Goal: Task Accomplishment & Management: Use online tool/utility

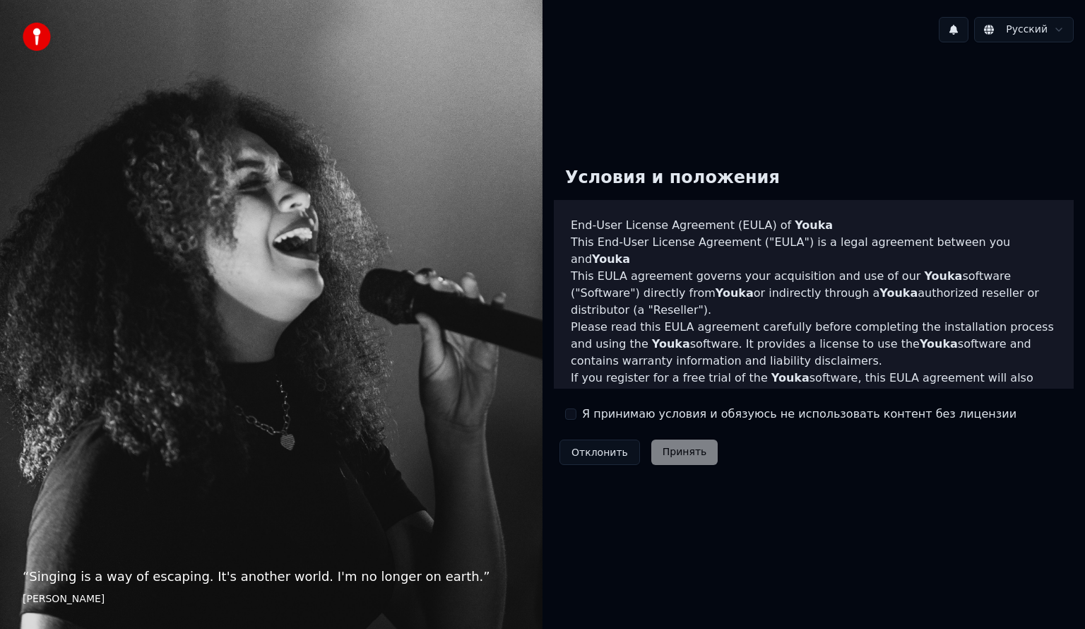
click at [577, 415] on div "Я принимаю условия и обязуюсь не использовать контент без лицензии" at bounding box center [790, 414] width 451 height 17
click at [574, 413] on button "Я принимаю условия и обязуюсь не использовать контент без лицензии" at bounding box center [570, 413] width 11 height 11
click at [673, 452] on button "Принять" at bounding box center [684, 451] width 67 height 25
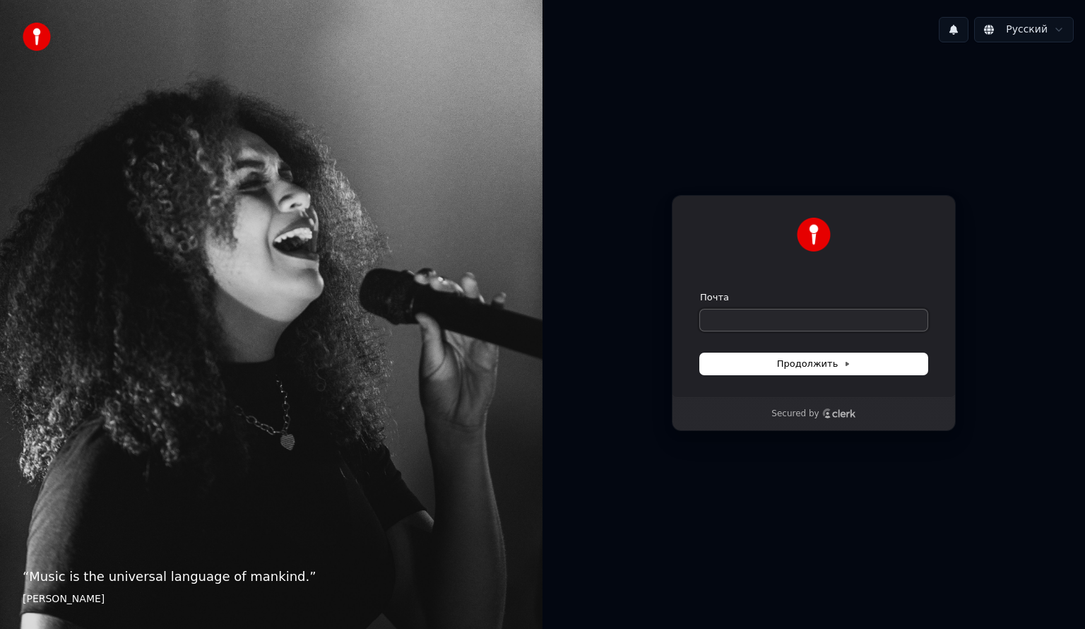
click at [745, 322] on input "Почта" at bounding box center [813, 319] width 227 height 21
paste input "**********"
click at [740, 362] on button "Продолжить" at bounding box center [813, 363] width 227 height 21
type input "**********"
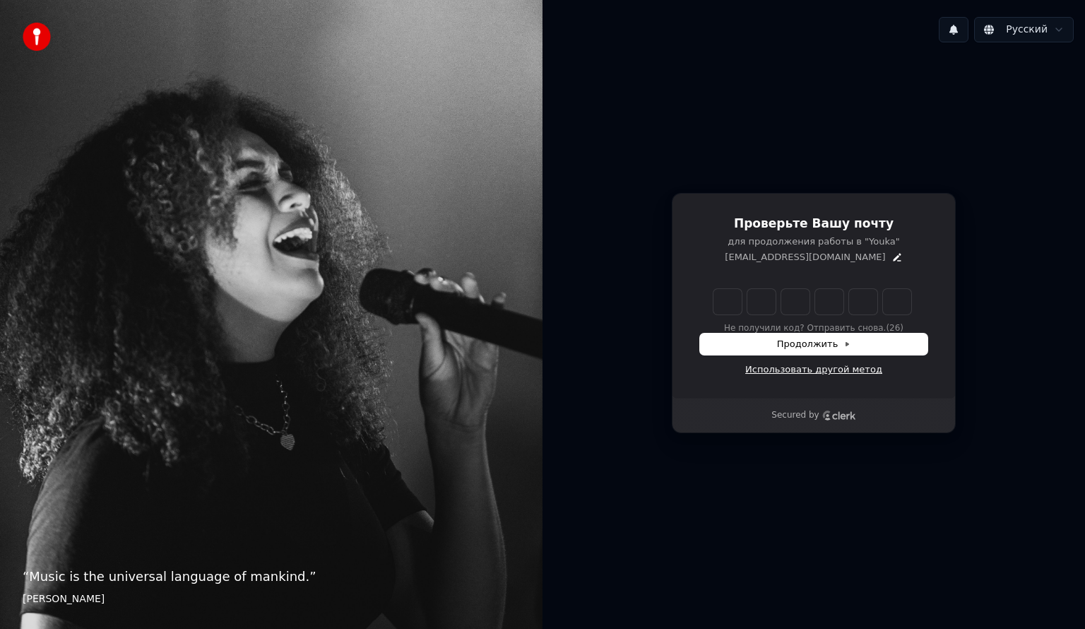
click at [784, 371] on link "Использовать другой метод" at bounding box center [813, 369] width 137 height 13
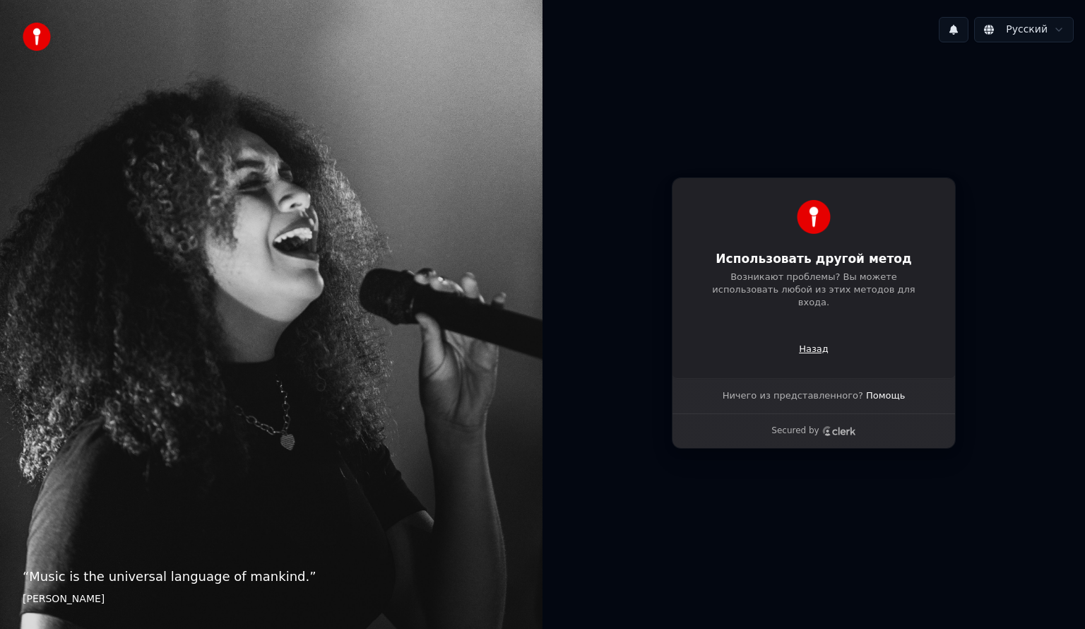
click at [815, 346] on p "Назад" at bounding box center [814, 349] width 30 height 13
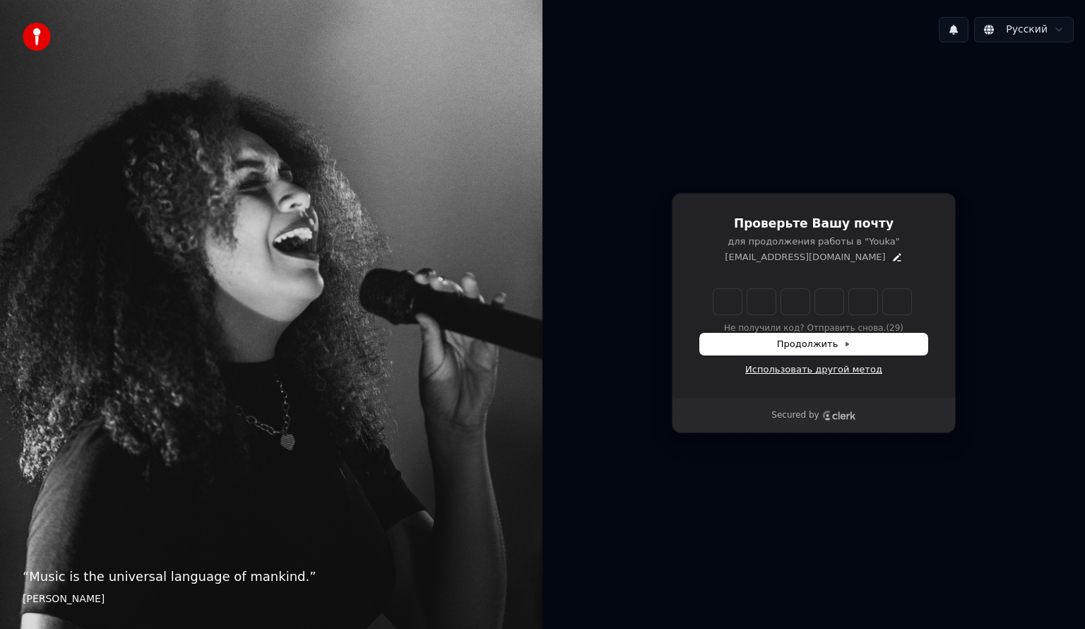
click at [803, 367] on link "Использовать другой метод" at bounding box center [813, 369] width 137 height 13
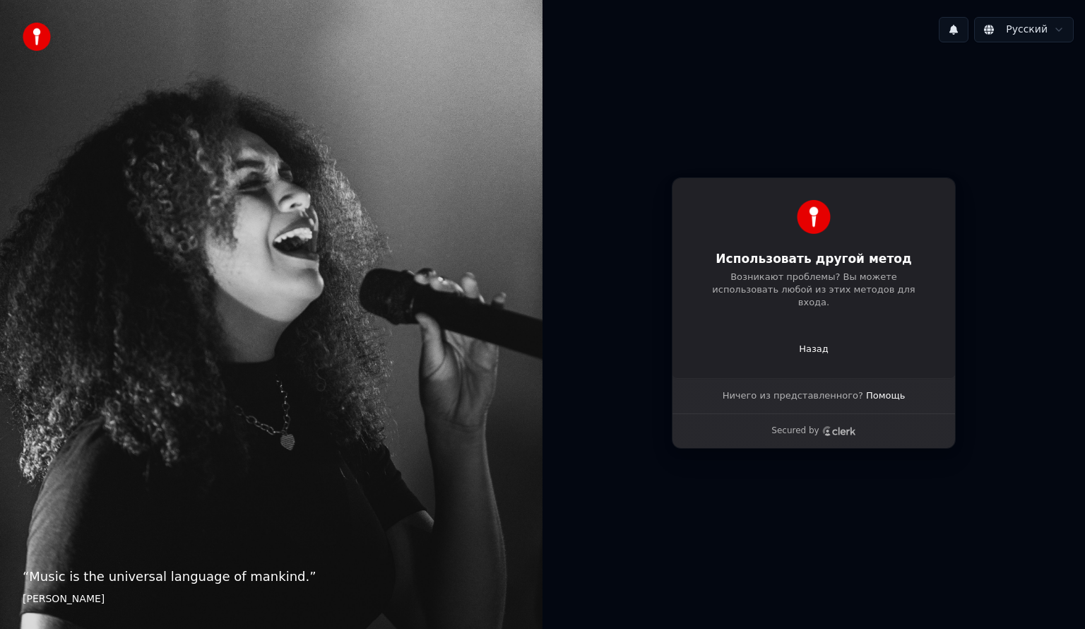
click at [803, 313] on div "Использовать другой метод Возникают проблемы? Вы можете использовать любой из э…" at bounding box center [814, 277] width 284 height 201
click at [810, 343] on p "Назад" at bounding box center [814, 349] width 30 height 13
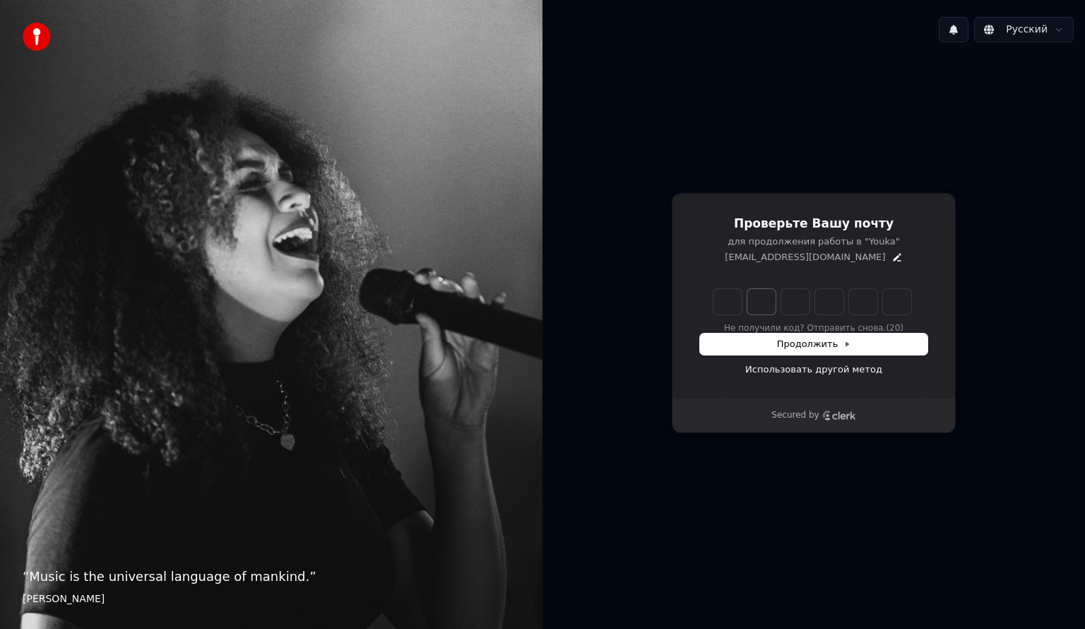
type input "*"
type input "**"
type input "*"
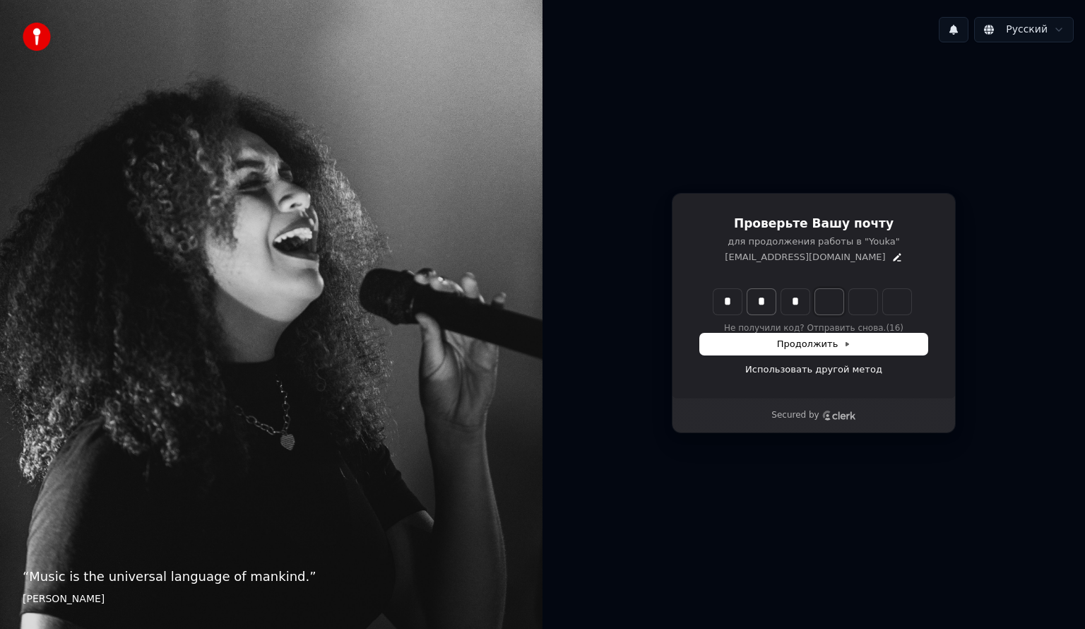
type input "***"
type input "*"
type input "****"
type input "*"
type input "******"
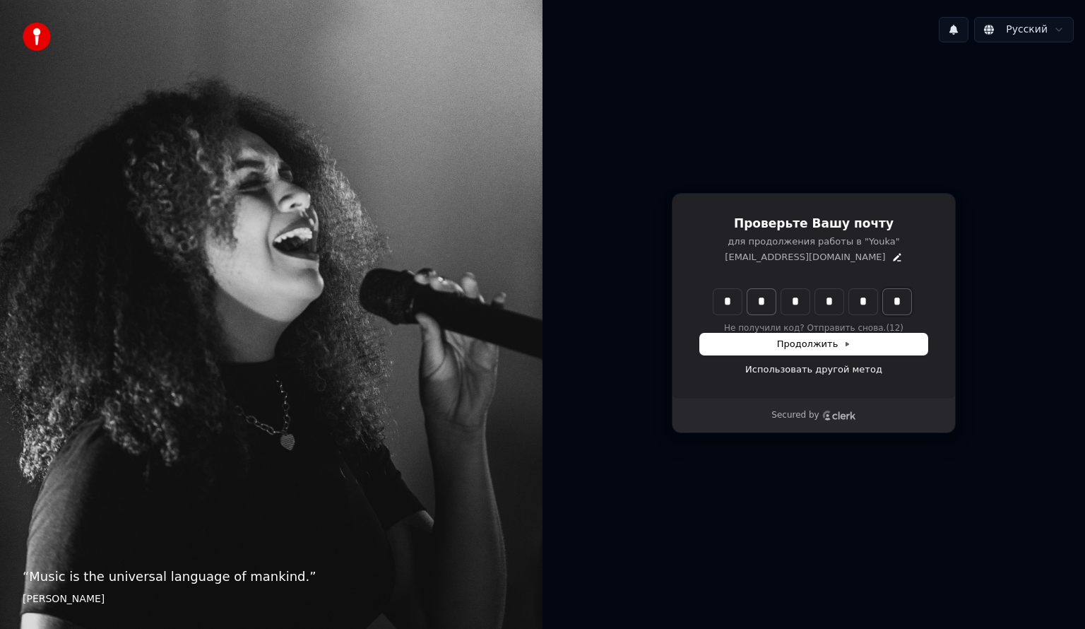
type input "*"
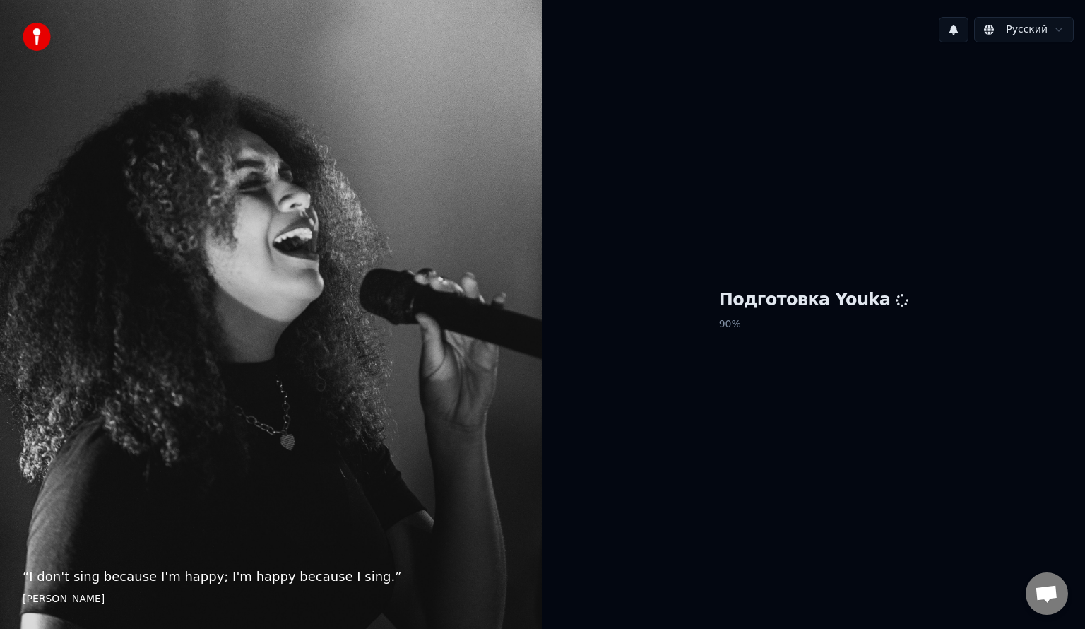
click at [783, 404] on div "Подготовка Youka 90 %" at bounding box center [814, 313] width 543 height 519
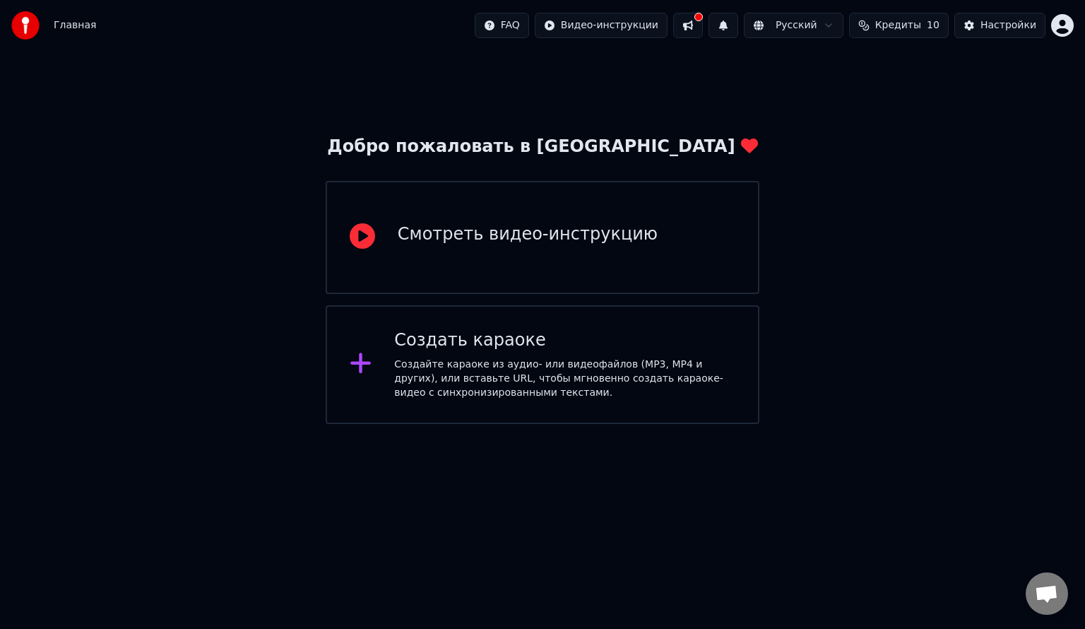
click at [418, 351] on div "Создать караоке Создайте караоке из аудио- или видеофайлов (MP3, MP4 и других),…" at bounding box center [564, 364] width 341 height 71
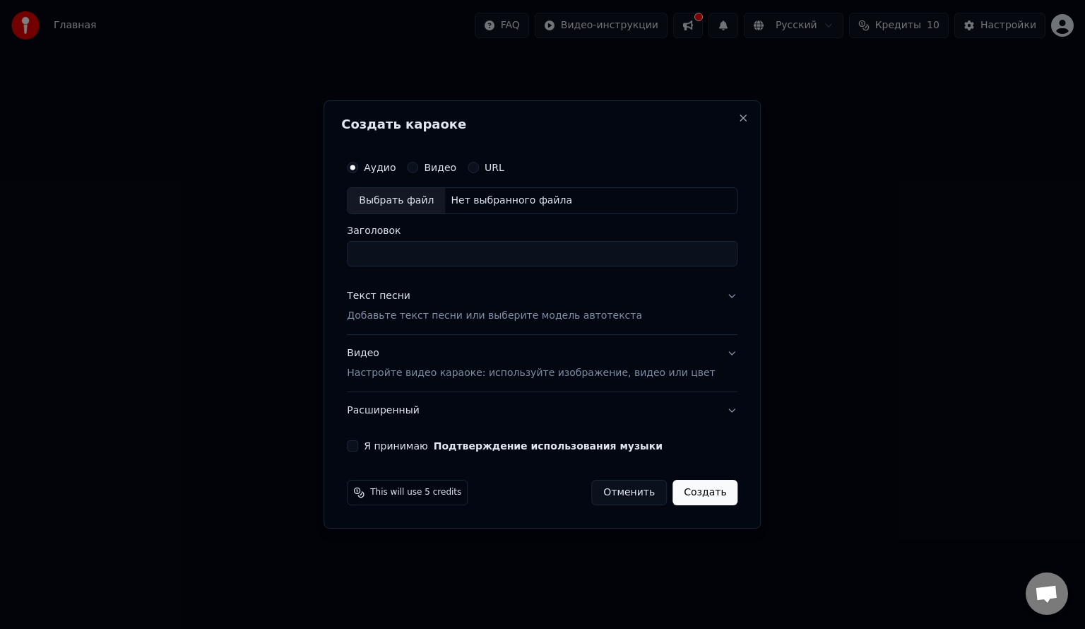
click at [421, 199] on div "Выбрать файл" at bounding box center [396, 200] width 97 height 25
type input "**********"
click at [684, 296] on button "Текст песни Добавьте текст песни или выберите модель автотекста" at bounding box center [542, 306] width 391 height 57
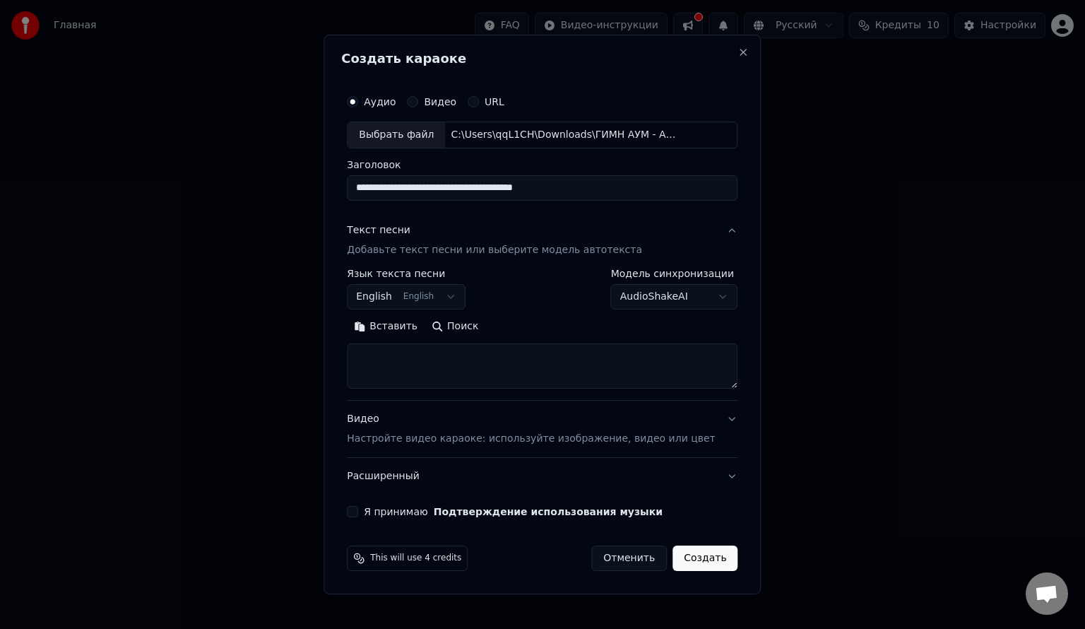
click at [459, 288] on body "**********" at bounding box center [542, 212] width 1085 height 424
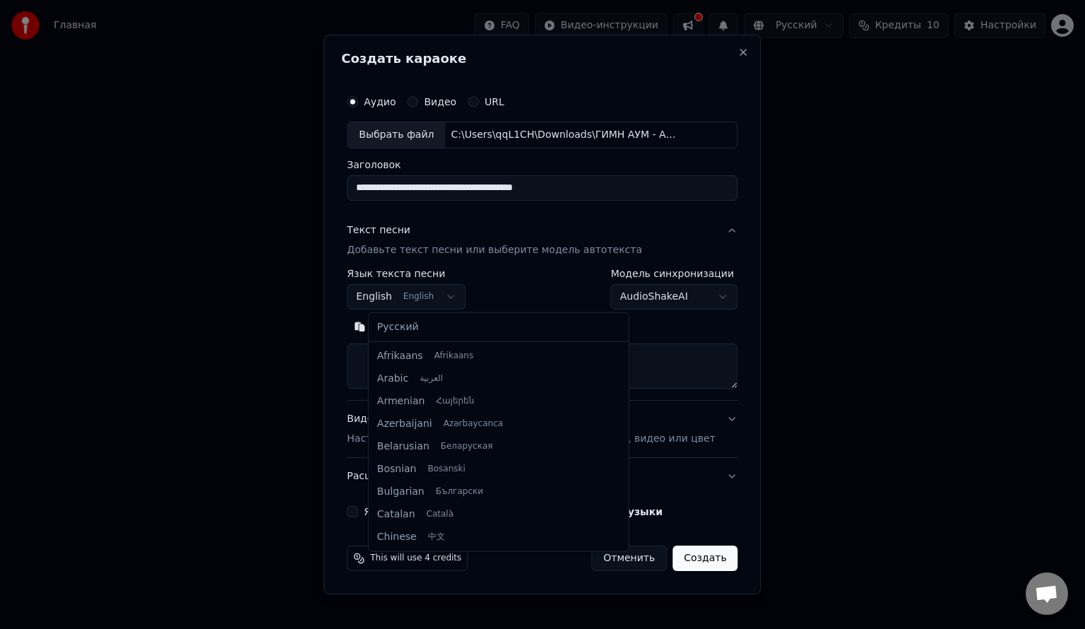
scroll to position [113, 0]
select select "**"
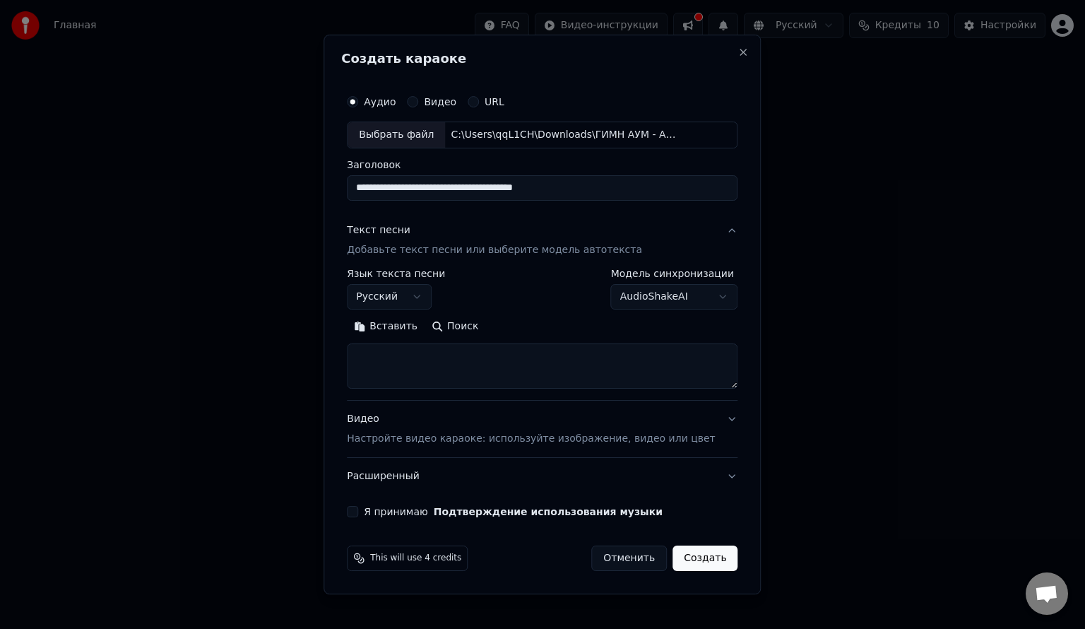
click at [444, 358] on textarea at bounding box center [542, 365] width 391 height 45
paste textarea "**********"
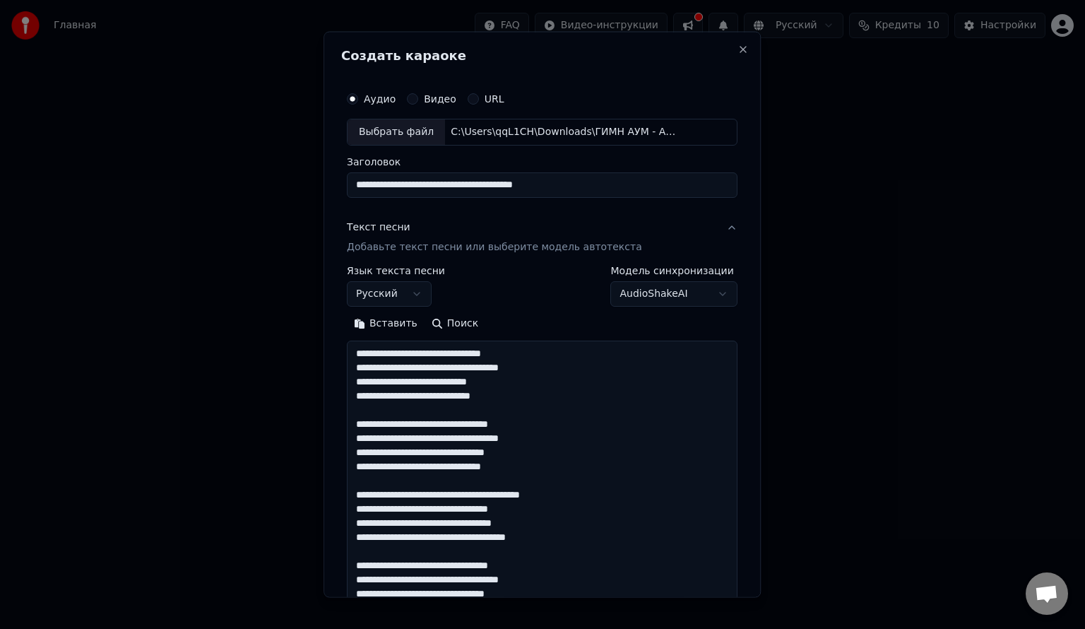
scroll to position [413, 0]
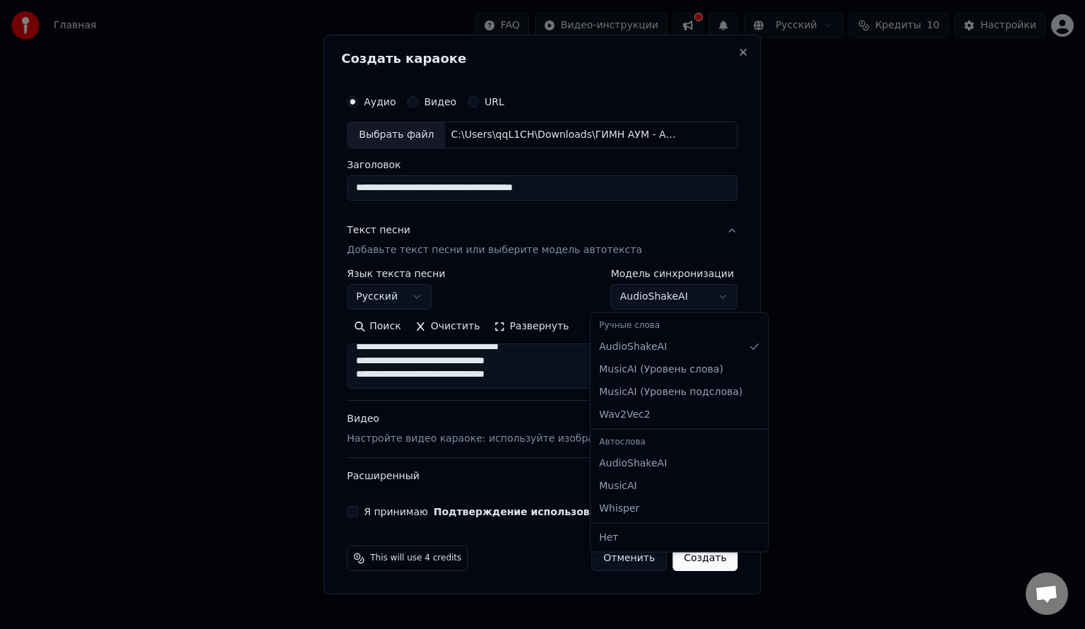
click at [633, 302] on body "**********" at bounding box center [542, 212] width 1085 height 424
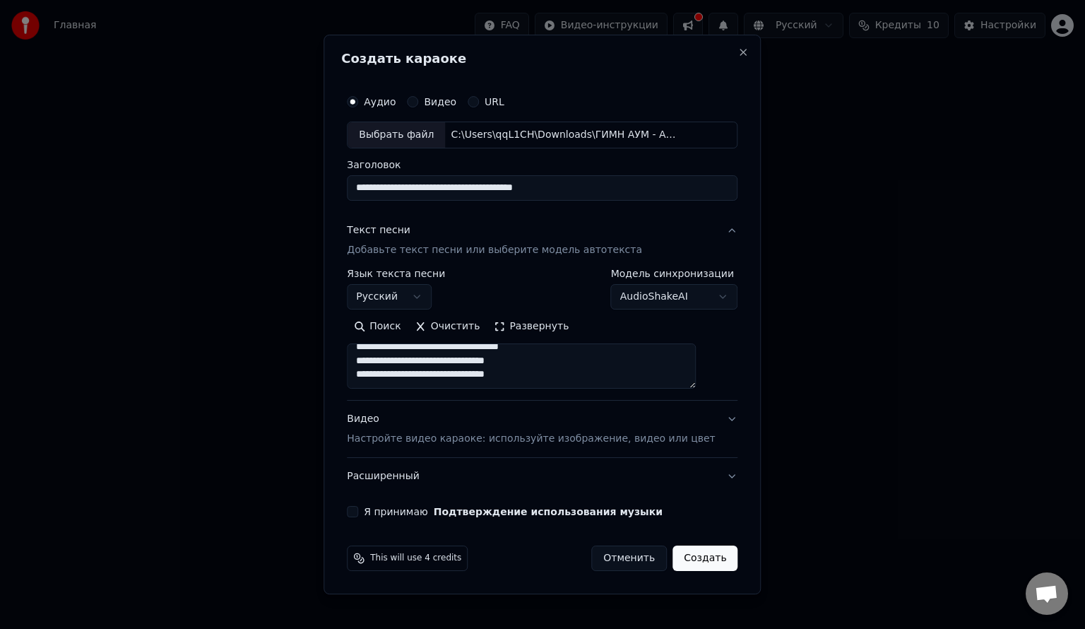
click at [633, 287] on body "**********" at bounding box center [542, 212] width 1085 height 424
click at [514, 322] on button "Развернуть" at bounding box center [531, 326] width 89 height 23
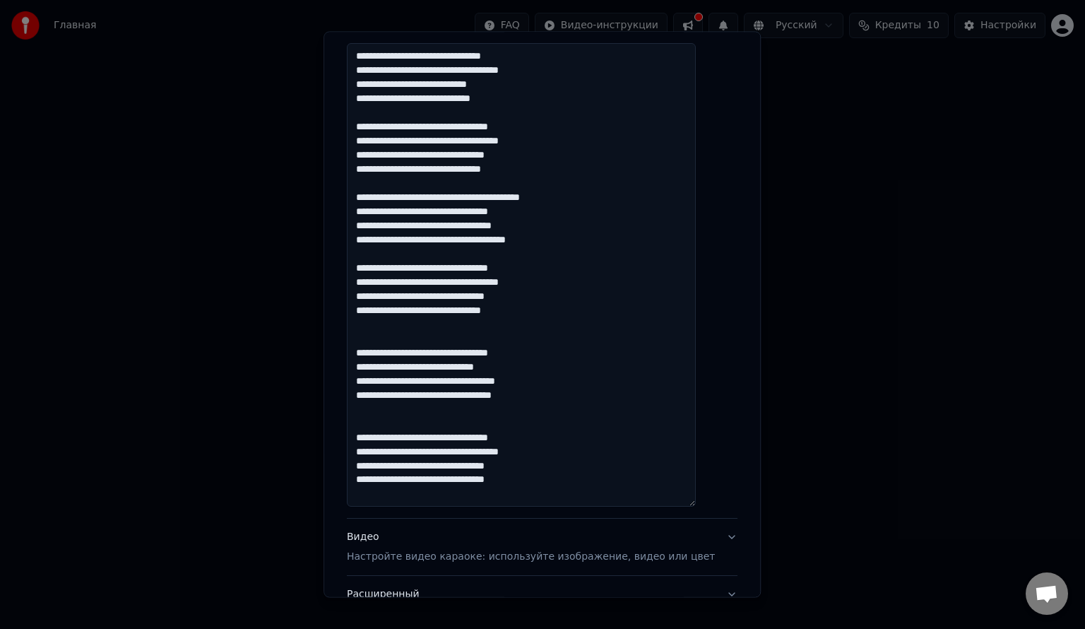
scroll to position [410, 0]
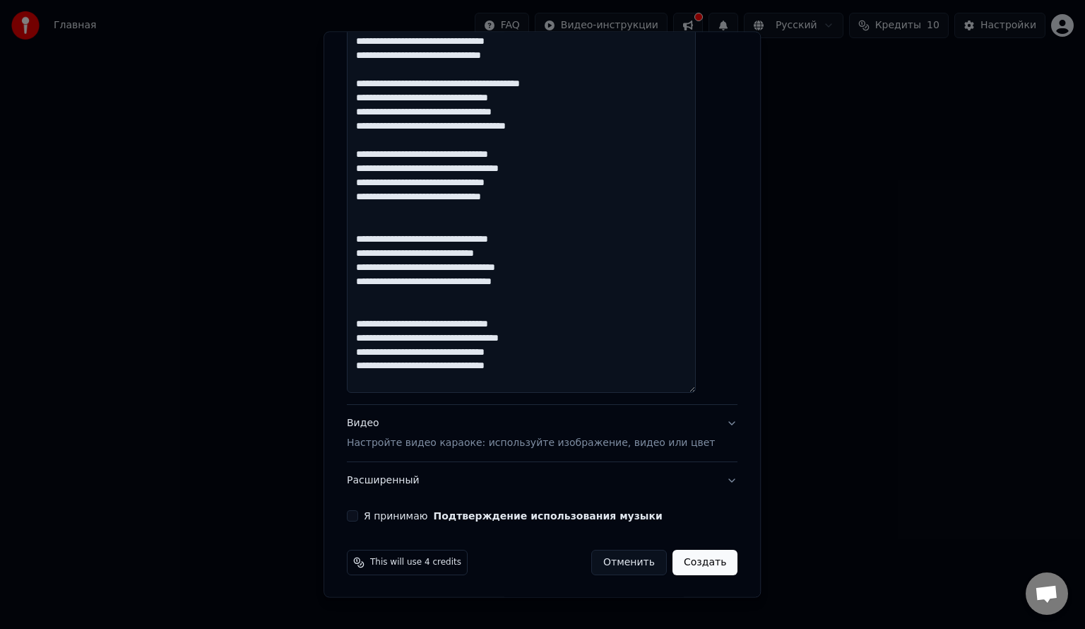
click at [404, 309] on textarea "**********" at bounding box center [521, 160] width 349 height 463
click at [368, 219] on textarea "**********" at bounding box center [521, 160] width 349 height 463
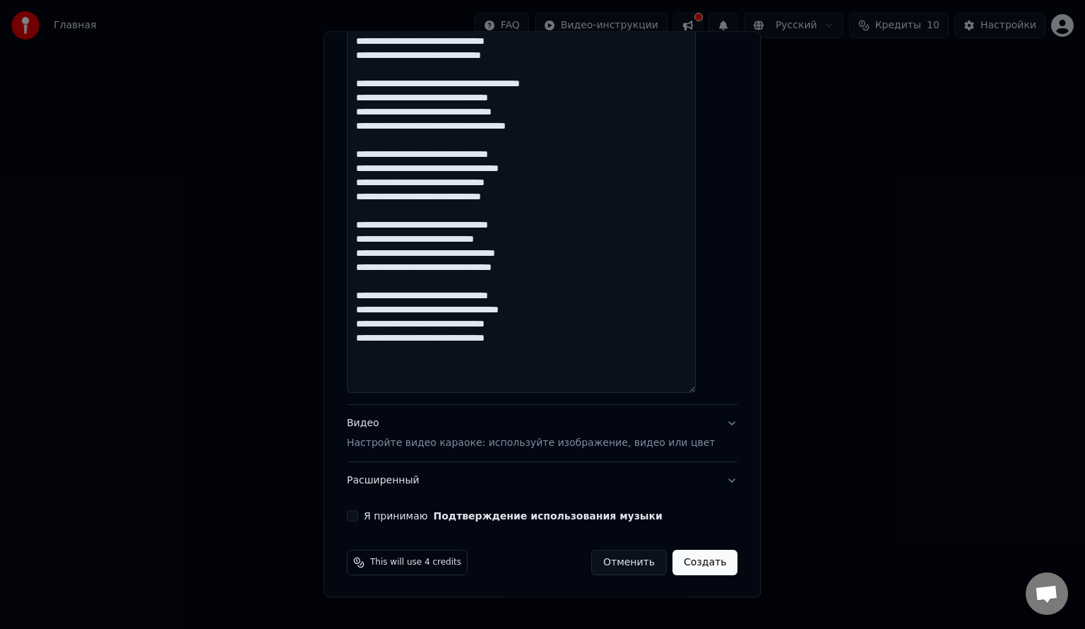
type textarea "**********"
click at [694, 431] on button "Видео Настройте видео караоке: используйте изображение, видео или цвет" at bounding box center [542, 433] width 391 height 57
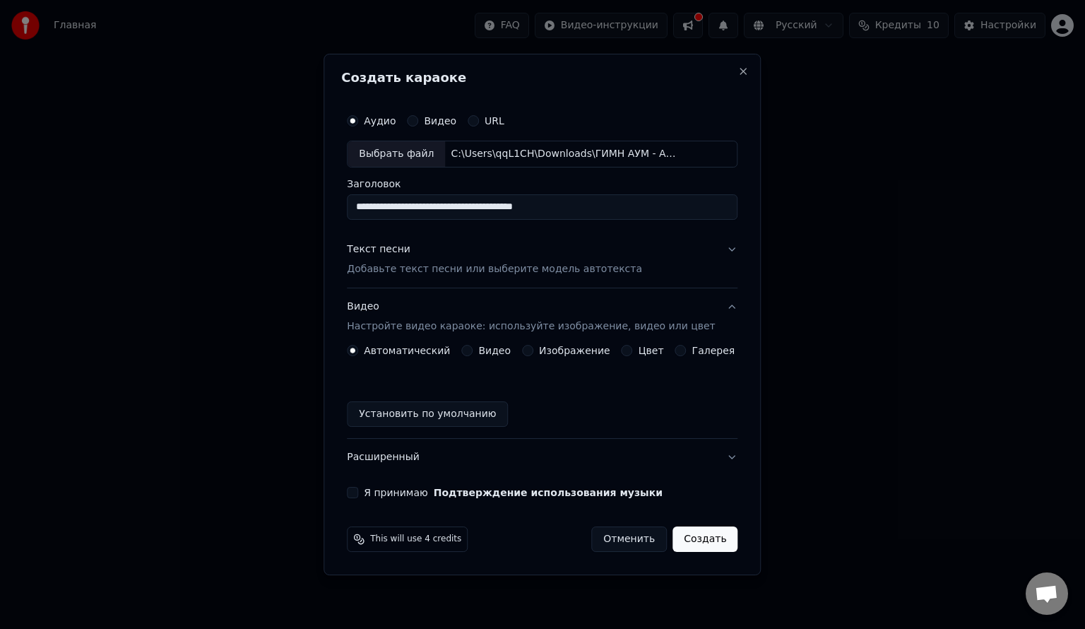
click at [533, 350] on button "Изображение" at bounding box center [527, 350] width 11 height 11
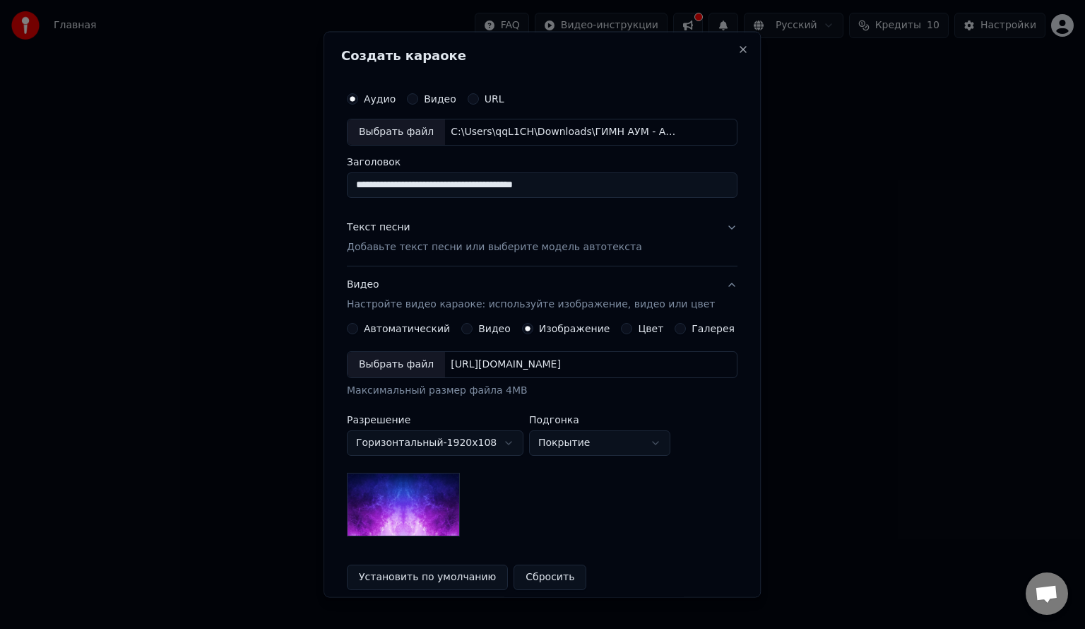
click at [533, 350] on div "Выбрать файл https://imagedelivery.net/jkI57_JBx8hWPzcSI-uF5w/c7639807-3f76-4ea…" at bounding box center [542, 363] width 391 height 27
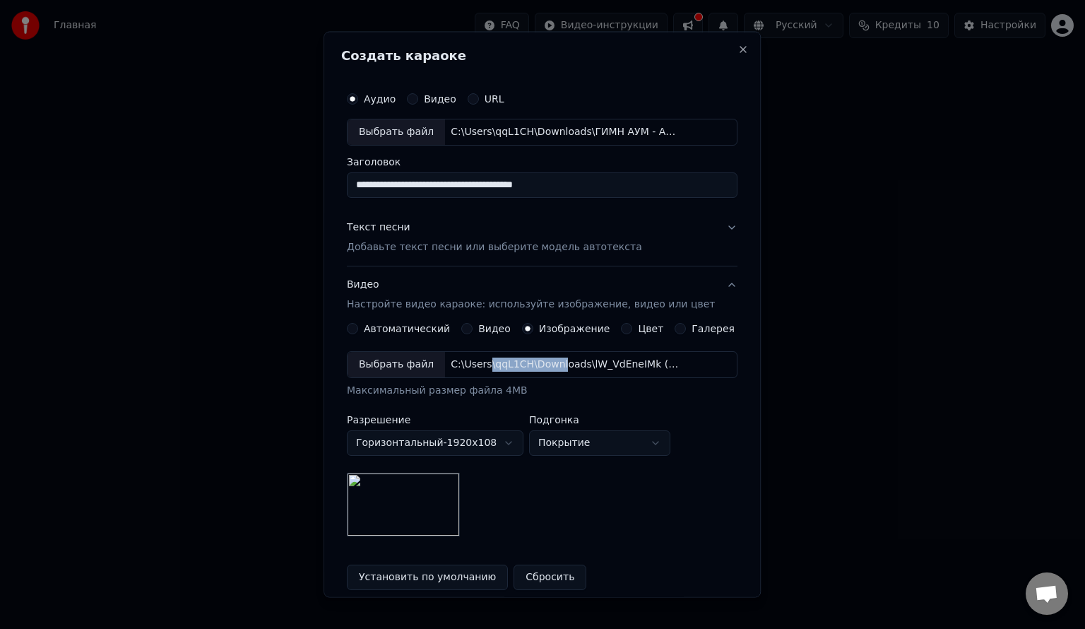
click at [434, 499] on img at bounding box center [403, 504] width 113 height 64
click at [503, 424] on body "**********" at bounding box center [542, 212] width 1085 height 424
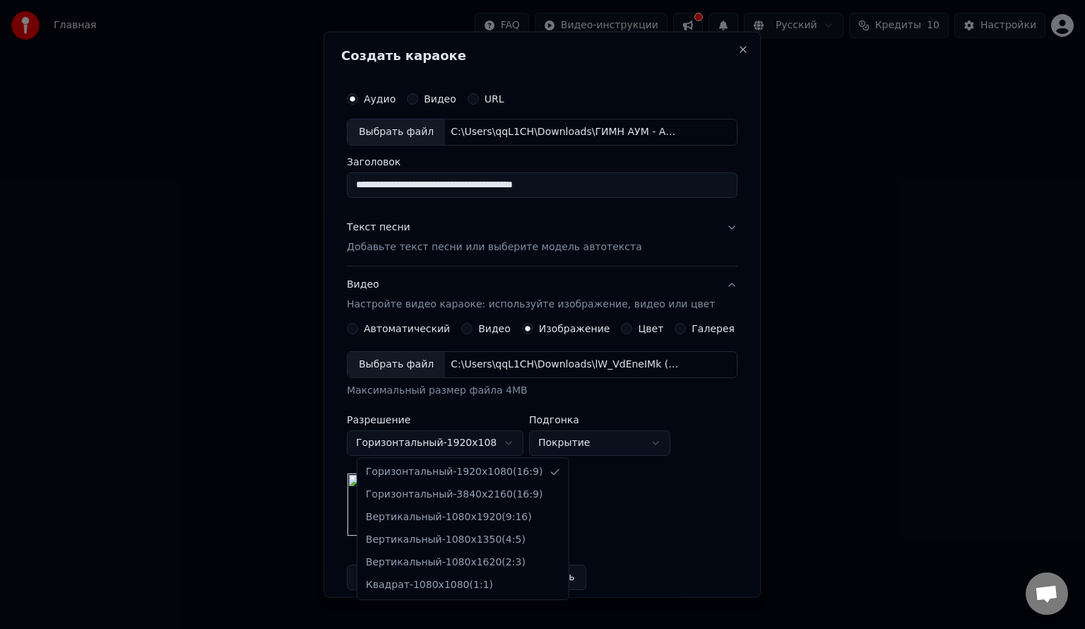
click at [503, 424] on body "**********" at bounding box center [542, 212] width 1085 height 424
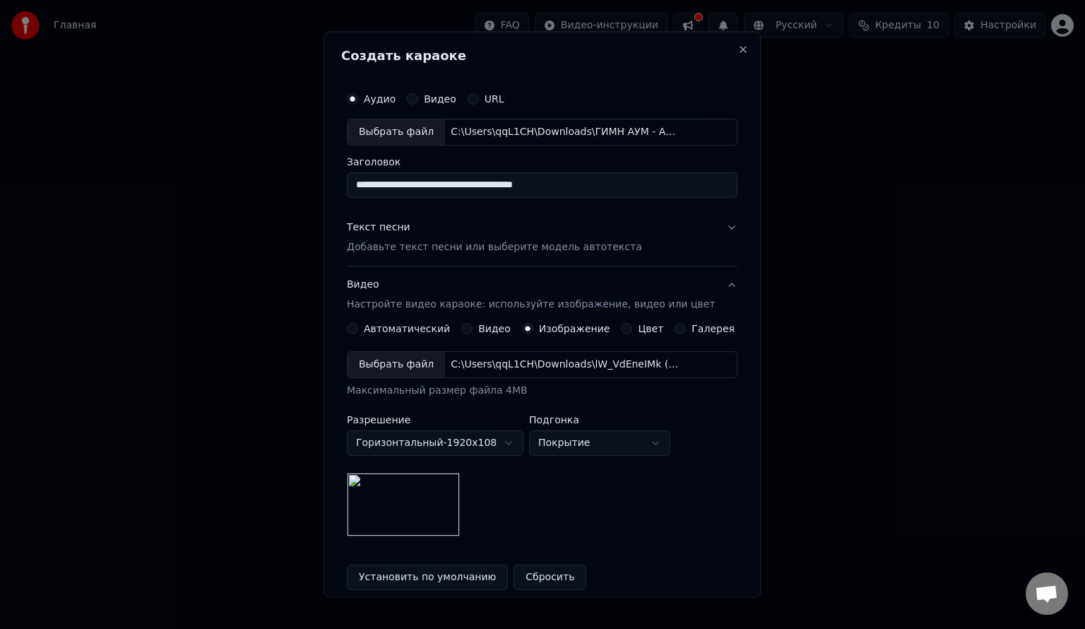
click at [602, 424] on body "**********" at bounding box center [542, 212] width 1085 height 424
click at [572, 424] on body "**********" at bounding box center [542, 212] width 1085 height 424
click at [584, 456] on div "**********" at bounding box center [542, 442] width 391 height 185
click at [568, 424] on body "**********" at bounding box center [542, 212] width 1085 height 424
select select "*******"
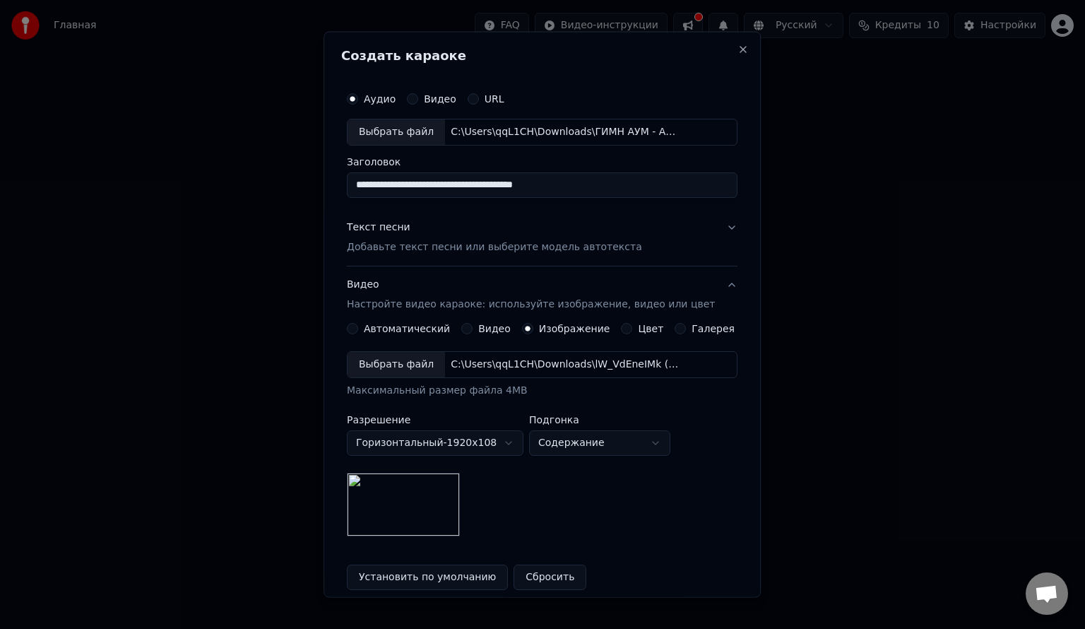
click at [622, 330] on button "Цвет" at bounding box center [627, 327] width 11 height 11
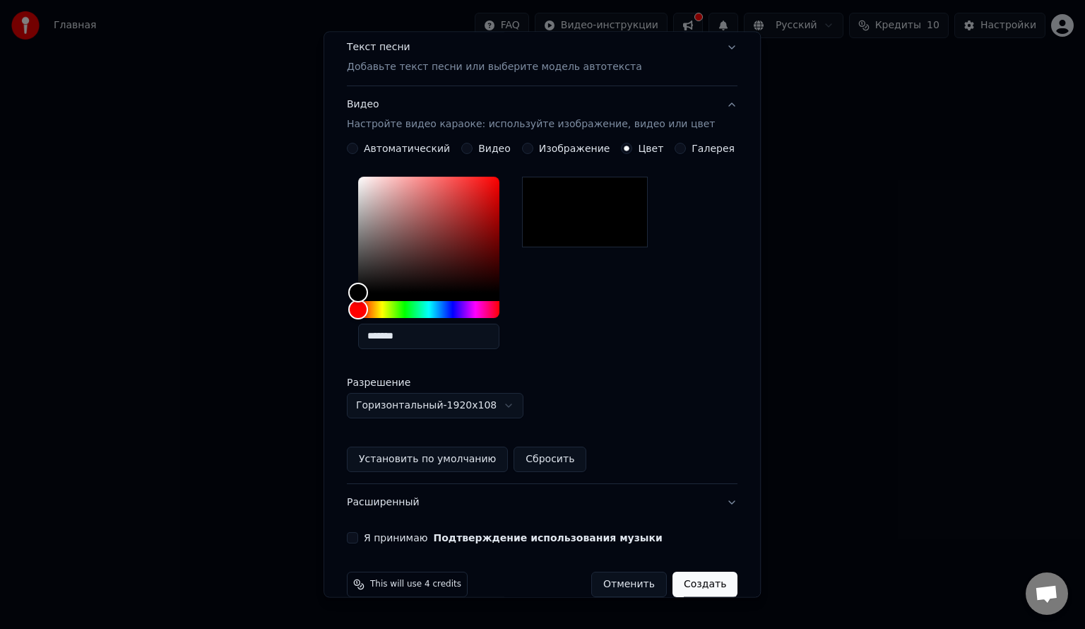
scroll to position [201, 0]
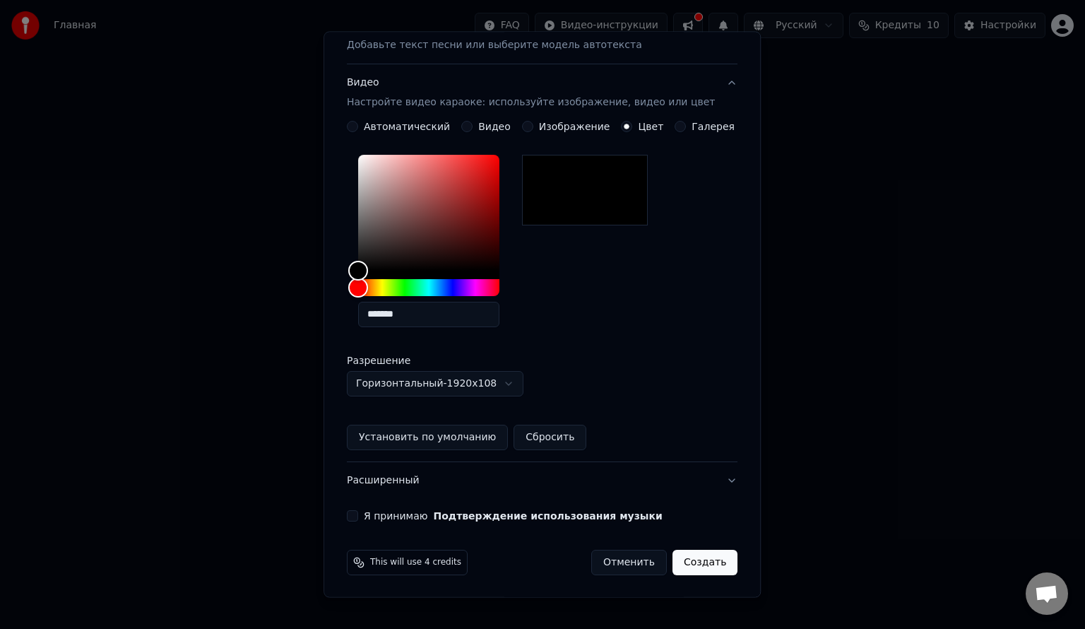
click at [358, 516] on button "Я принимаю Подтверждение использования музыки" at bounding box center [352, 515] width 11 height 11
click at [687, 561] on button "Создать" at bounding box center [705, 562] width 65 height 25
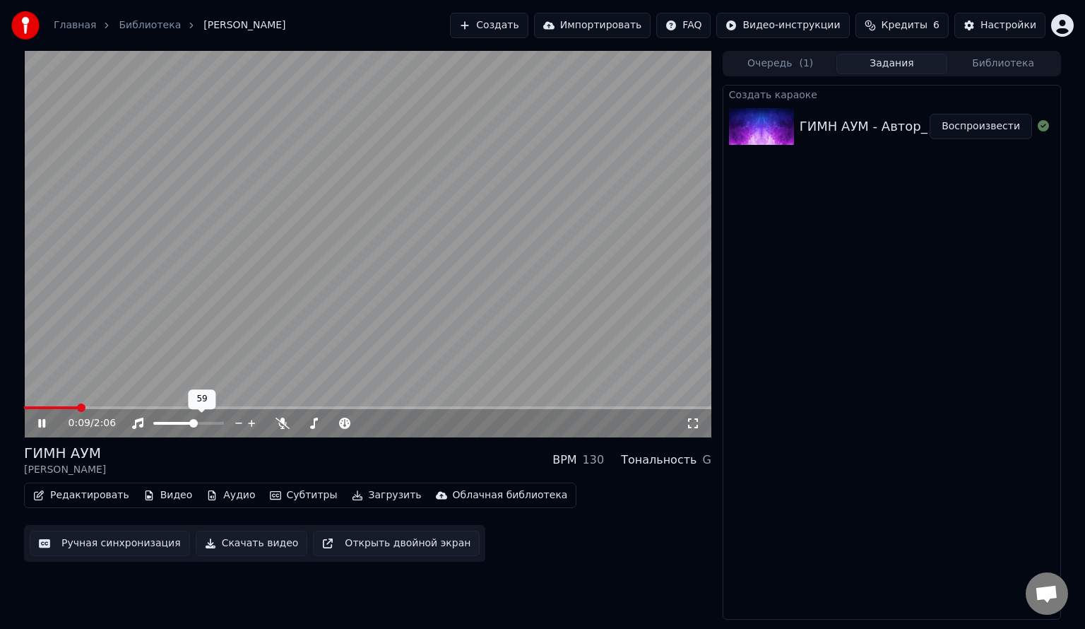
click at [194, 426] on span at bounding box center [193, 423] width 8 height 8
click at [281, 419] on icon at bounding box center [283, 423] width 14 height 11
click at [280, 427] on icon at bounding box center [283, 423] width 14 height 11
click at [365, 424] on span at bounding box center [364, 423] width 8 height 8
click at [338, 422] on span at bounding box center [337, 423] width 8 height 8
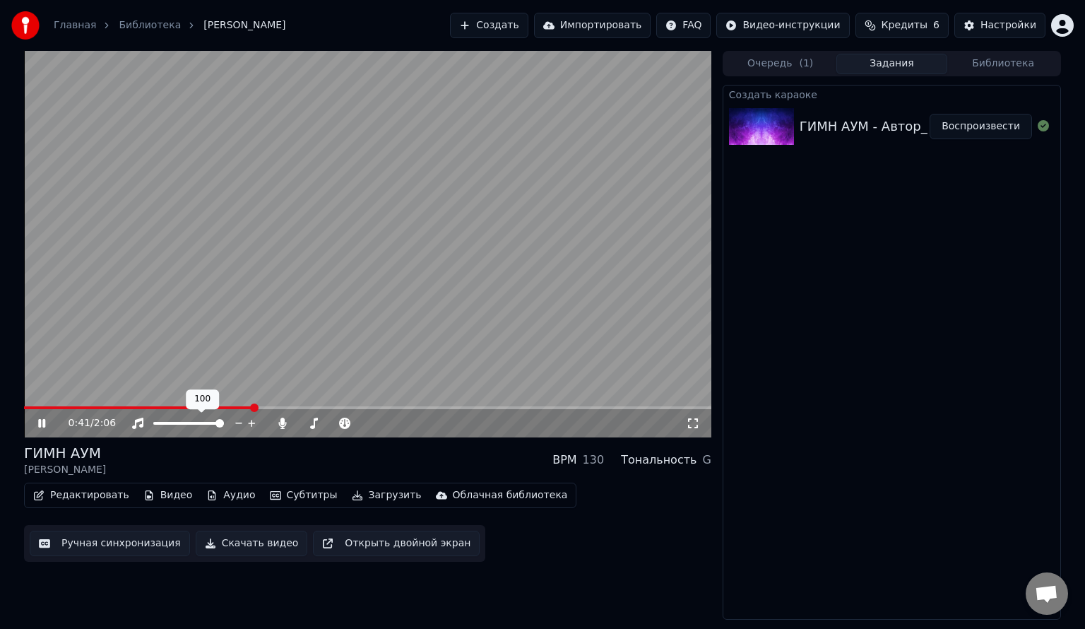
click at [224, 427] on span at bounding box center [219, 423] width 8 height 8
click at [369, 419] on span at bounding box center [364, 423] width 8 height 8
click at [396, 427] on span at bounding box center [395, 423] width 8 height 8
click at [446, 422] on icon at bounding box center [445, 423] width 13 height 14
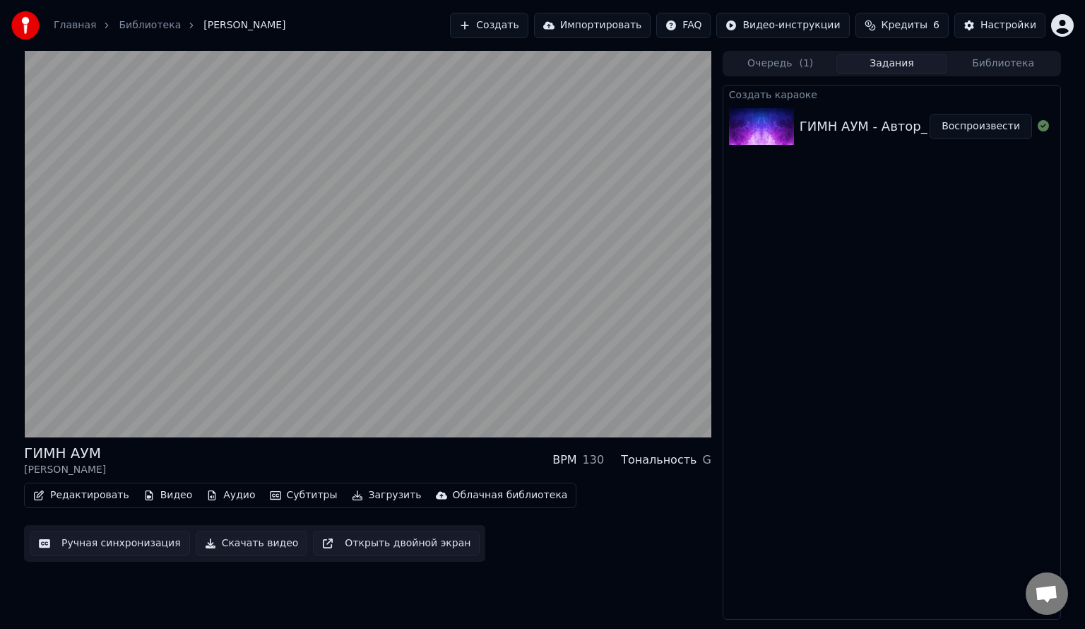
click at [430, 545] on button "Открыть двойной экран" at bounding box center [396, 543] width 167 height 25
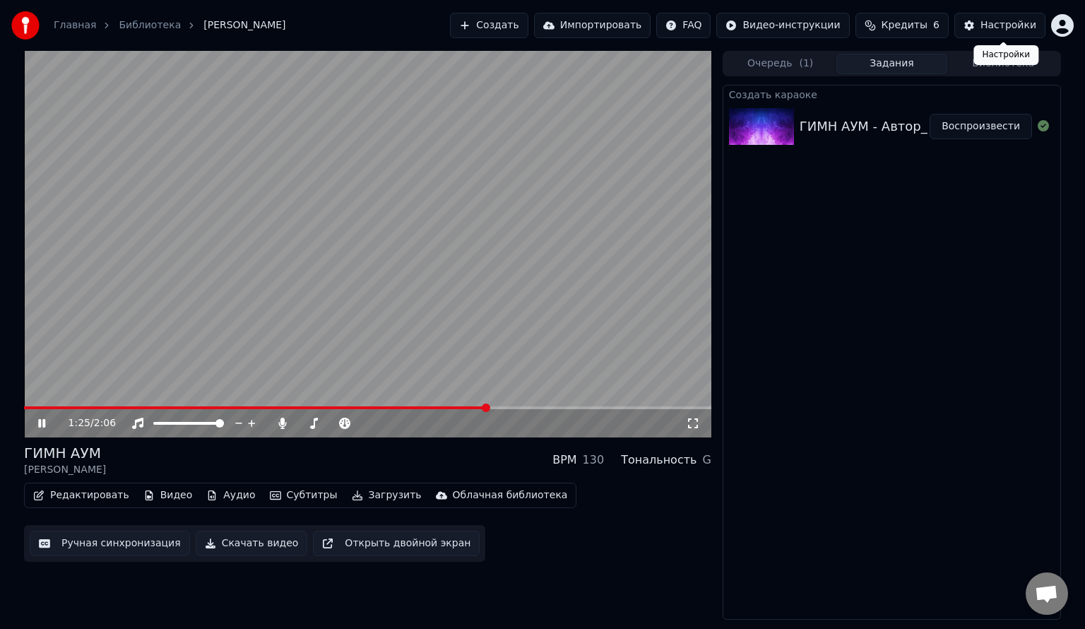
click at [986, 30] on div "Настройки" at bounding box center [1009, 25] width 56 height 14
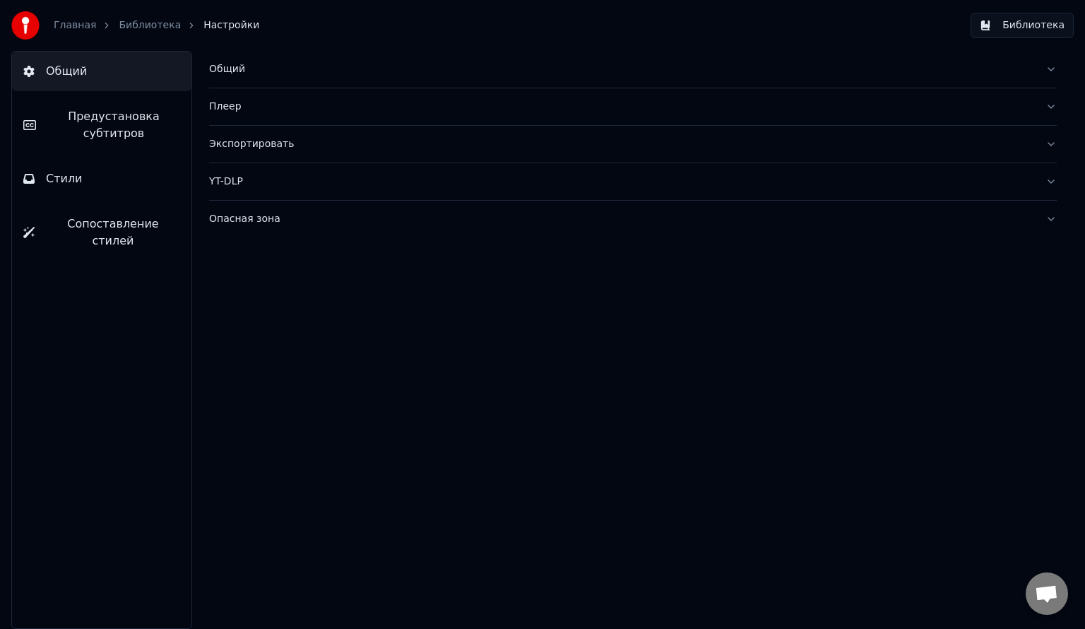
click at [112, 172] on button "Стили" at bounding box center [101, 179] width 179 height 40
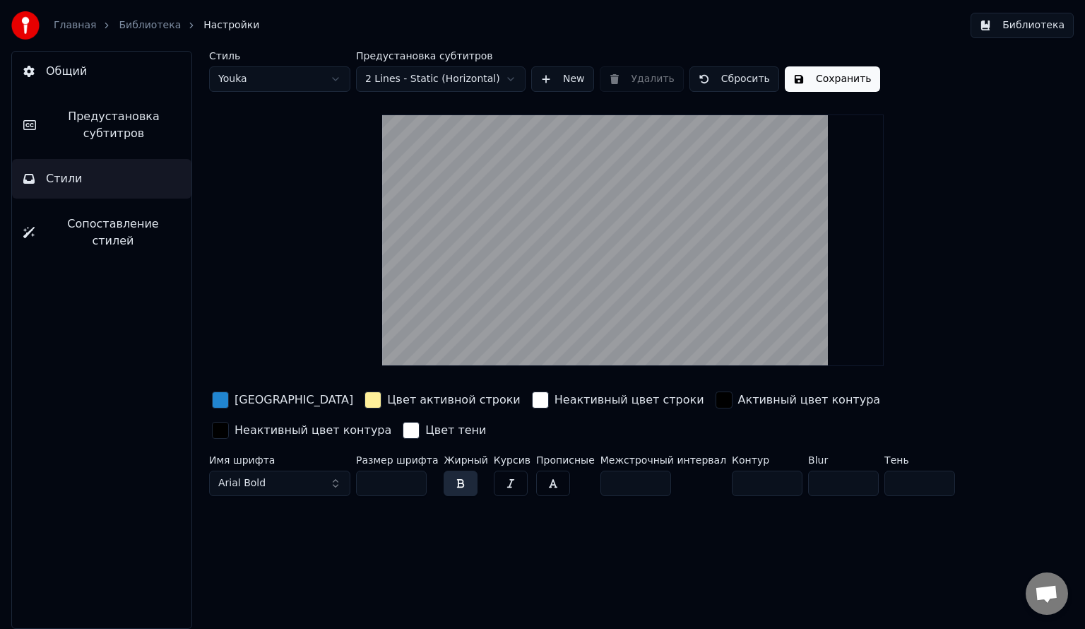
click at [317, 93] on div "Стиль Youka Предустановка субтитров 2 Lines - Static (Horizontal) New Удалить С…" at bounding box center [633, 276] width 848 height 451
click at [319, 77] on html "Главная Библиотека Настройки Библиотека Общий Предустановка субтитров Стили Соп…" at bounding box center [542, 314] width 1085 height 629
click at [300, 83] on html "Главная Библиотека Настройки Библиотека Общий Предустановка субтитров Стили Соп…" at bounding box center [542, 314] width 1085 height 629
click at [289, 92] on div "Стиль Youka 3 Предустановка субтитров 2 Lines - Static (Horizontal) New Удалить…" at bounding box center [633, 276] width 848 height 451
click at [317, 67] on html "Главная Библиотека Настройки Библиотека Общий Предустановка субтитров Стили Соп…" at bounding box center [542, 314] width 1085 height 629
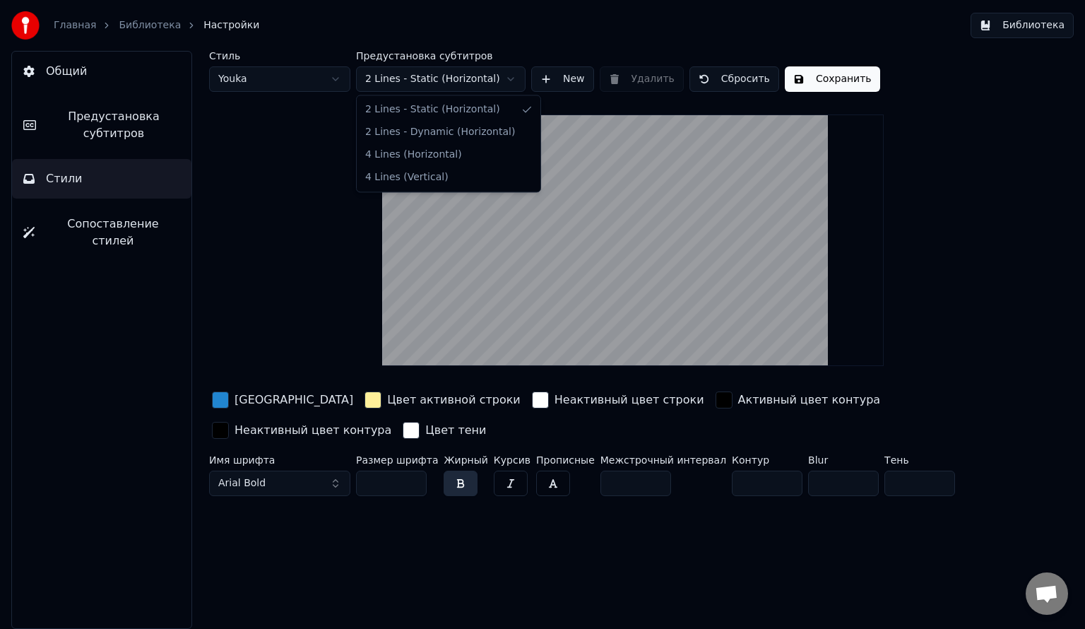
click at [425, 76] on html "Главная Библиотека Настройки Библиотека Общий Предустановка субтитров Стили Соп…" at bounding box center [542, 314] width 1085 height 629
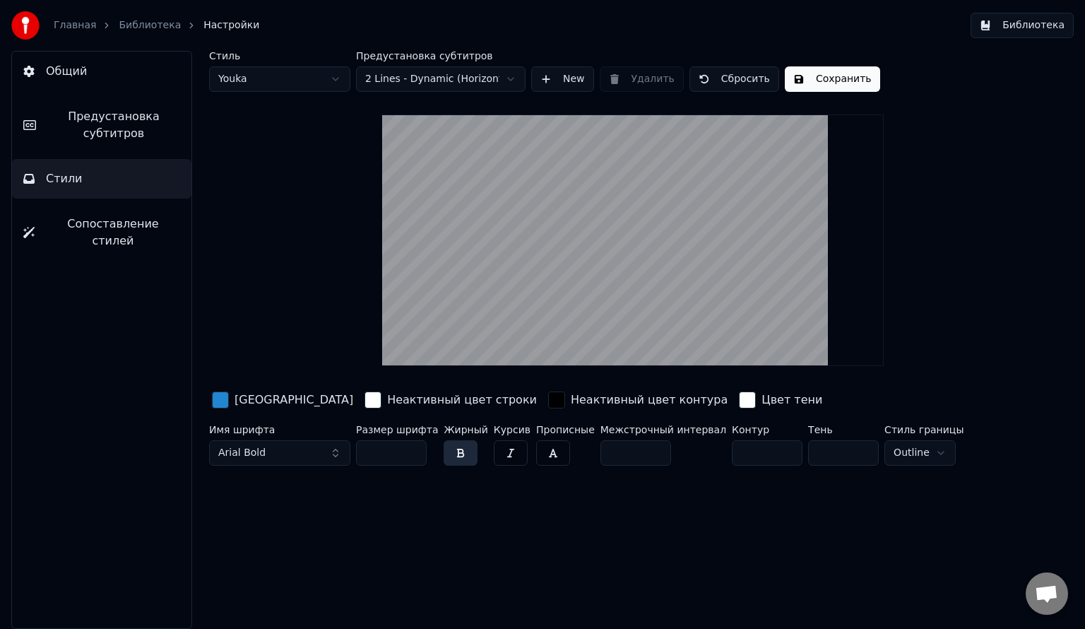
click at [434, 80] on html "Главная Библиотека Настройки Библиотека Общий Предустановка субтитров Стили Соп…" at bounding box center [542, 314] width 1085 height 629
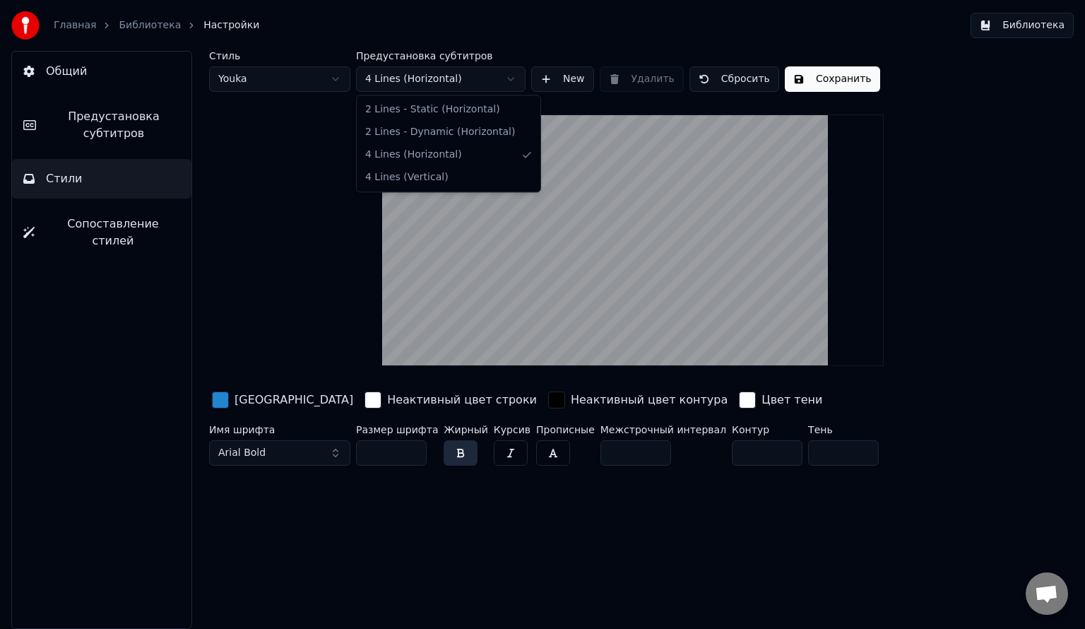
click at [451, 76] on html "Главная Библиотека Настройки Библиотека Общий Предустановка субтитров Стили Соп…" at bounding box center [542, 314] width 1085 height 629
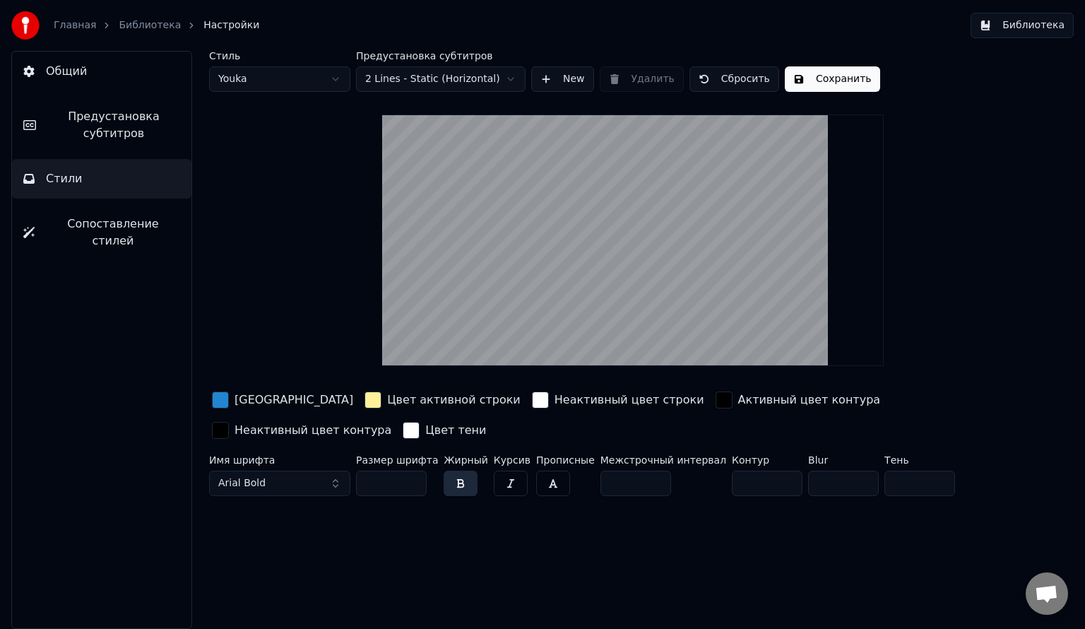
click at [552, 78] on button "New" at bounding box center [562, 78] width 63 height 25
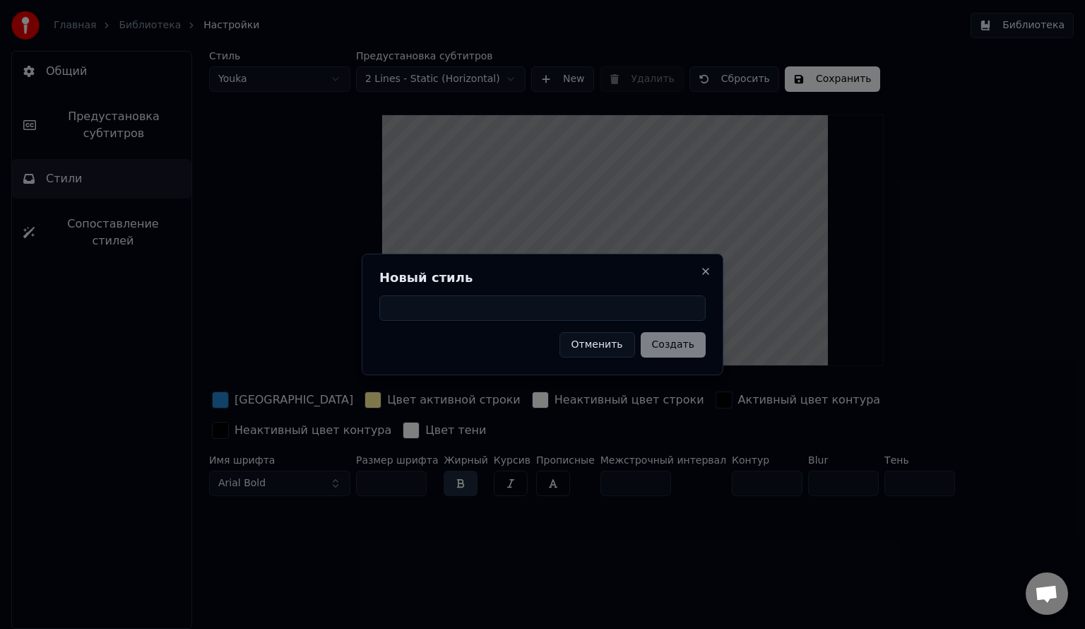
click at [699, 267] on div "Новый стиль Отменить Создать Close" at bounding box center [543, 315] width 362 height 122
click at [706, 270] on button "Close" at bounding box center [705, 271] width 11 height 11
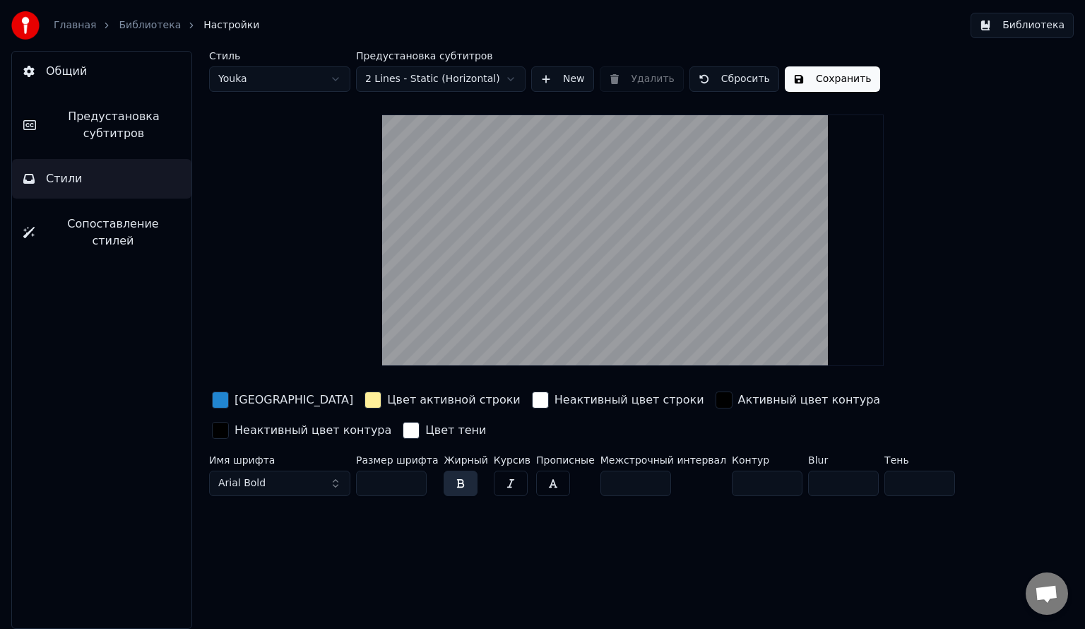
click at [76, 80] on button "Общий" at bounding box center [101, 72] width 179 height 40
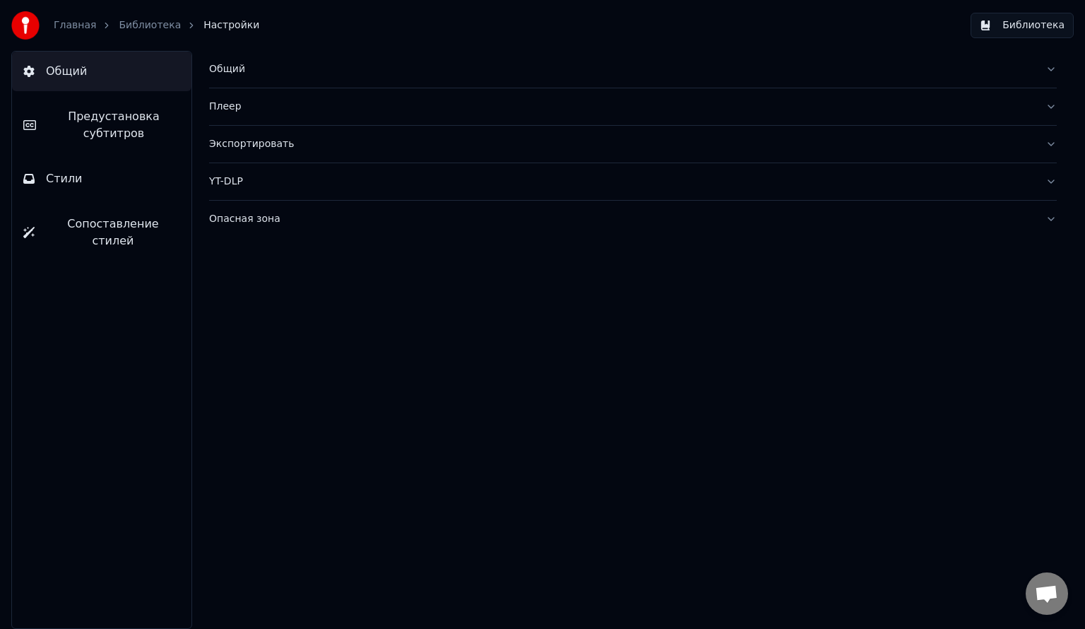
click at [244, 76] on button "Общий" at bounding box center [633, 69] width 848 height 37
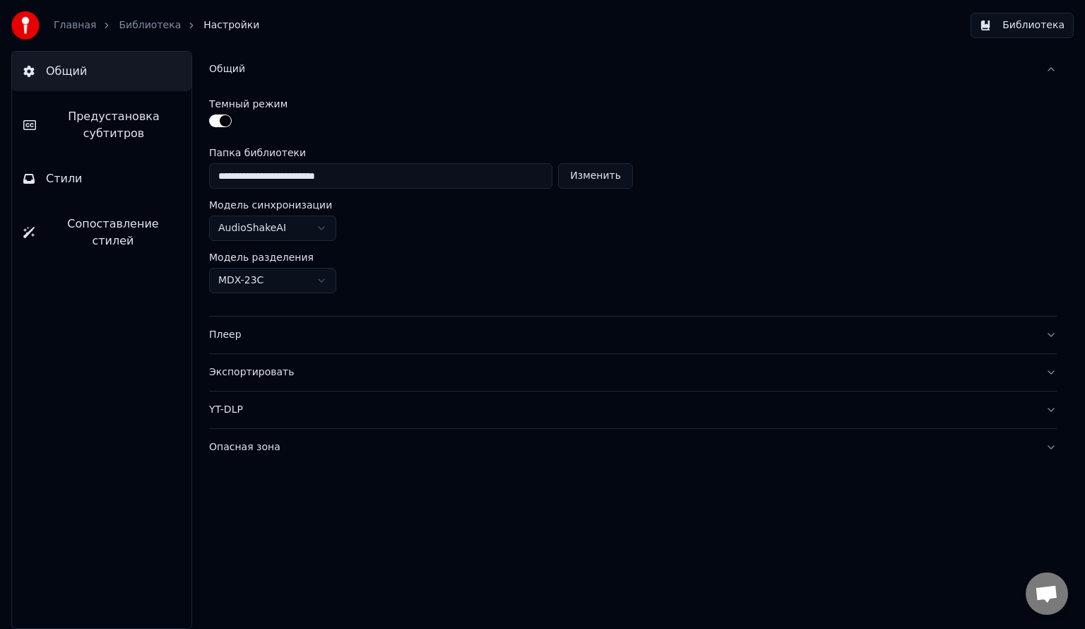
click at [244, 76] on button "Общий" at bounding box center [633, 69] width 848 height 37
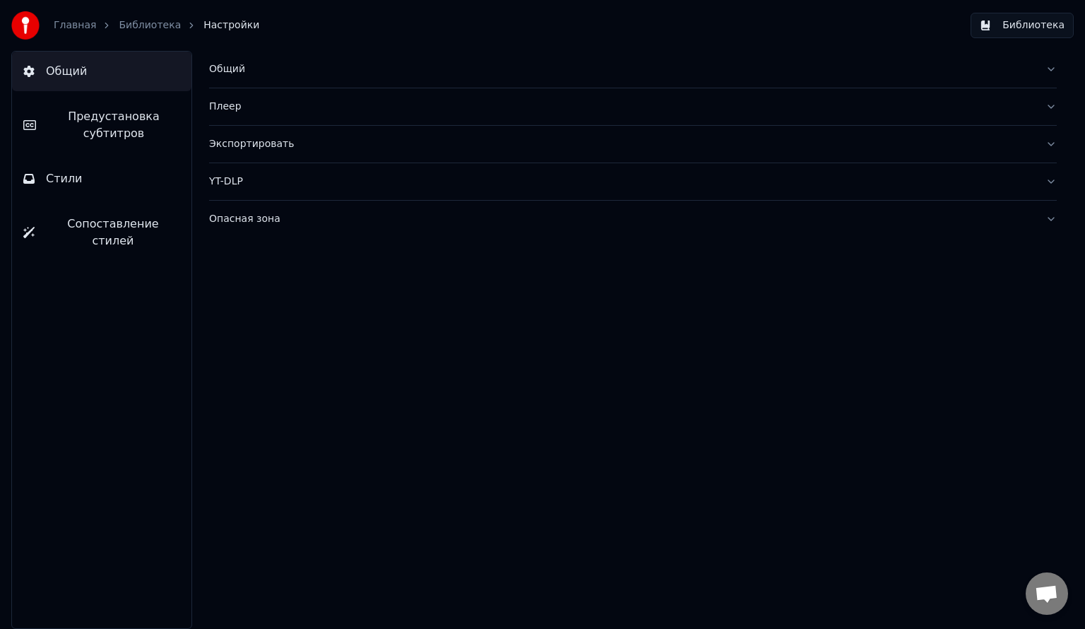
click at [105, 210] on button "Сопоставление стилей" at bounding box center [101, 232] width 179 height 57
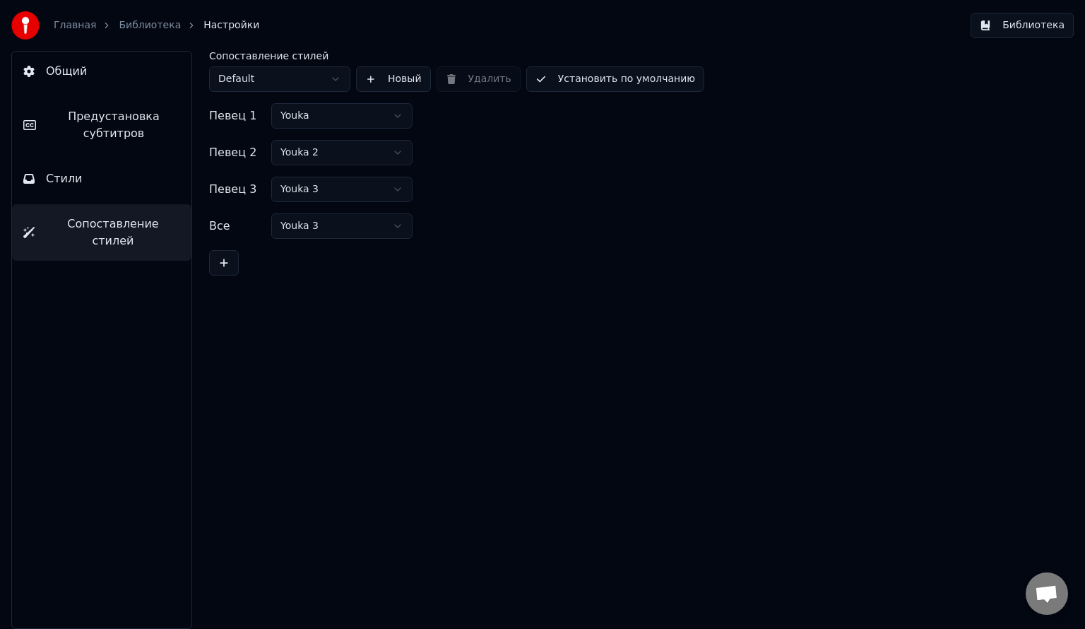
click at [319, 85] on html "Главная Библиотека Настройки Библиотека Общий Предустановка субтитров Стили Соп…" at bounding box center [542, 314] width 1085 height 629
click at [135, 26] on html "Главная Библиотека Настройки Библиотека Общий Предустановка субтитров Стили Соп…" at bounding box center [542, 314] width 1085 height 629
click at [140, 19] on link "Библиотека" at bounding box center [150, 25] width 62 height 14
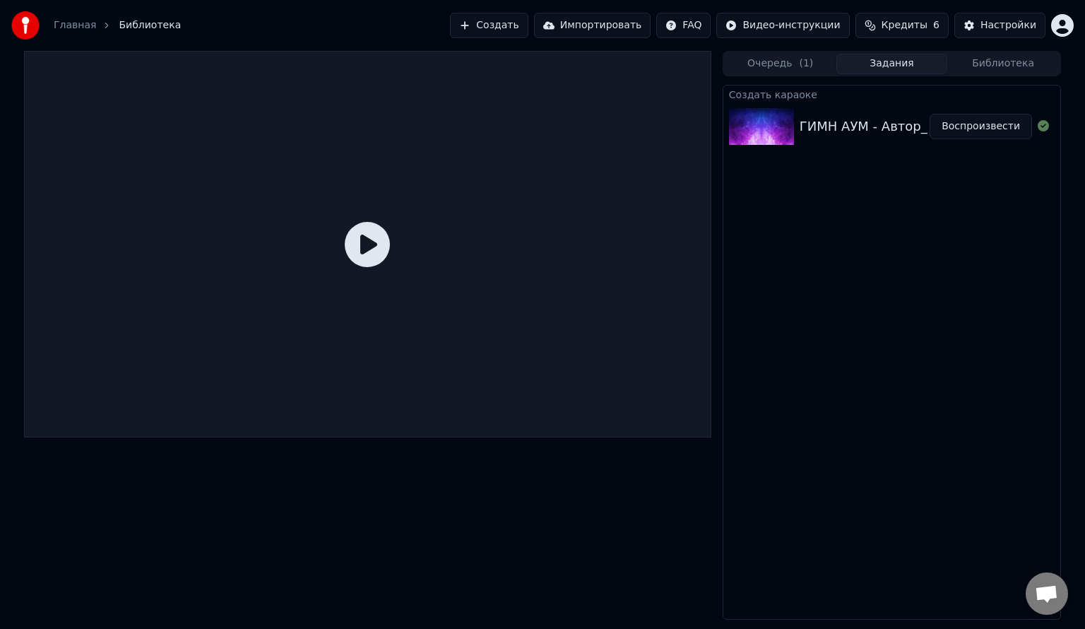
click at [848, 130] on div "ГИМН АУМ - Автор_ [PERSON_NAME], г.Качканар" at bounding box center [960, 127] width 320 height 20
click at [369, 232] on icon at bounding box center [367, 244] width 45 height 45
click at [1000, 126] on button "Воспроизвести" at bounding box center [981, 126] width 102 height 25
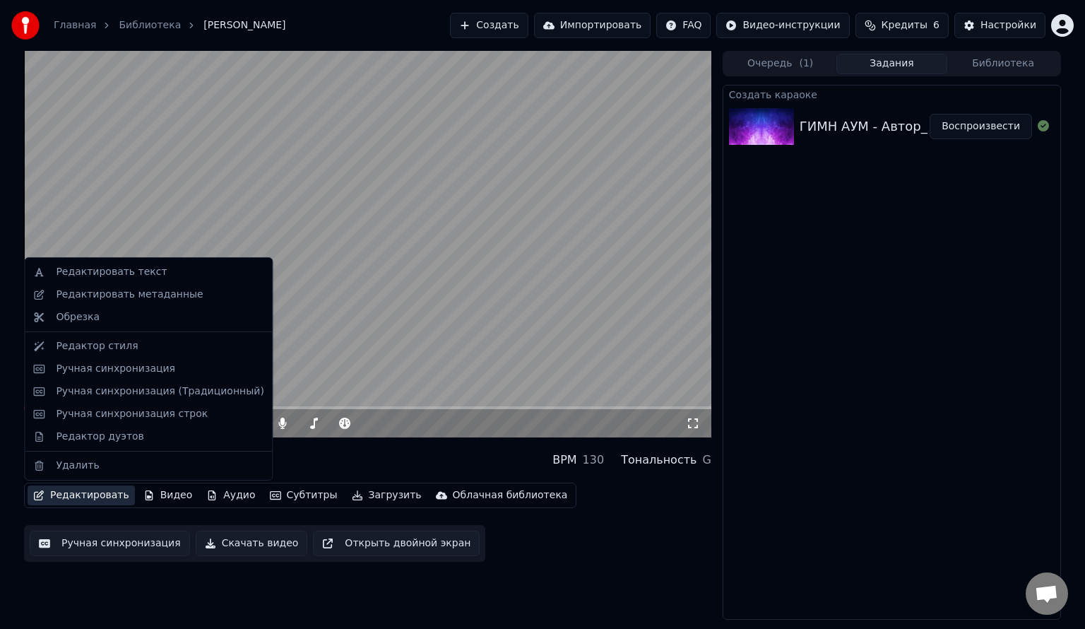
click at [90, 495] on button "Редактировать" at bounding box center [81, 495] width 107 height 20
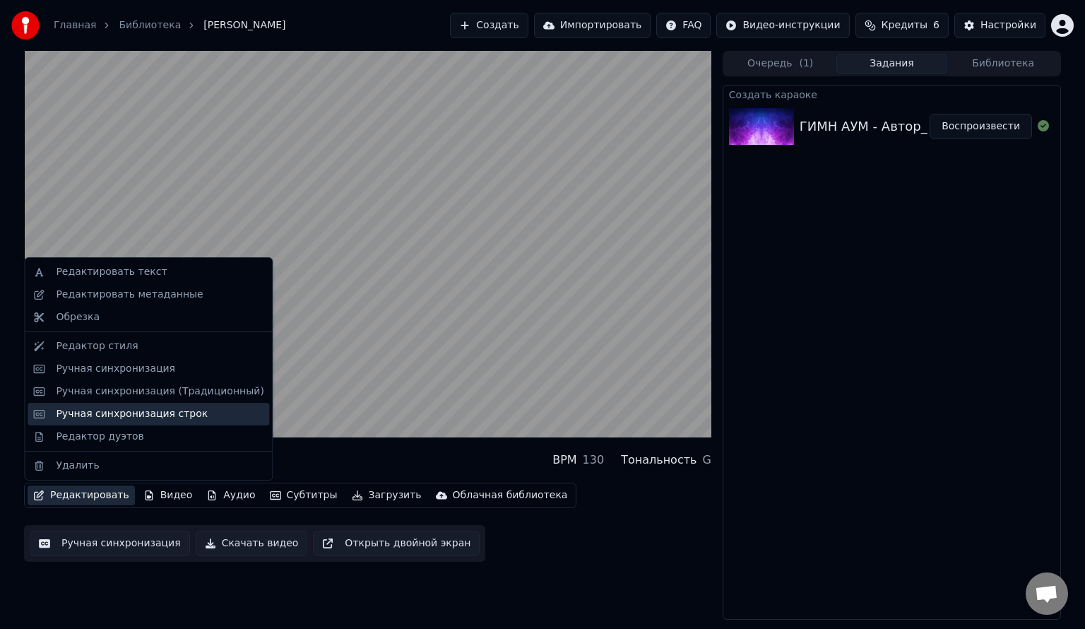
click at [94, 413] on div "Ручная синхронизация строк" at bounding box center [132, 414] width 152 height 14
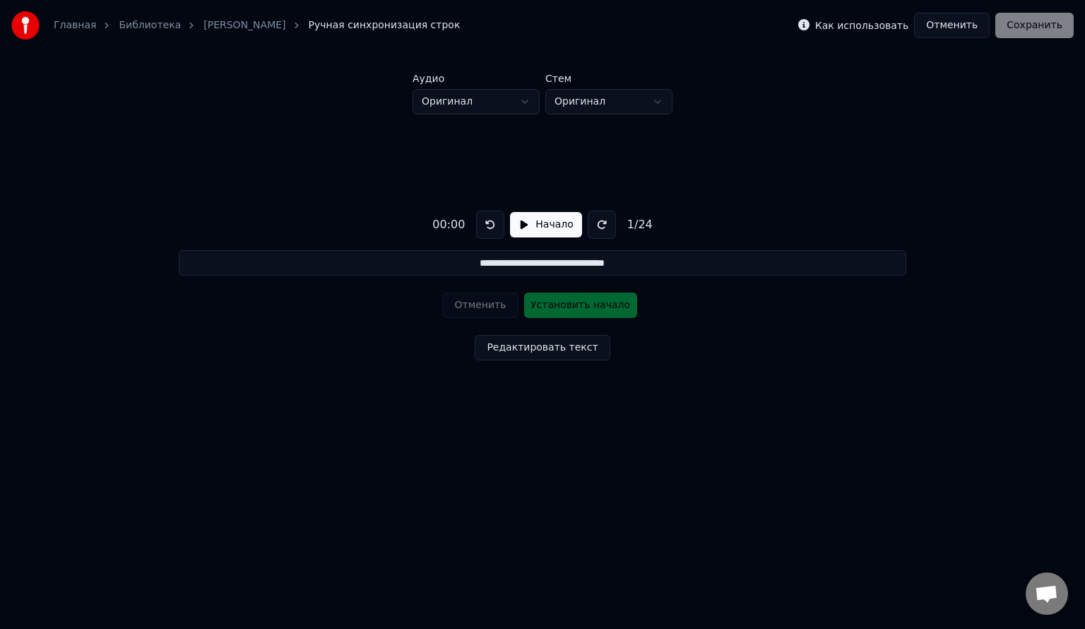
click at [535, 227] on button "Начало" at bounding box center [545, 224] width 71 height 25
click at [274, 23] on link "[PERSON_NAME]" at bounding box center [244, 25] width 82 height 14
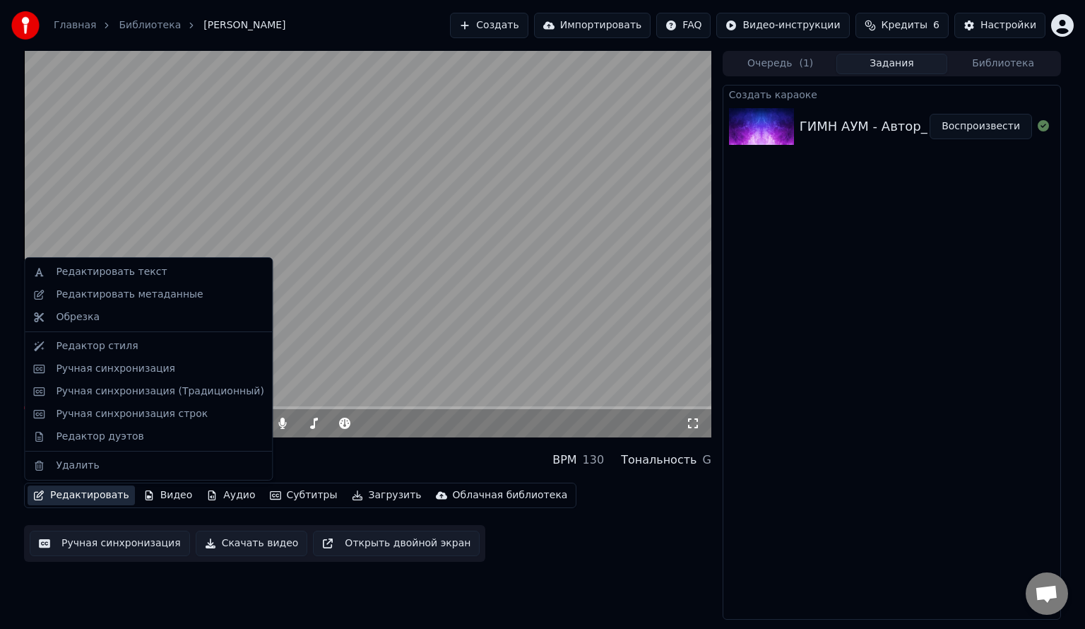
click at [81, 492] on button "Редактировать" at bounding box center [81, 495] width 107 height 20
click at [161, 386] on div "Ручная синхронизация (Традиционный)" at bounding box center [160, 391] width 208 height 14
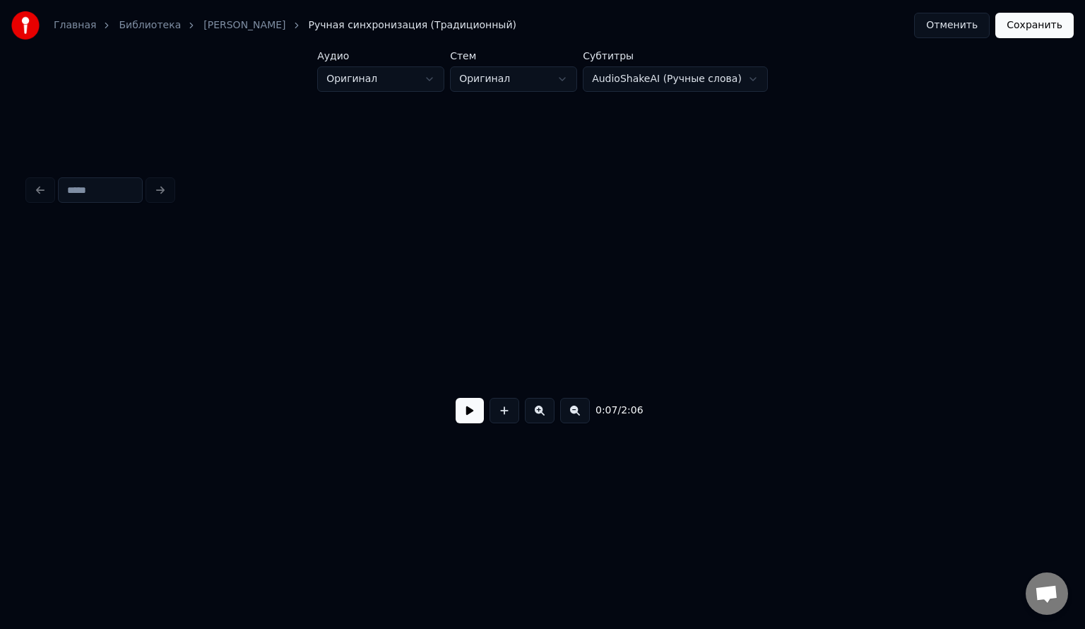
scroll to position [0, 1076]
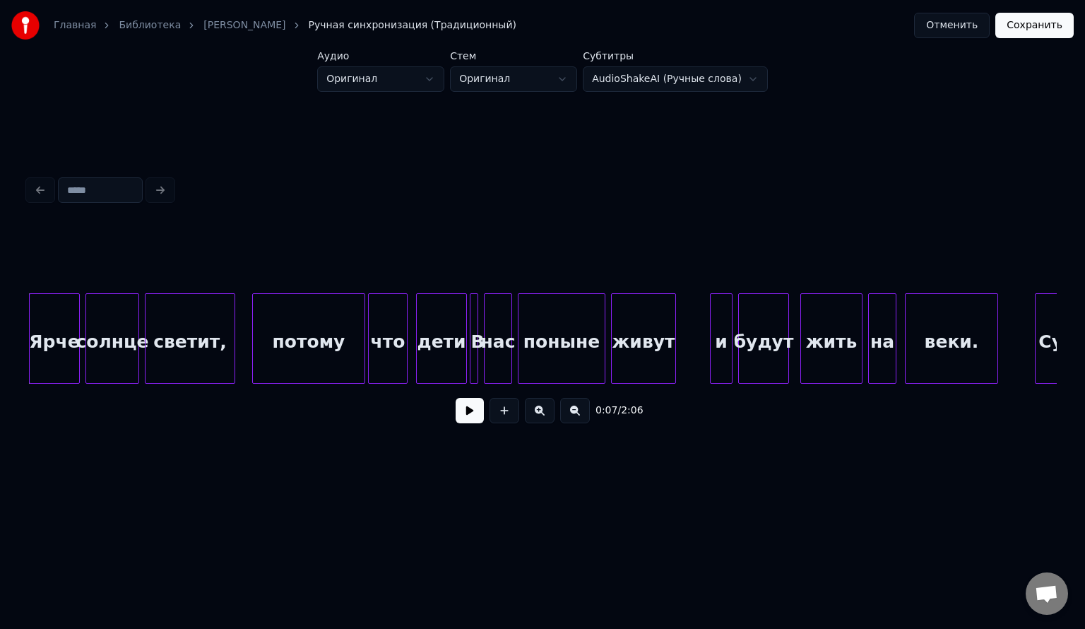
click at [652, 78] on html "Главная Библиотека ГИМН АУМ • Алмаз Миникаев Ручная синхронизация (Традиционный…" at bounding box center [542, 257] width 1085 height 514
click at [681, 82] on html "Главная Библиотека ГИМН АУМ • Алмаз Миникаев Ручная синхронизация (Традиционный…" at bounding box center [542, 257] width 1085 height 514
click at [947, 29] on button "Отменить" at bounding box center [952, 25] width 76 height 25
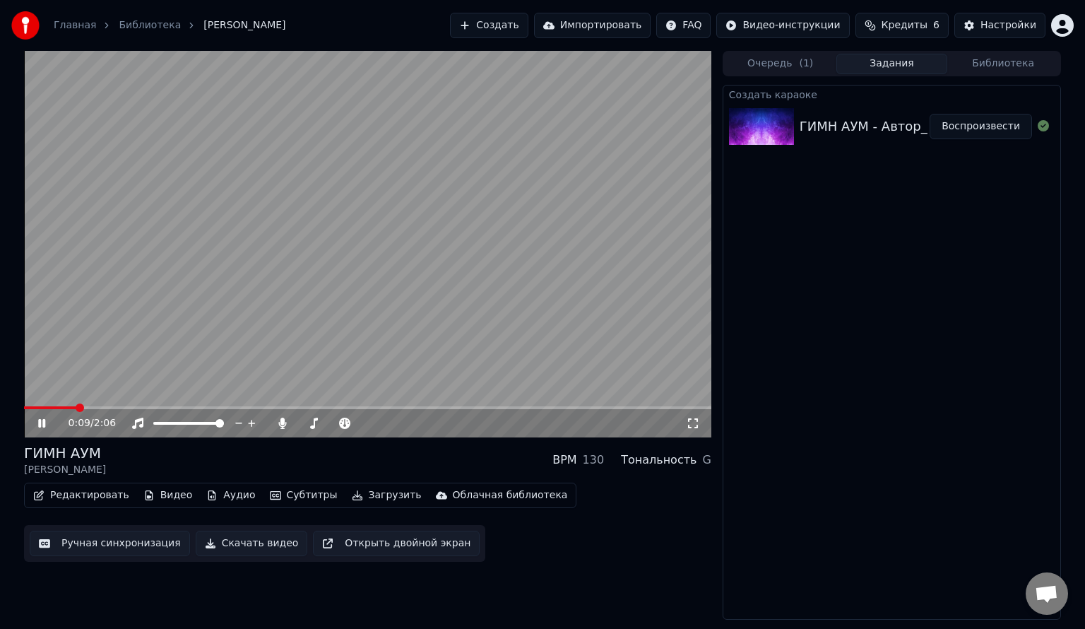
click at [37, 424] on icon at bounding box center [51, 423] width 33 height 11
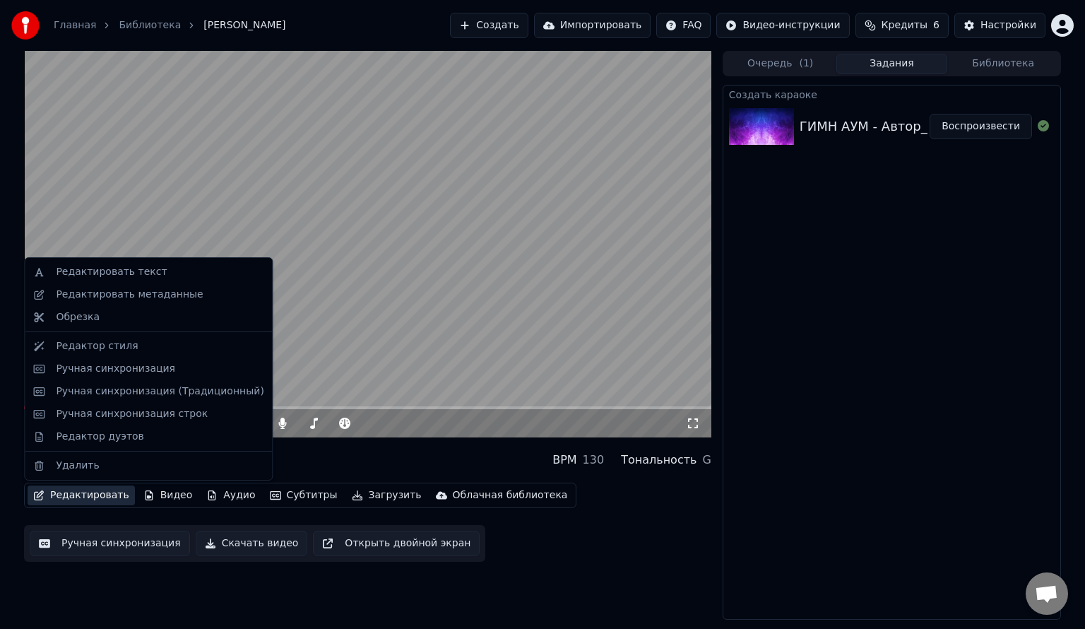
click at [67, 504] on button "Редактировать" at bounding box center [81, 495] width 107 height 20
click at [215, 410] on div "Ручная синхронизация строк" at bounding box center [160, 414] width 208 height 14
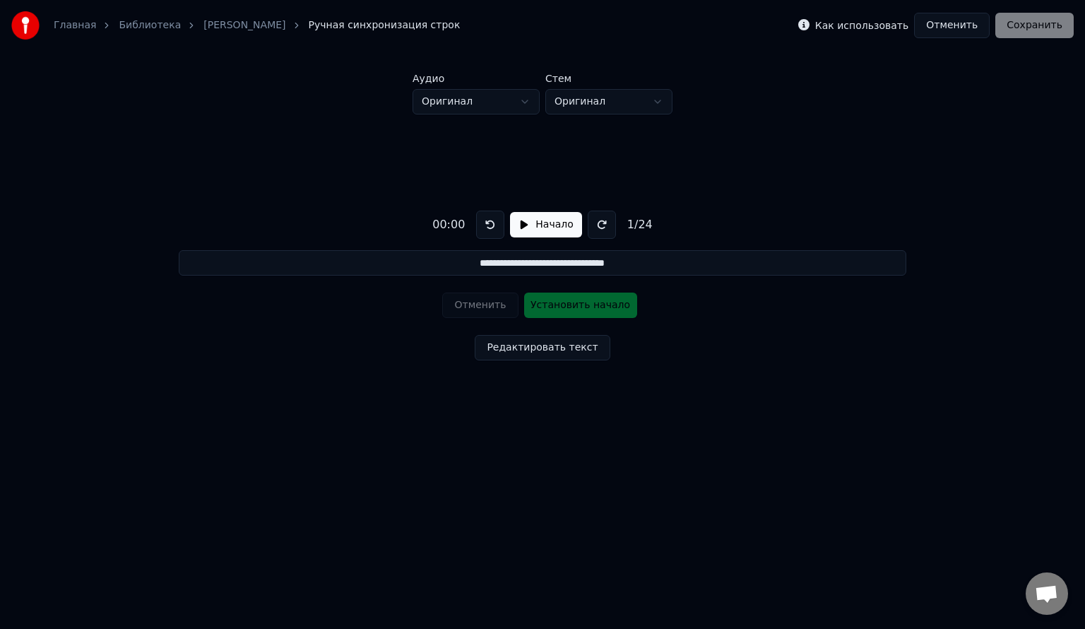
click at [957, 22] on button "Отменить" at bounding box center [952, 25] width 76 height 25
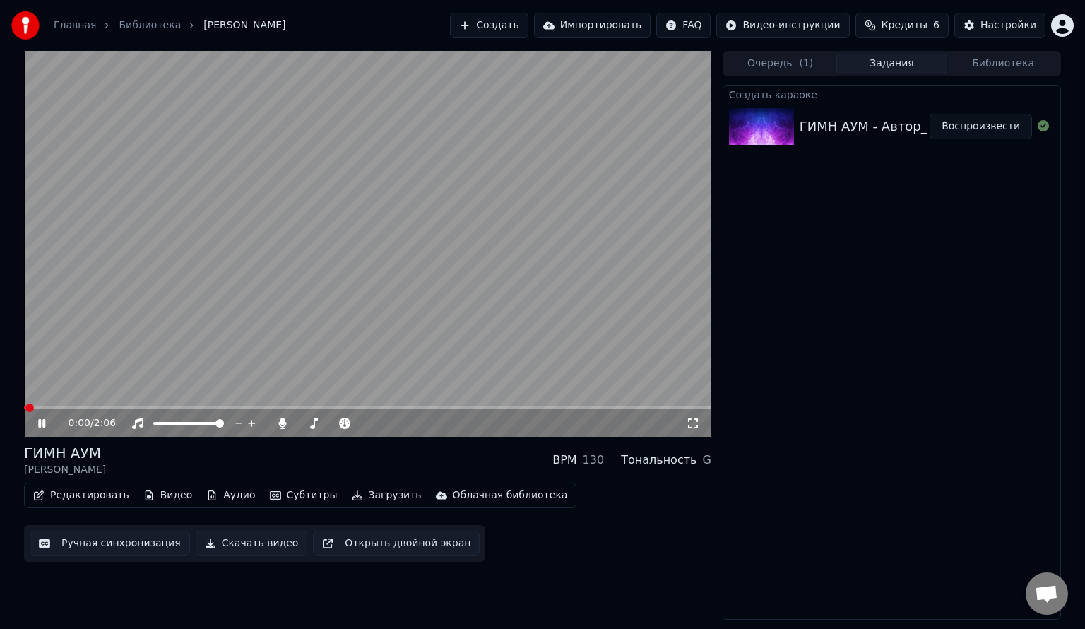
click at [68, 504] on button "Редактировать" at bounding box center [81, 495] width 107 height 20
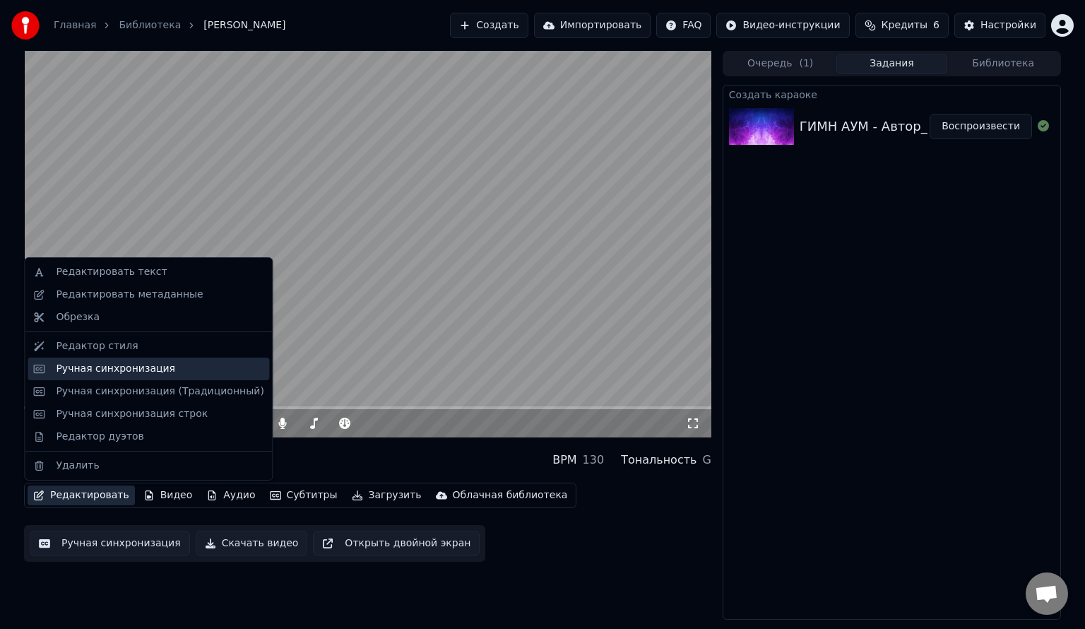
click at [133, 376] on div "Ручная синхронизация" at bounding box center [149, 368] width 242 height 23
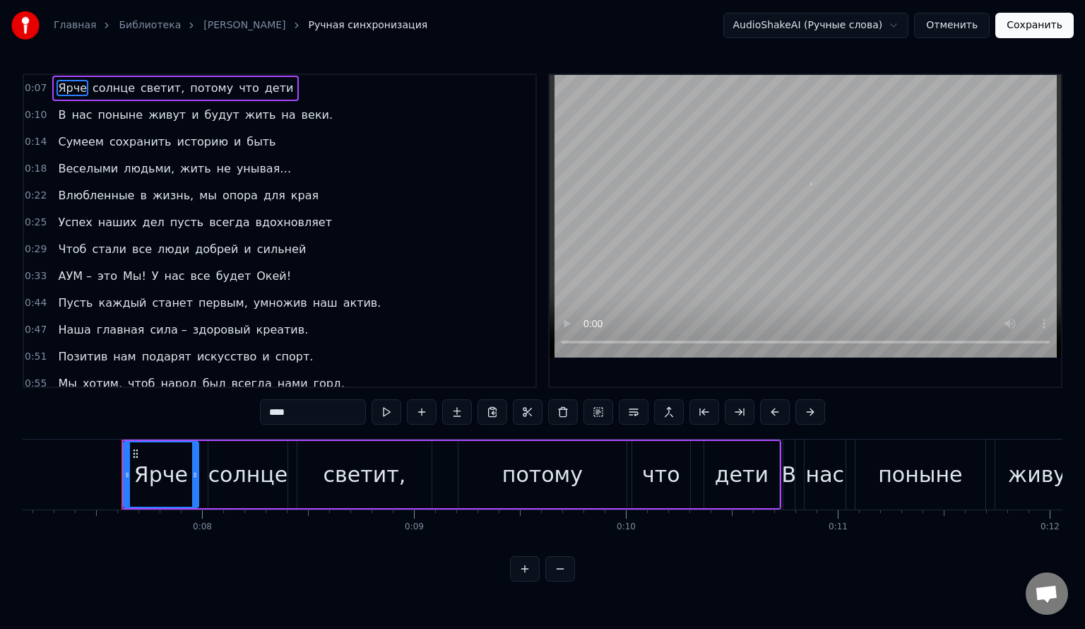
scroll to position [0, 1544]
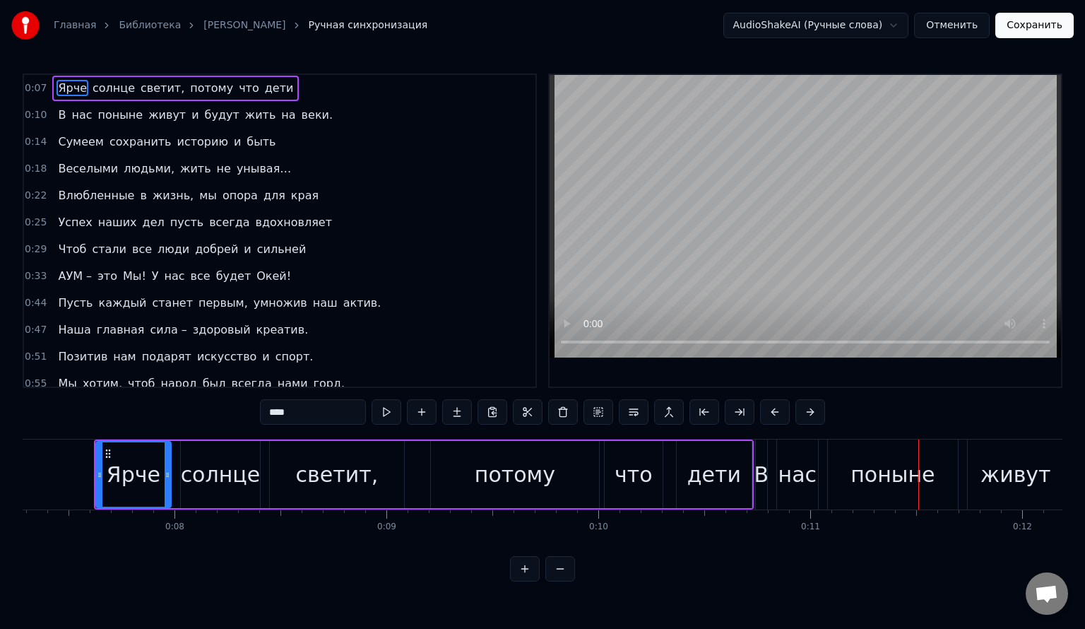
click at [260, 93] on div "Ярче солнце светит, потому что дети" at bounding box center [175, 88] width 247 height 25
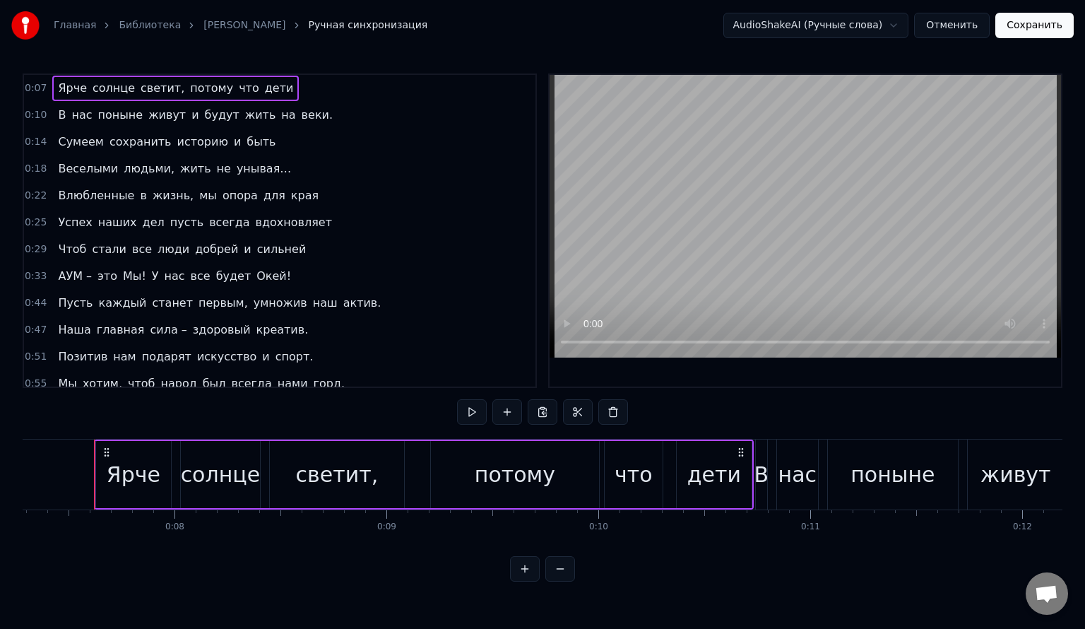
click at [248, 98] on div "Ярче солнце светит, потому что дети" at bounding box center [175, 88] width 247 height 25
click at [264, 87] on span "дети" at bounding box center [280, 88] width 32 height 16
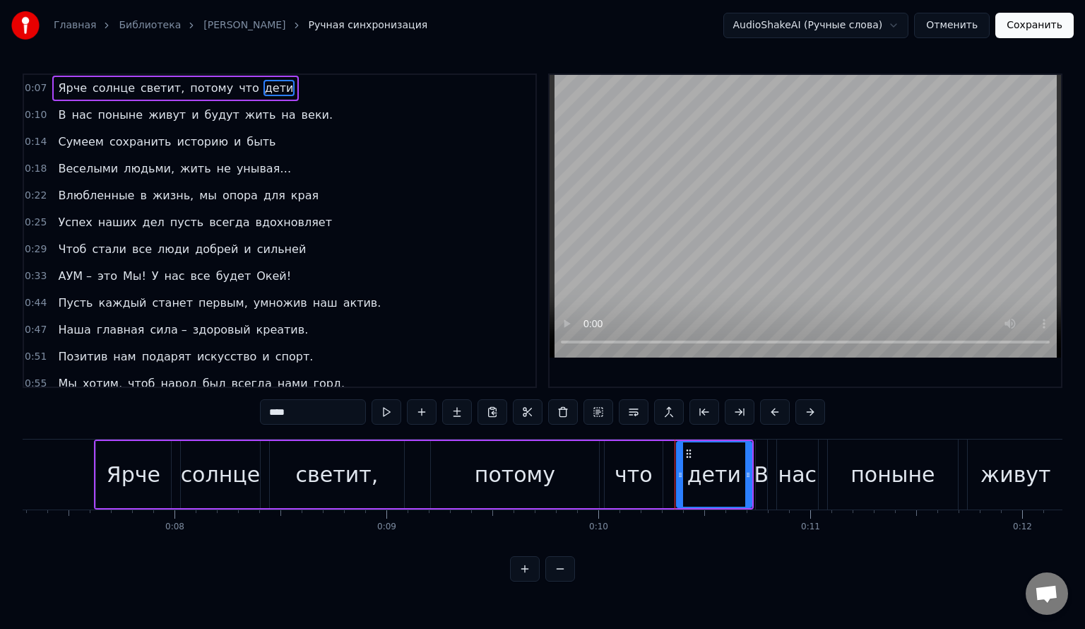
click at [237, 93] on span "что" at bounding box center [248, 88] width 23 height 16
type input "***"
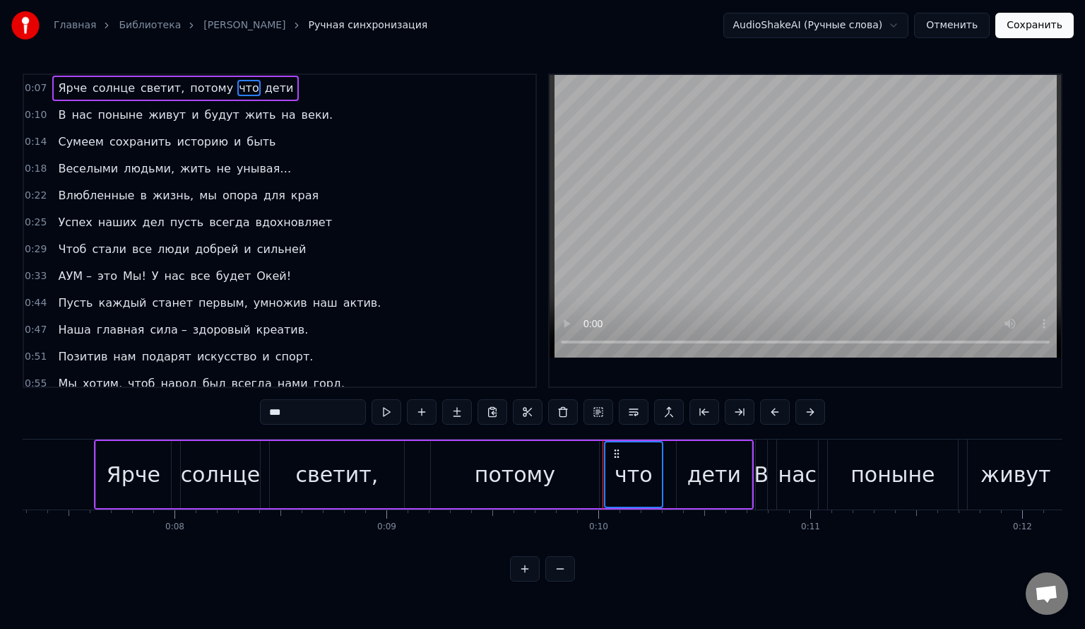
click at [195, 93] on span "потому" at bounding box center [212, 88] width 46 height 16
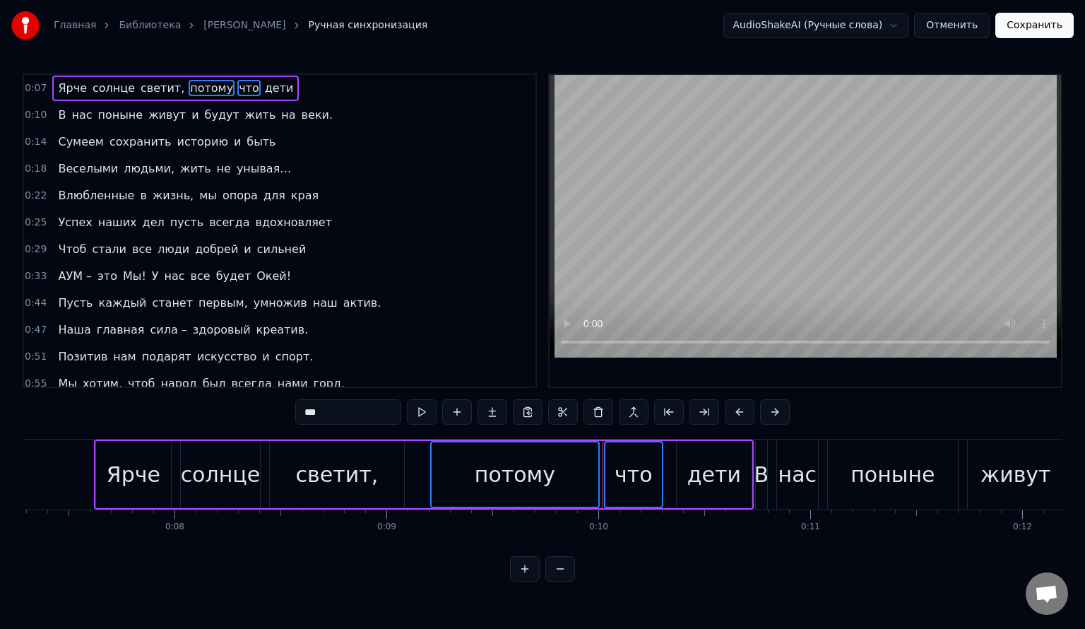
click at [264, 88] on span "дети" at bounding box center [280, 88] width 32 height 16
click at [257, 76] on div "Ярче солнце светит, потому что дети" at bounding box center [175, 88] width 247 height 25
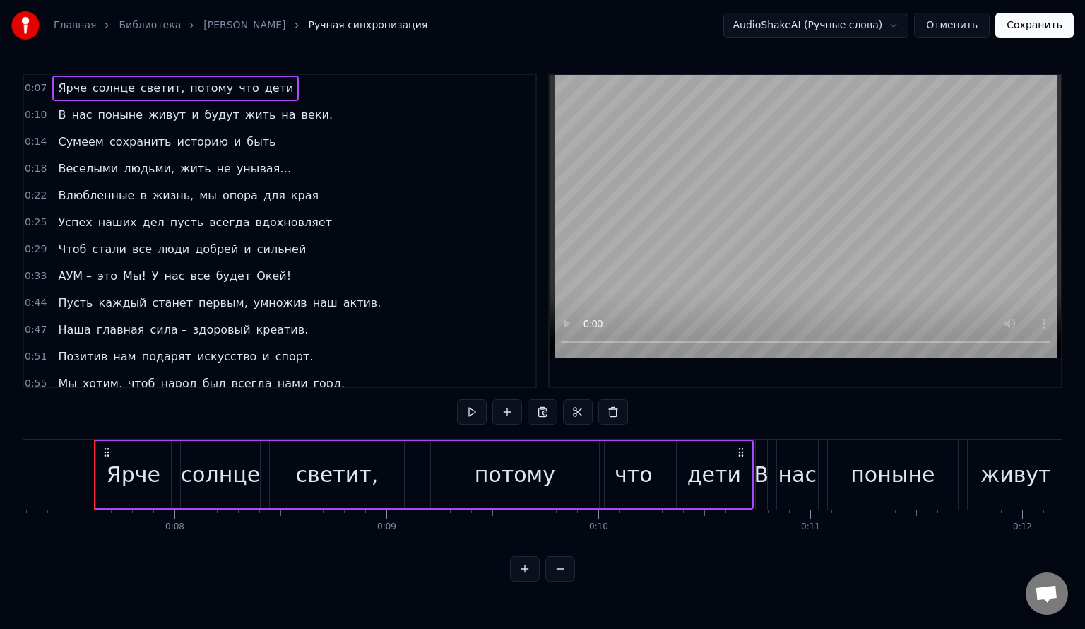
click at [264, 85] on span "дети" at bounding box center [280, 88] width 32 height 16
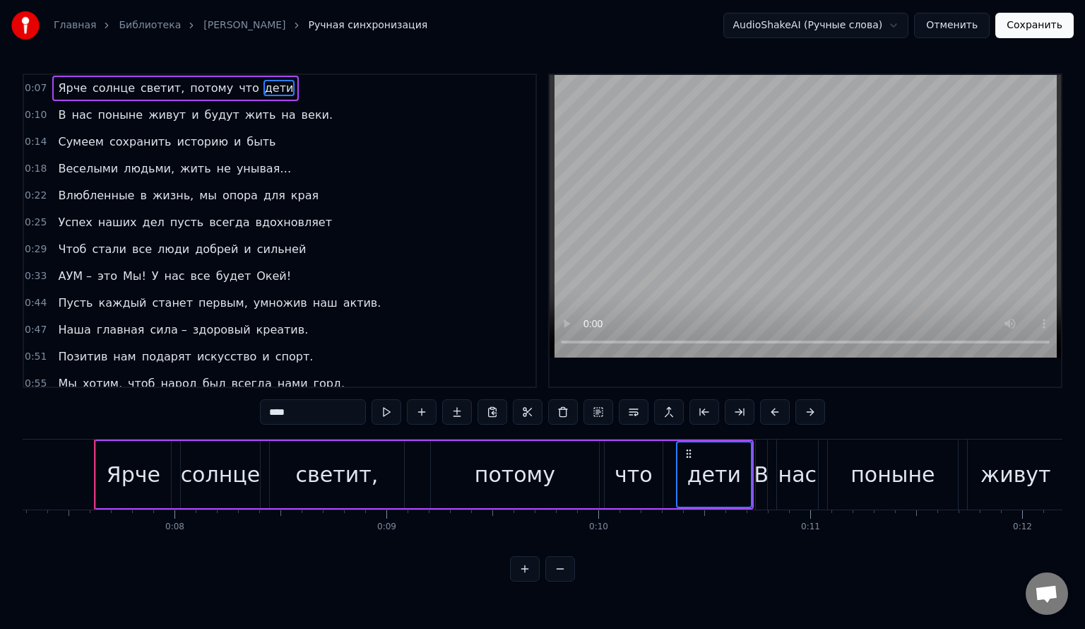
click at [237, 85] on span "что" at bounding box center [248, 88] width 23 height 16
click at [189, 89] on span "потому" at bounding box center [212, 88] width 46 height 16
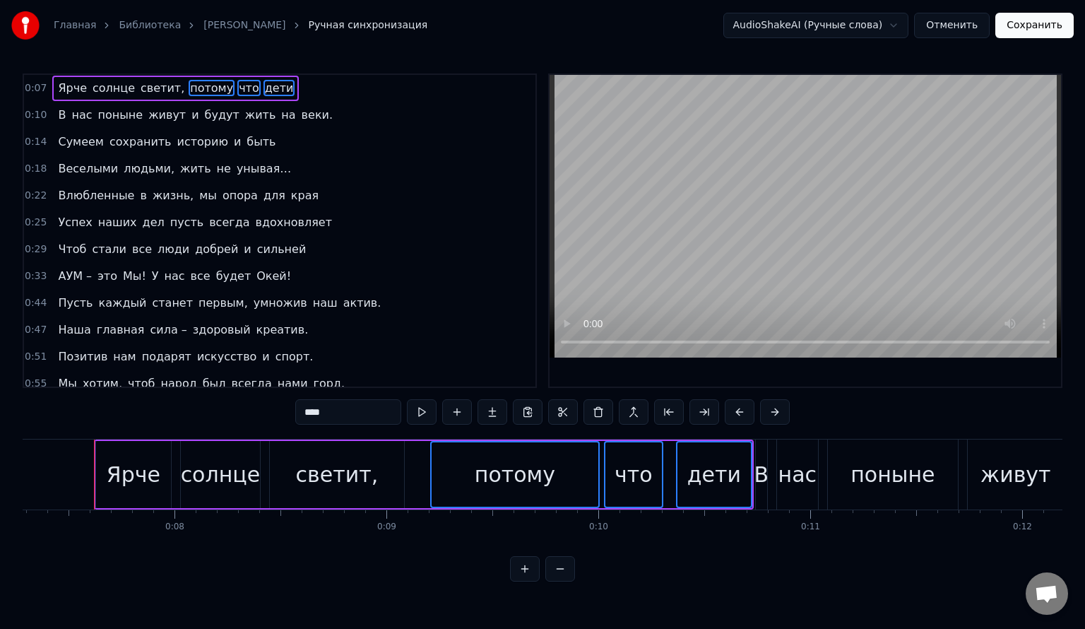
click at [139, 87] on span "светит," at bounding box center [162, 88] width 47 height 16
click at [110, 88] on span "солнце" at bounding box center [113, 88] width 45 height 16
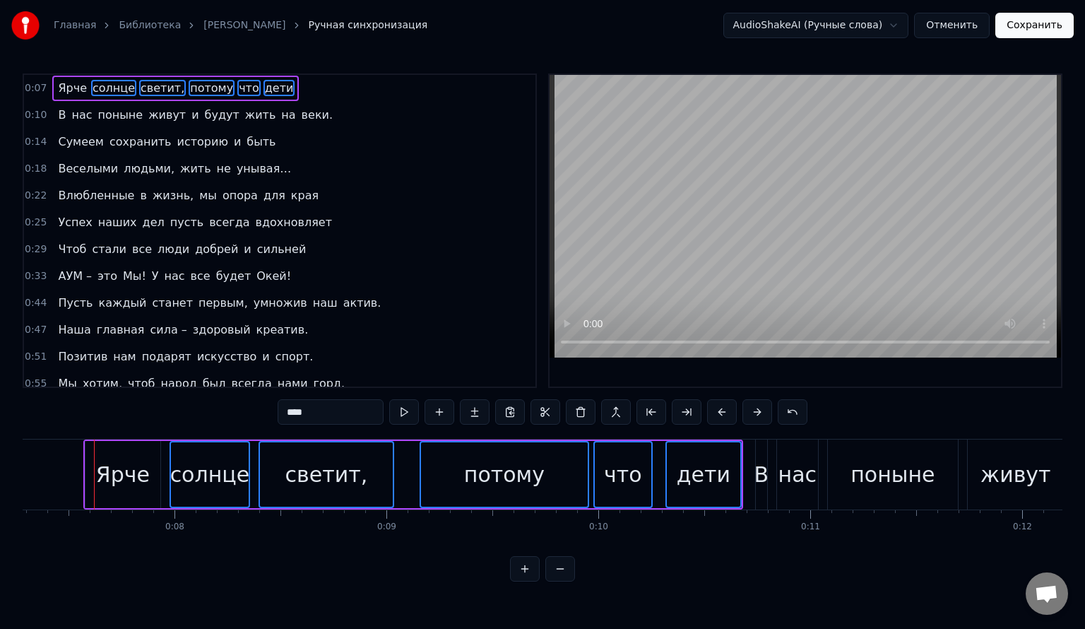
click at [52, 79] on div "Ярче солнце светит, потому что дети" at bounding box center [175, 88] width 247 height 25
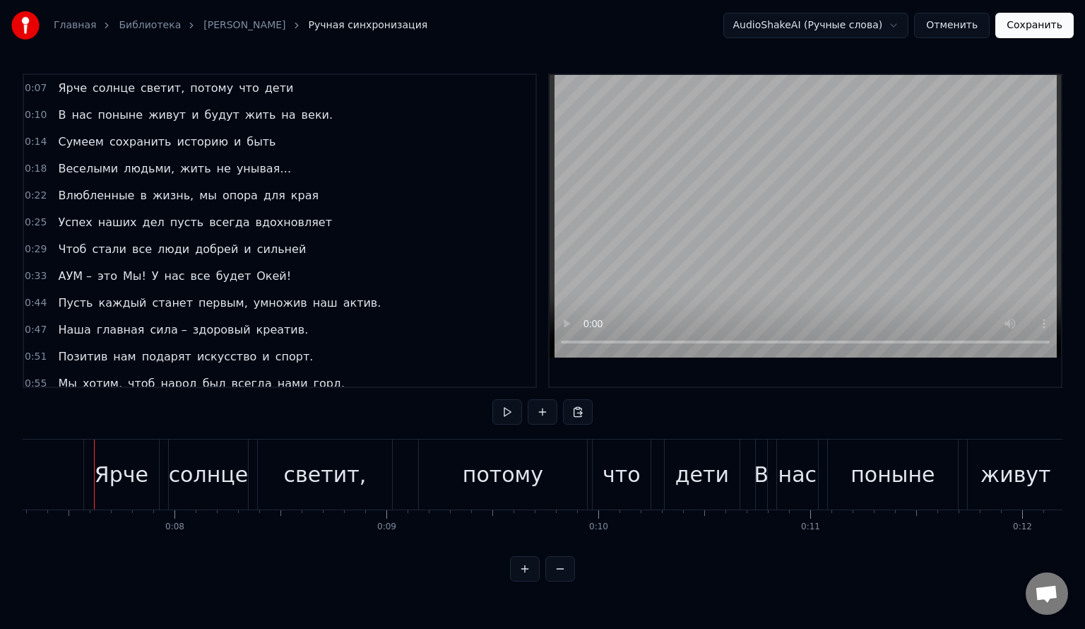
click at [61, 93] on span "Ярче" at bounding box center [73, 88] width 32 height 16
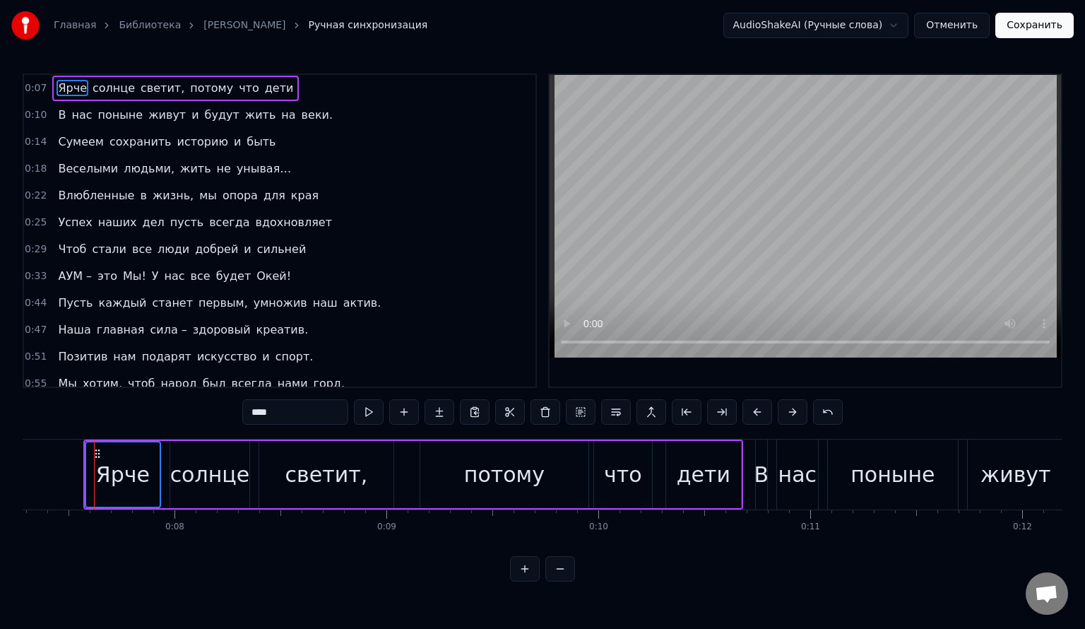
click at [91, 85] on span "солнце" at bounding box center [113, 88] width 45 height 16
click at [139, 81] on span "светит," at bounding box center [162, 88] width 47 height 16
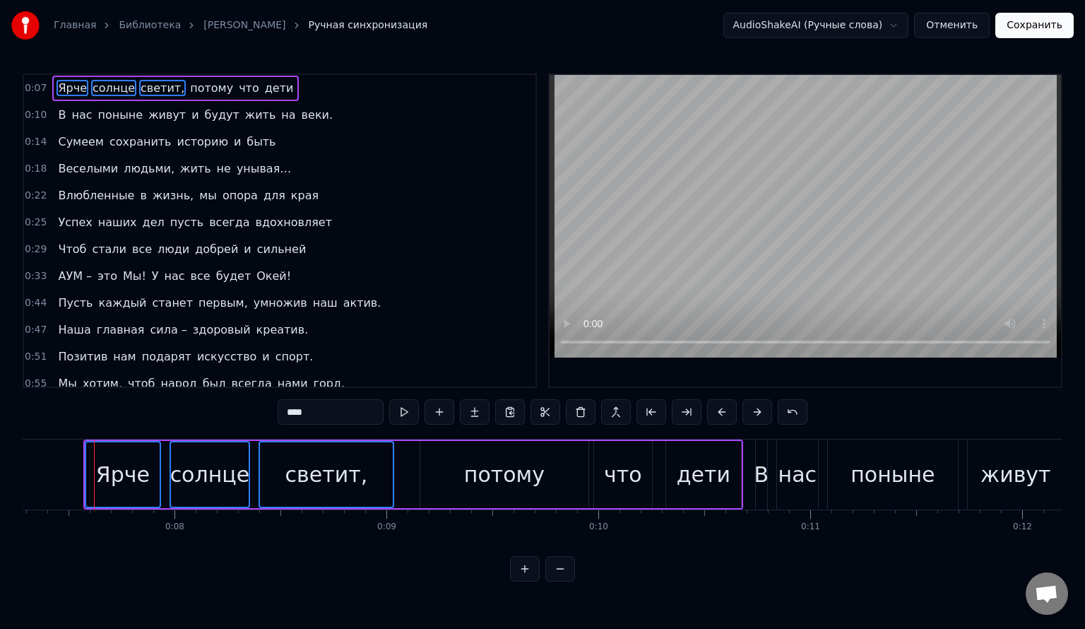
click at [189, 83] on span "потому" at bounding box center [212, 88] width 46 height 16
click at [237, 85] on span "что" at bounding box center [248, 88] width 23 height 16
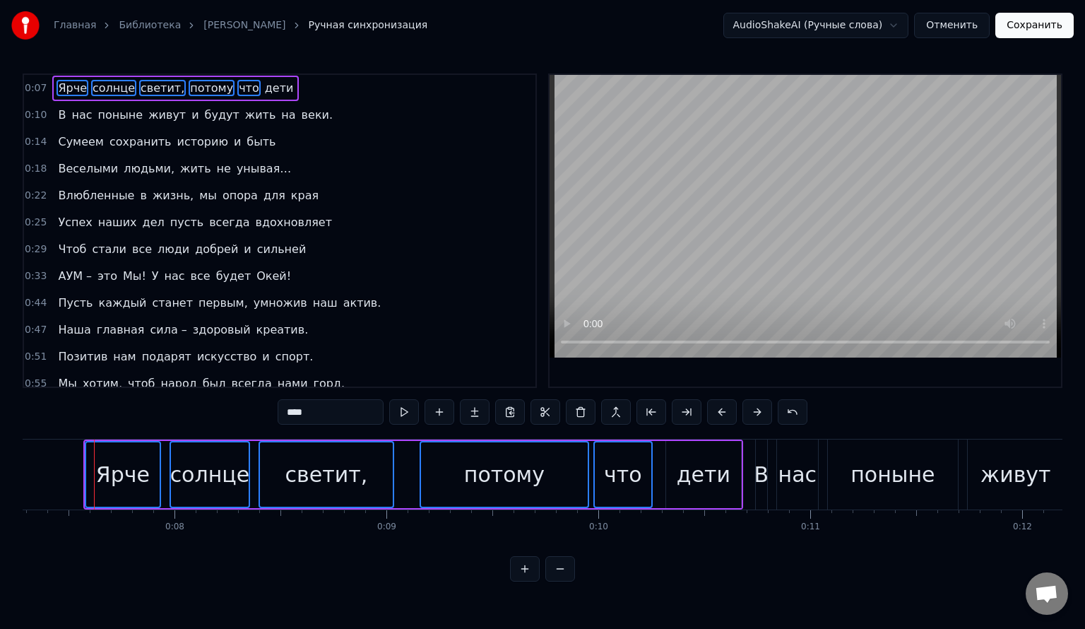
click at [264, 85] on span "дети" at bounding box center [280, 88] width 32 height 16
click at [786, 415] on button at bounding box center [793, 411] width 30 height 25
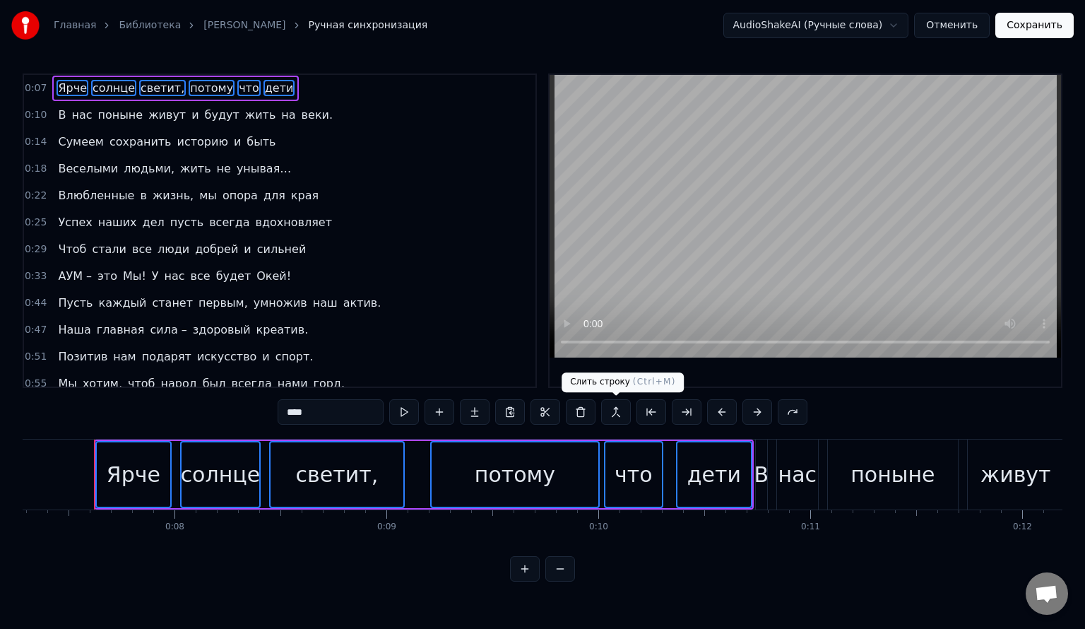
click at [617, 410] on button at bounding box center [616, 411] width 30 height 25
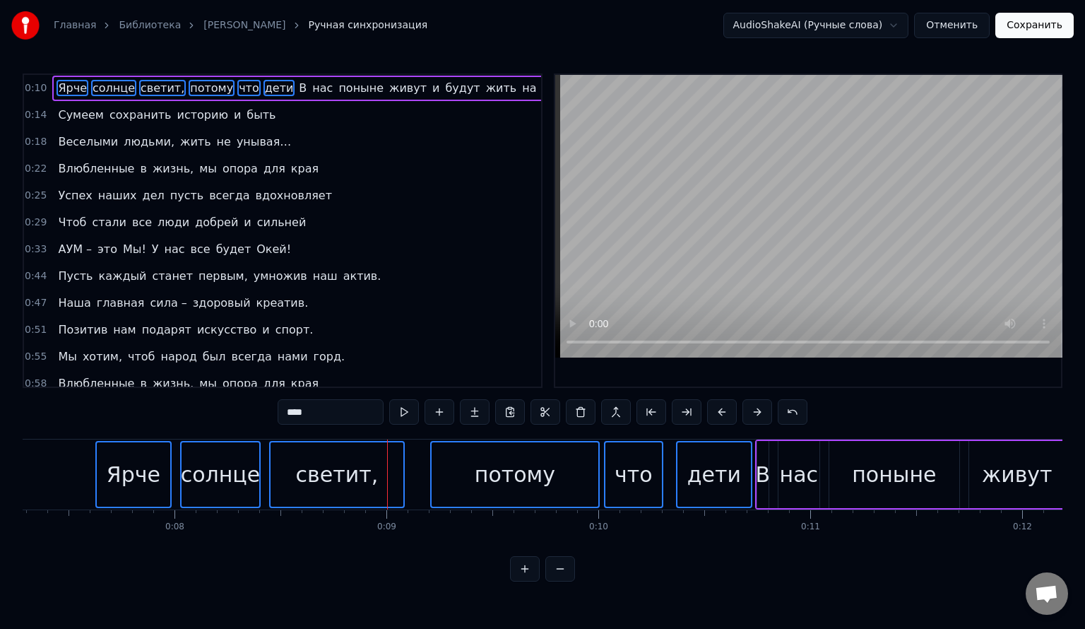
click at [868, 20] on html "Главная Библиотека ГИМН АУМ • Алмаз Миникаев Ручная синхронизация AudioShakeAI …" at bounding box center [542, 302] width 1085 height 604
click at [868, 21] on html "Главная Библиотека ГИМН АУМ • Алмаз Миникаев Ручная синхронизация AudioShakeAI …" at bounding box center [542, 302] width 1085 height 604
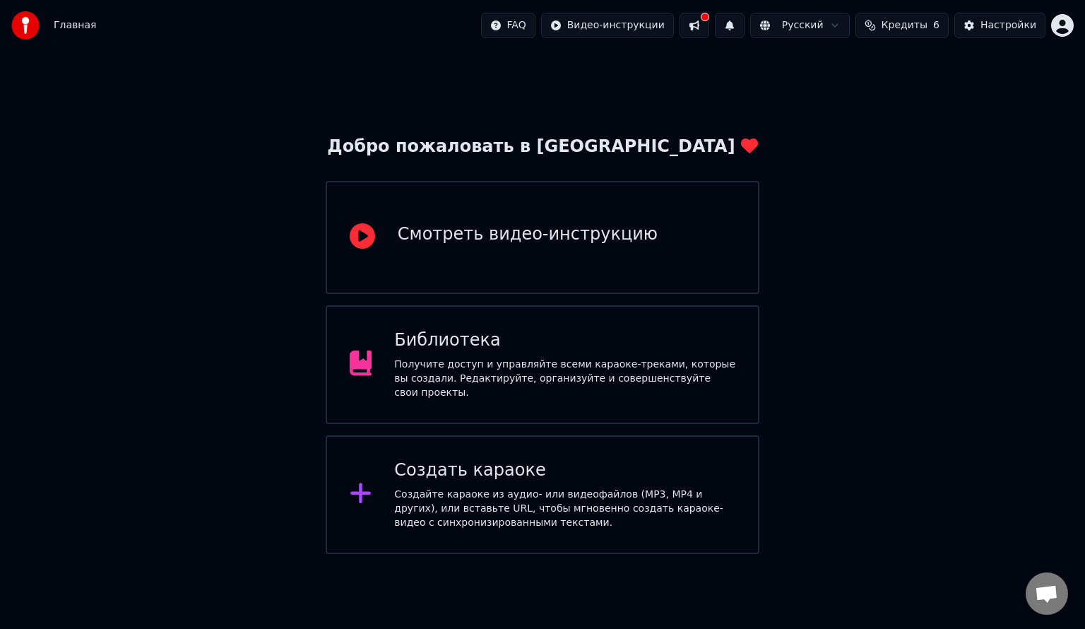
click at [622, 246] on div "Смотреть видео-инструкцию" at bounding box center [528, 237] width 260 height 28
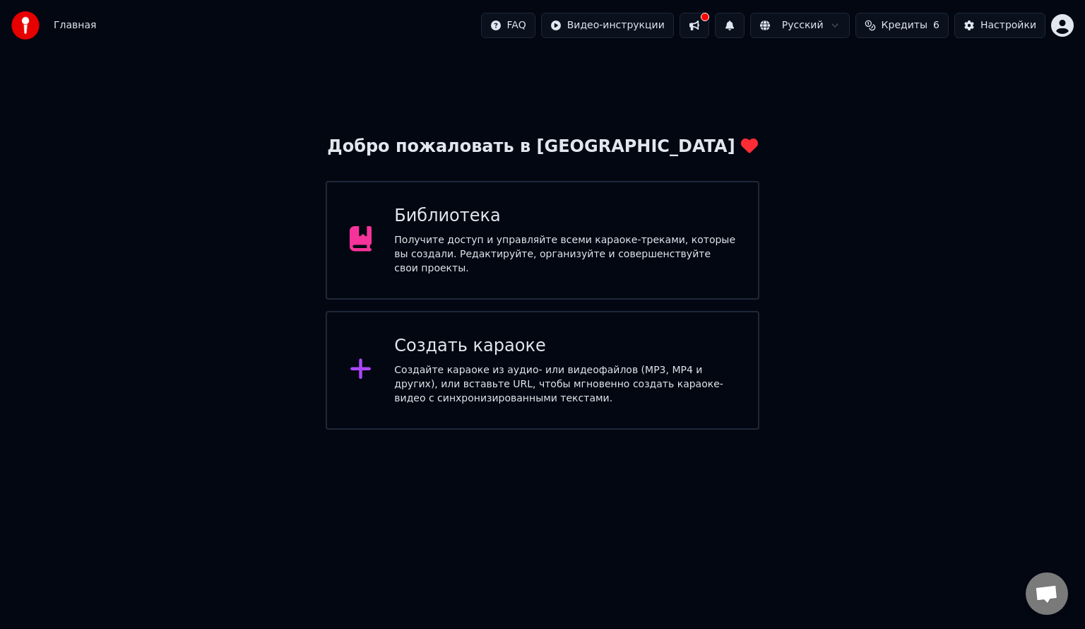
click at [503, 257] on div "Получите доступ и управляйте всеми караоке-треками, которые вы создали. Редакти…" at bounding box center [564, 254] width 341 height 42
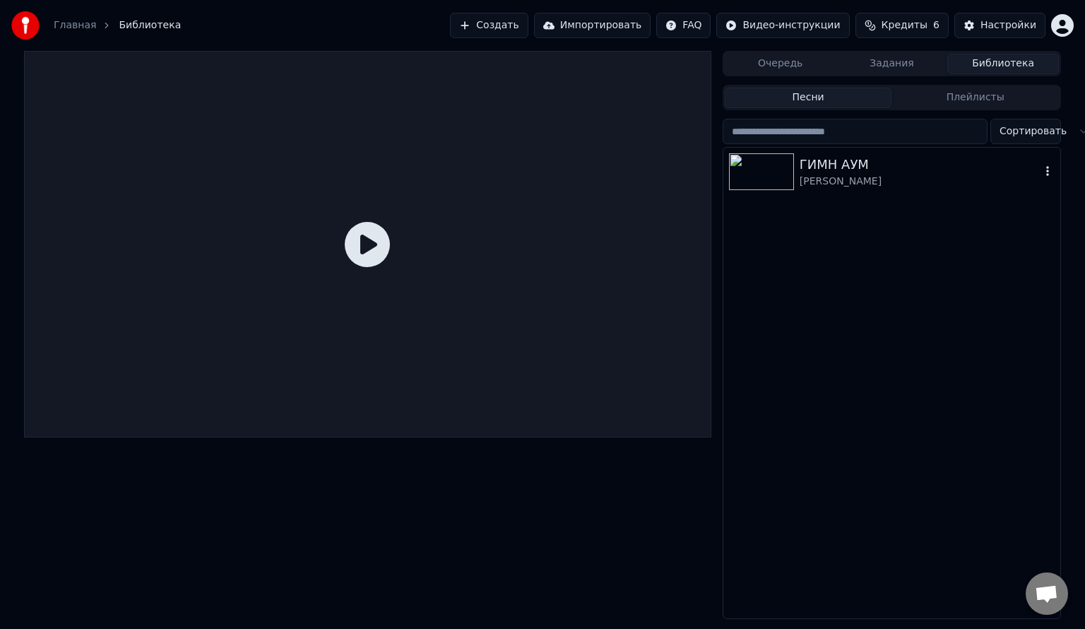
click at [836, 186] on div "[PERSON_NAME]" at bounding box center [920, 182] width 241 height 14
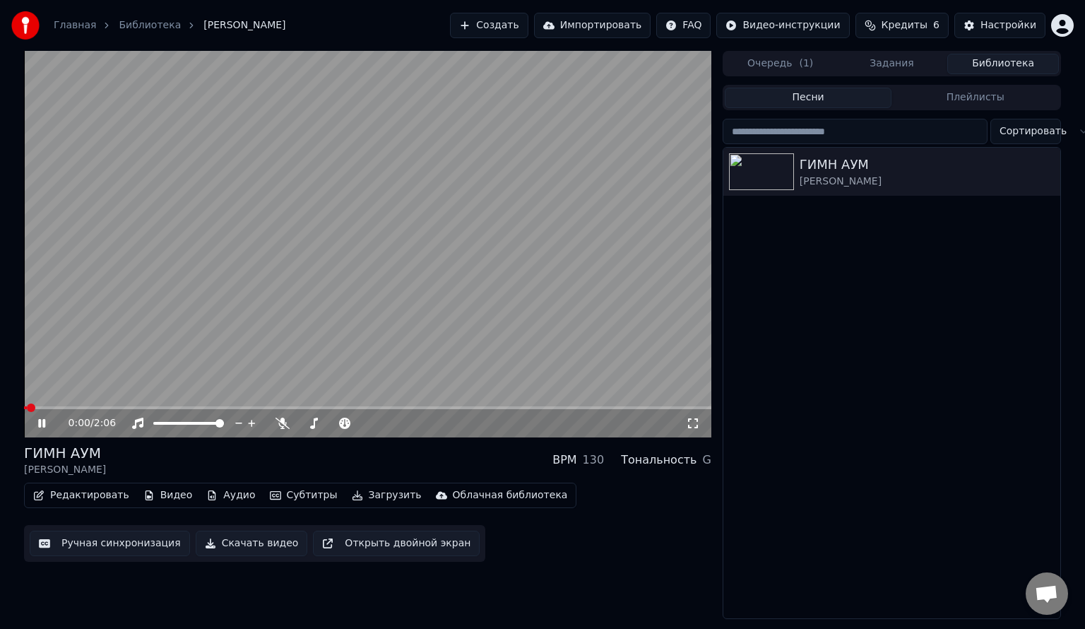
click at [780, 65] on button "Очередь ( 1 )" at bounding box center [781, 64] width 112 height 20
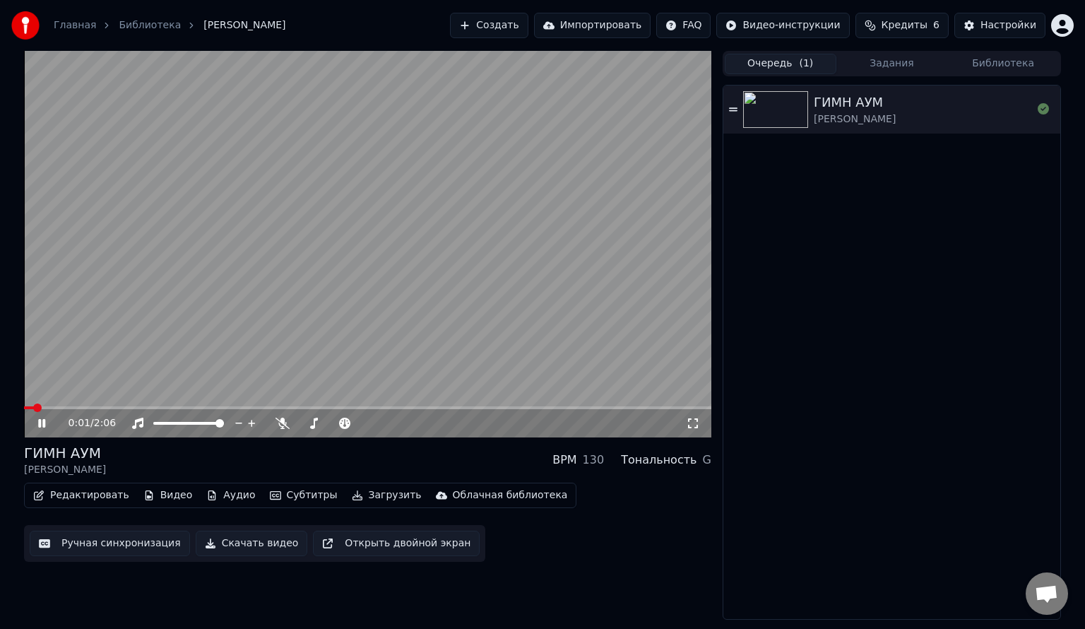
click at [1000, 59] on button "Библиотека" at bounding box center [1003, 64] width 112 height 20
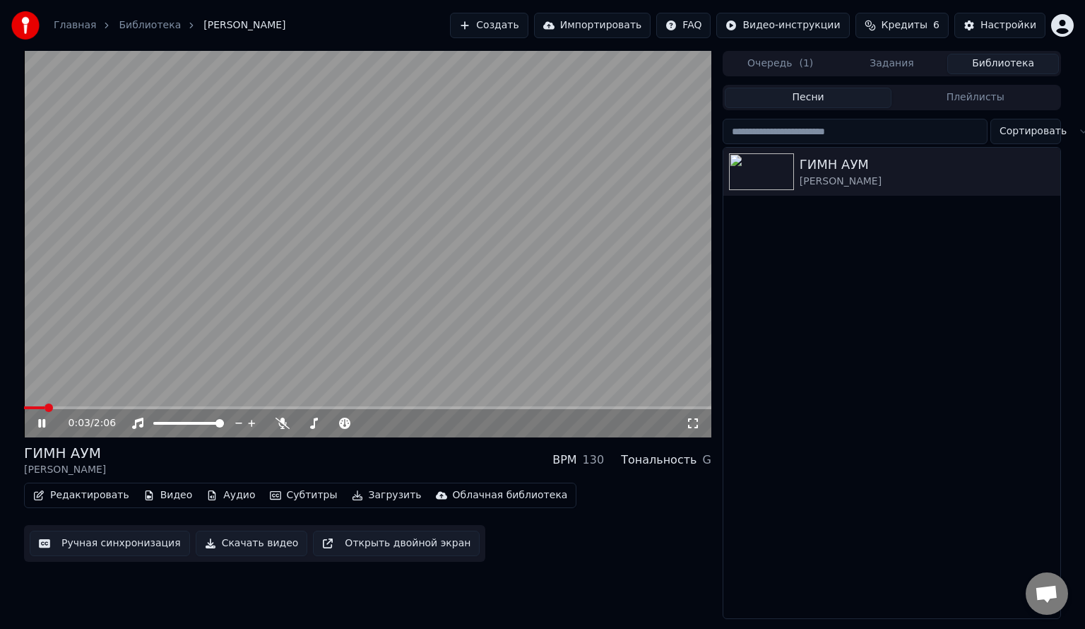
click at [40, 420] on icon at bounding box center [41, 423] width 7 height 8
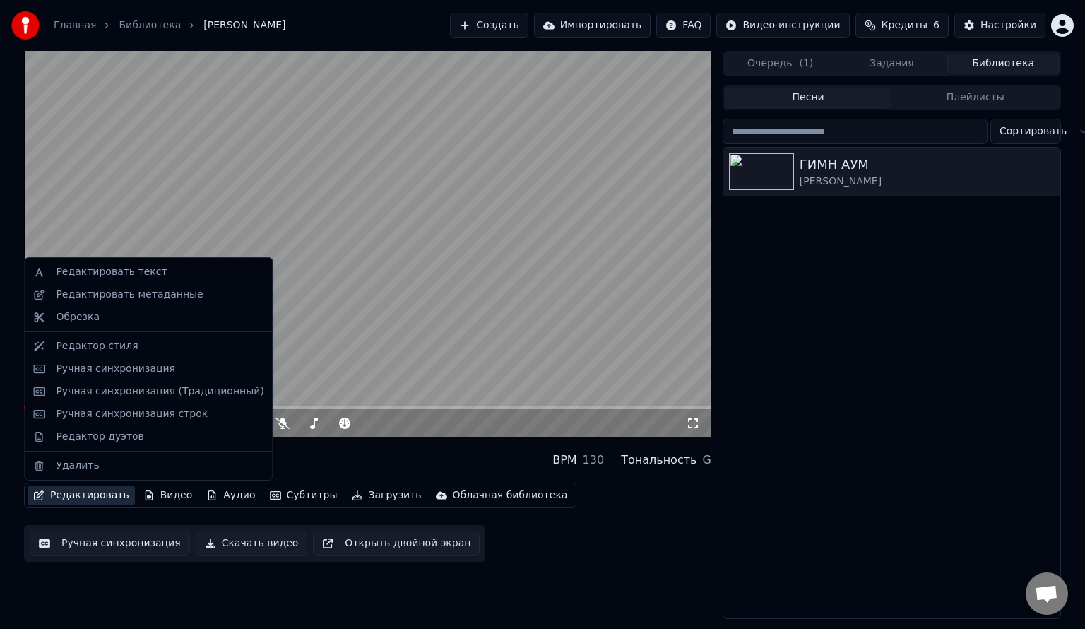
click at [73, 495] on button "Редактировать" at bounding box center [81, 495] width 107 height 20
click at [127, 300] on div "Редактировать метаданные" at bounding box center [129, 295] width 147 height 14
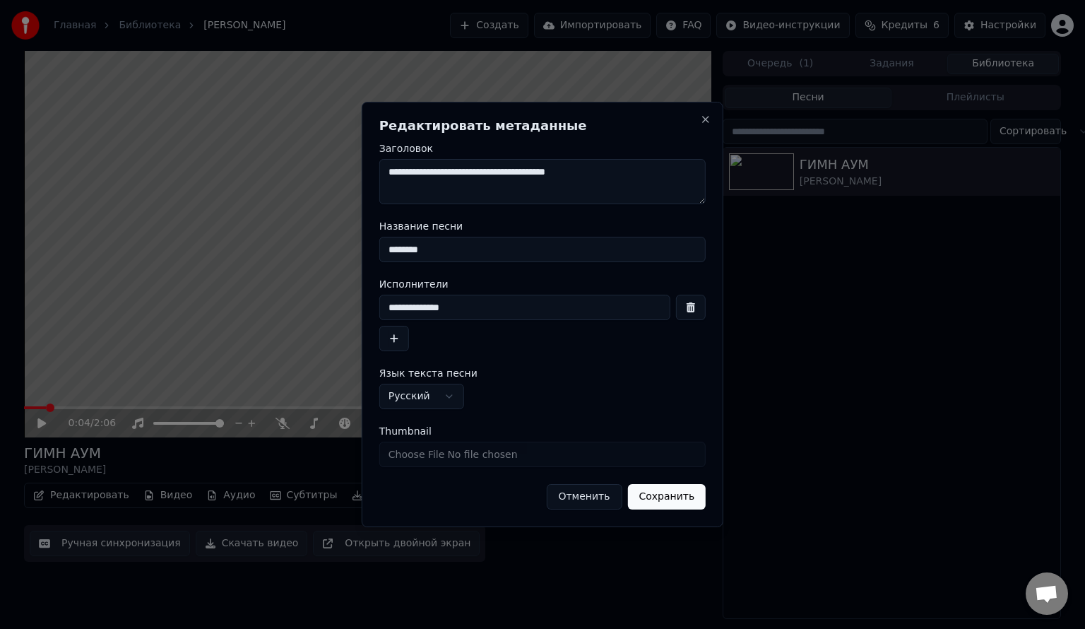
drag, startPoint x: 462, startPoint y: 252, endPoint x: 244, endPoint y: 266, distance: 218.8
click at [244, 266] on body "**********" at bounding box center [542, 314] width 1085 height 629
click at [692, 308] on button "button" at bounding box center [691, 307] width 30 height 25
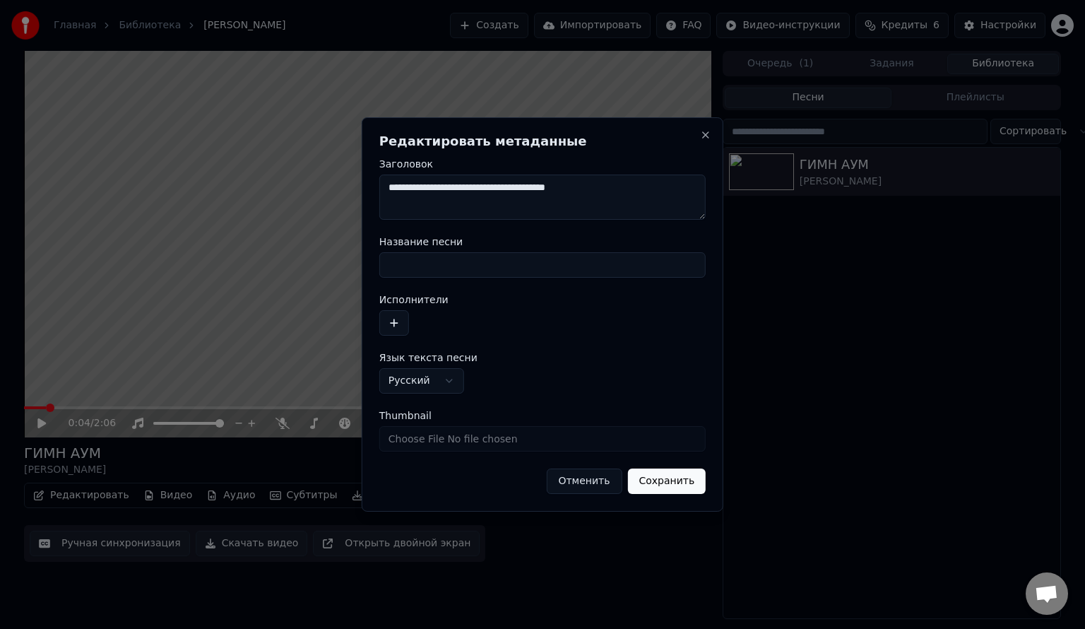
drag, startPoint x: 642, startPoint y: 197, endPoint x: 223, endPoint y: 180, distance: 418.6
click at [223, 180] on body "**********" at bounding box center [542, 314] width 1085 height 629
click at [656, 487] on button "Сохранить" at bounding box center [666, 480] width 78 height 25
click at [681, 485] on button "Сохранить" at bounding box center [666, 480] width 78 height 25
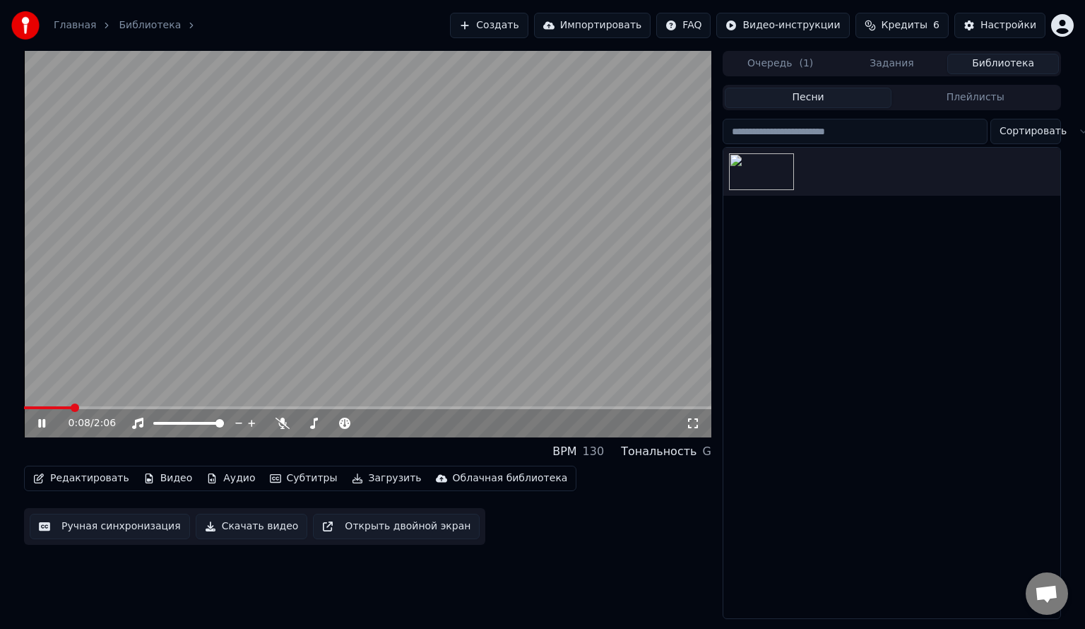
click at [45, 425] on icon at bounding box center [41, 423] width 7 height 8
click at [369, 419] on span at bounding box center [364, 423] width 8 height 8
click at [56, 483] on button "Редактировать" at bounding box center [81, 478] width 107 height 20
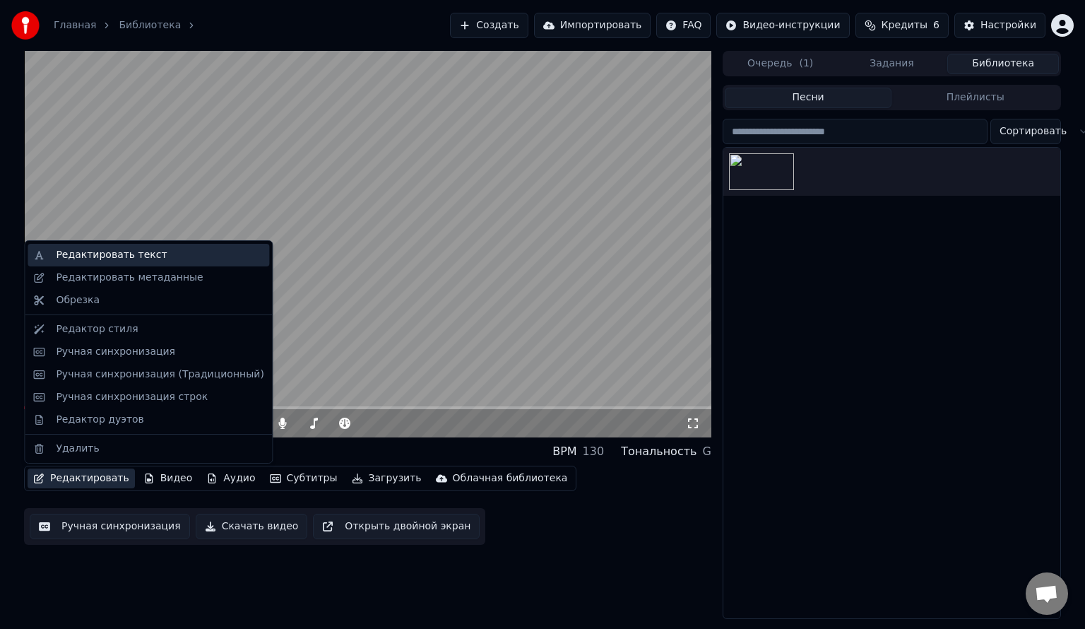
click at [147, 257] on div "Редактировать текст" at bounding box center [111, 255] width 111 height 14
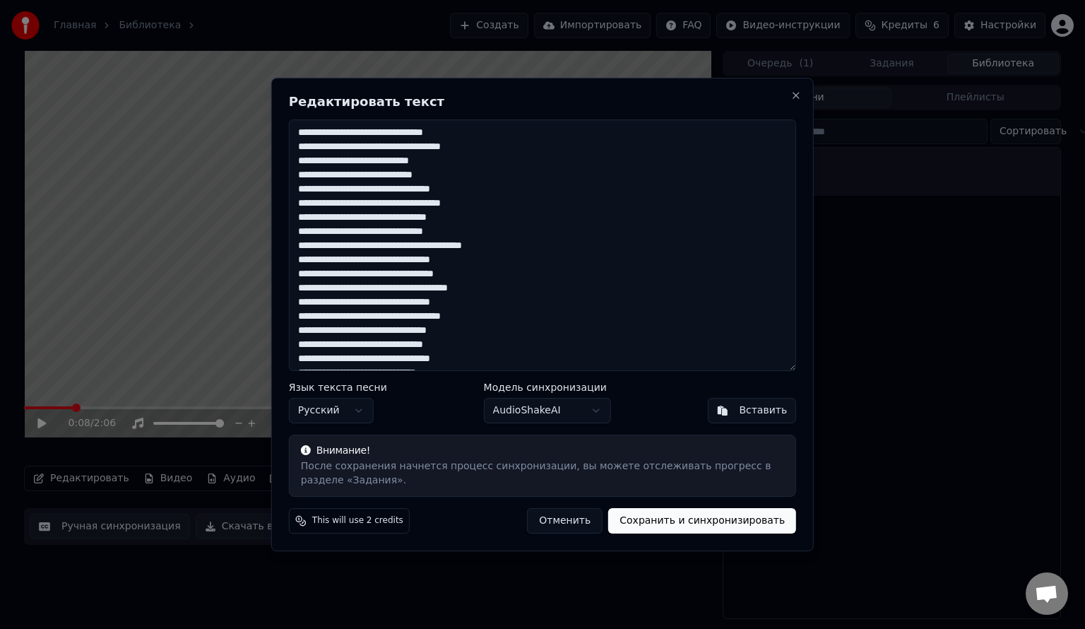
click at [478, 127] on textarea "**********" at bounding box center [542, 245] width 507 height 252
click at [503, 163] on textarea "**********" at bounding box center [542, 245] width 507 height 252
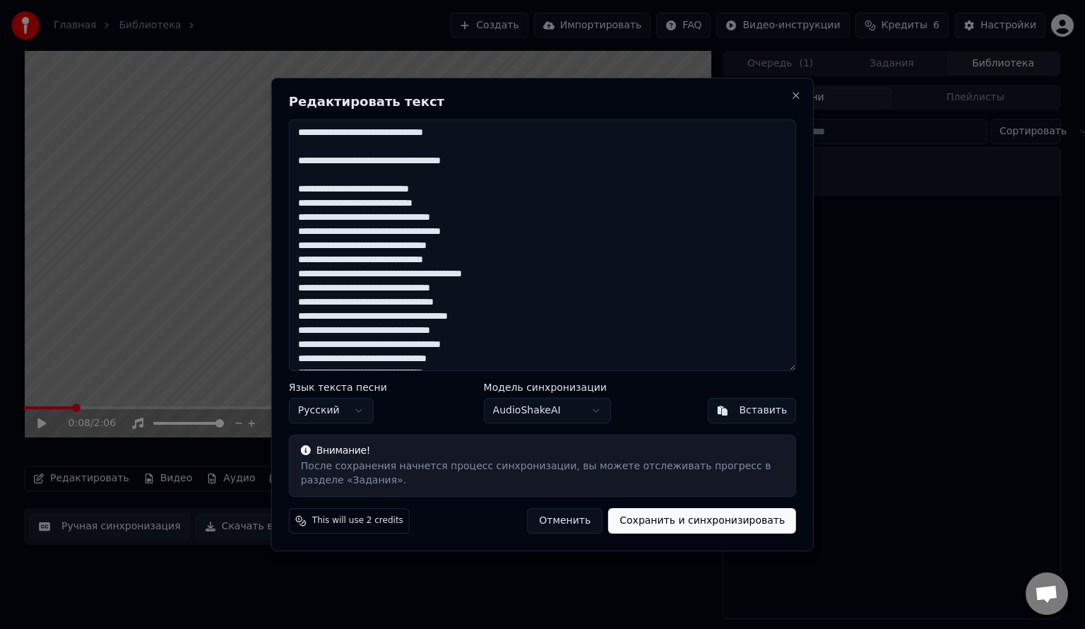
click at [531, 404] on body "Главная Библиотека Создать Импортировать FAQ Видео-инструкции Кредиты 6 Настрой…" at bounding box center [542, 314] width 1085 height 629
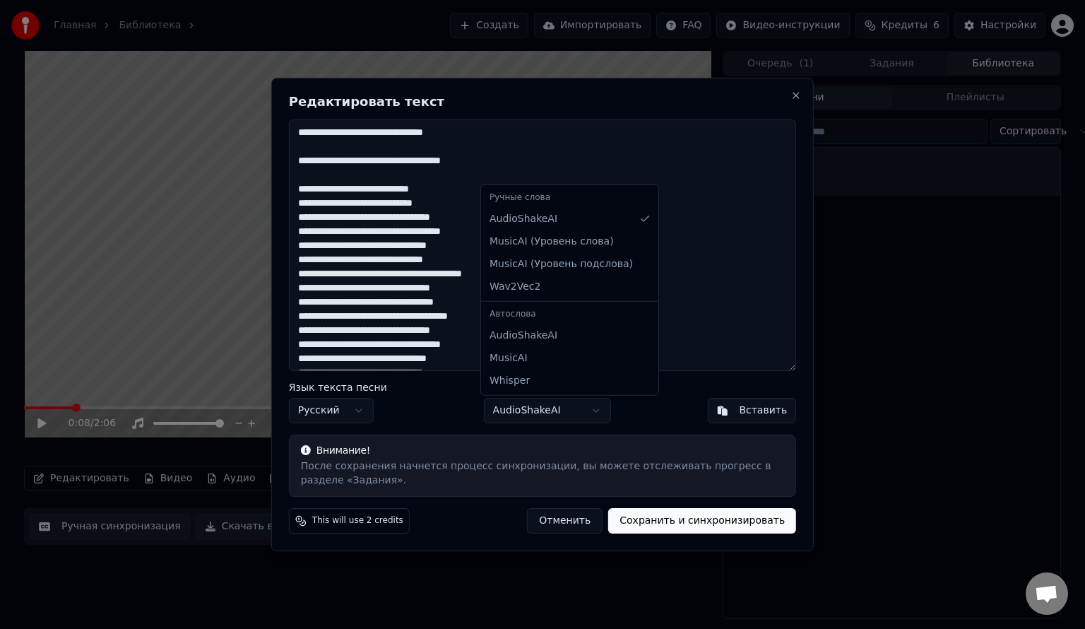
click at [686, 415] on body "Главная Библиотека Создать Импортировать FAQ Видео-инструкции Кредиты 6 Настрой…" at bounding box center [542, 314] width 1085 height 629
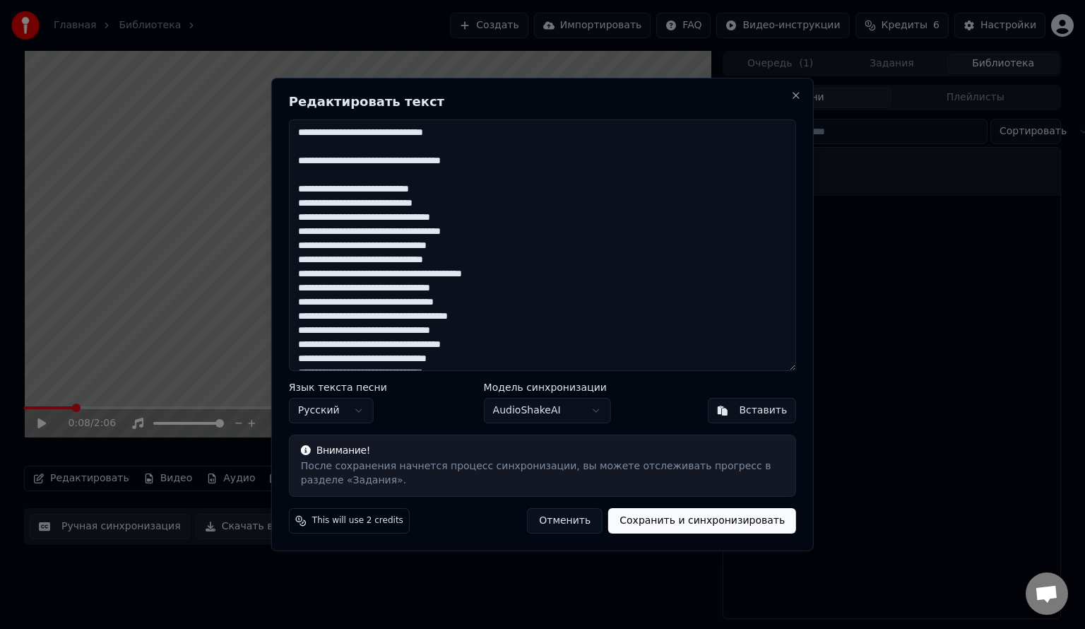
click at [459, 187] on textarea "**********" at bounding box center [542, 245] width 507 height 252
type textarea "**********"
click at [691, 522] on button "Сохранить и синхронизировать" at bounding box center [702, 520] width 188 height 25
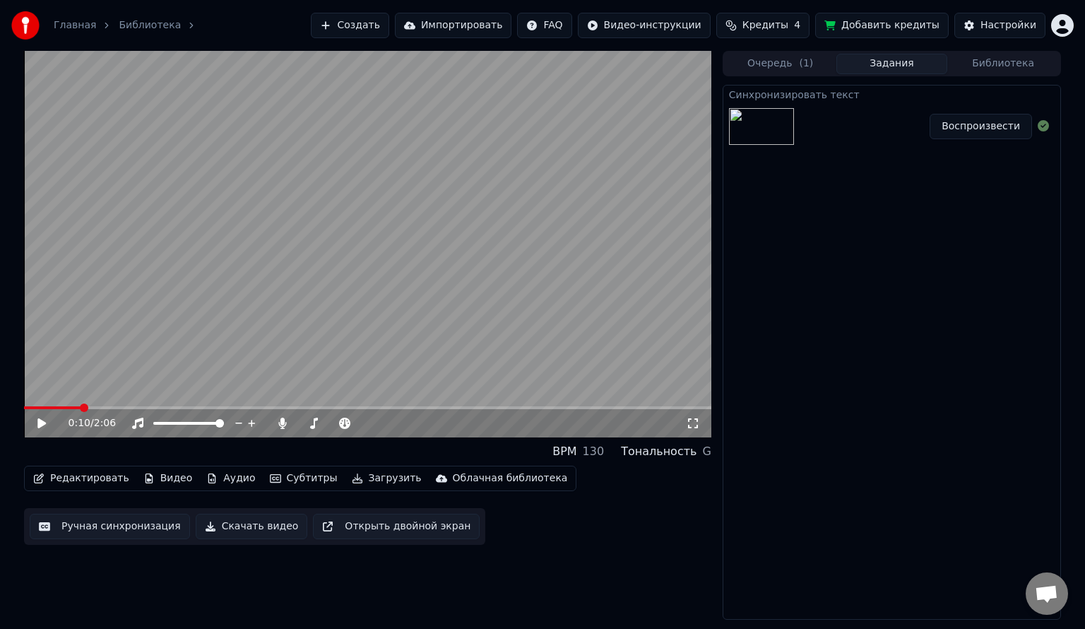
click at [986, 126] on button "Воспроизвести" at bounding box center [981, 126] width 102 height 25
click at [39, 425] on icon at bounding box center [41, 423] width 7 height 8
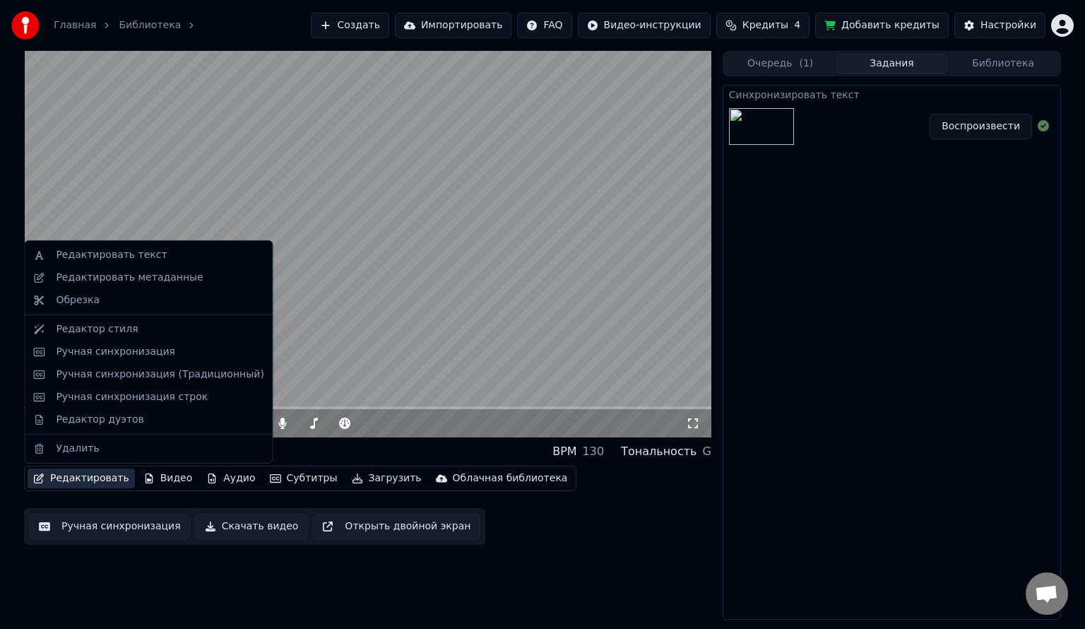
click at [81, 486] on button "Редактировать" at bounding box center [81, 478] width 107 height 20
click at [129, 256] on div "Редактировать текст" at bounding box center [111, 255] width 111 height 14
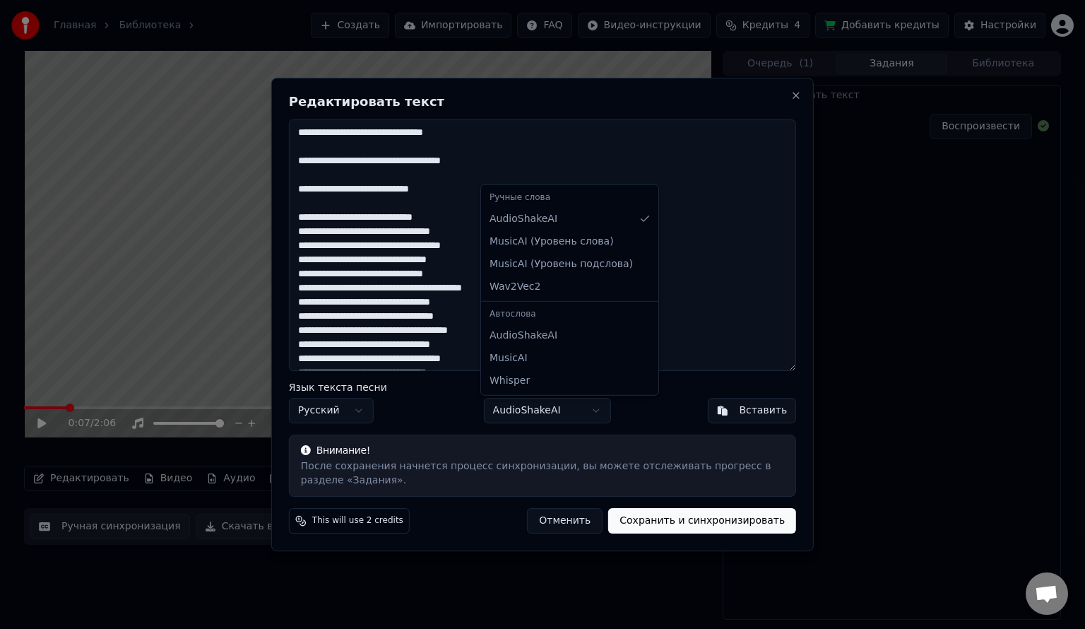
click at [506, 406] on body "Главная Библиотека Создать Импортировать FAQ Видео-инструкции Кредиты 4 Добавит…" at bounding box center [542, 314] width 1085 height 629
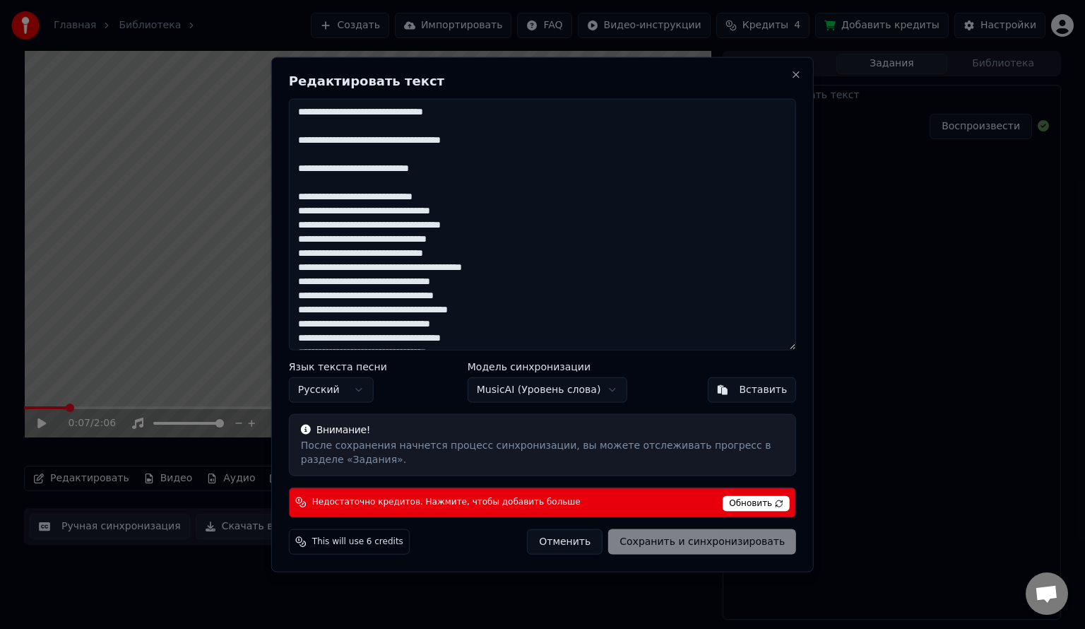
click at [755, 503] on span "Обновить" at bounding box center [756, 503] width 67 height 16
click at [582, 540] on button "Отменить" at bounding box center [565, 540] width 76 height 25
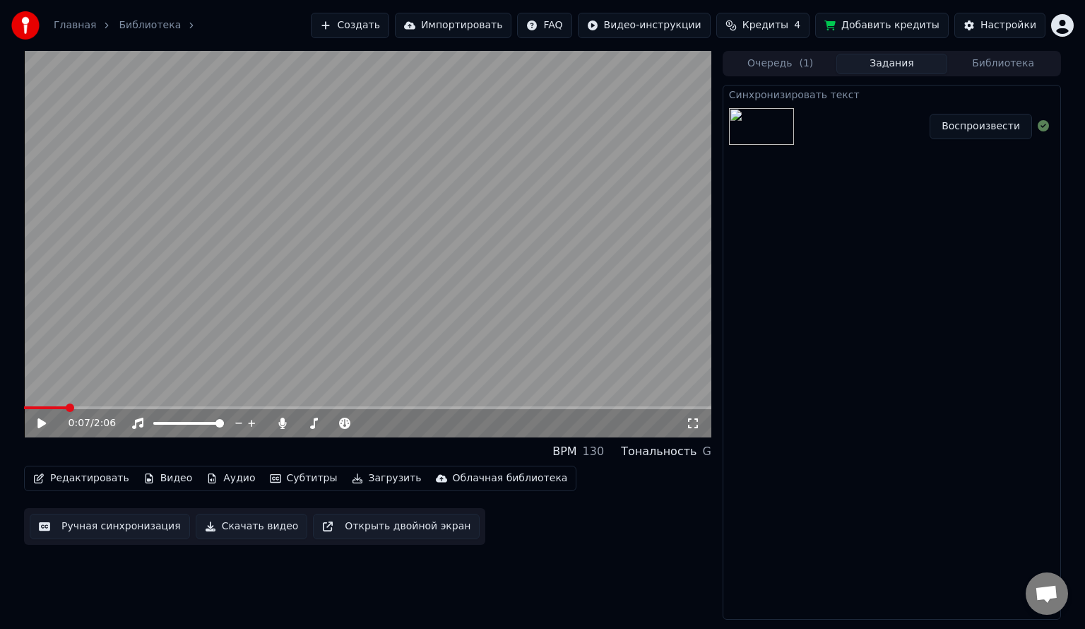
click at [82, 477] on button "Редактировать" at bounding box center [81, 478] width 107 height 20
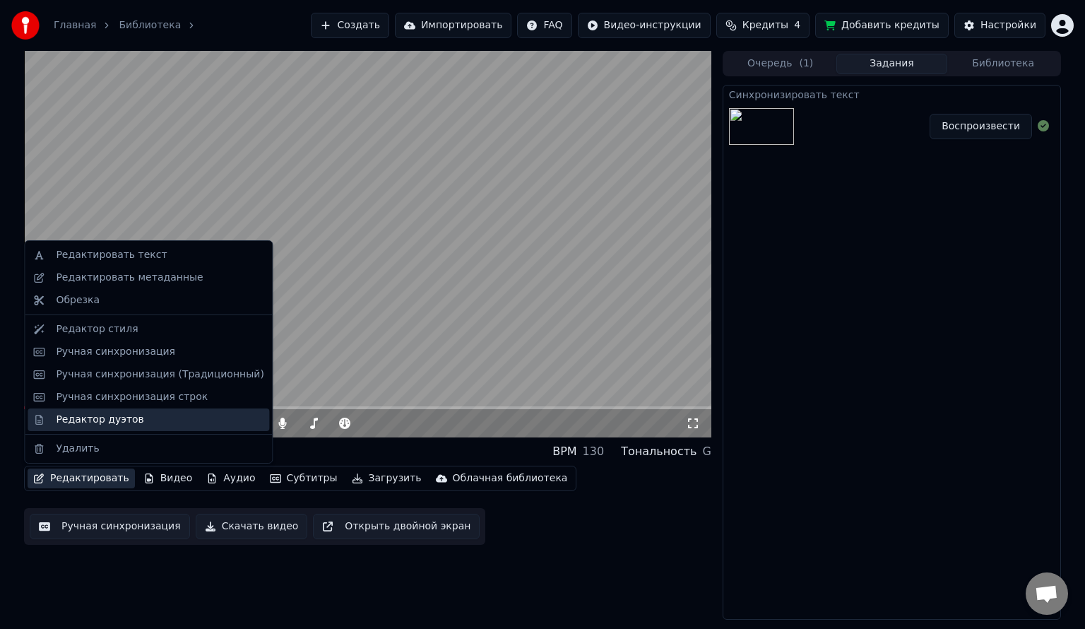
click at [122, 418] on div "Редактор дуэтов" at bounding box center [100, 420] width 88 height 14
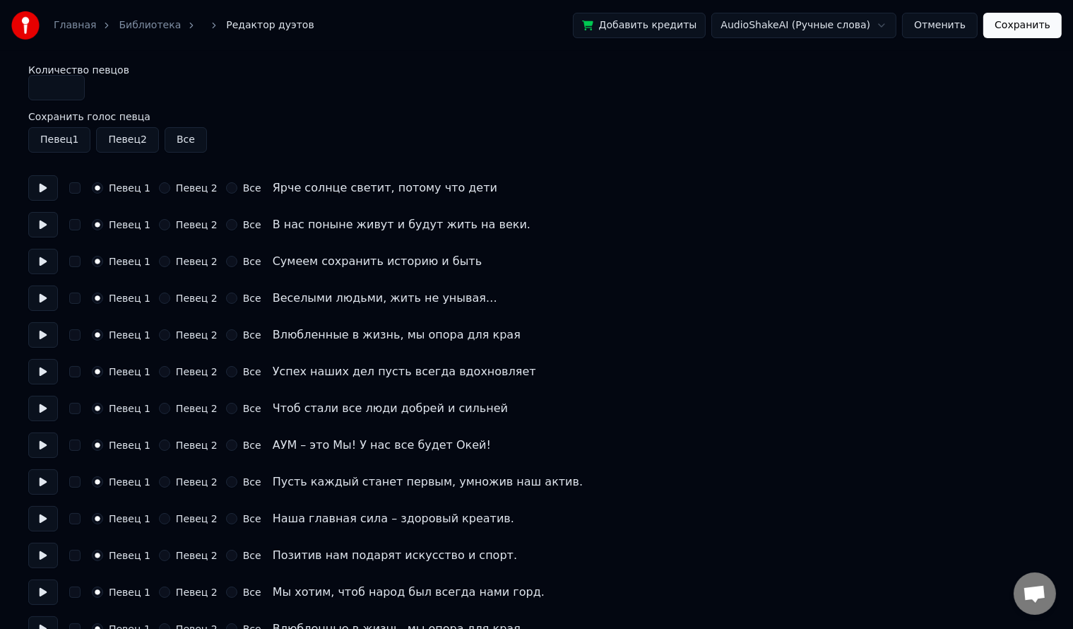
click at [159, 225] on button "Певец 2" at bounding box center [164, 224] width 11 height 11
click at [159, 294] on button "Певец 2" at bounding box center [164, 297] width 11 height 11
click at [160, 333] on button "Певец 2" at bounding box center [164, 334] width 11 height 11
click at [162, 401] on div "Певец 1 Певец 2 Все Чтоб стали все люди добрей и сильней" at bounding box center [536, 408] width 1017 height 25
click at [100, 331] on button "Певец 1" at bounding box center [97, 334] width 11 height 11
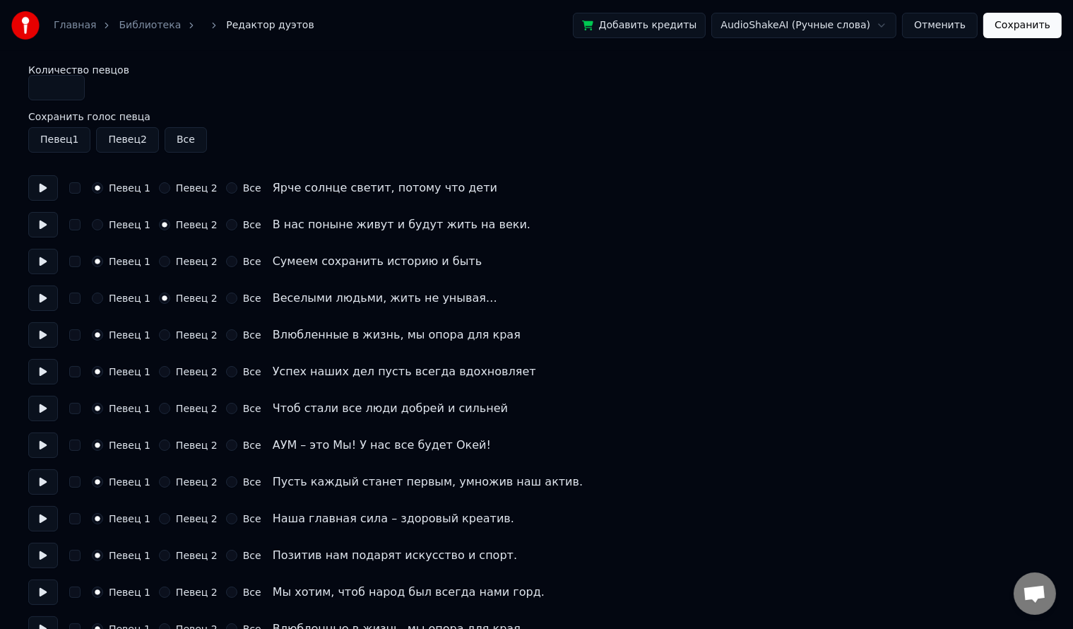
click at [159, 370] on button "Певец 2" at bounding box center [164, 371] width 11 height 11
click at [158, 456] on div "Певец 1 Певец 2 Все АУМ – это Мы! У нас все будет Окей!" at bounding box center [536, 444] width 1017 height 25
click at [159, 447] on button "Певец 2" at bounding box center [164, 444] width 11 height 11
click at [159, 517] on button "Певец 2" at bounding box center [164, 518] width 11 height 11
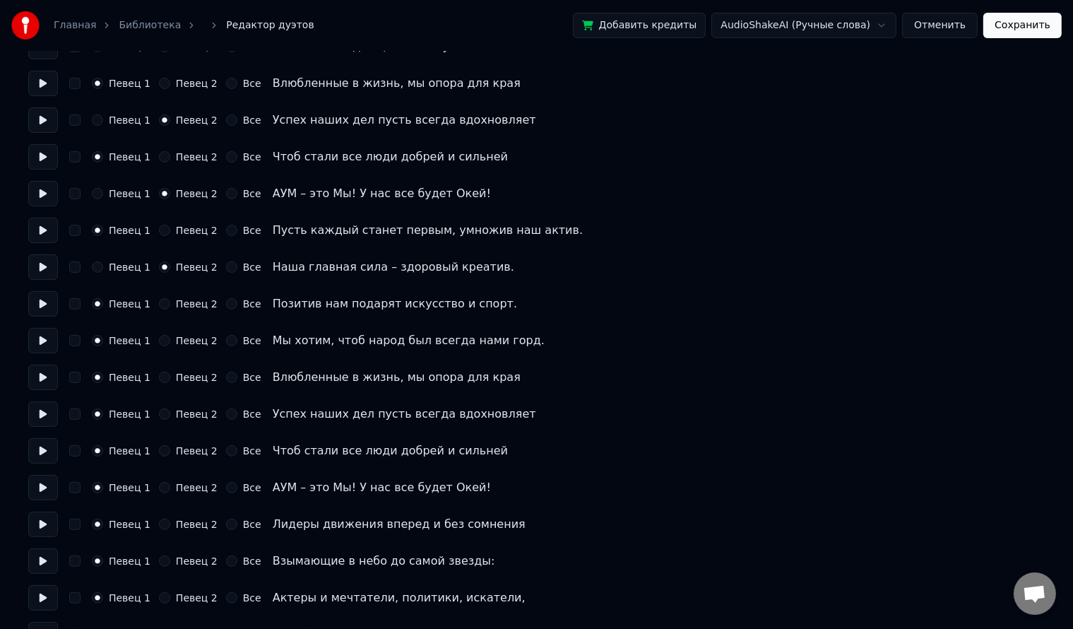
scroll to position [254, 0]
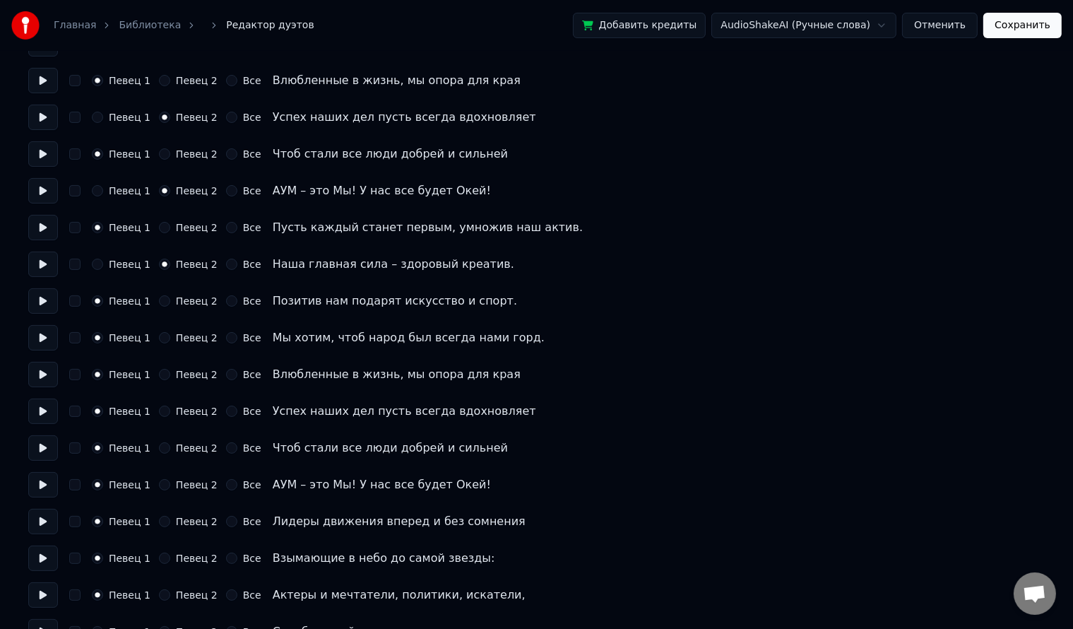
click at [159, 332] on button "Певец 2" at bounding box center [164, 337] width 11 height 11
click at [159, 378] on button "Певец 2" at bounding box center [164, 374] width 11 height 11
click at [98, 372] on button "Певец 1" at bounding box center [97, 374] width 11 height 11
click at [81, 373] on div "Певец 1 Певец 2 Все Влюбленные в жизнь, мы опора для края" at bounding box center [536, 374] width 1017 height 25
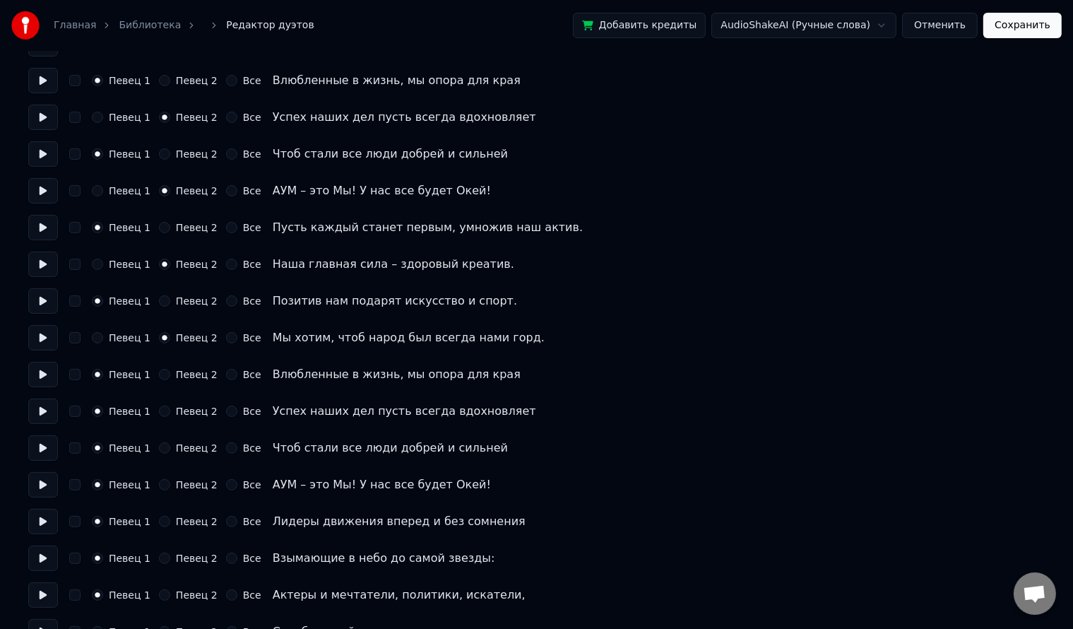
click at [77, 373] on button "button" at bounding box center [74, 374] width 11 height 11
click at [75, 375] on button "button" at bounding box center [74, 374] width 11 height 11
click at [159, 412] on button "Певец 2" at bounding box center [164, 411] width 11 height 11
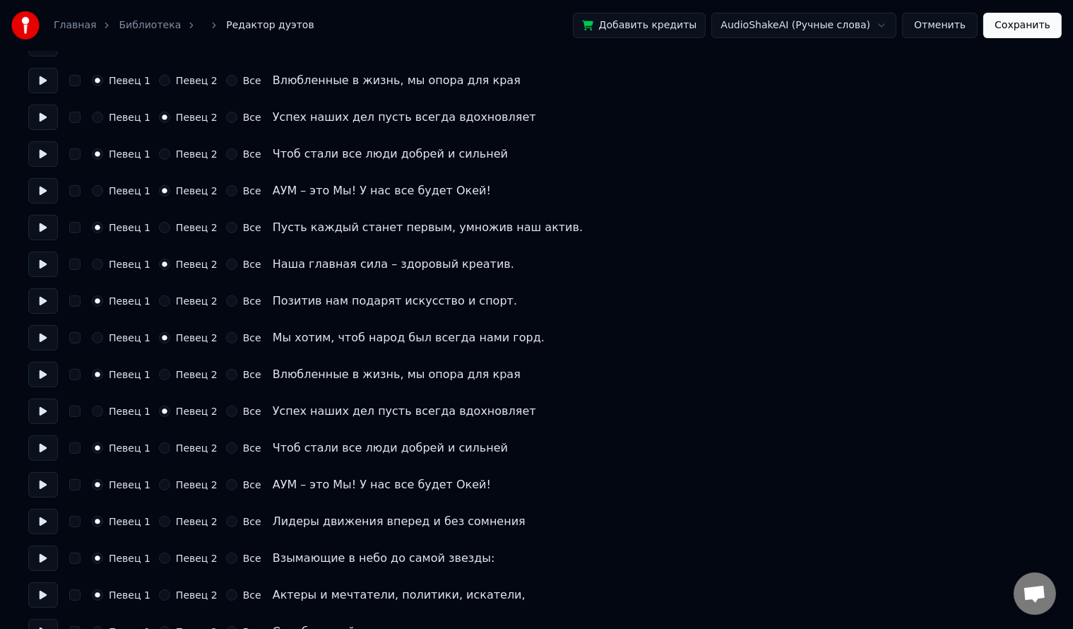
click at [160, 447] on button "Певец 2" at bounding box center [164, 447] width 11 height 11
click at [159, 483] on button "Певец 2" at bounding box center [164, 484] width 11 height 11
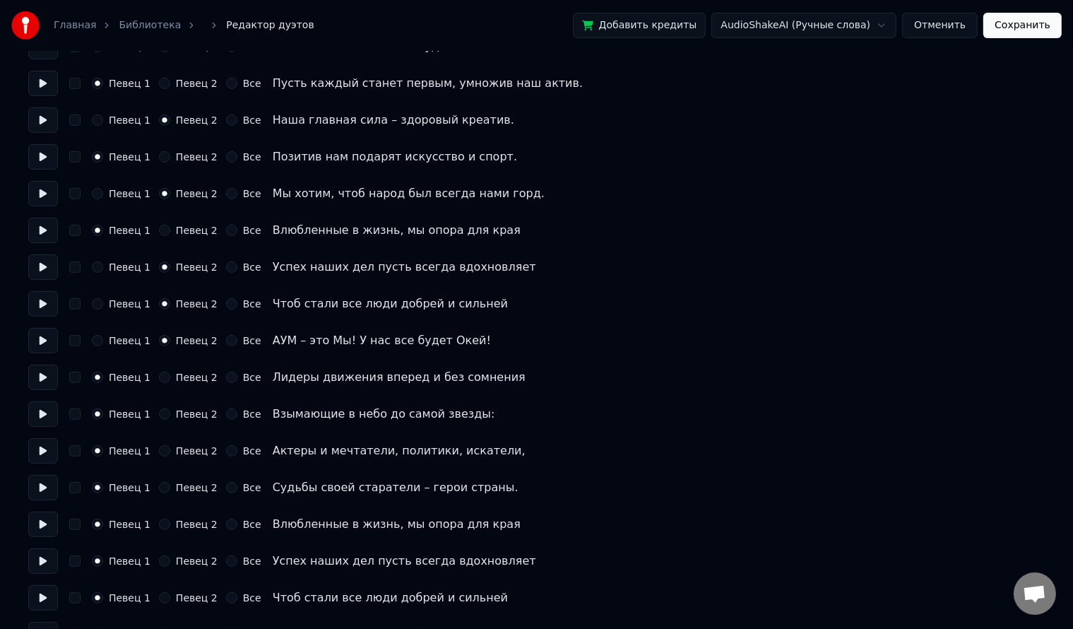
scroll to position [424, 0]
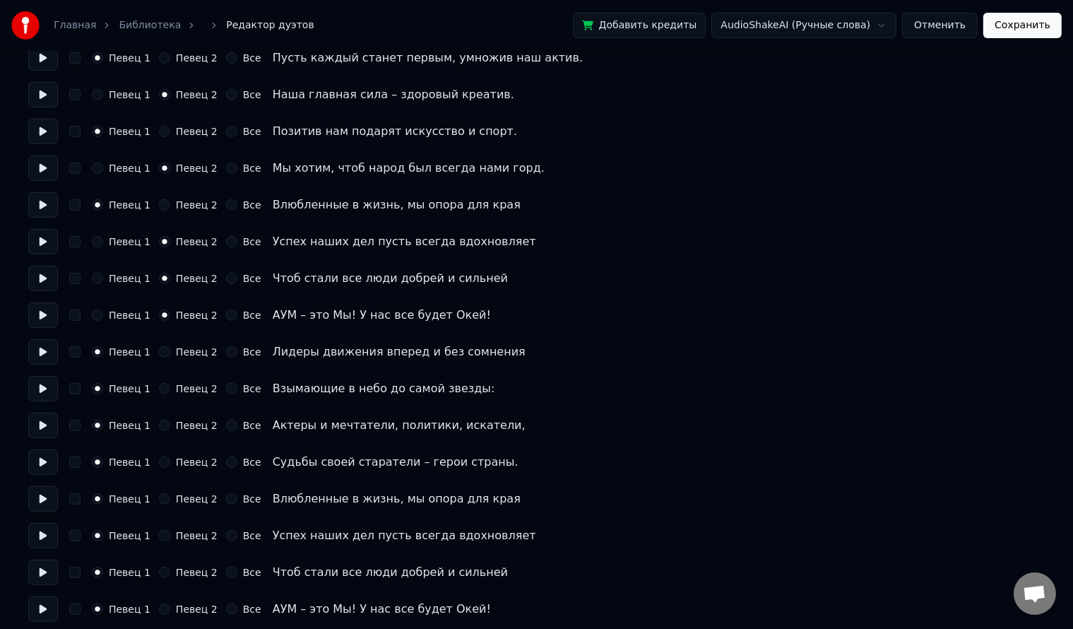
click at [92, 279] on button "Певец 1" at bounding box center [97, 278] width 11 height 11
click at [160, 386] on button "Певец 2" at bounding box center [164, 388] width 11 height 11
click at [159, 463] on button "Певец 2" at bounding box center [164, 461] width 11 height 11
click at [160, 544] on div "Певец 1 Певец 2 Все Успех наших дел пусть всегда вдохновляет" at bounding box center [536, 535] width 1017 height 25
click at [159, 534] on button "Певец 2" at bounding box center [164, 535] width 11 height 11
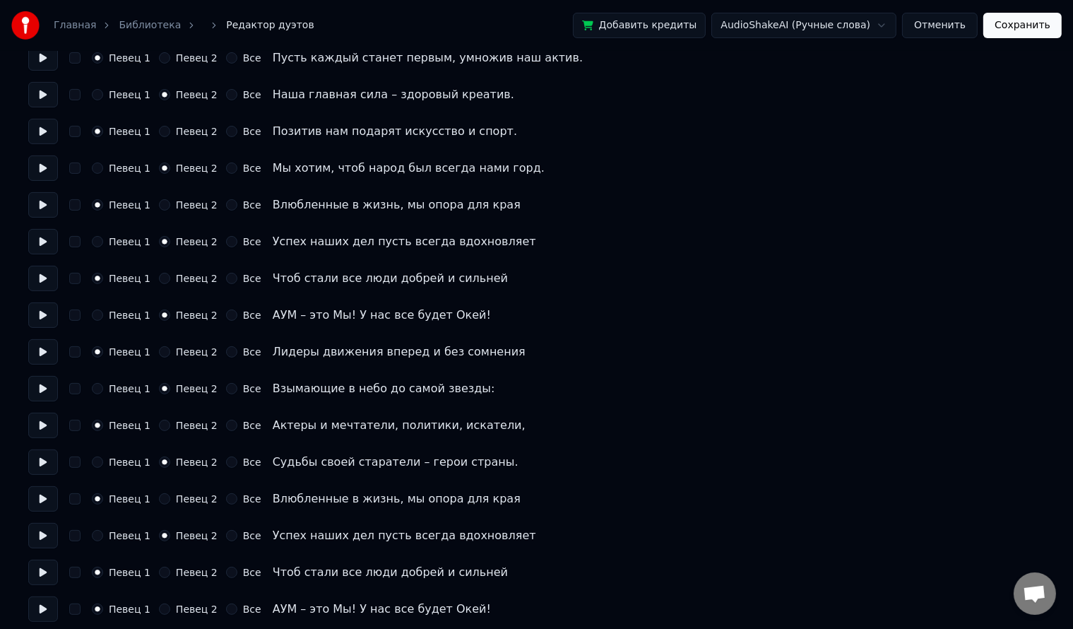
scroll to position [431, 0]
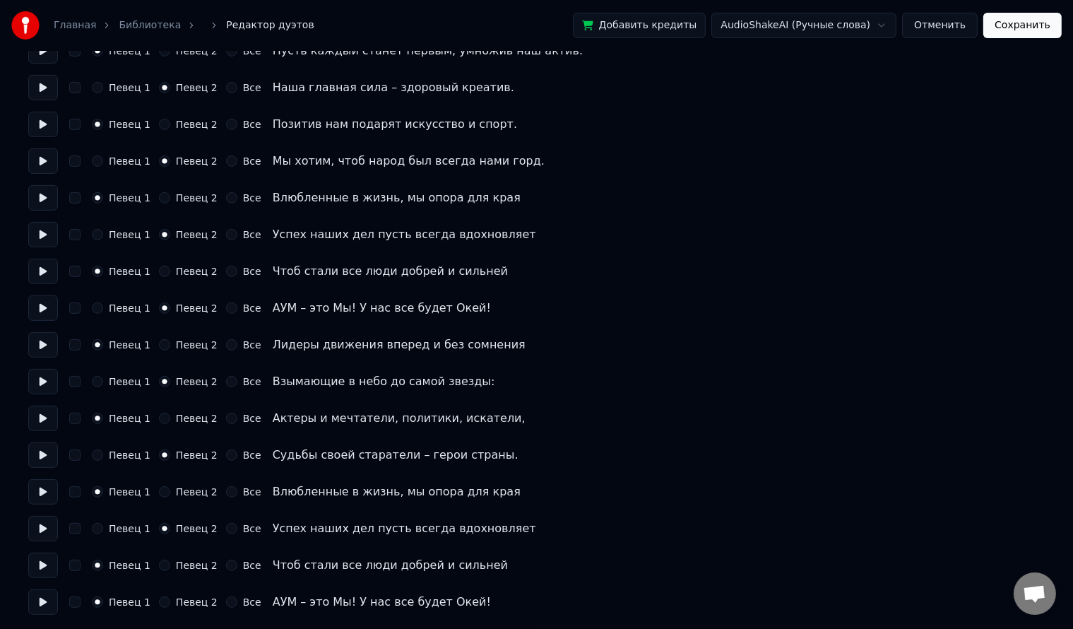
click at [159, 600] on button "Певец 2" at bounding box center [164, 601] width 11 height 11
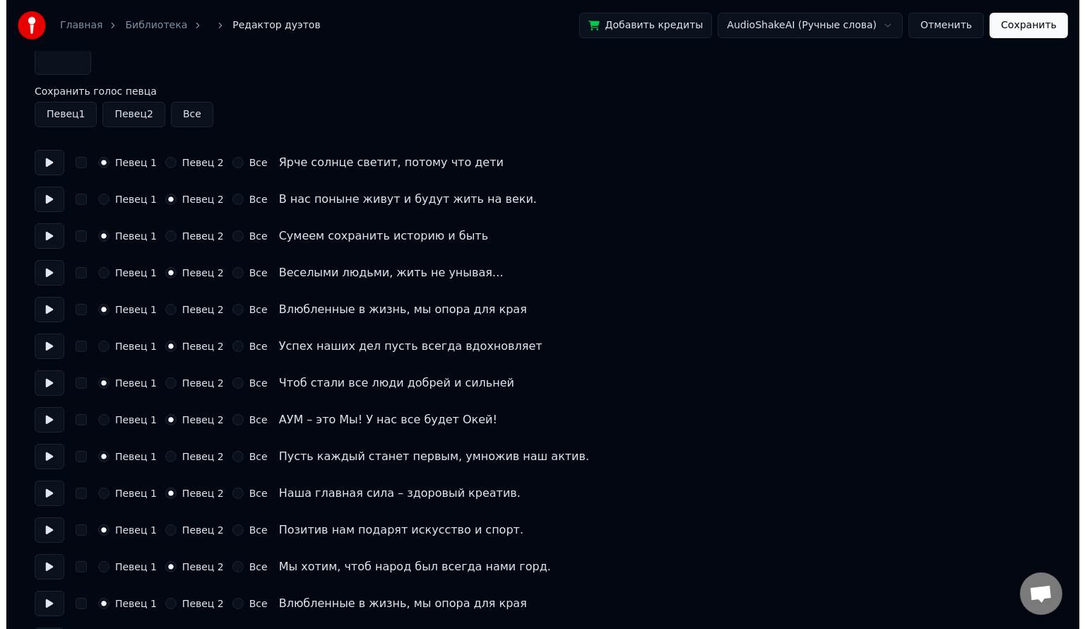
scroll to position [0, 0]
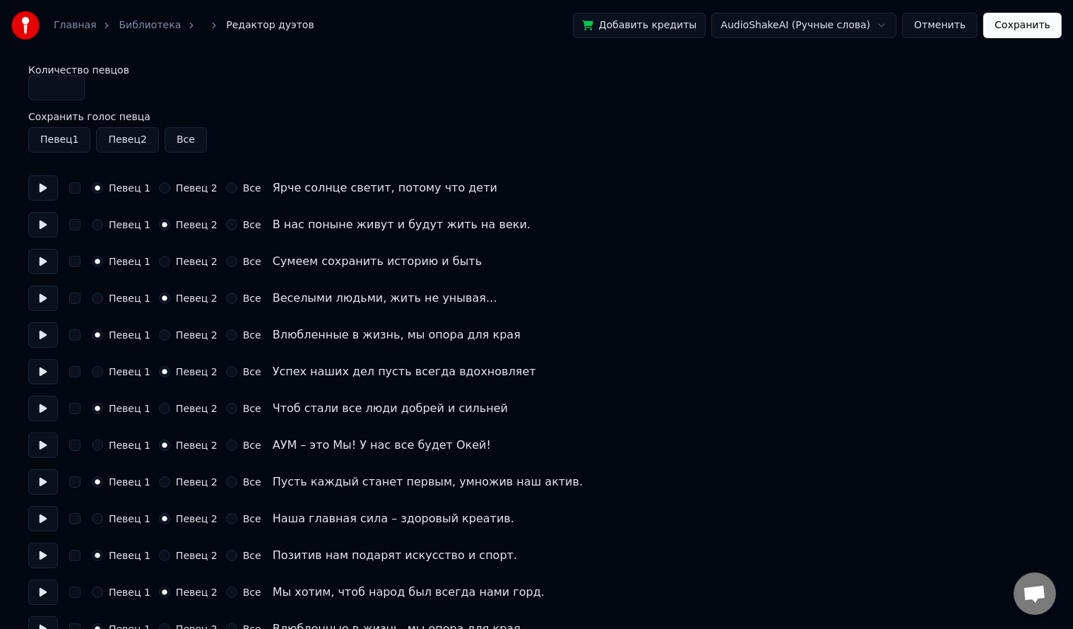
click at [1013, 20] on button "Сохранить" at bounding box center [1022, 25] width 78 height 25
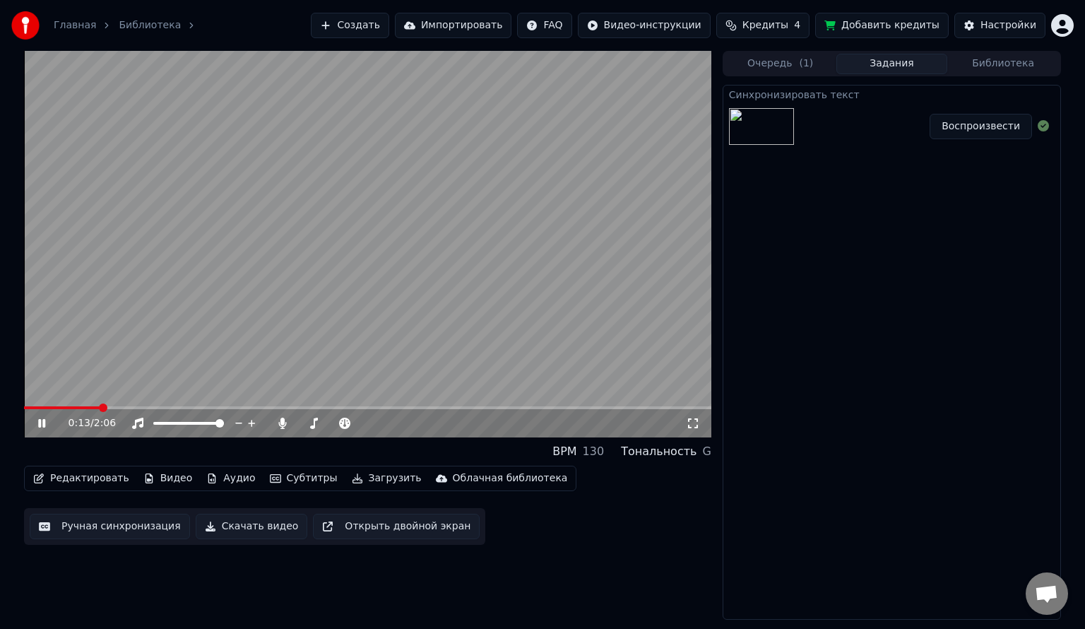
click at [37, 425] on icon at bounding box center [51, 423] width 33 height 11
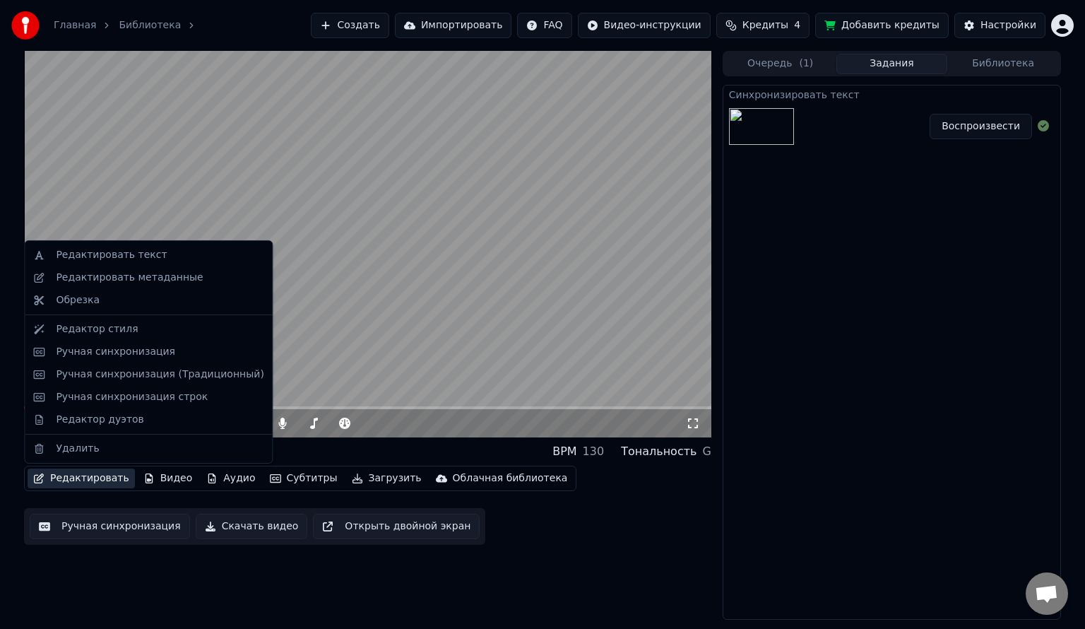
click at [76, 476] on button "Редактировать" at bounding box center [81, 478] width 107 height 20
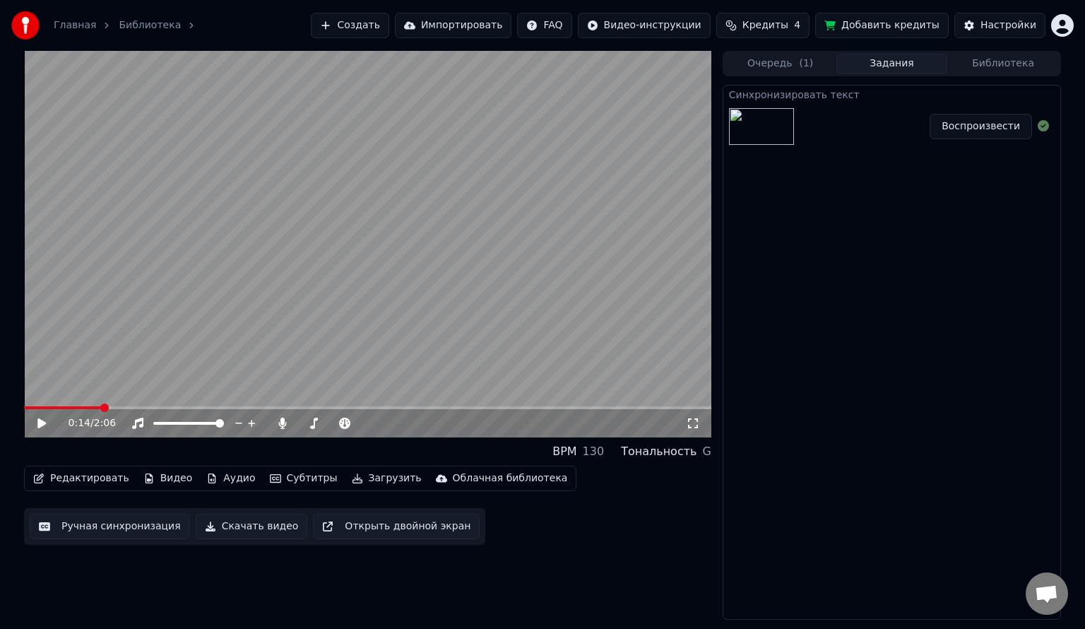
click at [490, 182] on video at bounding box center [367, 244] width 687 height 386
click at [420, 243] on video at bounding box center [367, 244] width 687 height 386
click at [1006, 23] on div "Настройки" at bounding box center [1009, 25] width 56 height 14
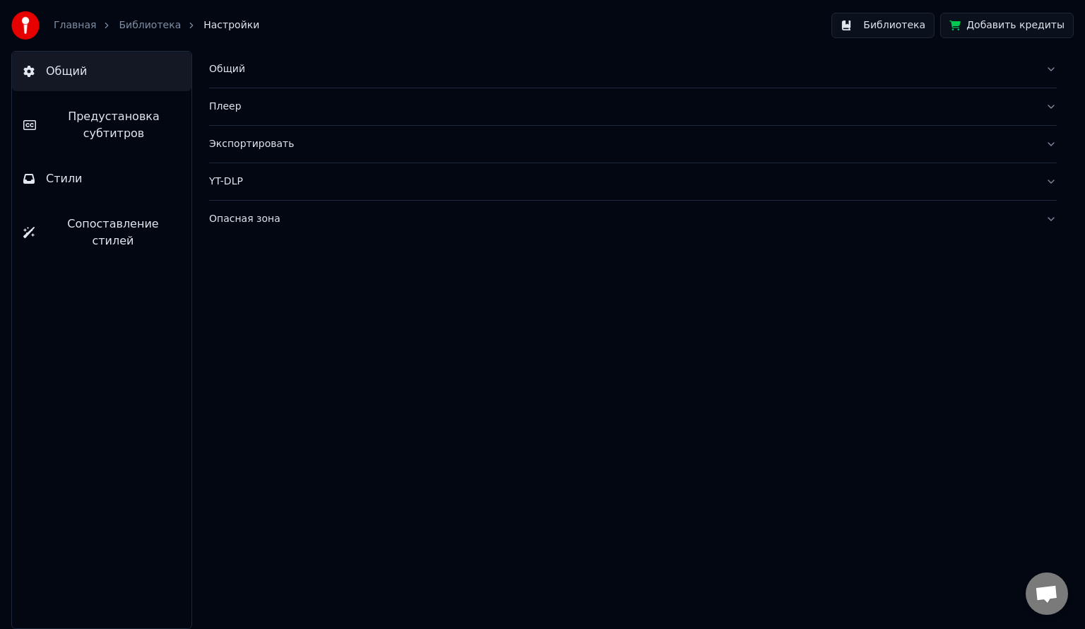
click at [112, 97] on button "Предустановка субтитров" at bounding box center [101, 125] width 179 height 57
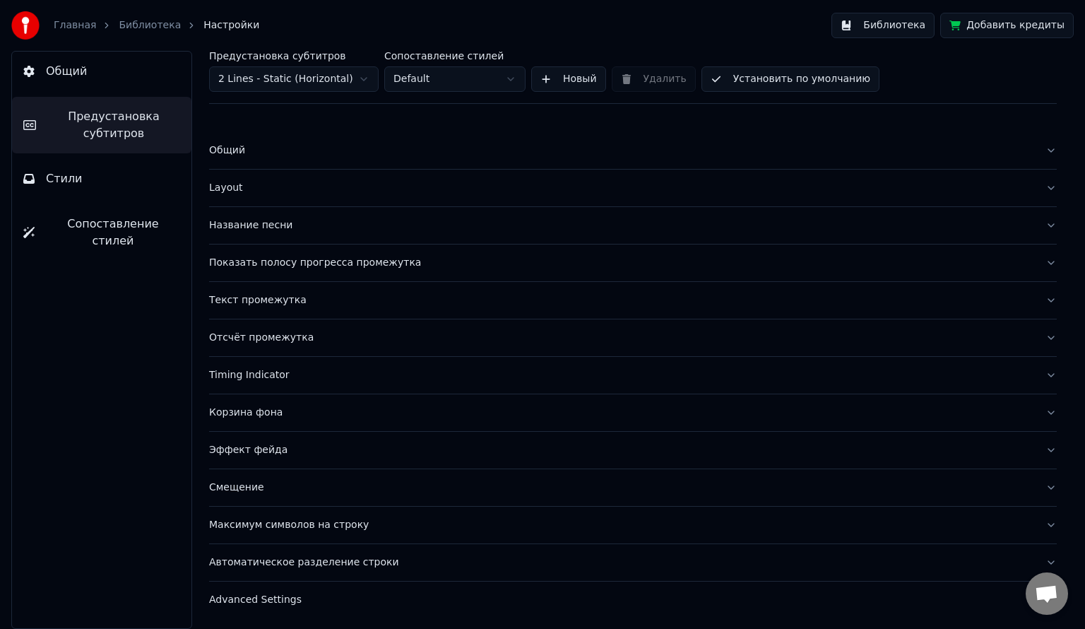
click at [259, 189] on div "Layout" at bounding box center [621, 188] width 825 height 14
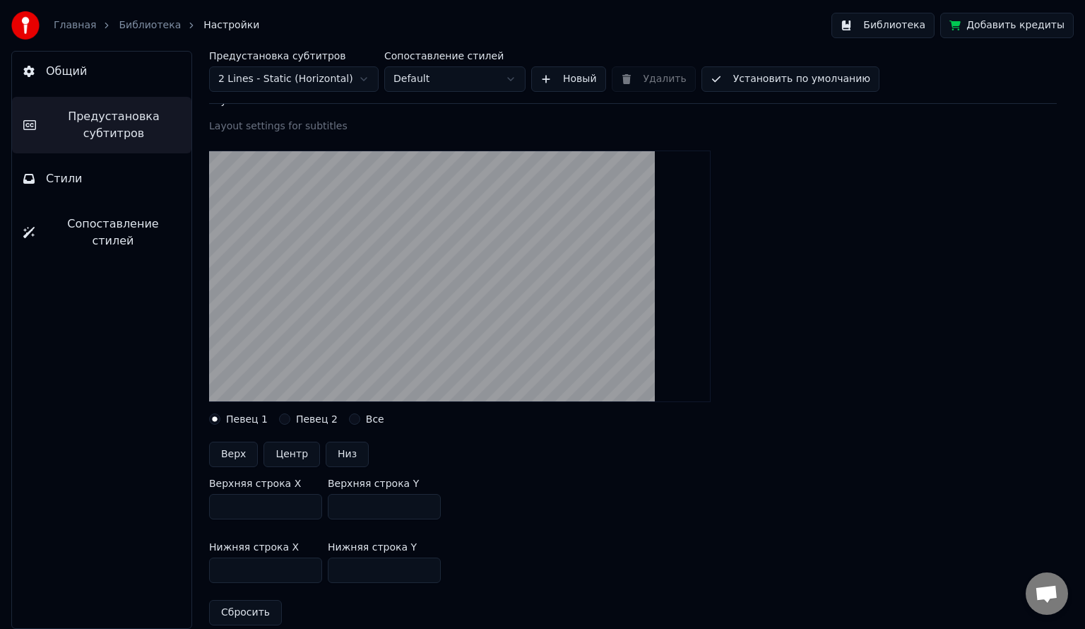
scroll to position [88, 0]
click at [336, 452] on button "Низ" at bounding box center [347, 453] width 43 height 25
click at [279, 418] on button "Певец 2" at bounding box center [284, 418] width 11 height 11
click at [345, 459] on button "Низ" at bounding box center [347, 453] width 43 height 25
type input "***"
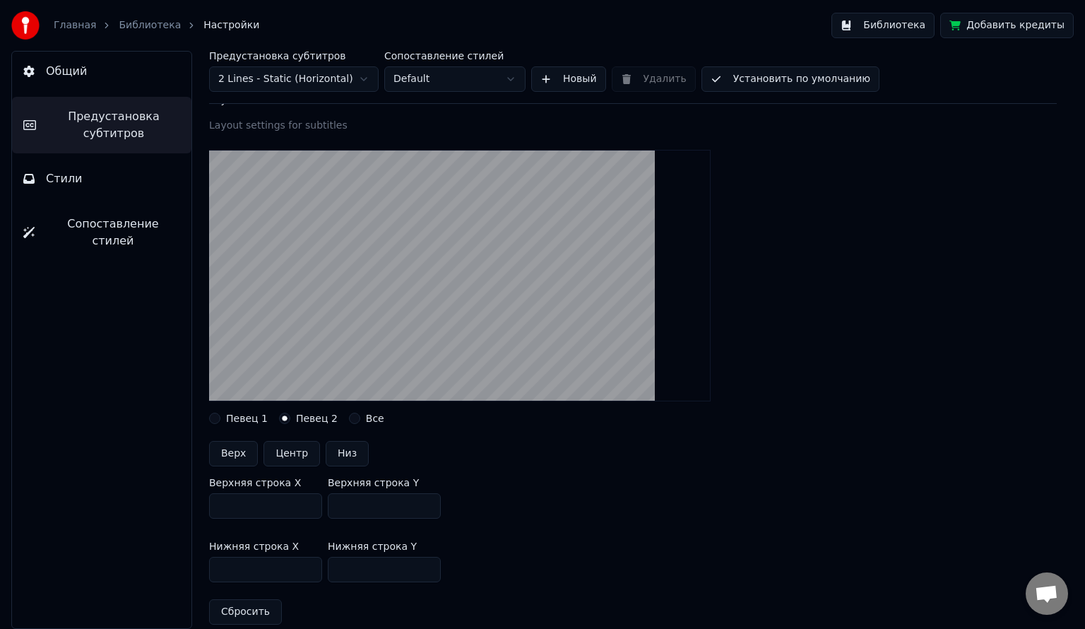
type input "***"
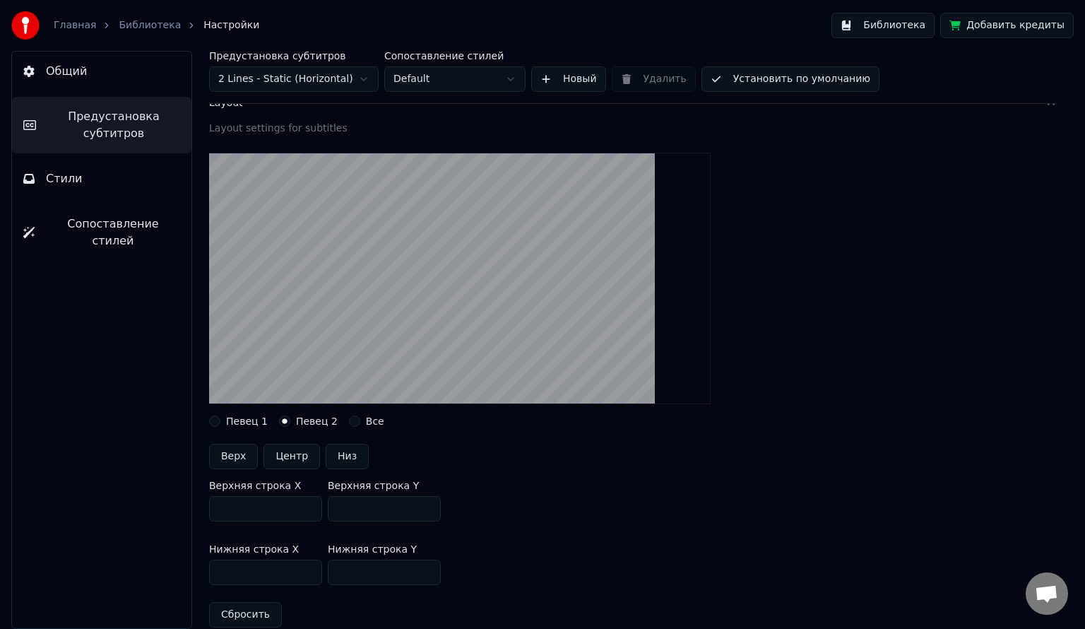
scroll to position [87, 0]
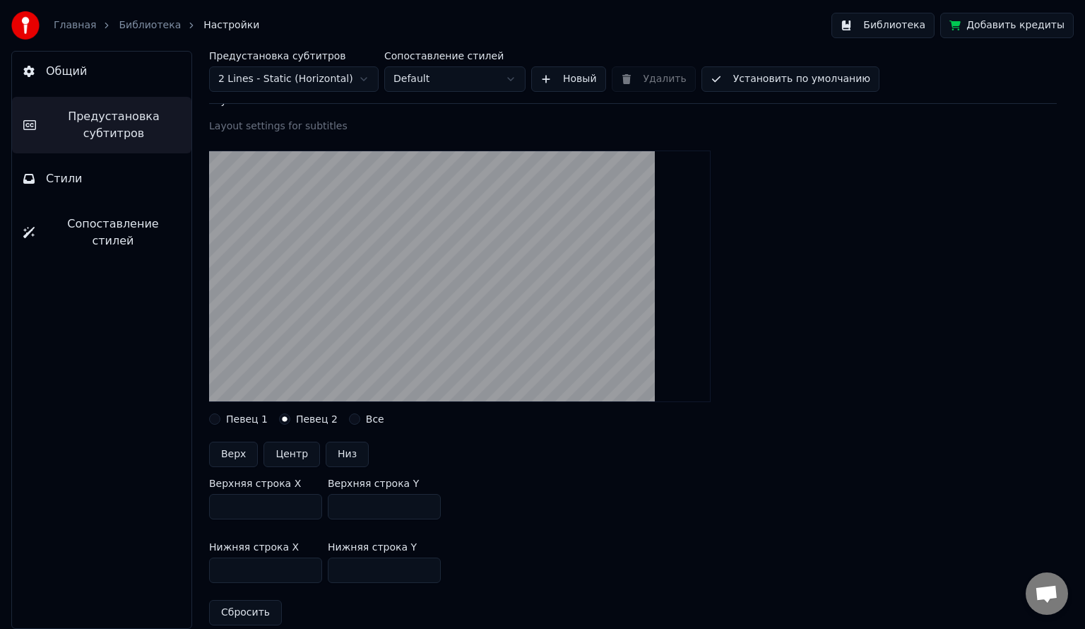
click at [349, 418] on button "Все" at bounding box center [354, 418] width 11 height 11
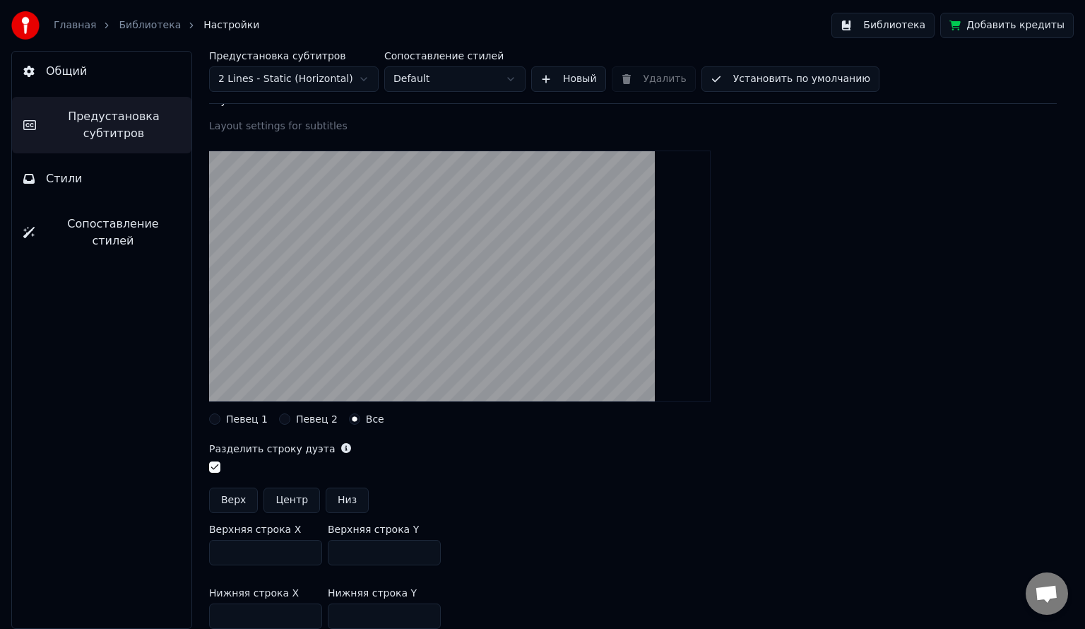
click at [215, 466] on button "button" at bounding box center [214, 466] width 11 height 11
click at [339, 498] on button "Низ" at bounding box center [347, 499] width 43 height 25
type input "***"
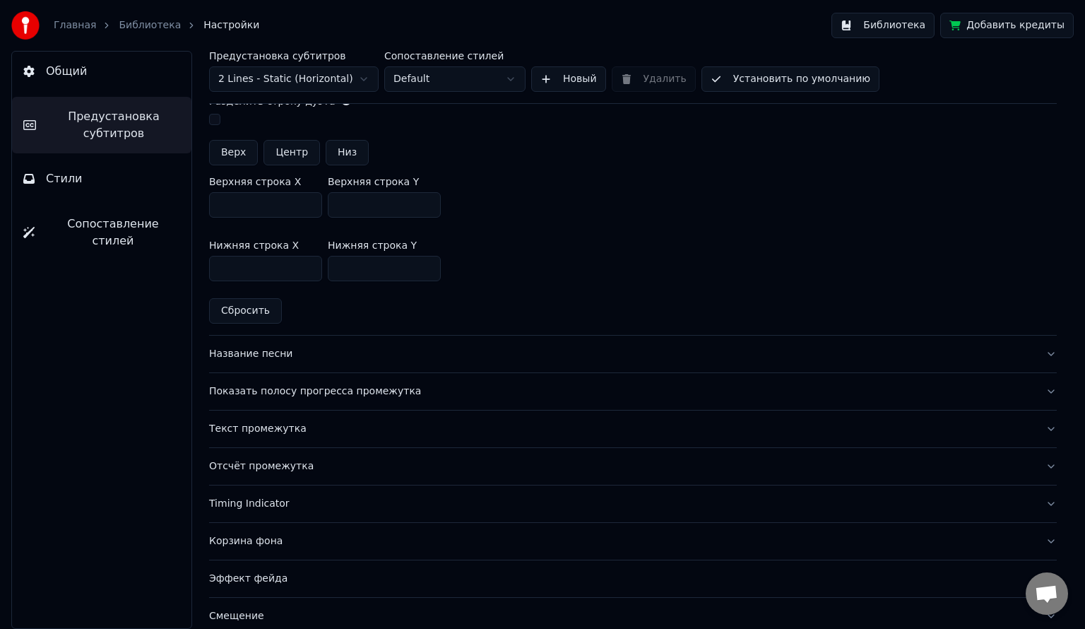
scroll to position [437, 0]
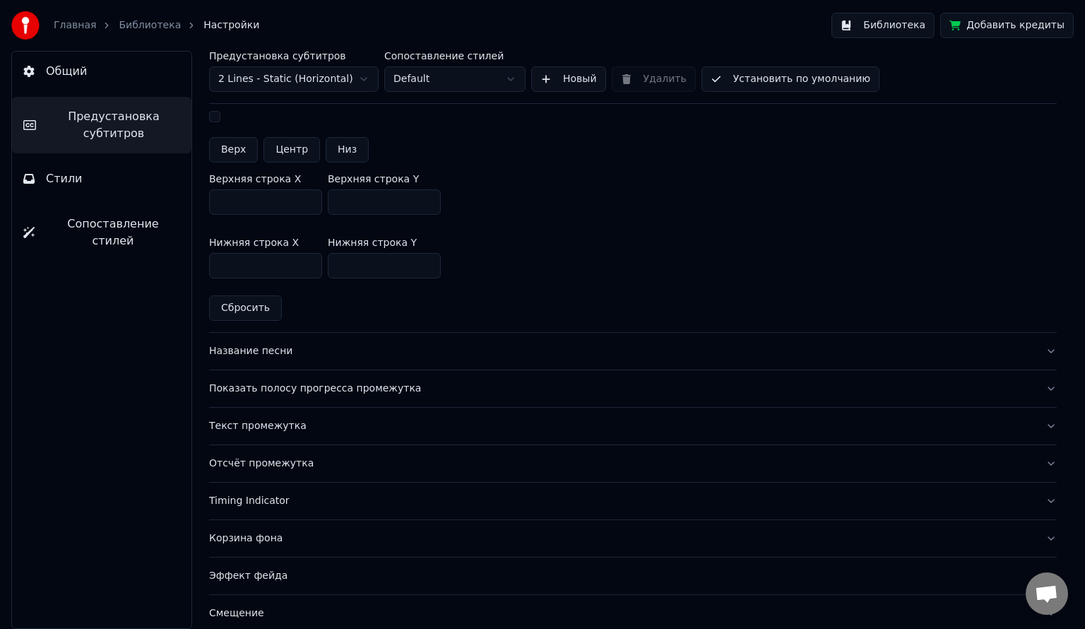
click at [328, 419] on div "Текст промежутка" at bounding box center [621, 426] width 825 height 14
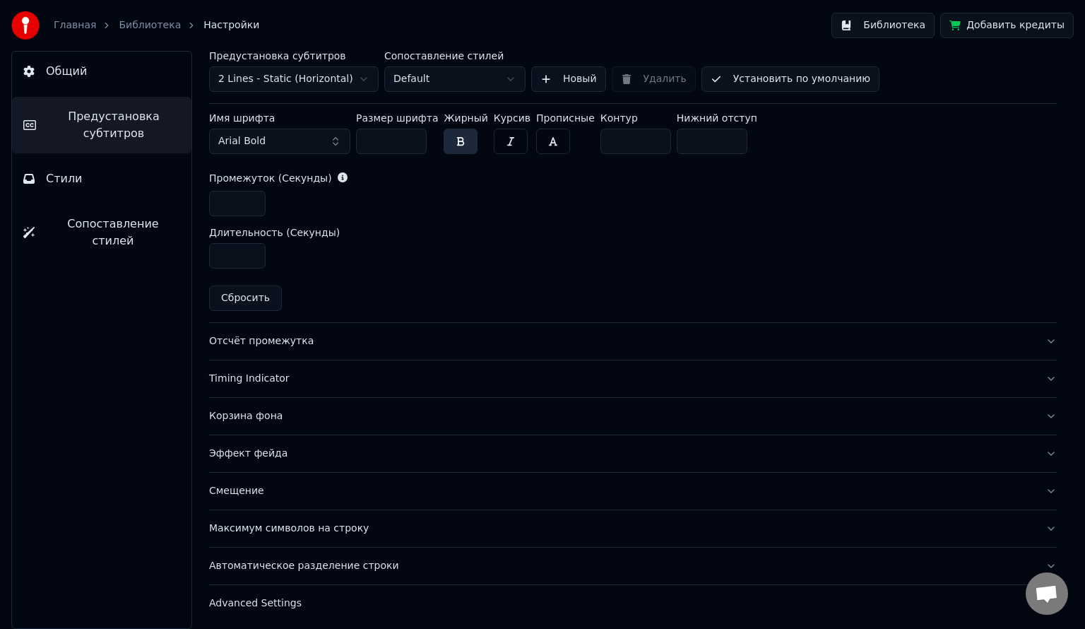
scroll to position [668, 0]
click at [362, 455] on div "Эффект фейда" at bounding box center [621, 453] width 825 height 14
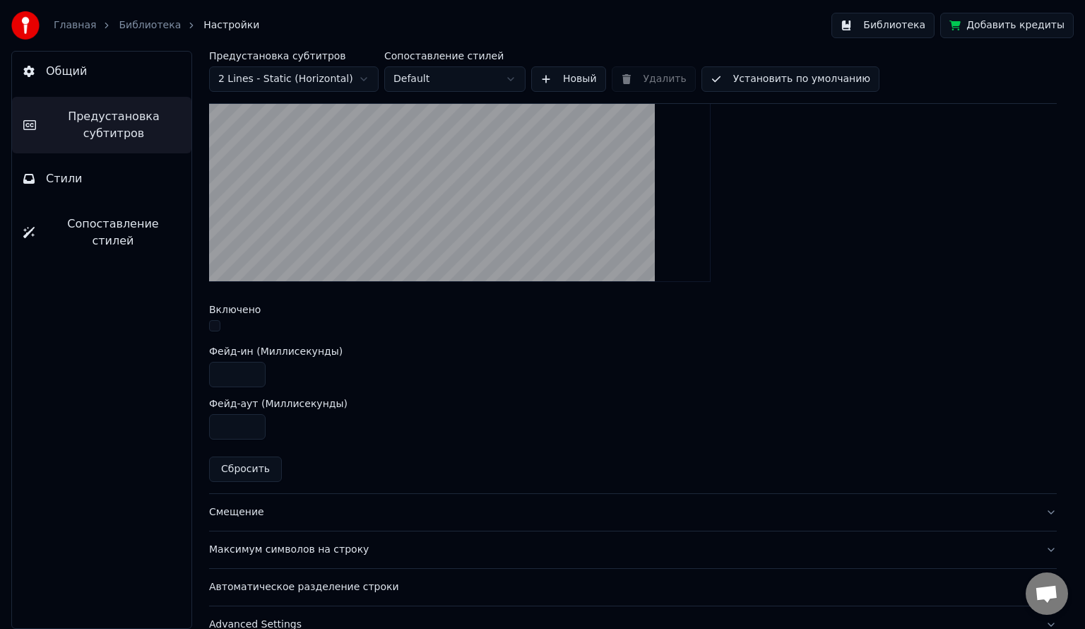
scroll to position [492, 0]
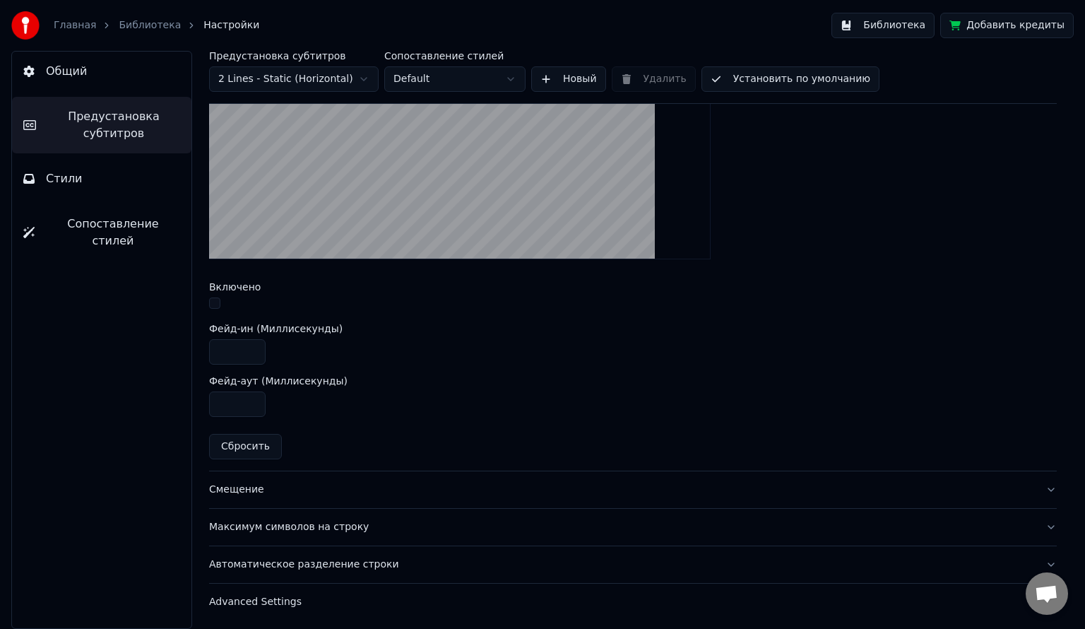
click at [344, 526] on div "Максимум символов на строку" at bounding box center [621, 527] width 825 height 14
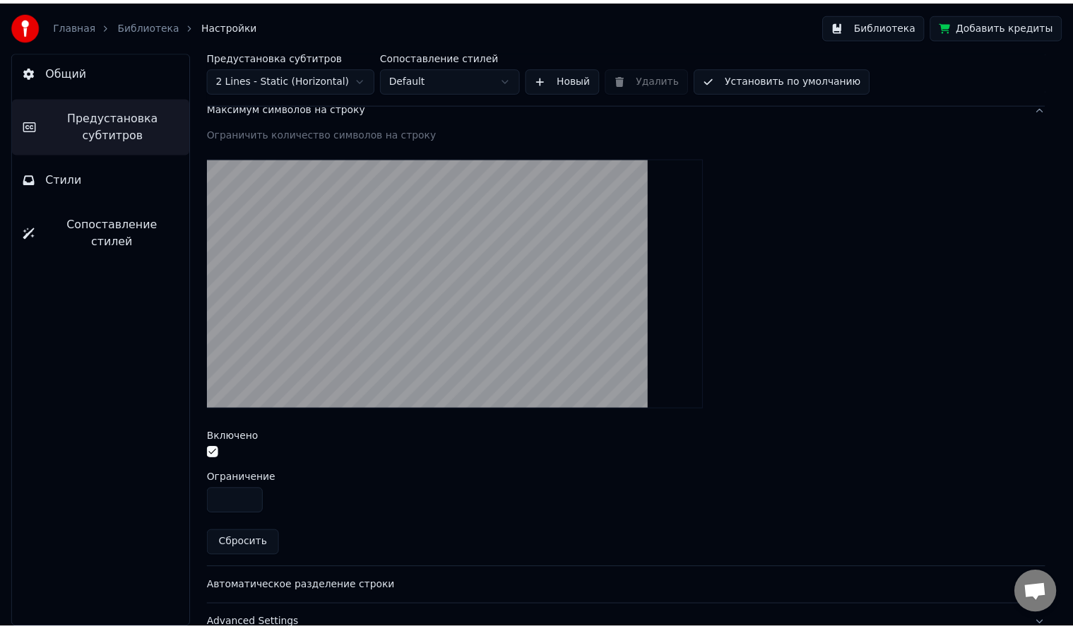
scroll to position [0, 0]
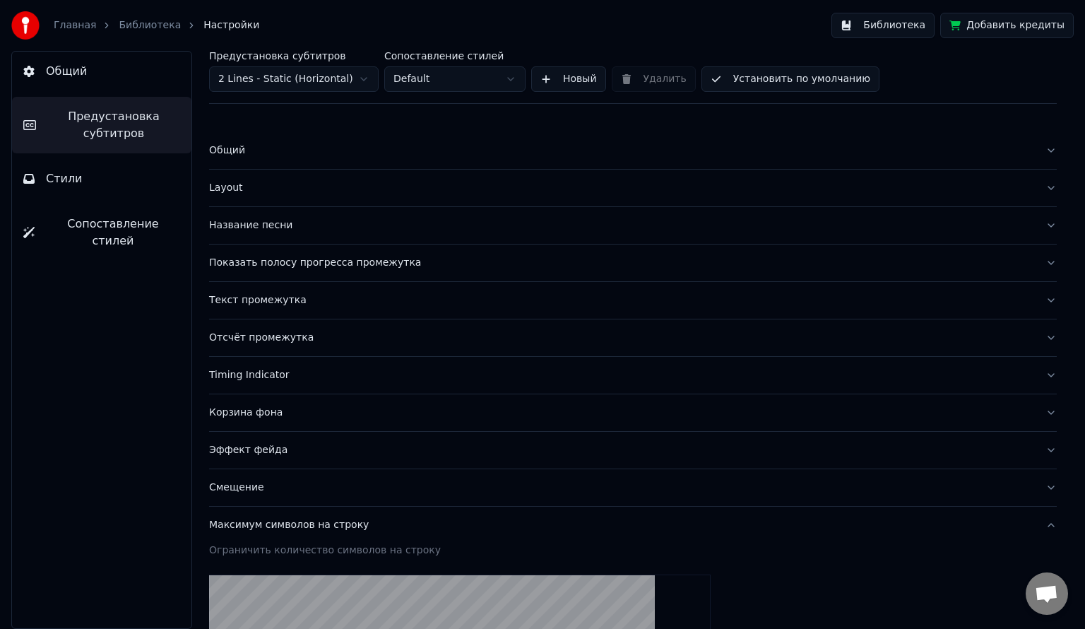
click at [138, 26] on link "Библиотека" at bounding box center [150, 25] width 62 height 14
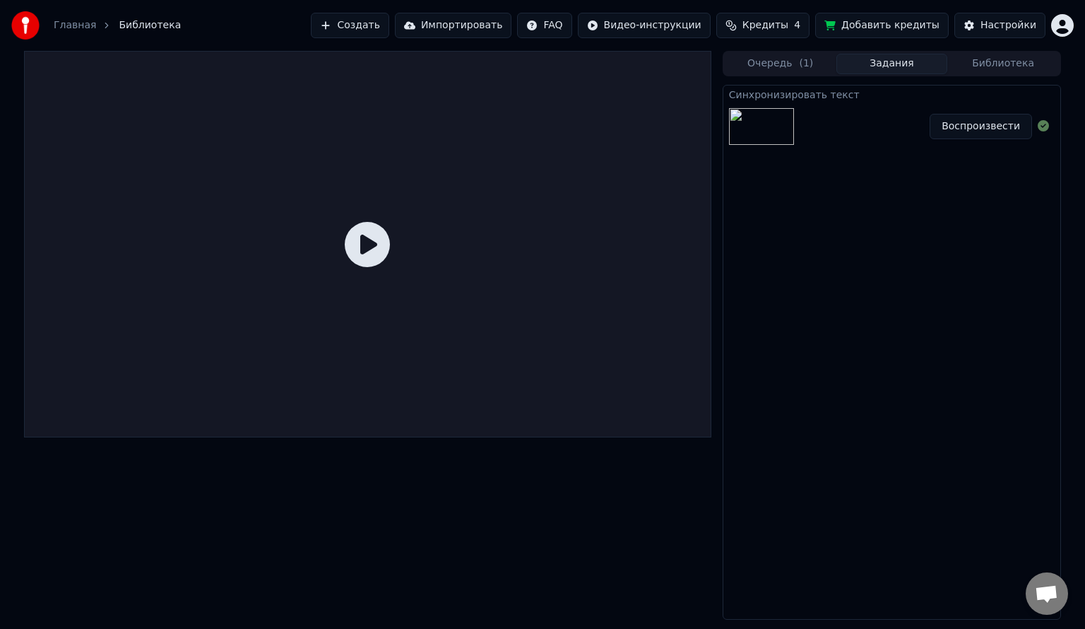
click at [941, 130] on button "Воспроизвести" at bounding box center [981, 126] width 102 height 25
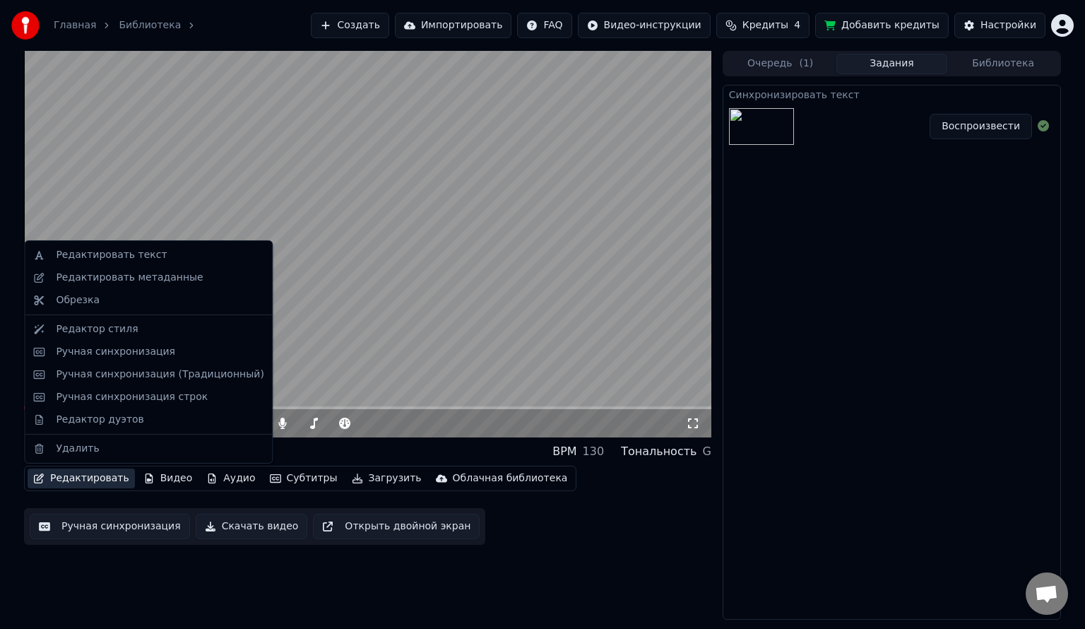
click at [79, 483] on button "Редактировать" at bounding box center [81, 478] width 107 height 20
click at [100, 415] on div "Редактор дуэтов" at bounding box center [100, 420] width 88 height 14
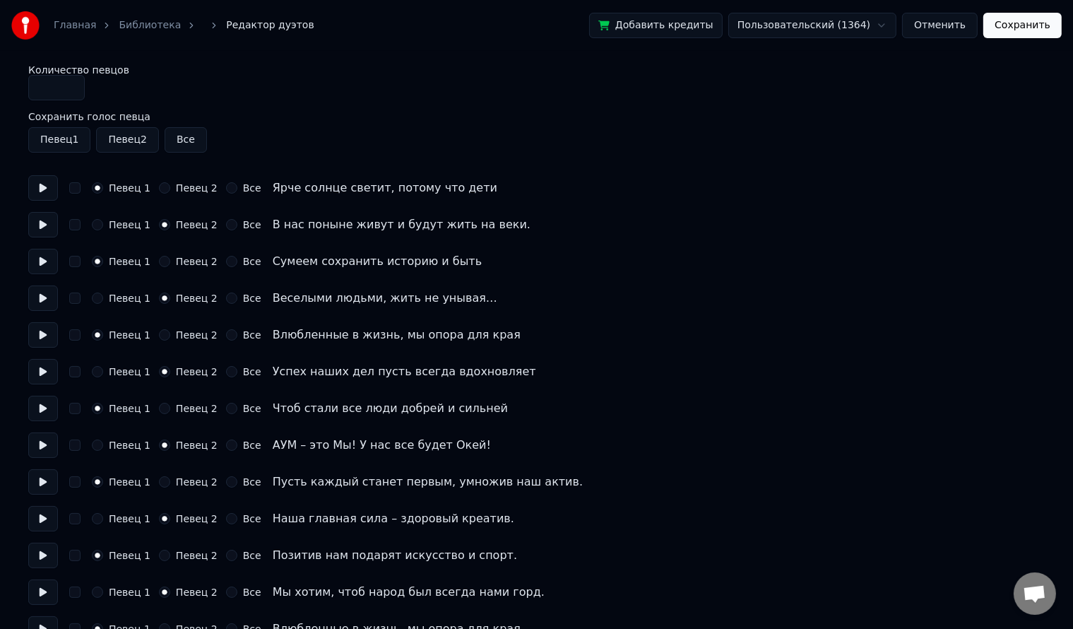
click at [96, 223] on button "Певец 1" at bounding box center [97, 224] width 11 height 11
click at [93, 300] on button "Певец 1" at bounding box center [97, 297] width 11 height 11
click at [96, 367] on button "Певец 1" at bounding box center [97, 371] width 11 height 11
click at [97, 447] on button "Певец 1" at bounding box center [97, 444] width 11 height 11
click at [95, 517] on button "Певец 1" at bounding box center [97, 518] width 11 height 11
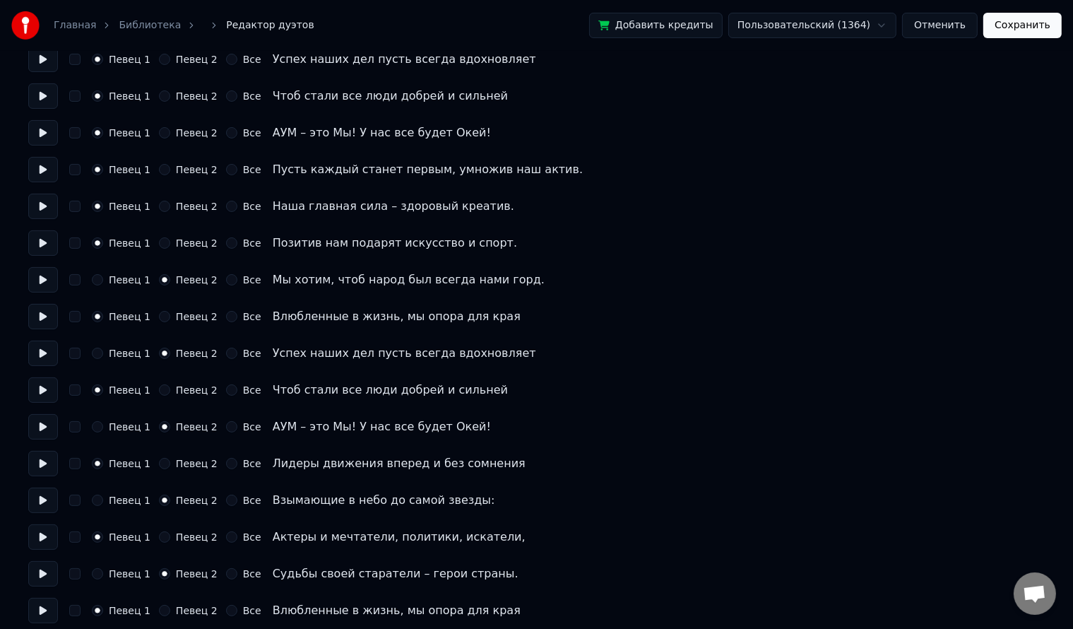
scroll to position [317, 0]
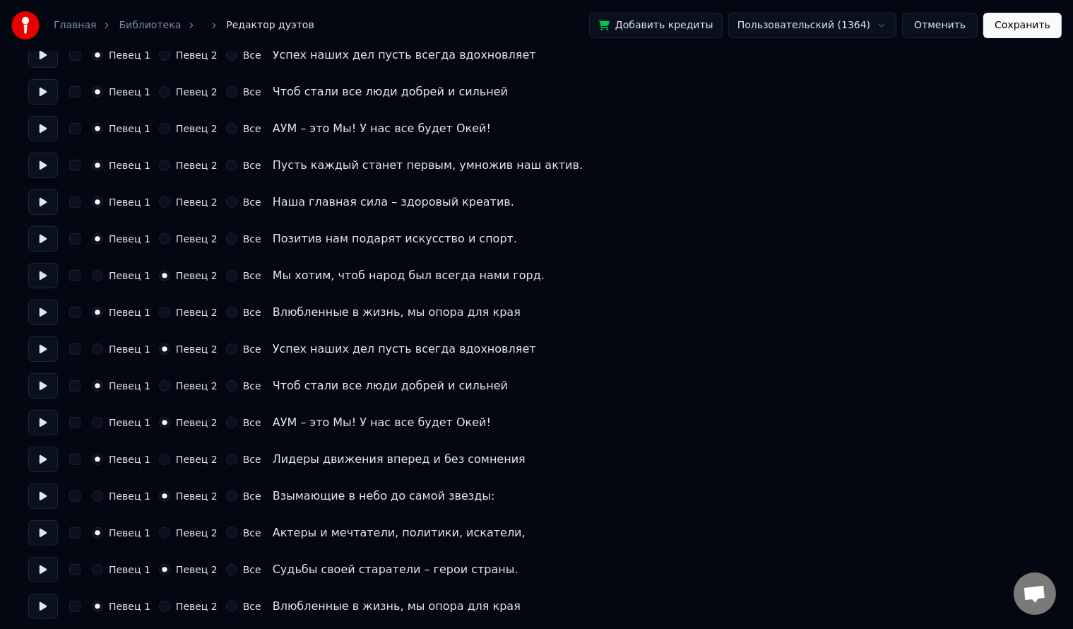
click at [97, 271] on button "Певец 1" at bounding box center [97, 275] width 11 height 11
click at [97, 351] on button "Певец 1" at bounding box center [97, 348] width 11 height 11
click at [96, 423] on button "Певец 1" at bounding box center [97, 422] width 11 height 11
click at [96, 496] on button "Певец 1" at bounding box center [97, 495] width 11 height 11
click at [96, 565] on button "Певец 1" at bounding box center [97, 569] width 11 height 11
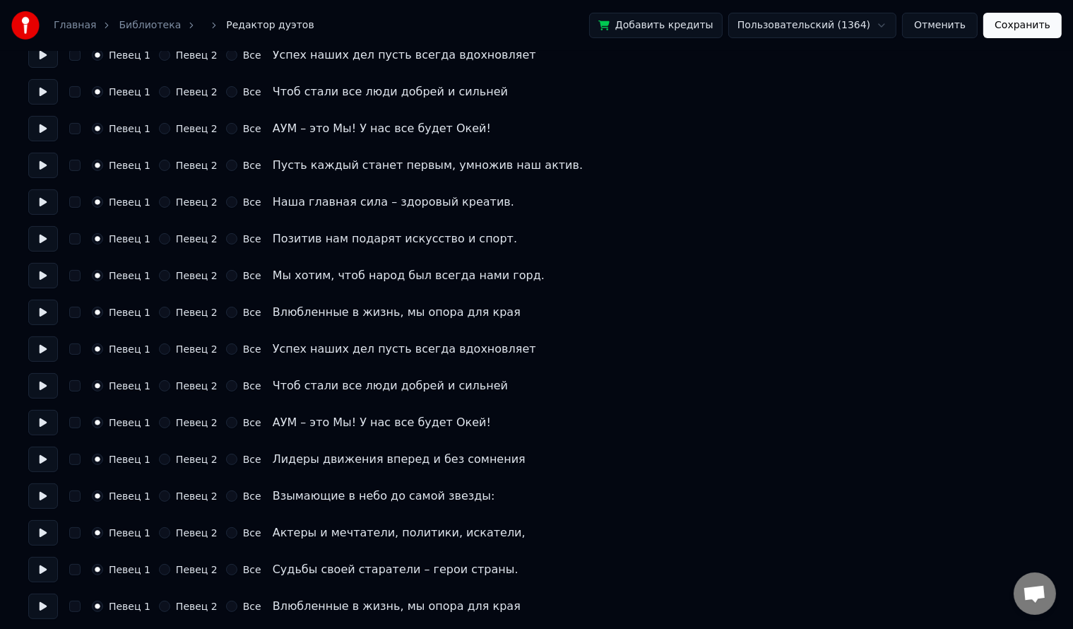
scroll to position [431, 0]
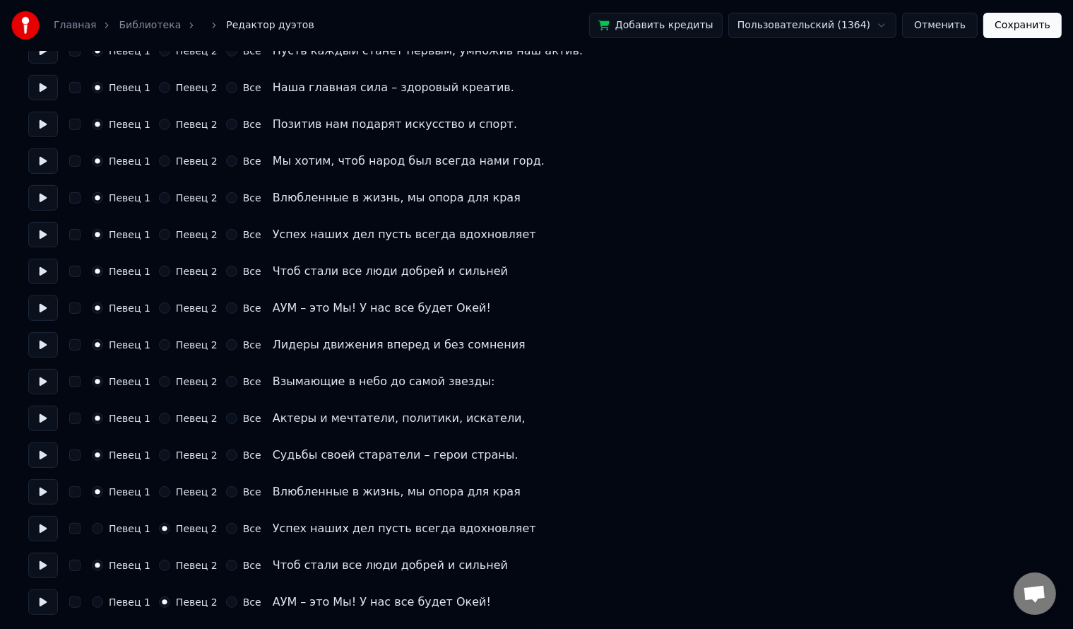
click at [94, 531] on button "Певец 1" at bounding box center [97, 528] width 11 height 11
click at [96, 599] on button "Певец 1" at bounding box center [97, 601] width 11 height 11
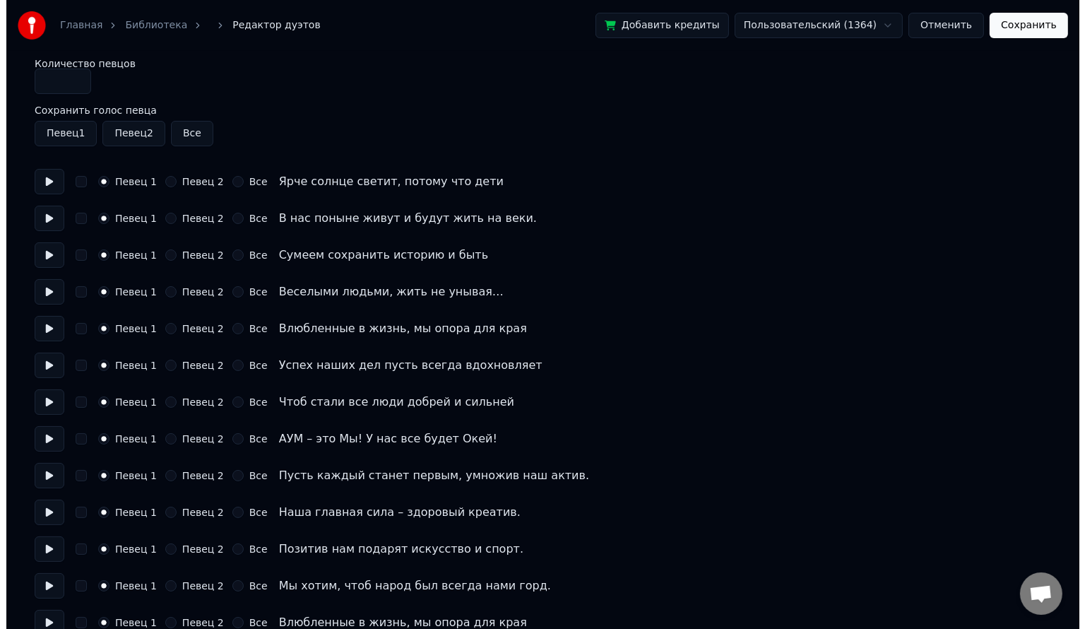
scroll to position [0, 0]
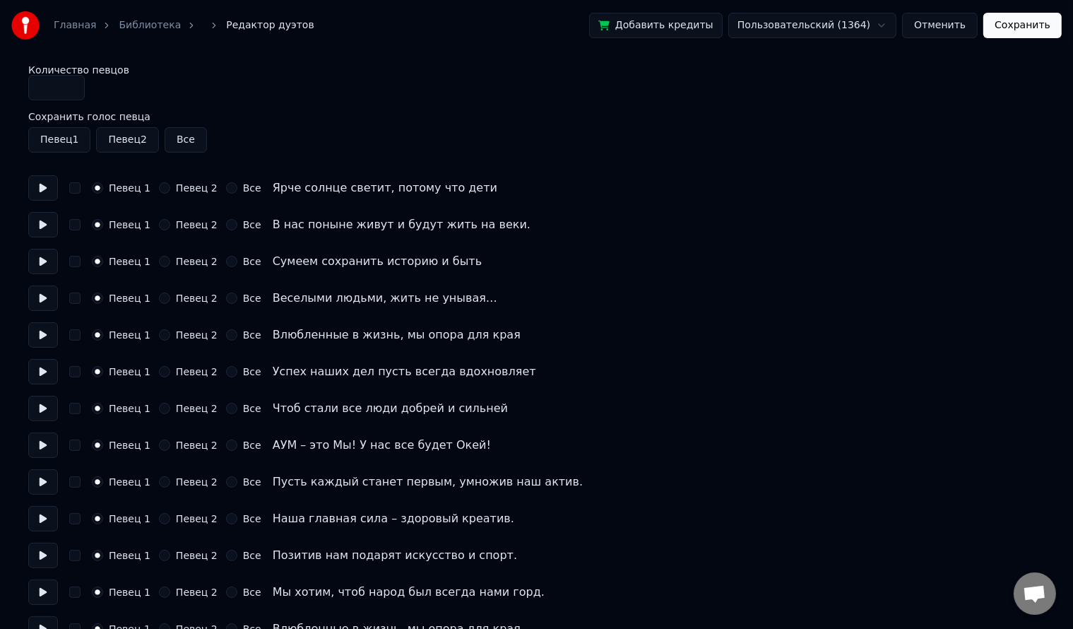
click at [1035, 28] on button "Сохранить" at bounding box center [1022, 25] width 78 height 25
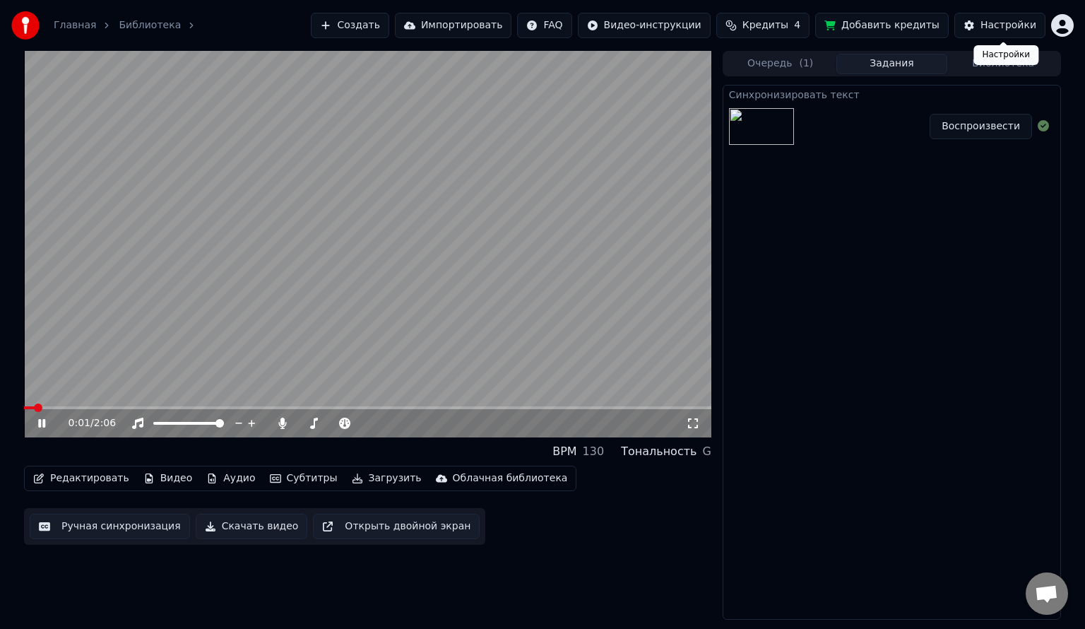
click at [1004, 32] on div "Настройки" at bounding box center [1009, 25] width 56 height 14
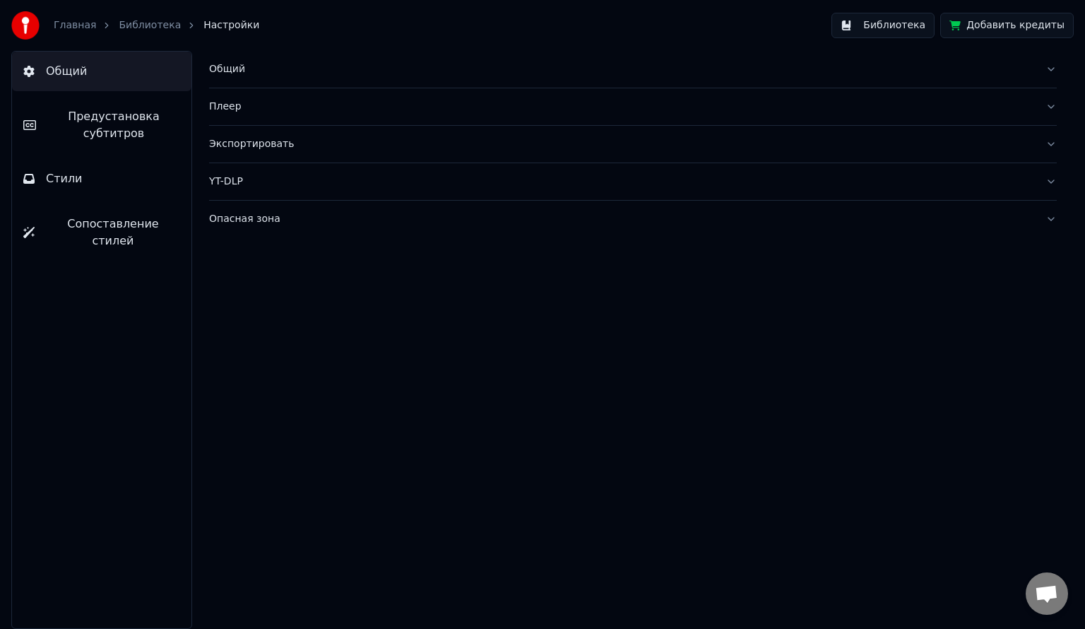
click at [134, 138] on span "Предустановка субтитров" at bounding box center [113, 125] width 133 height 34
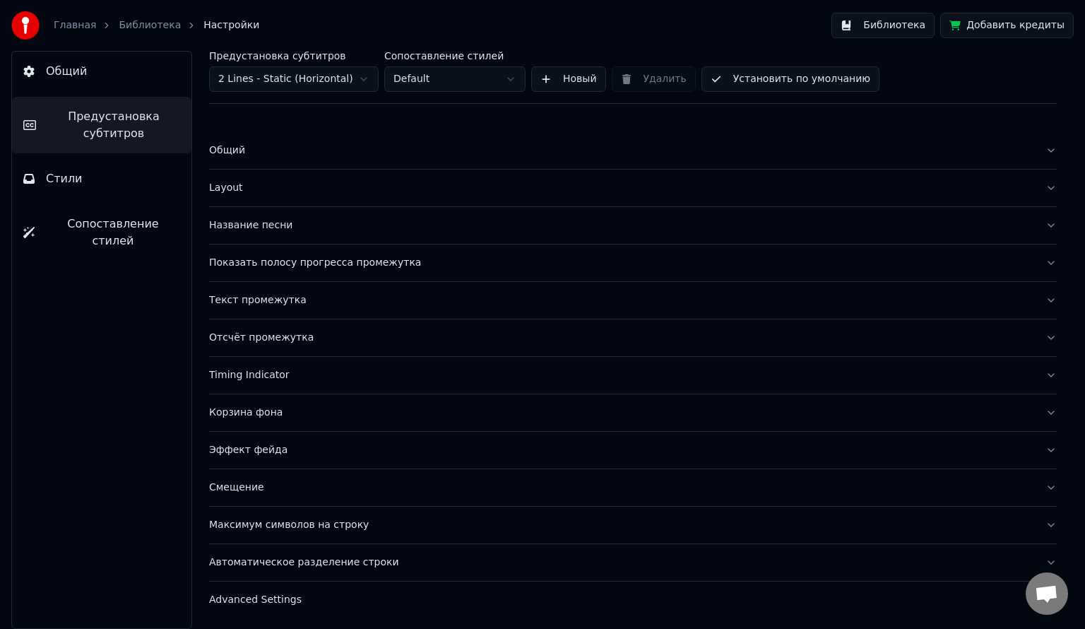
click at [319, 528] on div "Максимум символов на строку" at bounding box center [621, 525] width 825 height 14
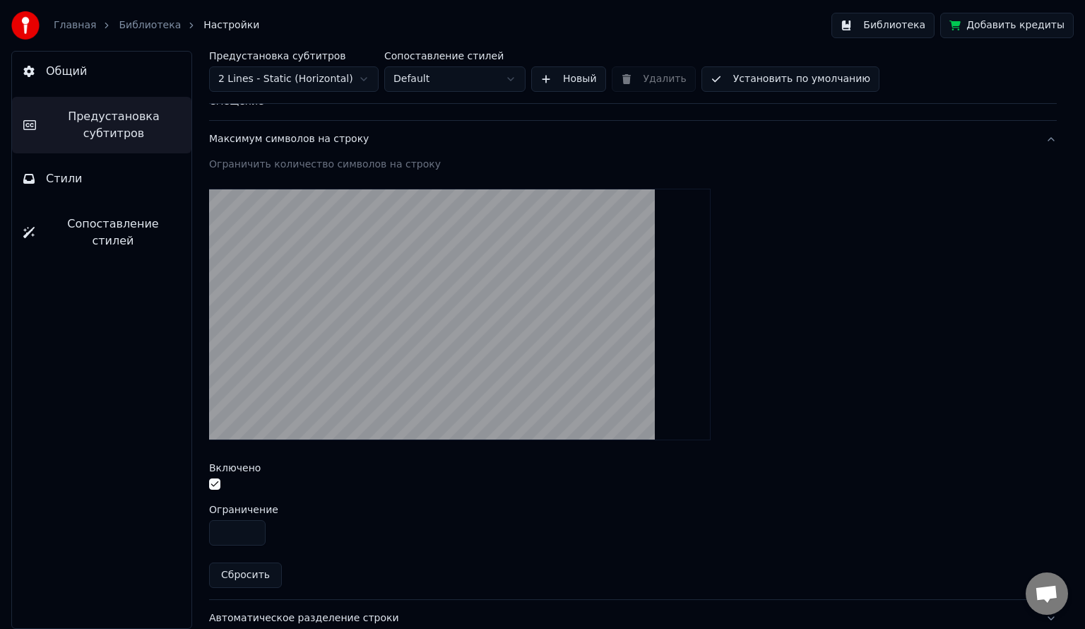
scroll to position [439, 0]
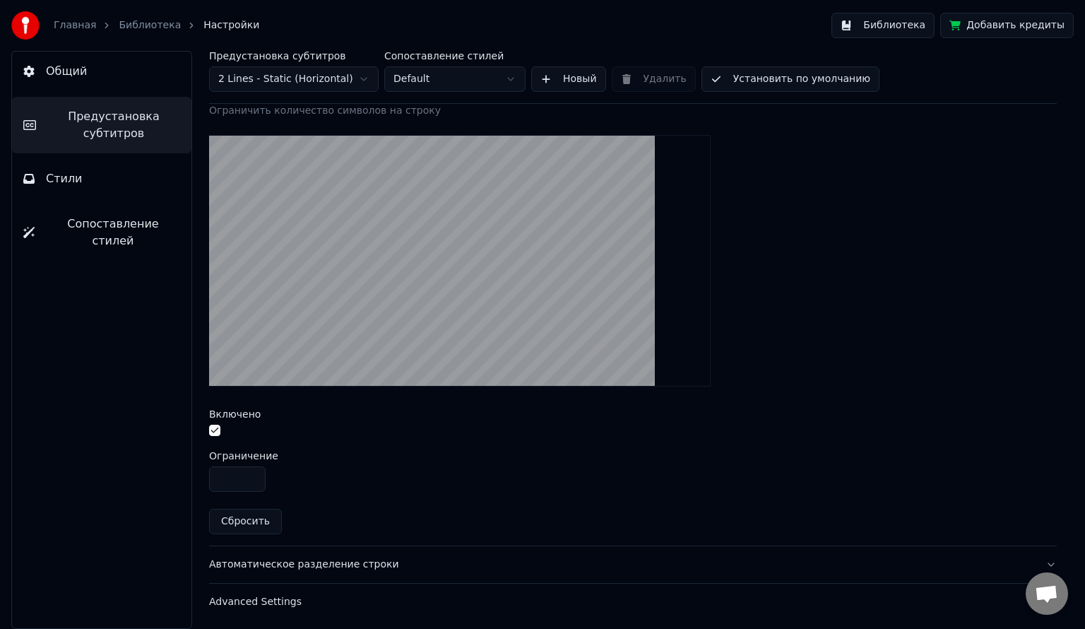
click at [215, 425] on button "button" at bounding box center [214, 430] width 11 height 11
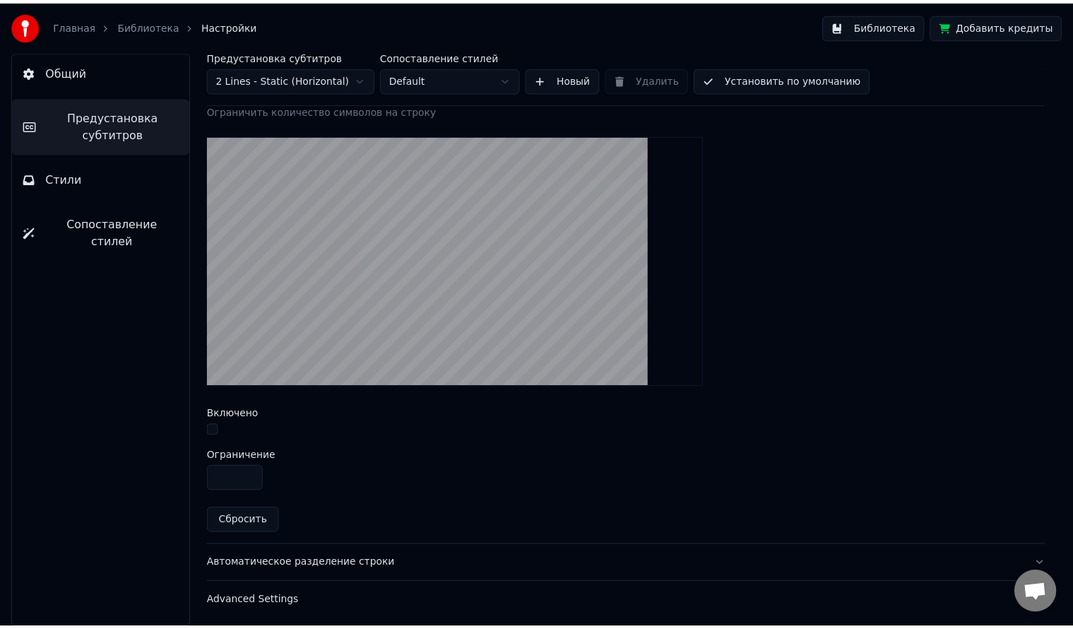
scroll to position [0, 0]
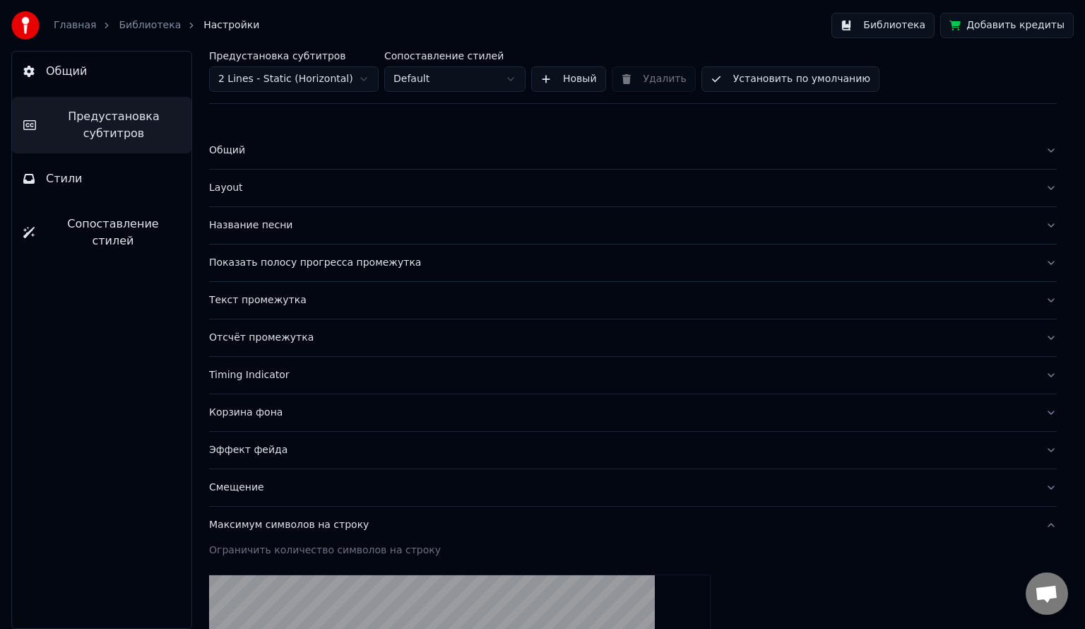
click at [138, 26] on link "Библиотека" at bounding box center [150, 25] width 62 height 14
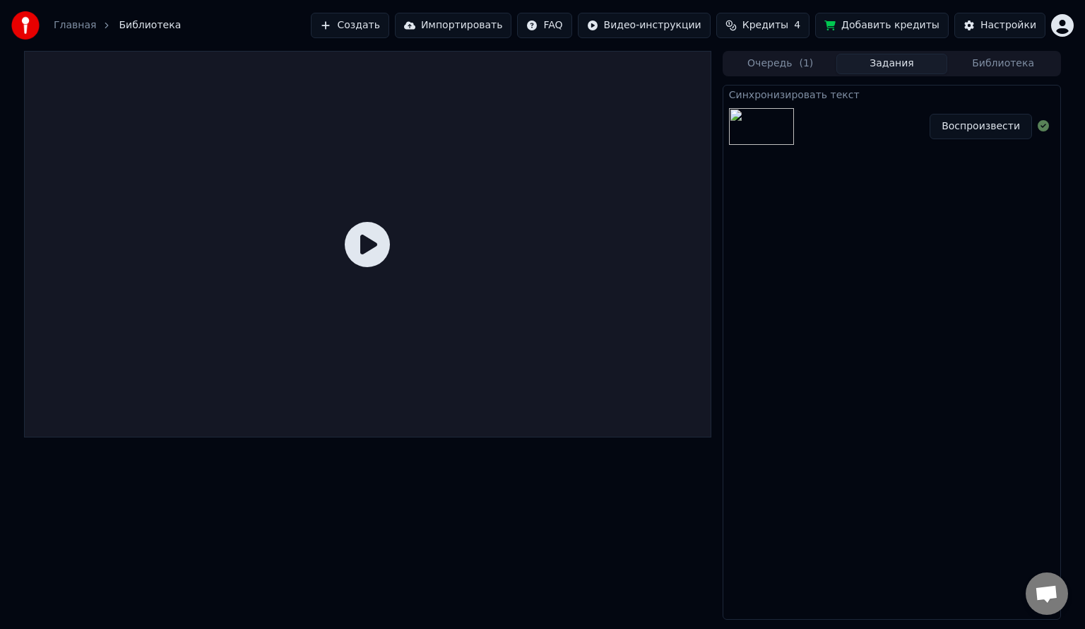
click at [362, 257] on icon at bounding box center [367, 244] width 45 height 45
click at [785, 142] on img at bounding box center [761, 126] width 65 height 37
click at [1002, 129] on button "Воспроизвести" at bounding box center [981, 126] width 102 height 25
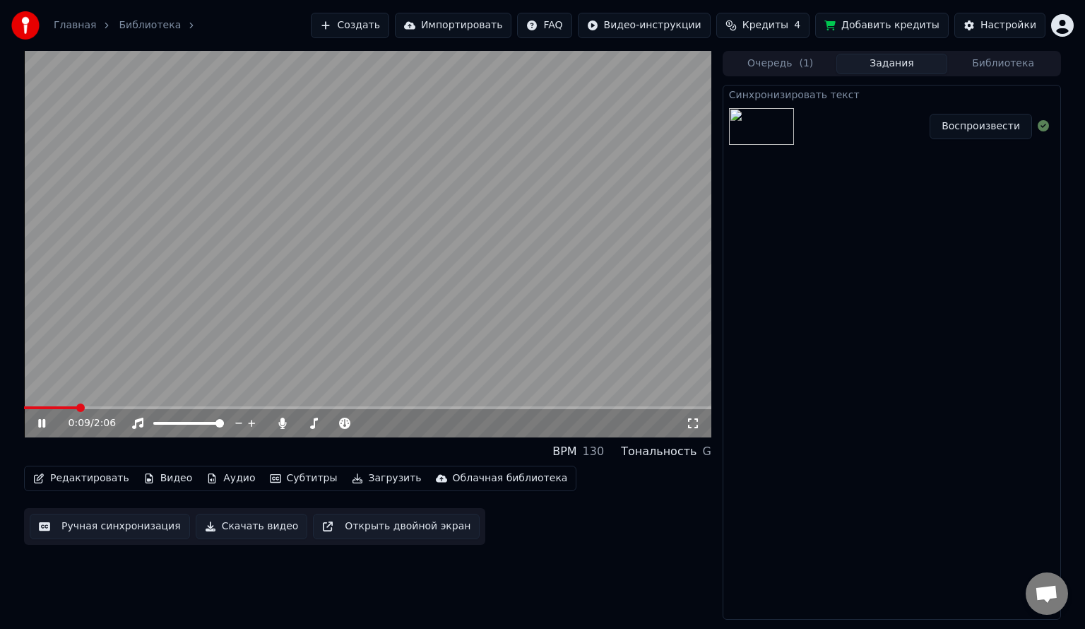
click at [47, 423] on icon at bounding box center [51, 423] width 33 height 11
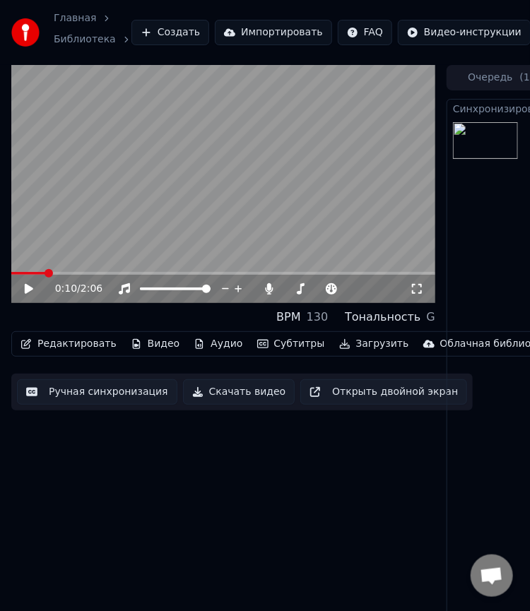
click at [32, 288] on icon at bounding box center [29, 289] width 8 height 10
click at [11, 277] on span at bounding box center [15, 273] width 8 height 8
click at [187, 319] on div "BPM 130 Тональность G" at bounding box center [223, 317] width 424 height 17
click at [270, 448] on div "0:03 / 2:06 BPM 130 Тональность G Редактировать Видео Аудио Субтитры Загрузить …" at bounding box center [223, 341] width 424 height 553
click at [32, 288] on icon at bounding box center [28, 289] width 7 height 8
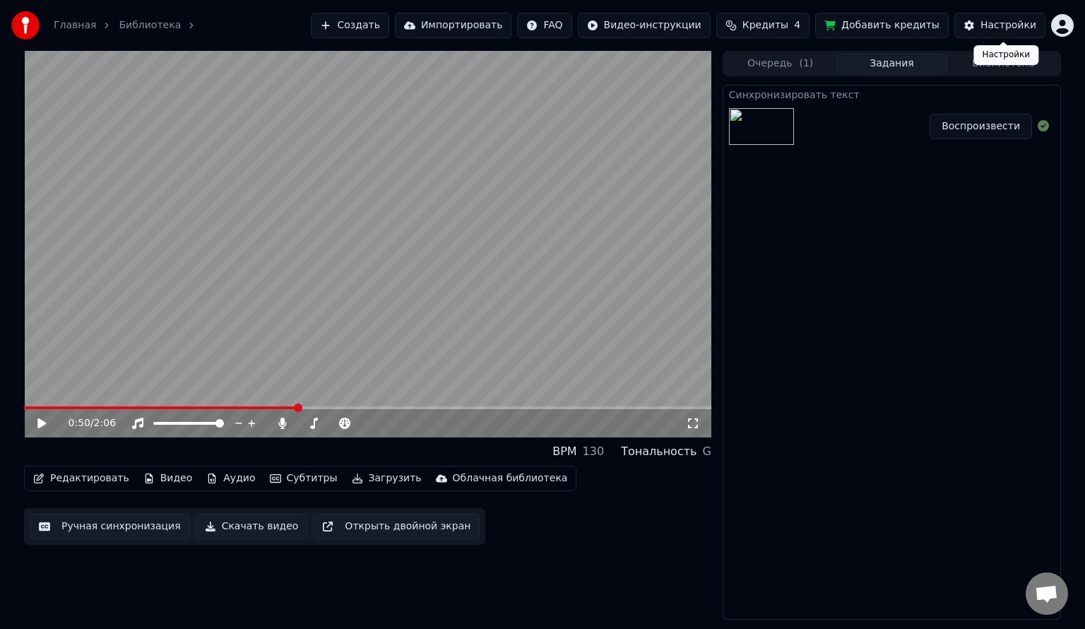
click at [992, 30] on div "Настройки" at bounding box center [1009, 25] width 56 height 14
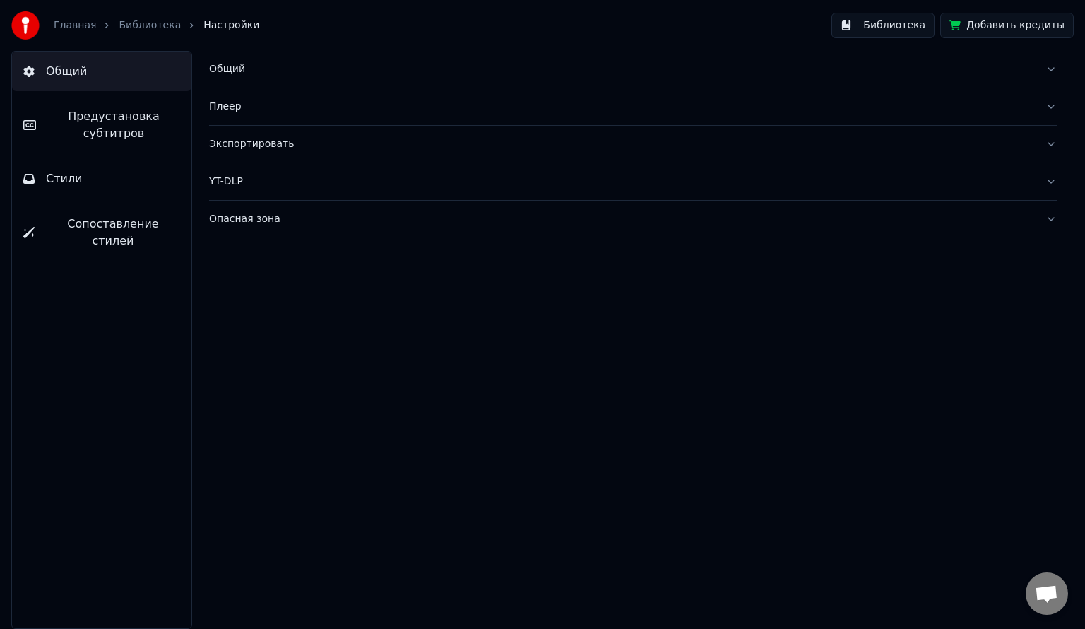
click at [124, 32] on div "Главная Библиотека Настройки" at bounding box center [135, 25] width 248 height 28
click at [136, 25] on link "Библиотека" at bounding box center [150, 25] width 62 height 14
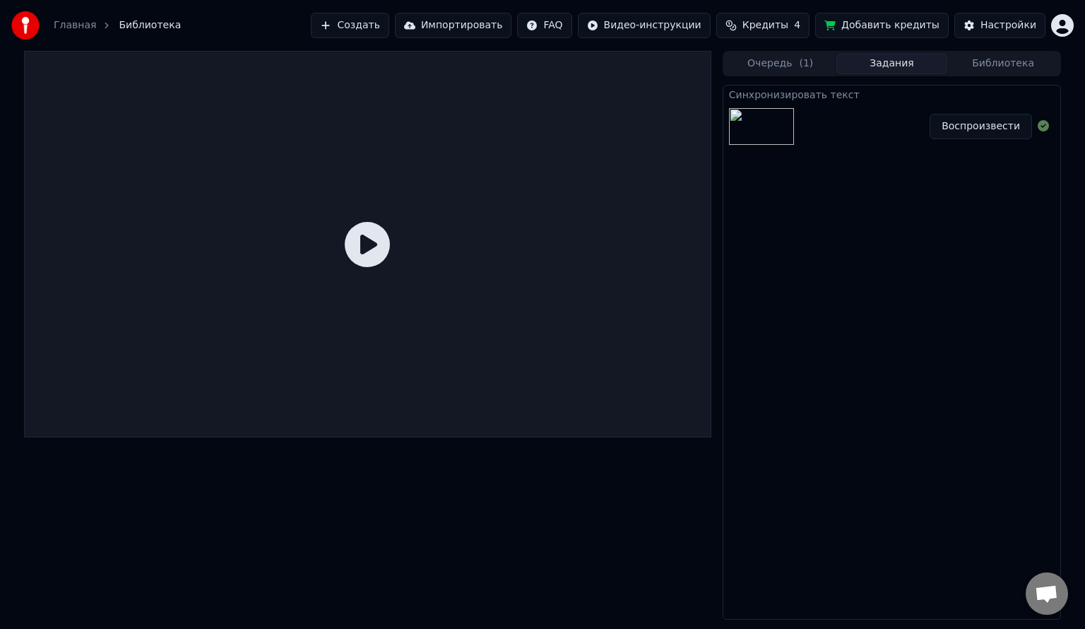
click at [367, 223] on icon at bounding box center [367, 244] width 45 height 45
click at [972, 137] on button "Воспроизвести" at bounding box center [981, 126] width 102 height 25
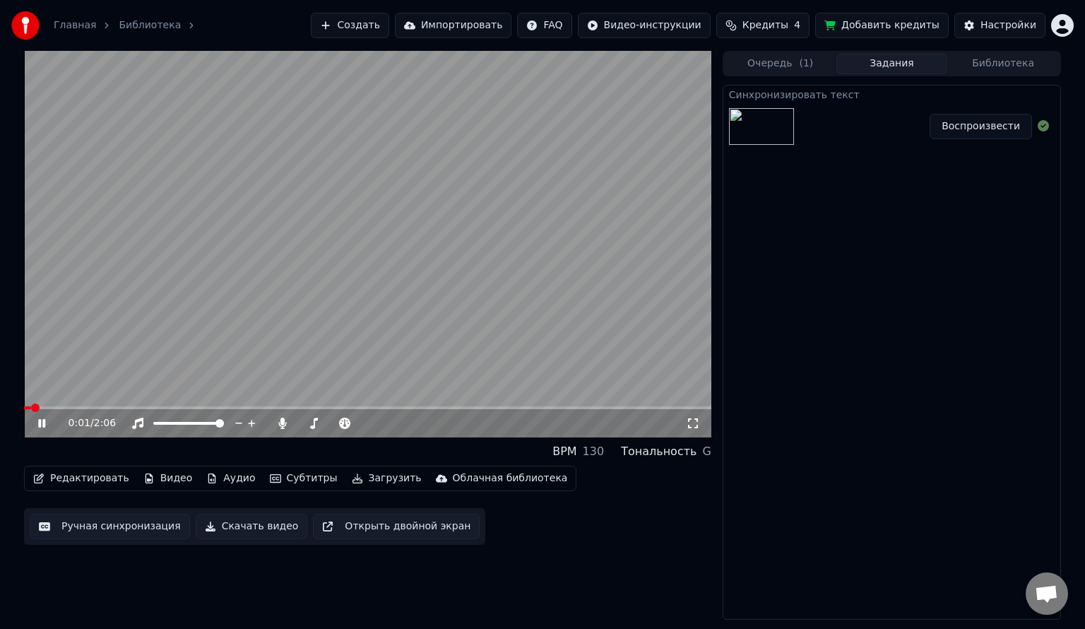
click at [42, 425] on icon at bounding box center [51, 423] width 33 height 11
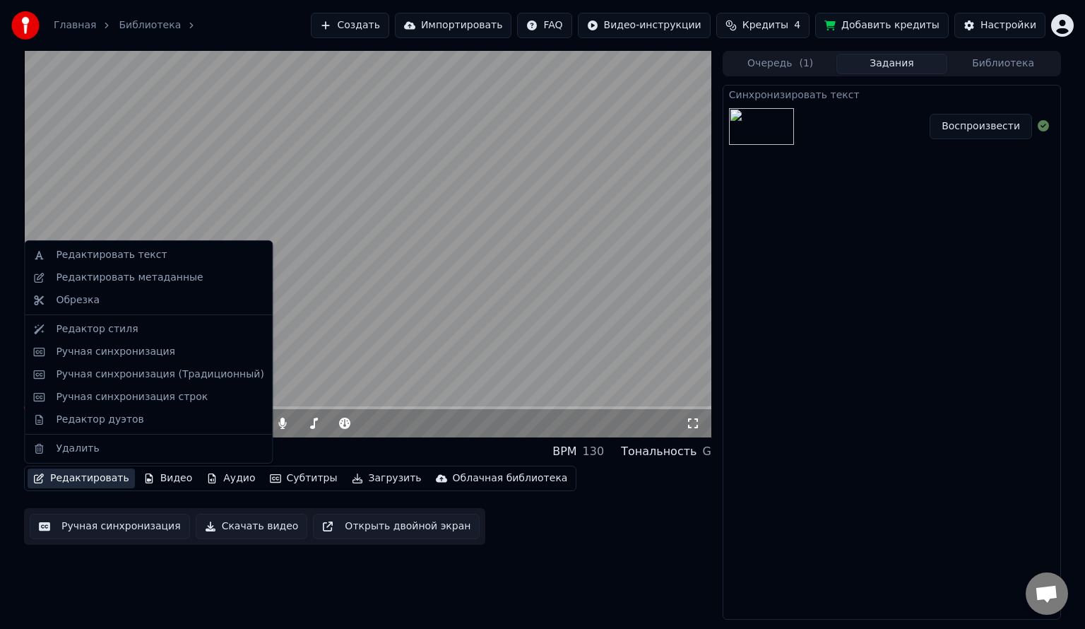
click at [73, 469] on button "Редактировать" at bounding box center [81, 478] width 107 height 20
click at [80, 421] on div "Редактор дуэтов" at bounding box center [100, 420] width 88 height 14
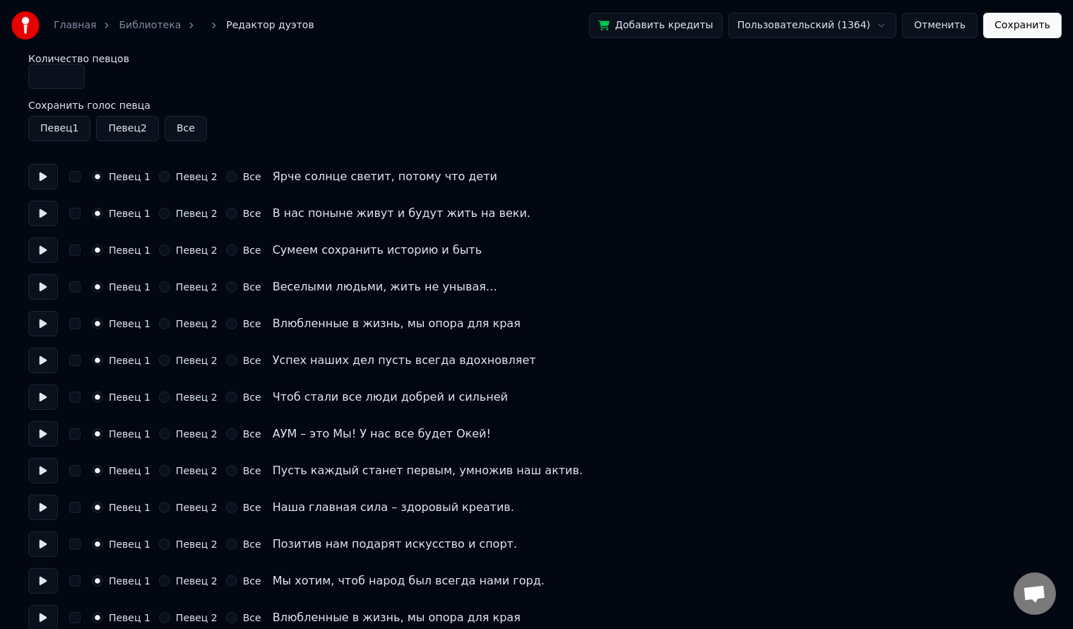
scroll to position [10, 0]
click at [50, 119] on button "Певец 1" at bounding box center [59, 129] width 62 height 25
click at [128, 133] on button "Певец 2" at bounding box center [127, 129] width 62 height 25
click at [170, 134] on button "Все" at bounding box center [186, 129] width 42 height 25
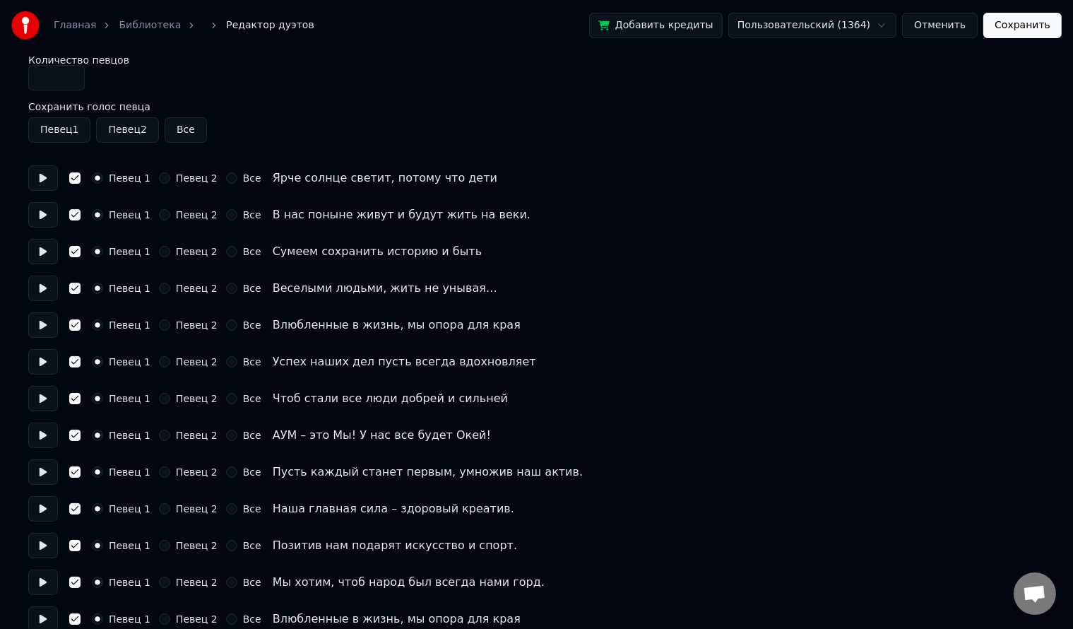
click at [170, 134] on button "Все" at bounding box center [186, 129] width 42 height 25
click at [42, 187] on button at bounding box center [43, 177] width 30 height 25
click at [59, 124] on button "Певец 1" at bounding box center [59, 129] width 62 height 25
click at [59, 127] on button "Певец 1" at bounding box center [59, 129] width 62 height 25
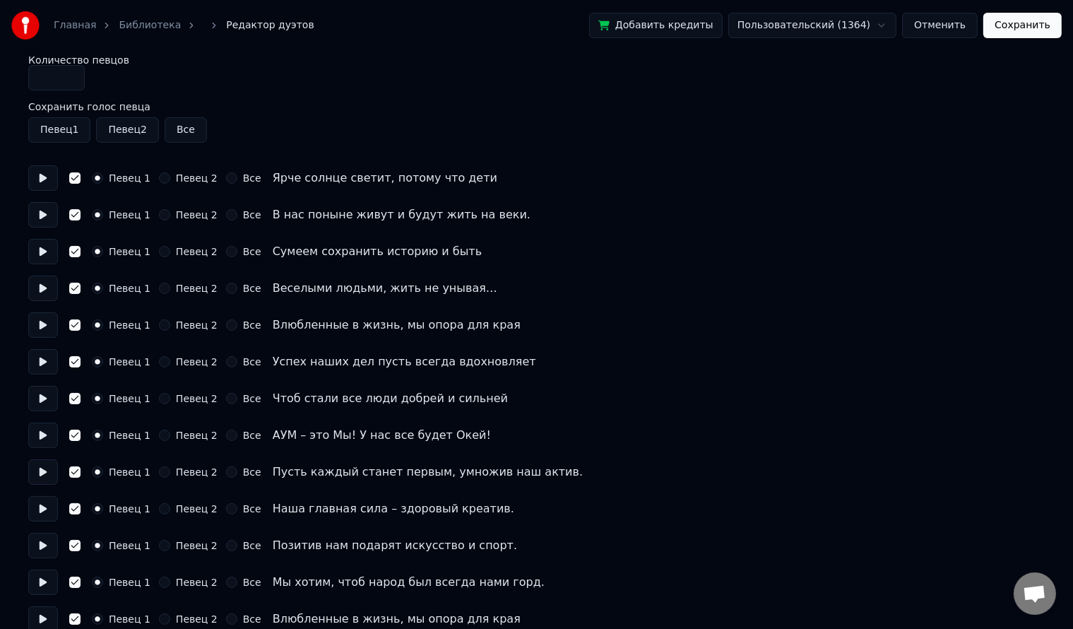
click at [59, 127] on button "Певец 1" at bounding box center [59, 129] width 62 height 25
click at [126, 134] on button "Певец 2" at bounding box center [127, 129] width 62 height 25
click at [159, 176] on button "Певец 2" at bounding box center [164, 177] width 11 height 11
click at [66, 132] on button "Певец 1" at bounding box center [59, 129] width 62 height 25
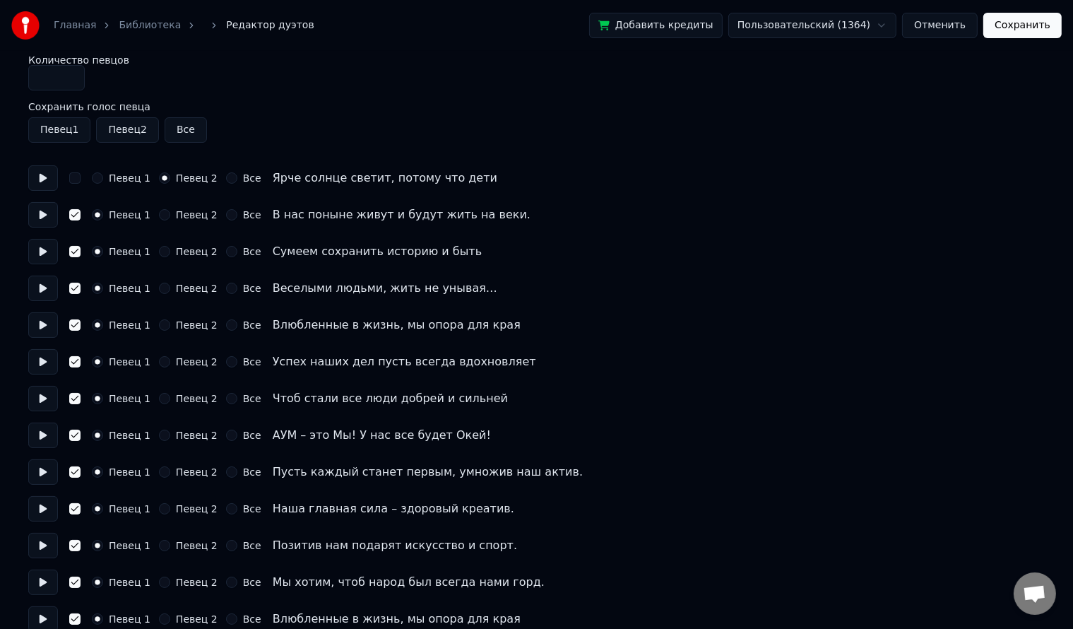
click at [66, 132] on button "Певец 1" at bounding box center [59, 129] width 62 height 25
click at [102, 178] on button "Певец 1" at bounding box center [97, 177] width 11 height 11
click at [1039, 30] on button "Сохранить" at bounding box center [1022, 25] width 78 height 25
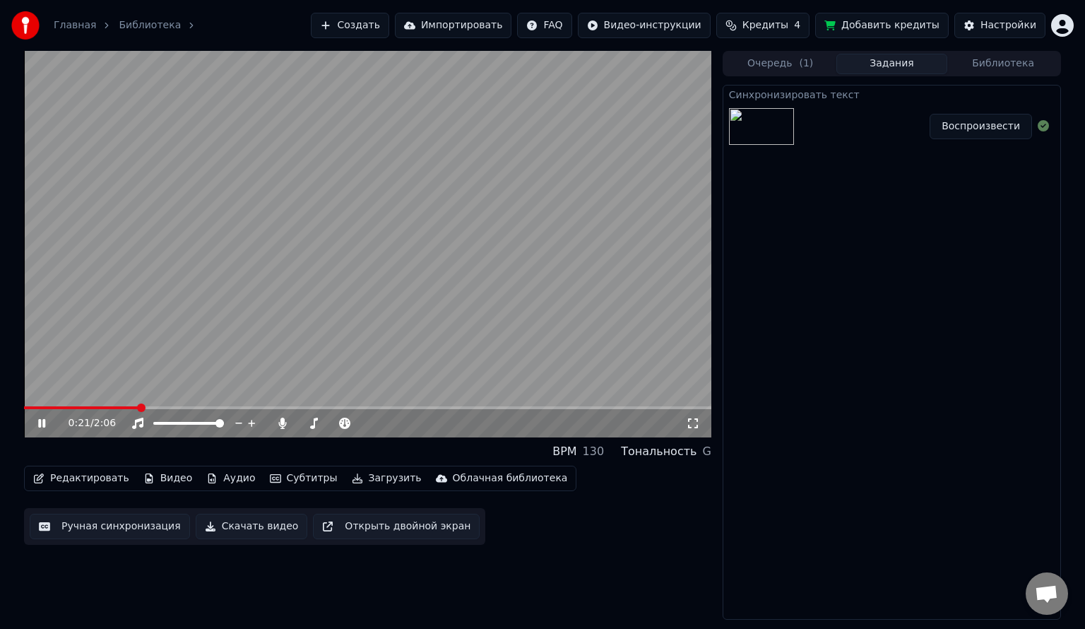
click at [138, 407] on span at bounding box center [367, 407] width 687 height 3
click at [42, 413] on div "0:47 / 2:06" at bounding box center [367, 423] width 687 height 28
click at [42, 418] on icon at bounding box center [51, 423] width 33 height 11
click at [40, 422] on icon at bounding box center [41, 423] width 8 height 10
click at [281, 406] on video at bounding box center [367, 244] width 687 height 386
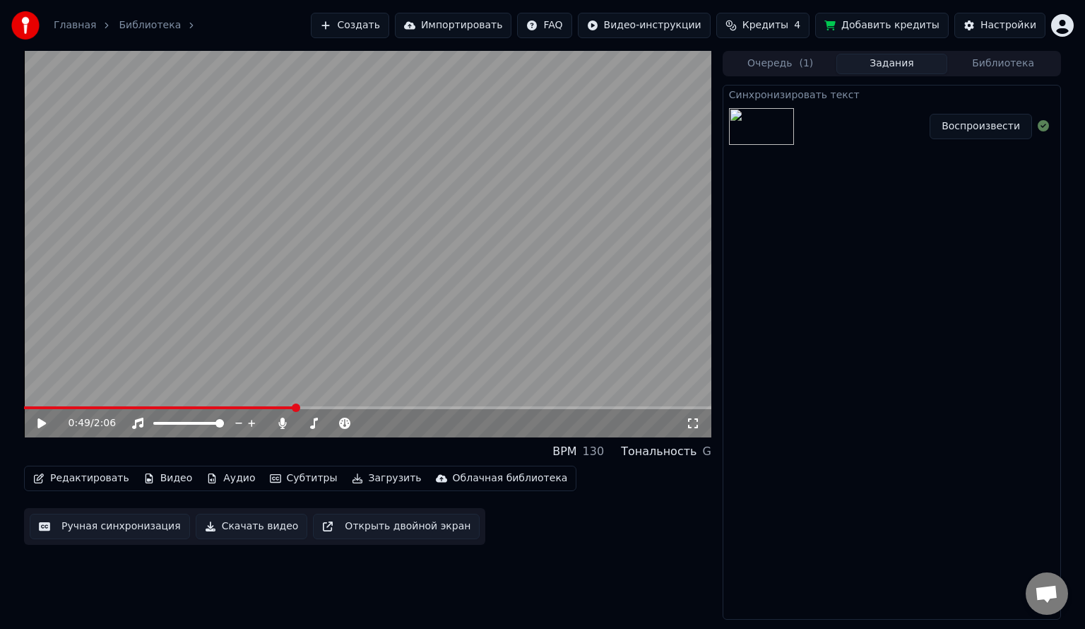
click at [279, 407] on span at bounding box center [159, 407] width 271 height 3
click at [37, 425] on icon at bounding box center [51, 423] width 33 height 11
click at [275, 408] on span at bounding box center [149, 407] width 251 height 3
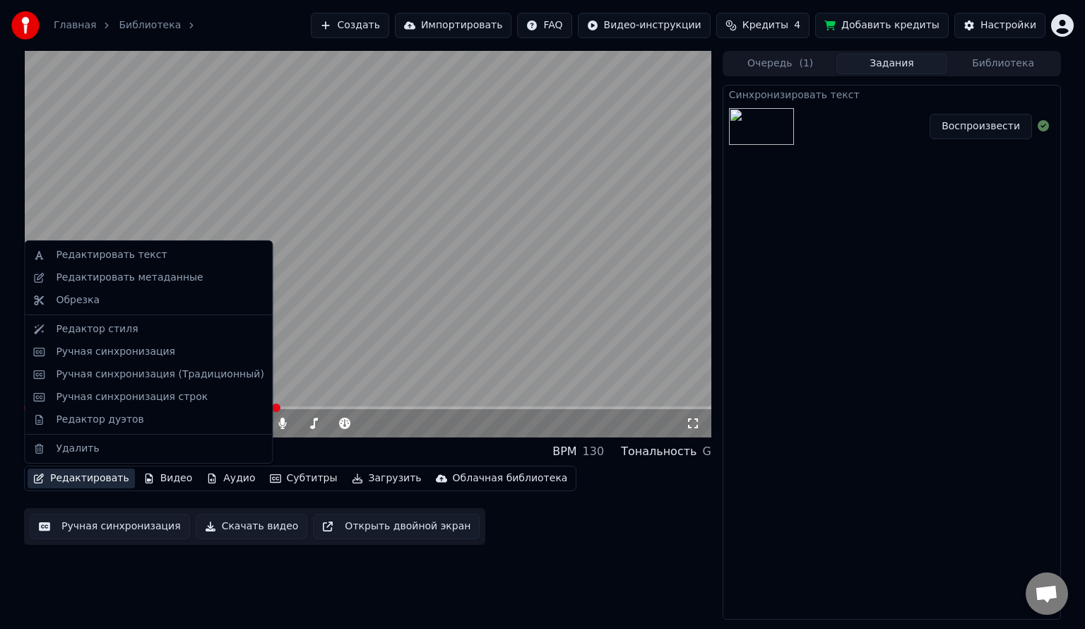
click at [110, 486] on button "Редактировать" at bounding box center [81, 478] width 107 height 20
click at [125, 355] on div "Ручная синхронизация" at bounding box center [115, 352] width 119 height 14
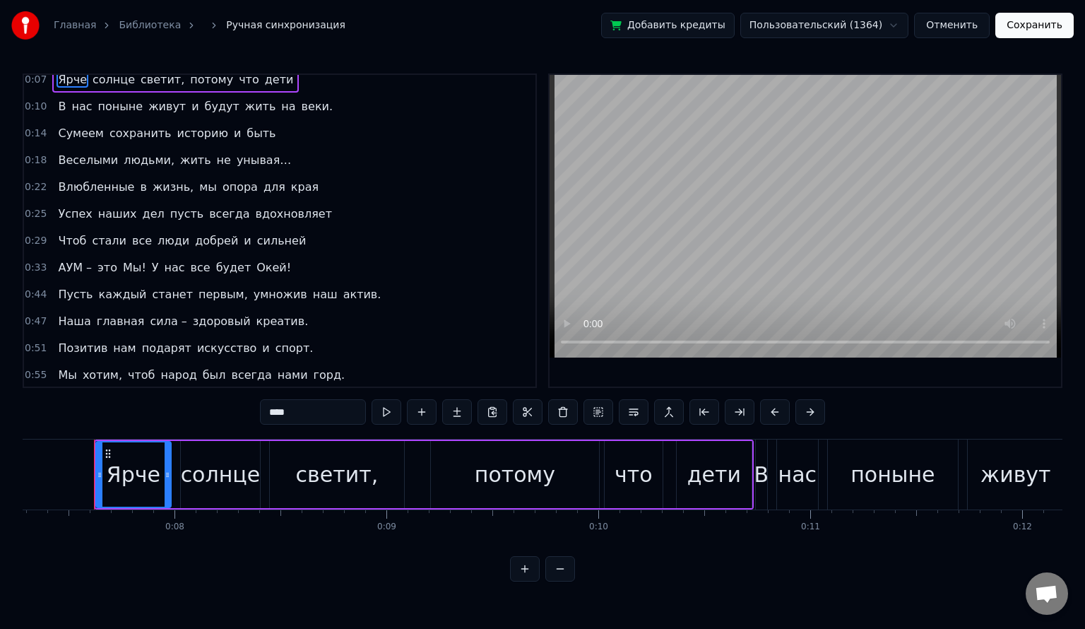
scroll to position [10, 0]
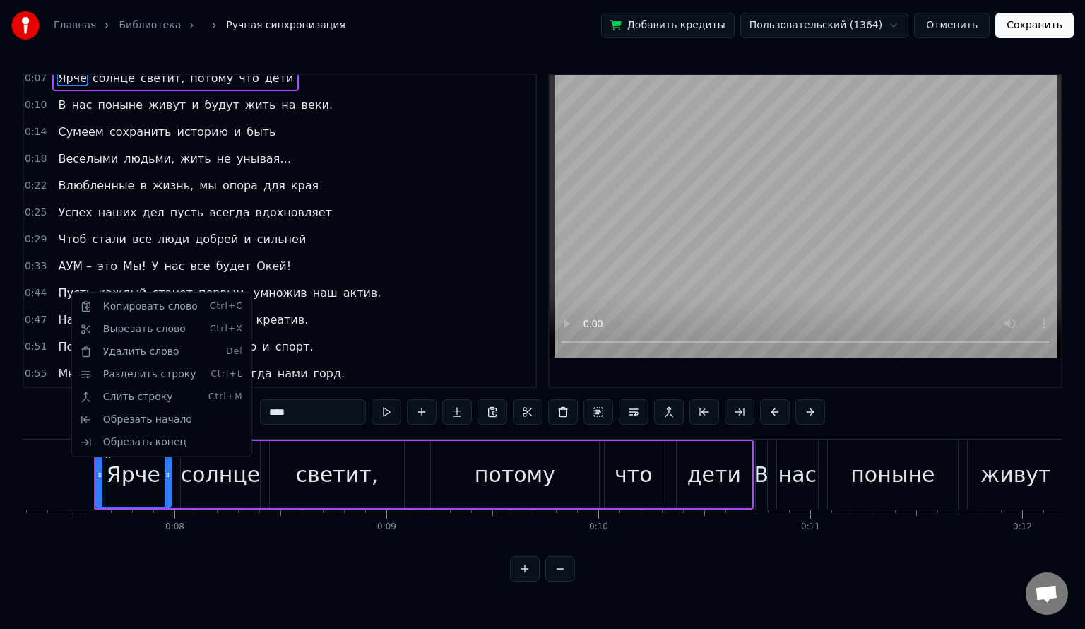
click at [336, 292] on html "Главная Библиотека Ручная синхронизация Добавить кредиты Пользовательский (1364…" at bounding box center [542, 302] width 1085 height 604
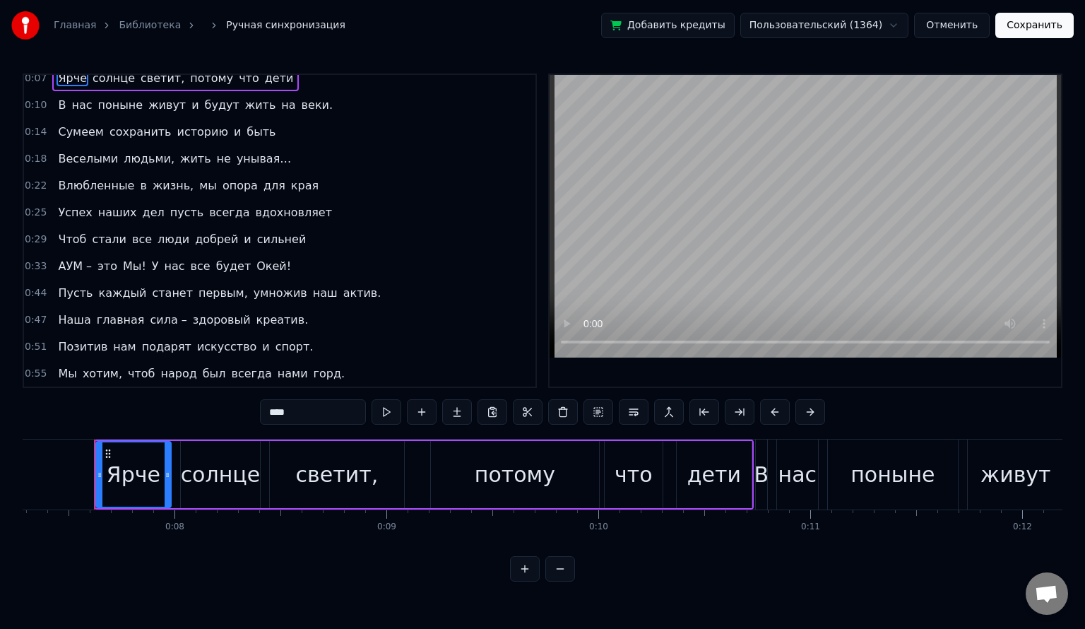
click at [342, 285] on span "актив." at bounding box center [362, 293] width 41 height 16
type input "******"
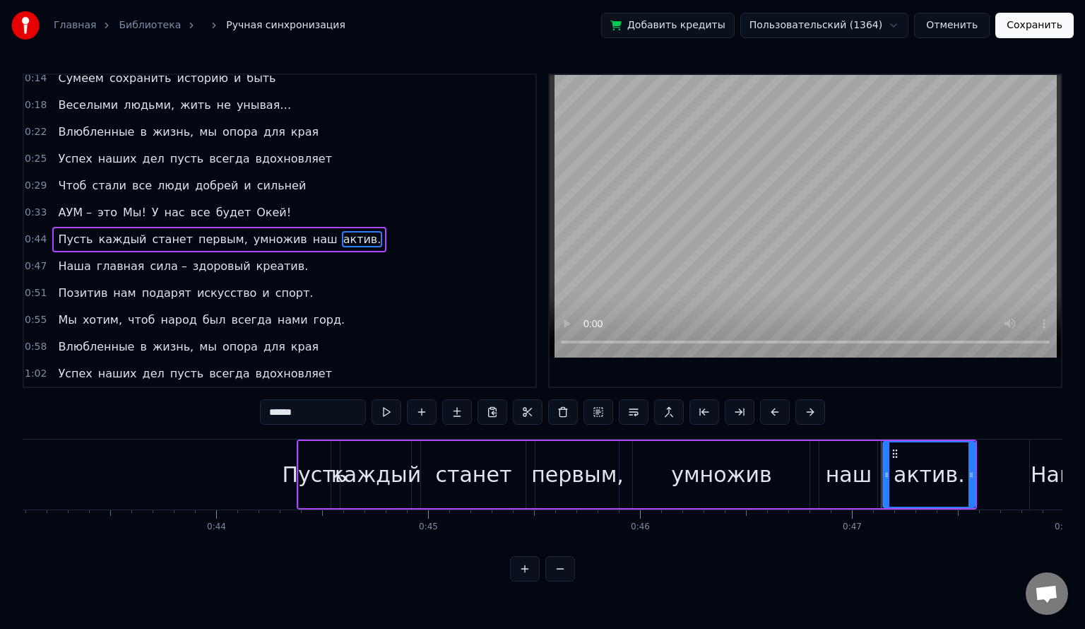
scroll to position [0, 9919]
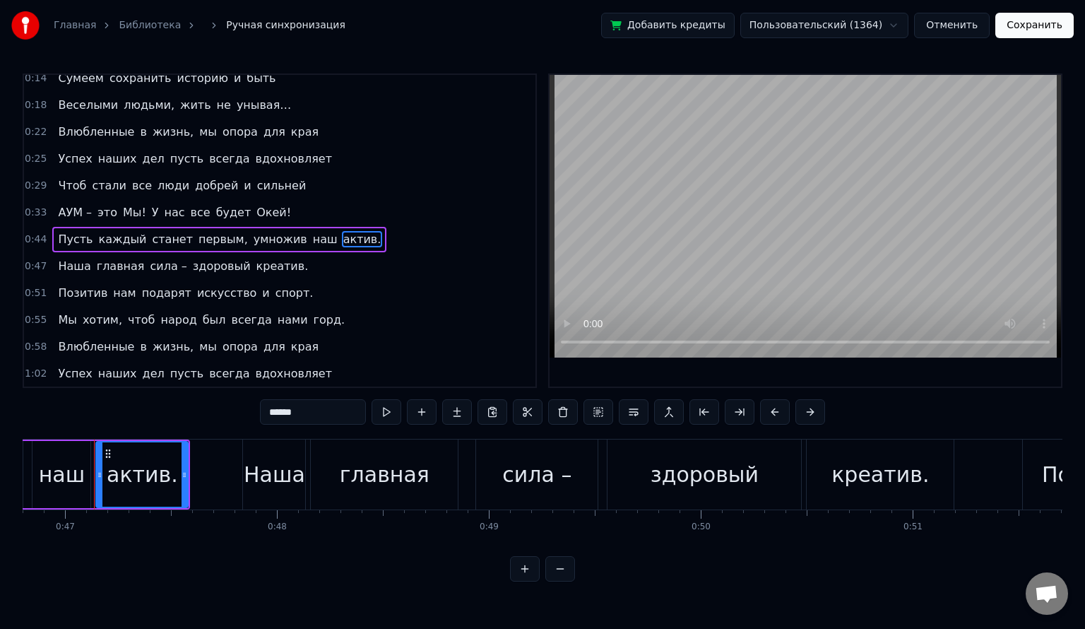
click at [52, 262] on div "Наша главная сила – здоровый креатив." at bounding box center [182, 266] width 261 height 25
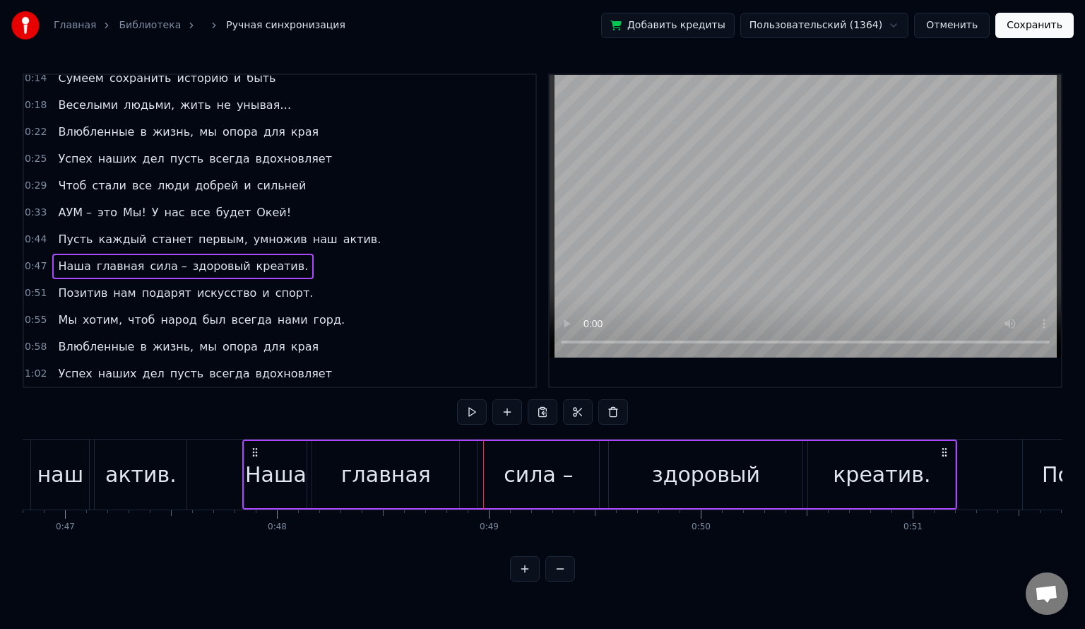
click at [312, 237] on span "наш" at bounding box center [326, 239] width 28 height 16
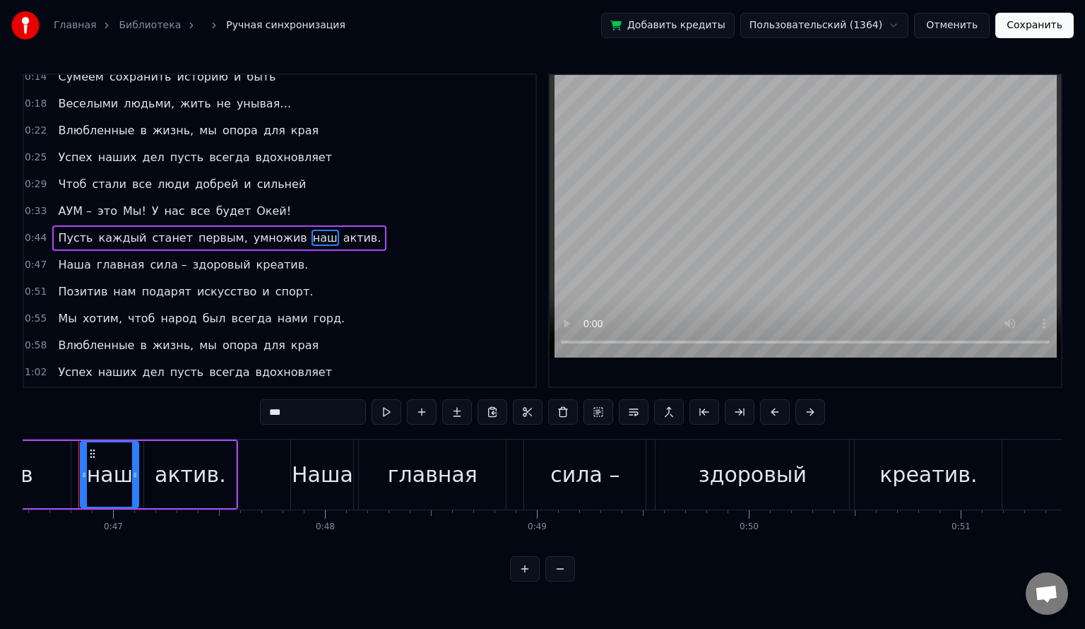
scroll to position [0, 9856]
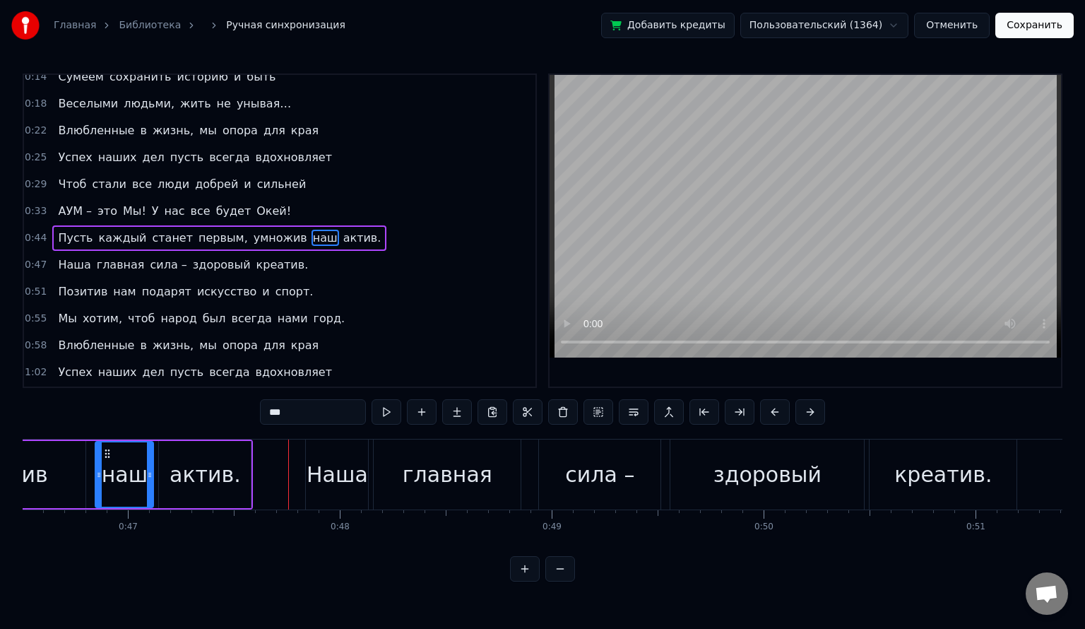
click at [306, 472] on div "Наша" at bounding box center [337, 474] width 62 height 70
type input "****"
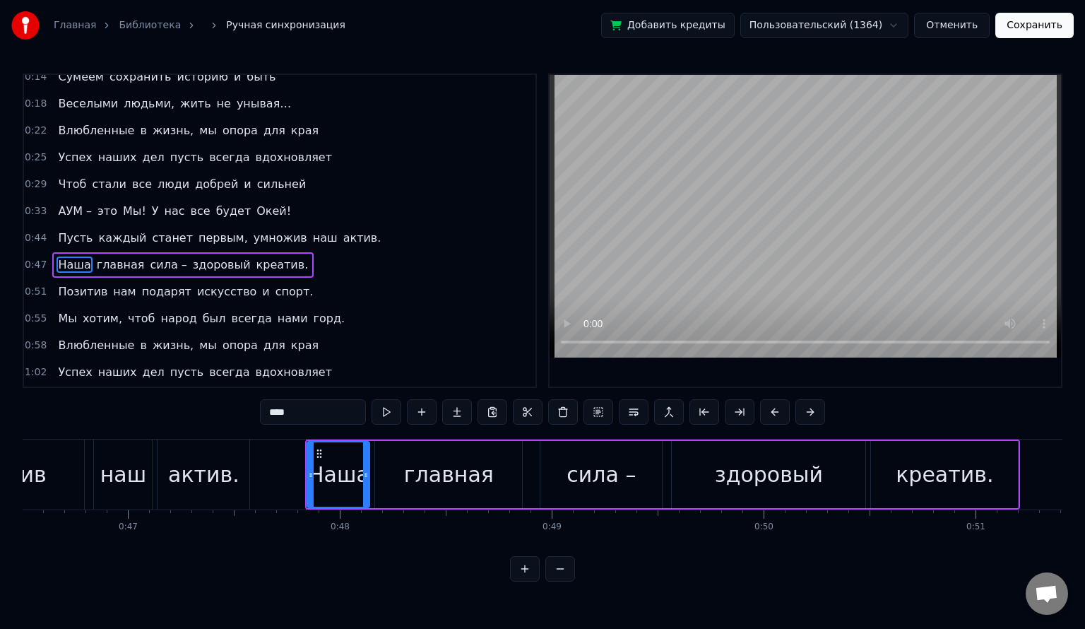
scroll to position [90, 0]
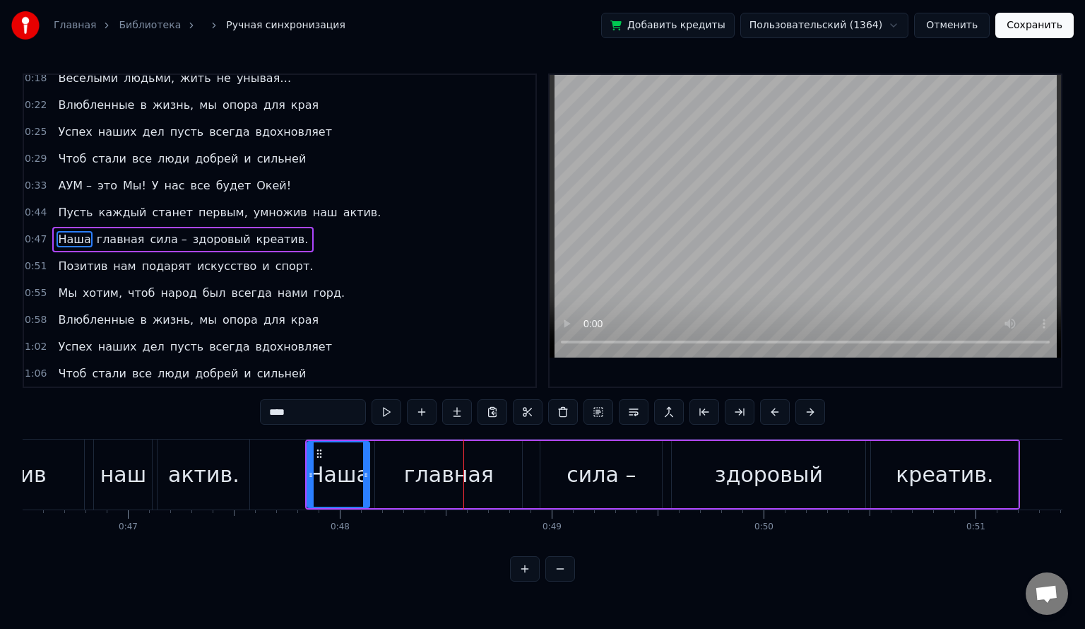
click at [295, 213] on div "Пусть каждый станет первым, умножив наш актив." at bounding box center [219, 212] width 334 height 25
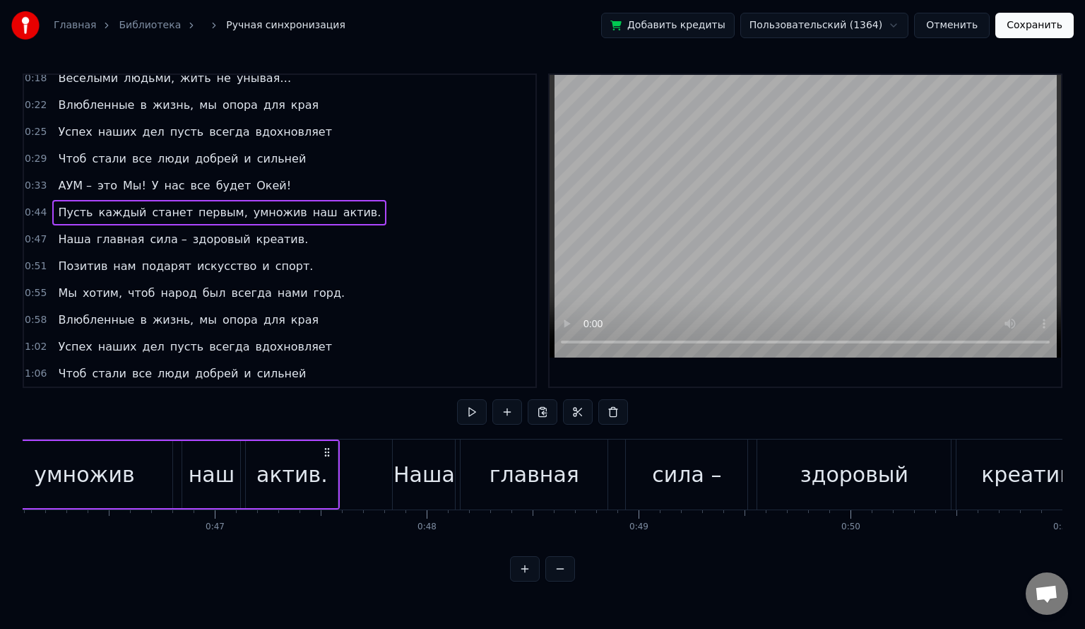
scroll to position [0, 9769]
click at [342, 205] on span "актив." at bounding box center [362, 212] width 41 height 16
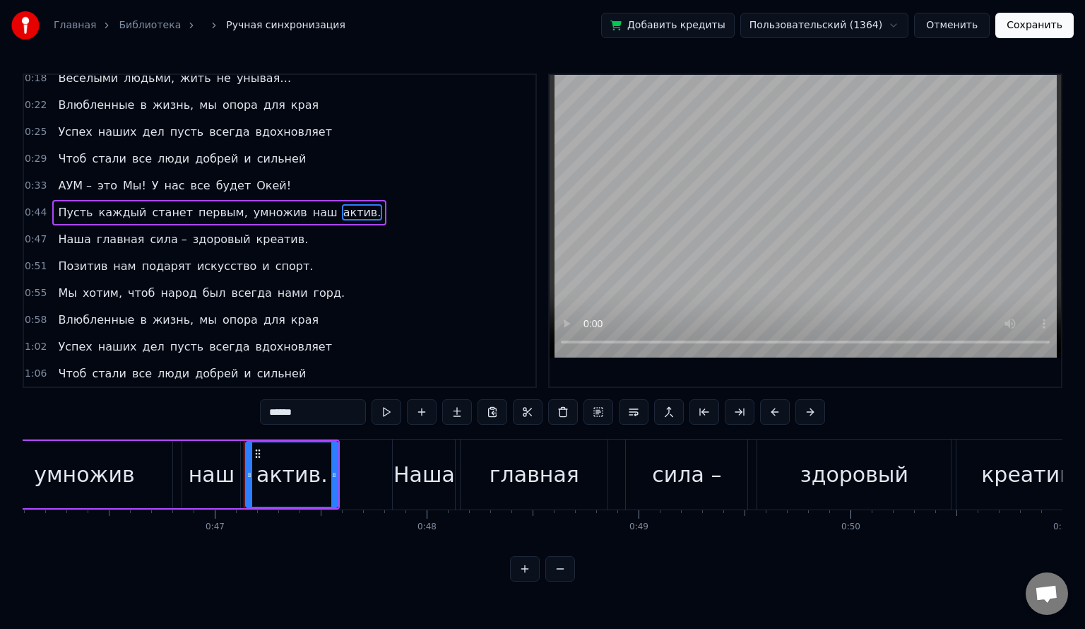
scroll to position [65, 0]
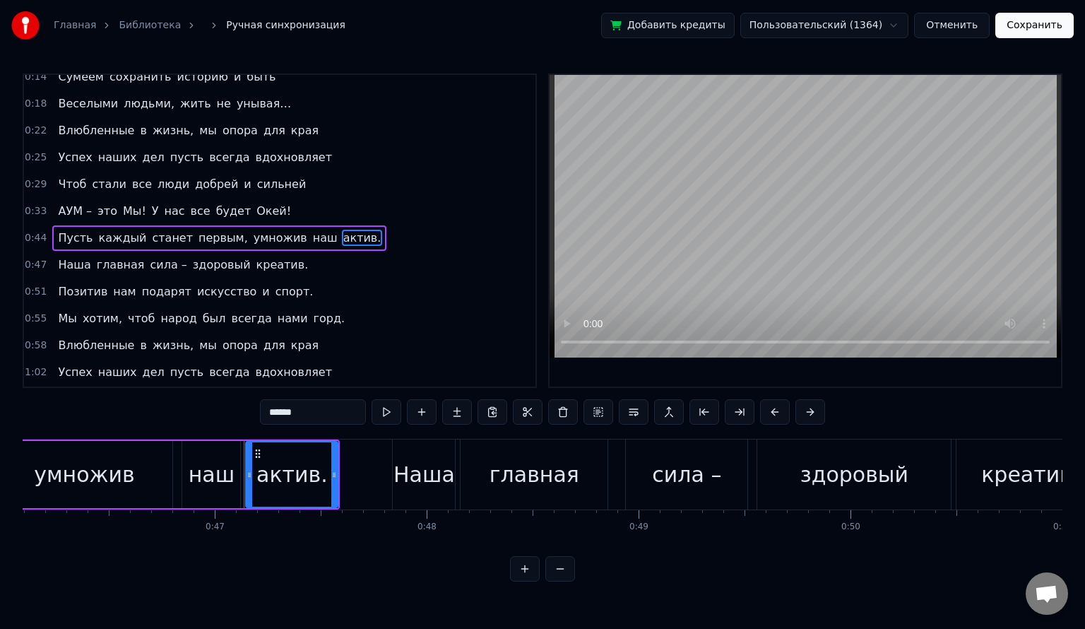
click at [331, 230] on div "Пусть каждый станет первым, умножив наш актив." at bounding box center [219, 237] width 334 height 25
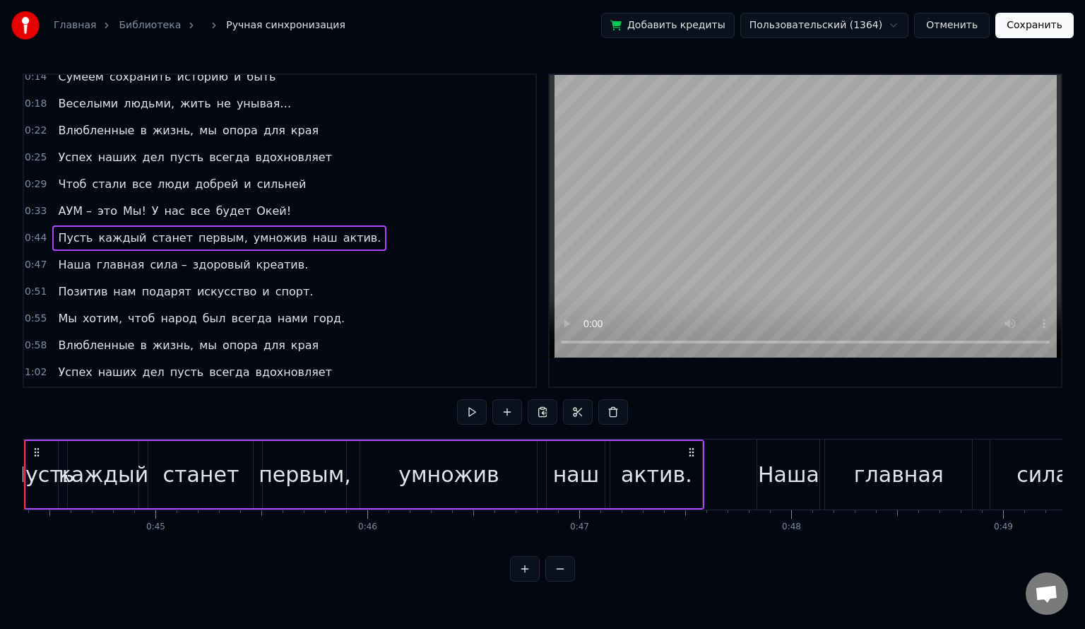
scroll to position [0, 9334]
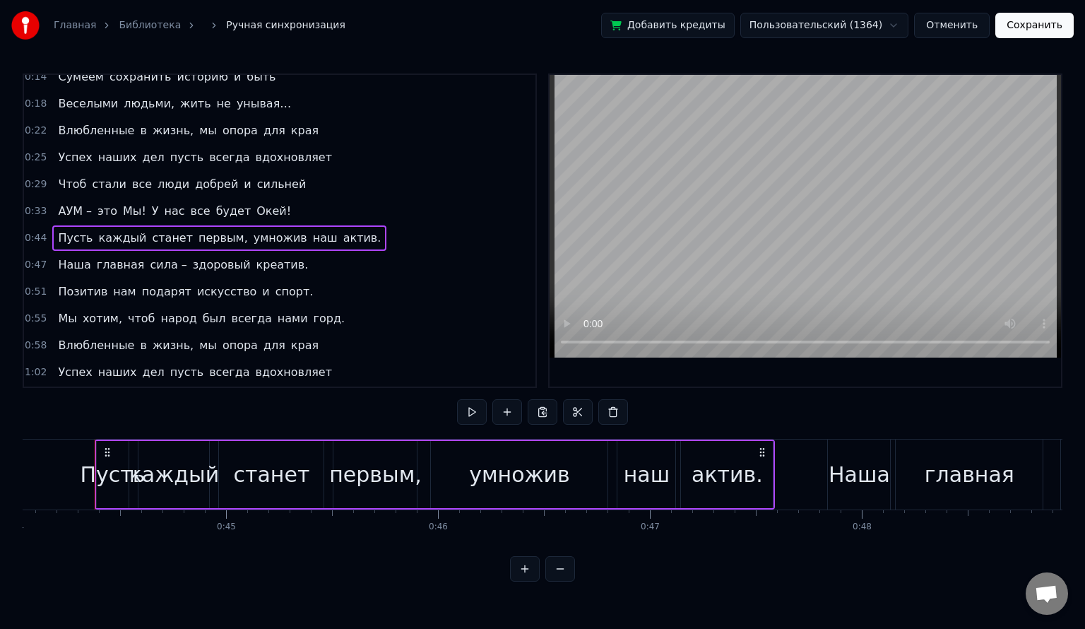
click at [331, 228] on div "Пусть каждый станет первым, умножив наш актив." at bounding box center [219, 237] width 334 height 25
click at [507, 413] on button at bounding box center [507, 411] width 30 height 25
click at [934, 27] on button "Отменить" at bounding box center [952, 25] width 76 height 25
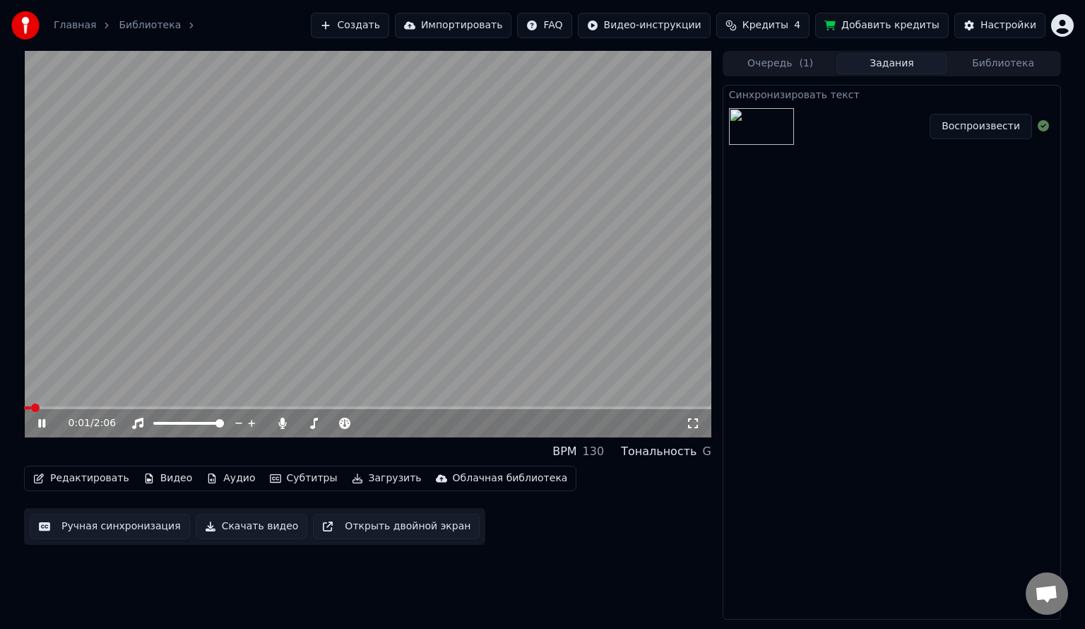
click at [40, 424] on icon at bounding box center [41, 423] width 7 height 8
click at [970, 25] on button "Настройки" at bounding box center [999, 25] width 91 height 25
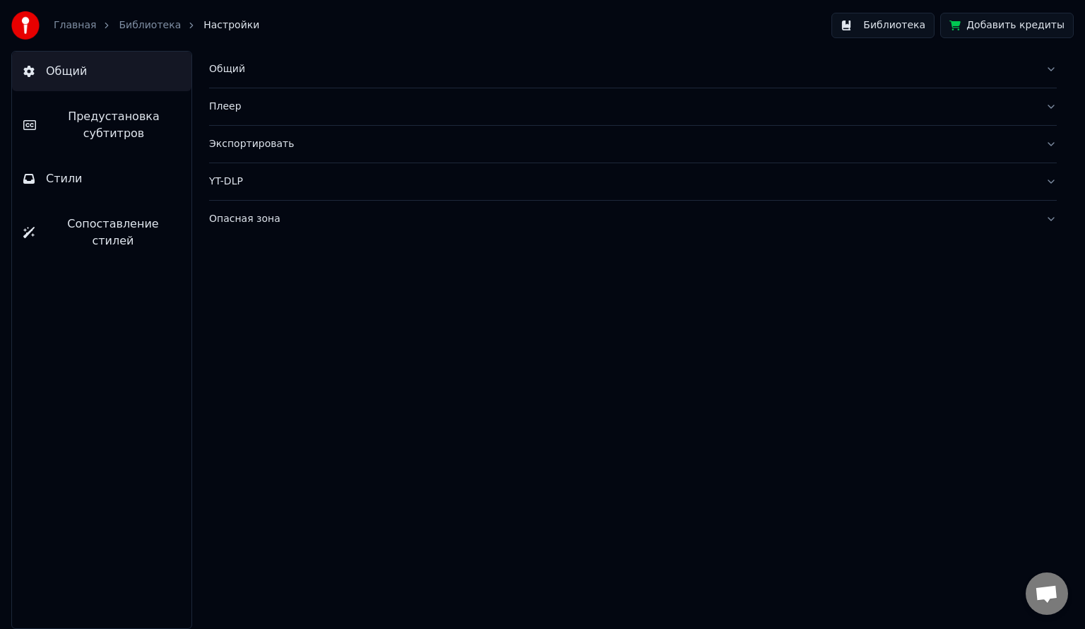
click at [116, 117] on span "Предустановка субтитров" at bounding box center [113, 125] width 133 height 34
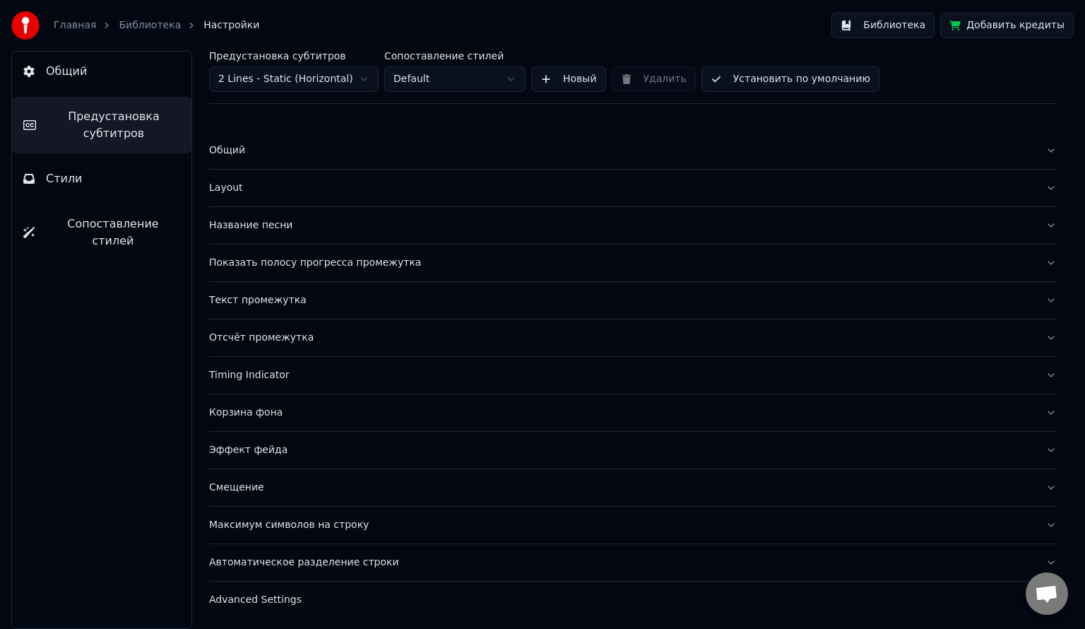
click at [273, 333] on div "Отсчёт промежутка" at bounding box center [621, 338] width 825 height 14
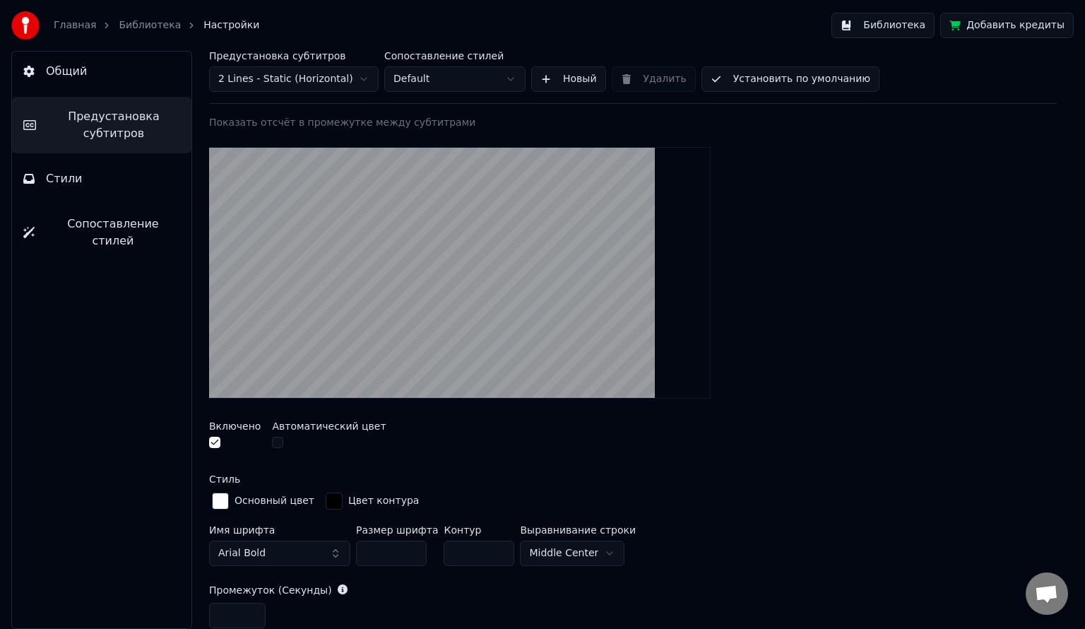
scroll to position [254, 0]
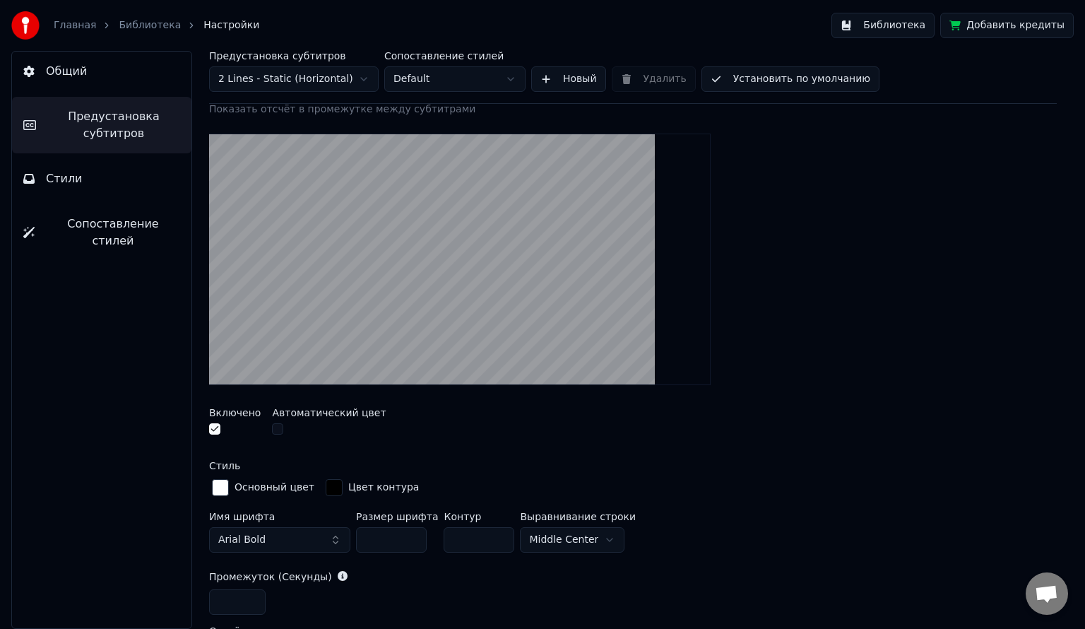
click at [220, 431] on div at bounding box center [235, 430] width 52 height 15
click at [213, 426] on button "button" at bounding box center [214, 428] width 11 height 11
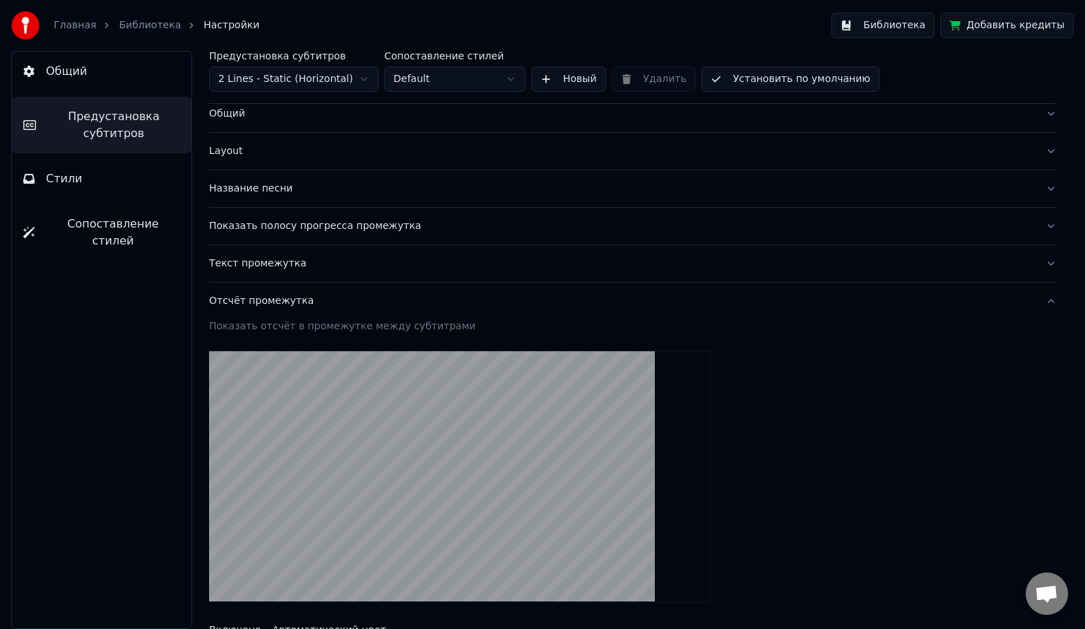
scroll to position [28, 0]
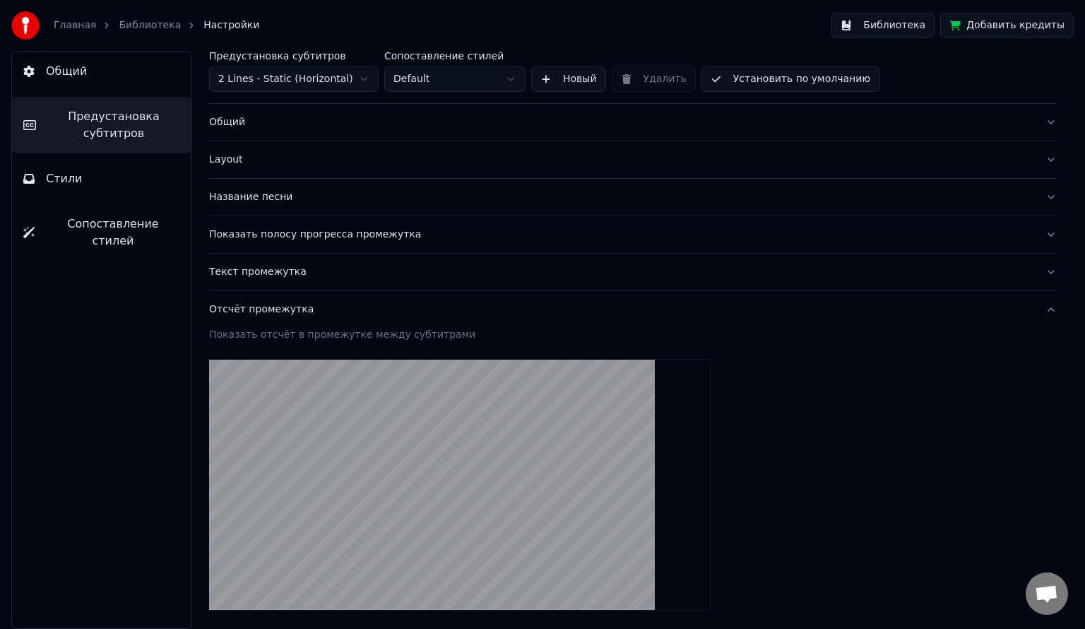
click at [285, 317] on button "Отсчёт промежутка" at bounding box center [633, 309] width 848 height 37
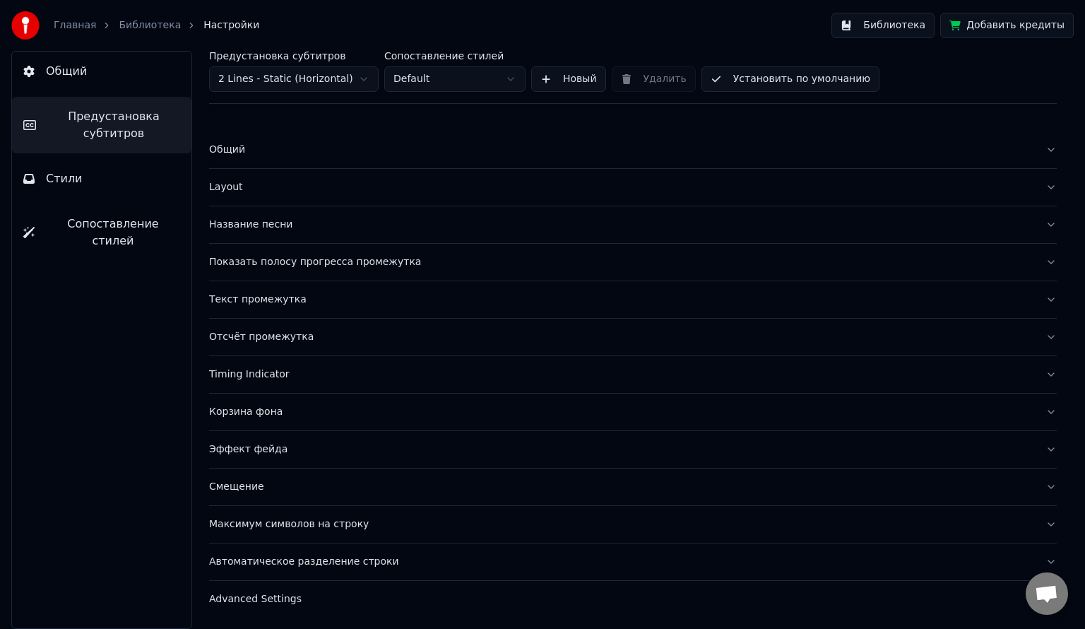
scroll to position [0, 0]
click at [307, 271] on button "Показать полосу прогресса промежутка" at bounding box center [633, 262] width 848 height 37
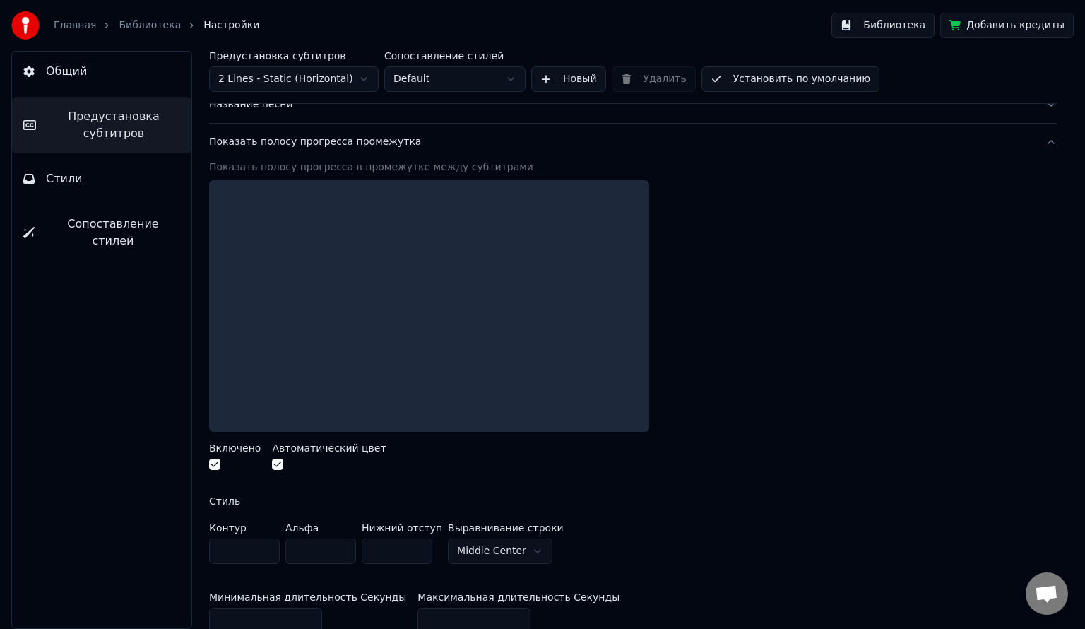
scroll to position [122, 0]
click at [210, 461] on button "button" at bounding box center [214, 463] width 11 height 11
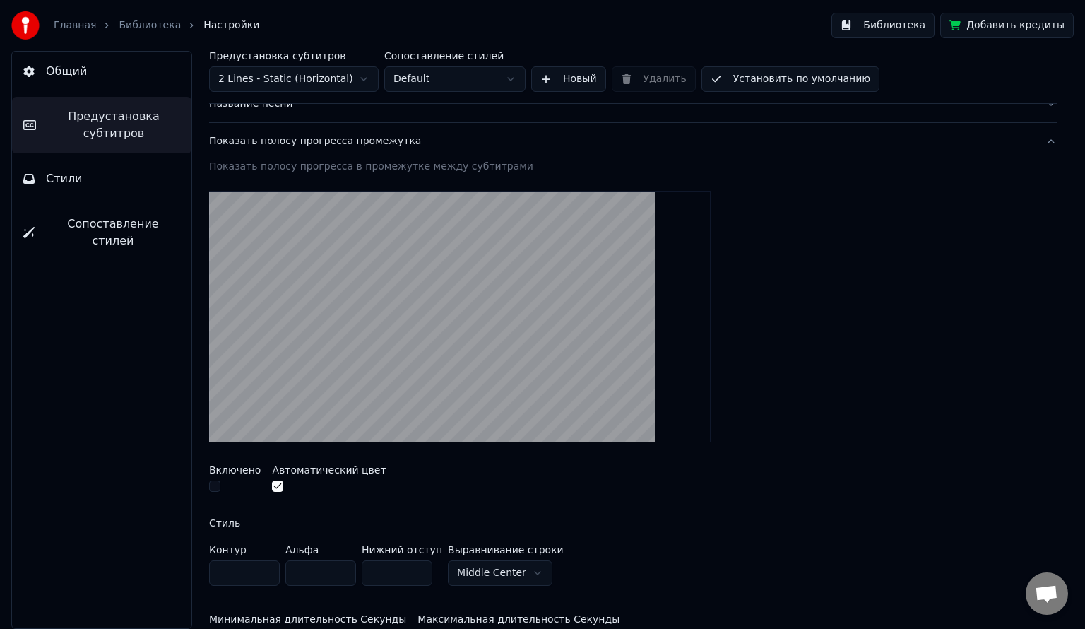
click at [275, 480] on button "button" at bounding box center [277, 485] width 11 height 11
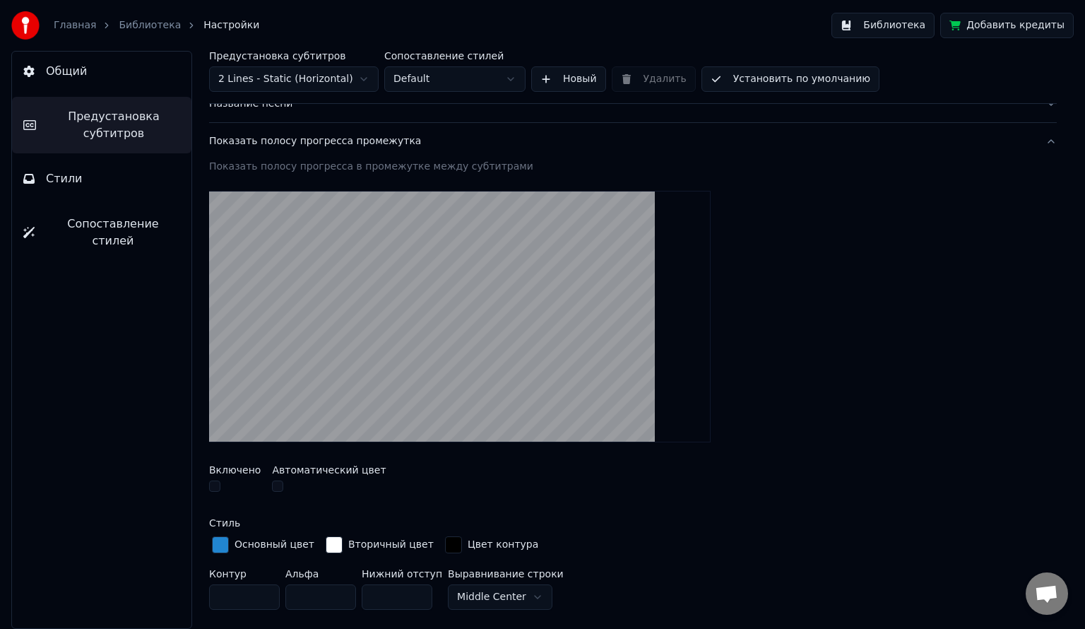
scroll to position [0, 0]
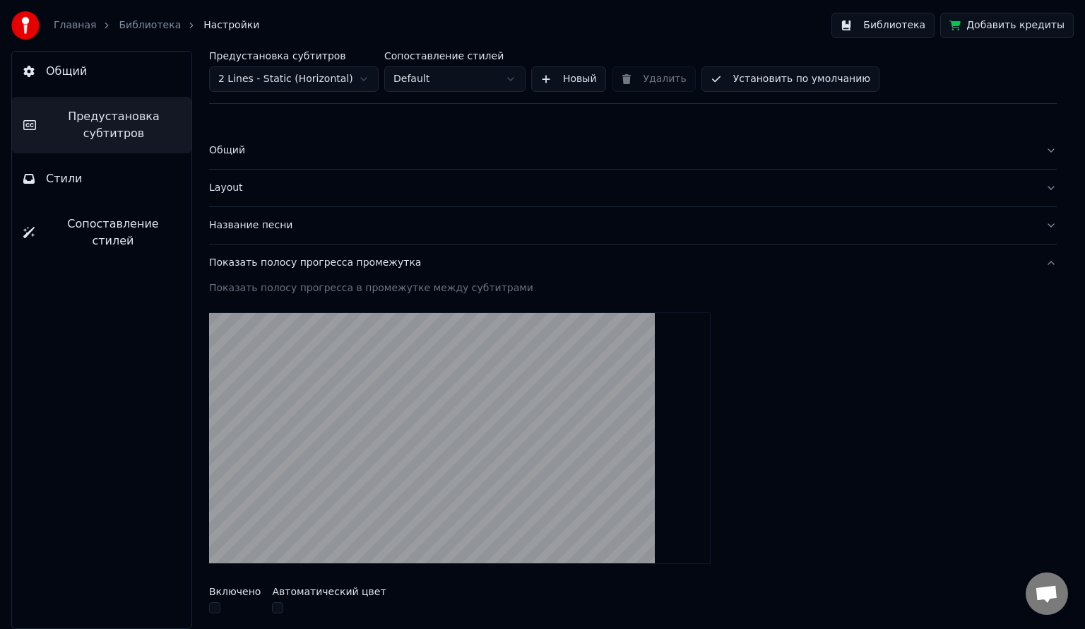
click at [292, 268] on div "Показать полосу прогресса промежутка" at bounding box center [621, 263] width 825 height 14
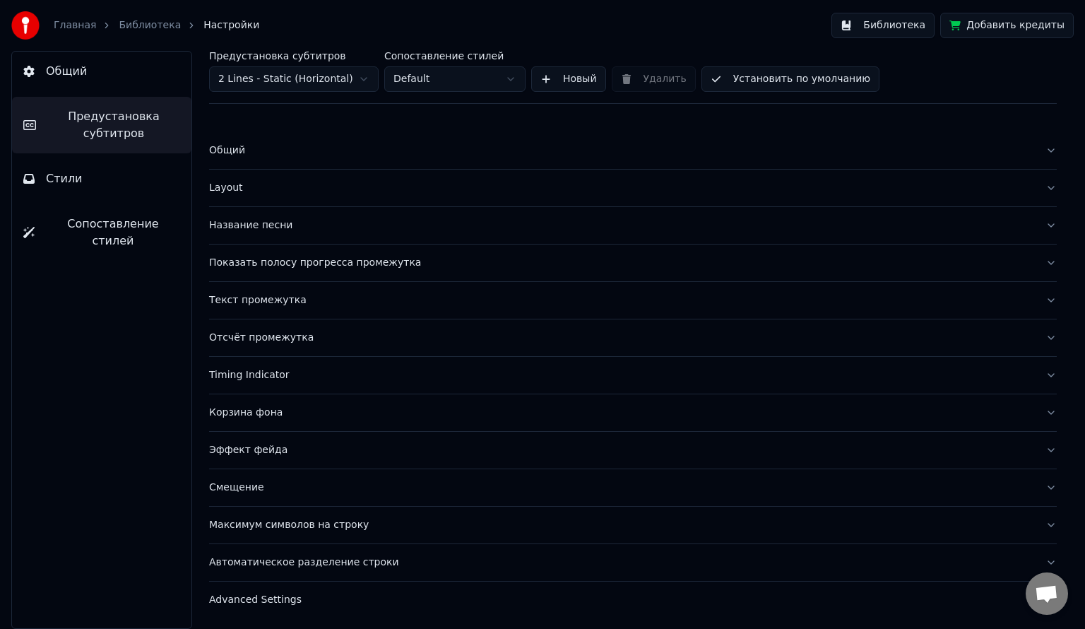
click at [308, 240] on button "Название песни" at bounding box center [633, 225] width 848 height 37
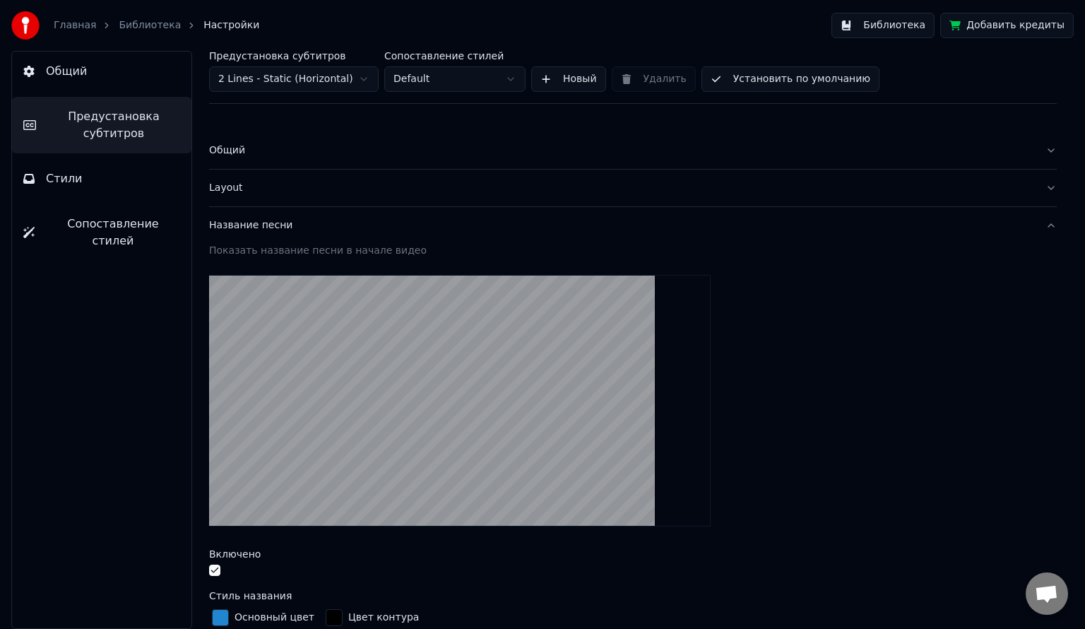
click at [215, 564] on button "button" at bounding box center [214, 569] width 11 height 11
click at [331, 225] on div "Название песни" at bounding box center [621, 225] width 825 height 14
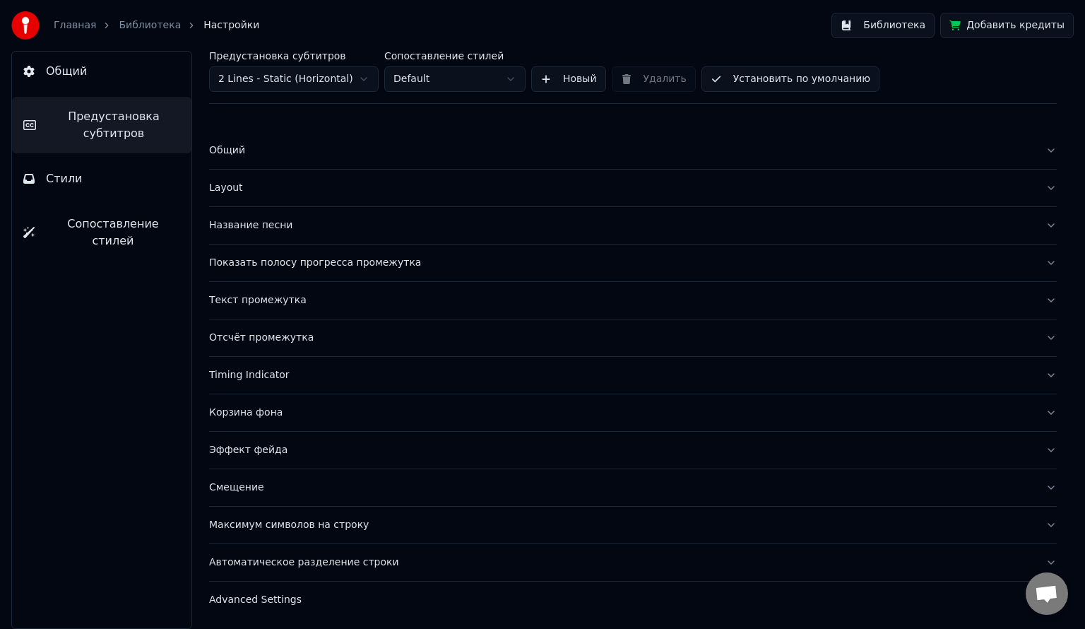
click at [283, 184] on div "Layout" at bounding box center [621, 188] width 825 height 14
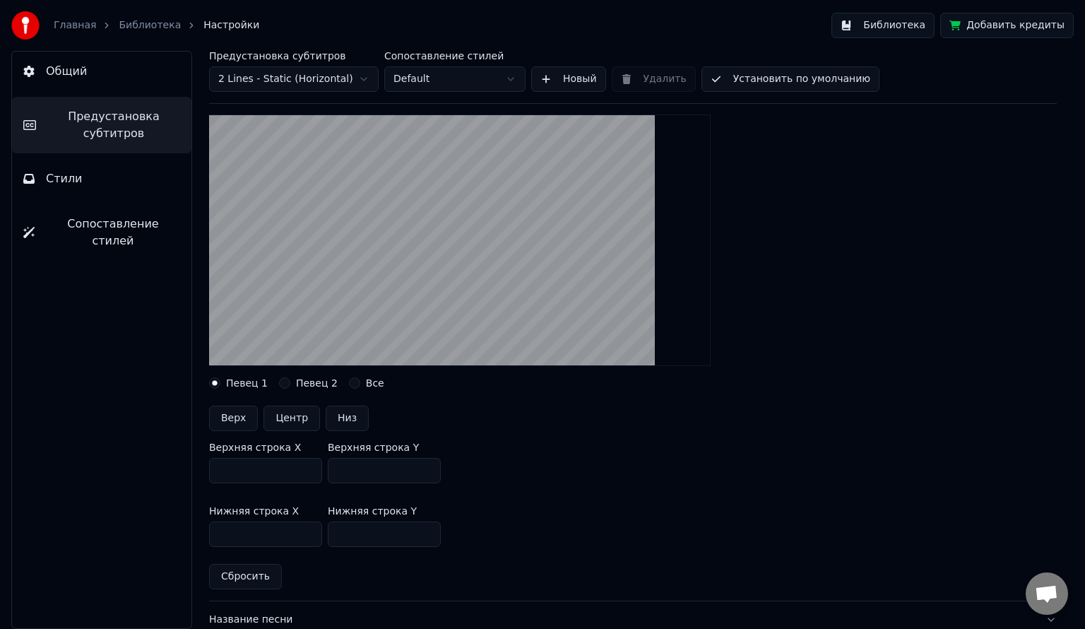
scroll to position [124, 0]
click at [283, 377] on button "Певец 2" at bounding box center [284, 381] width 11 height 11
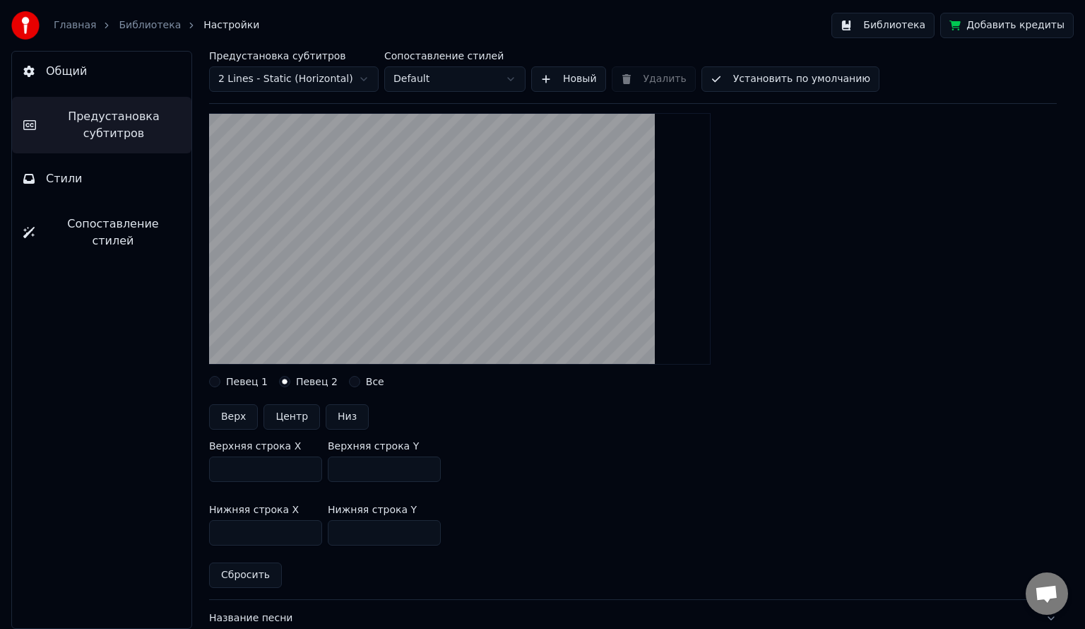
click at [223, 380] on div "Певец 1" at bounding box center [238, 381] width 59 height 11
click at [219, 382] on button "Певец 1" at bounding box center [214, 381] width 11 height 11
click at [279, 377] on button "Певец 2" at bounding box center [284, 381] width 11 height 11
click at [349, 382] on button "Все" at bounding box center [354, 381] width 11 height 11
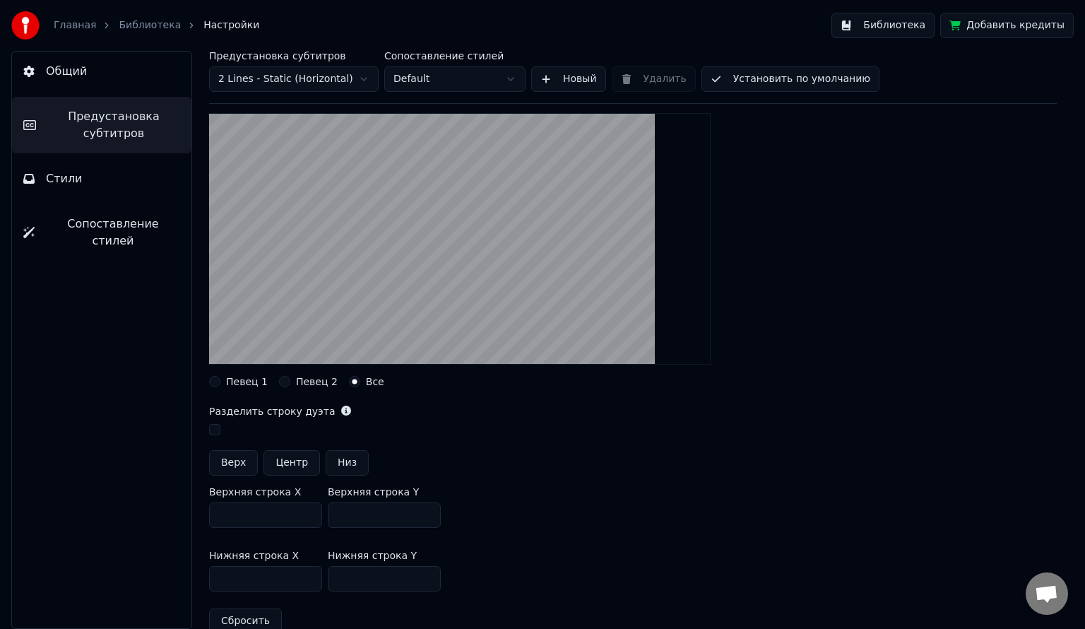
click at [272, 382] on div "Певец 1 Певец 2 Все" at bounding box center [633, 381] width 848 height 11
click at [280, 382] on button "Певец 2" at bounding box center [284, 381] width 11 height 11
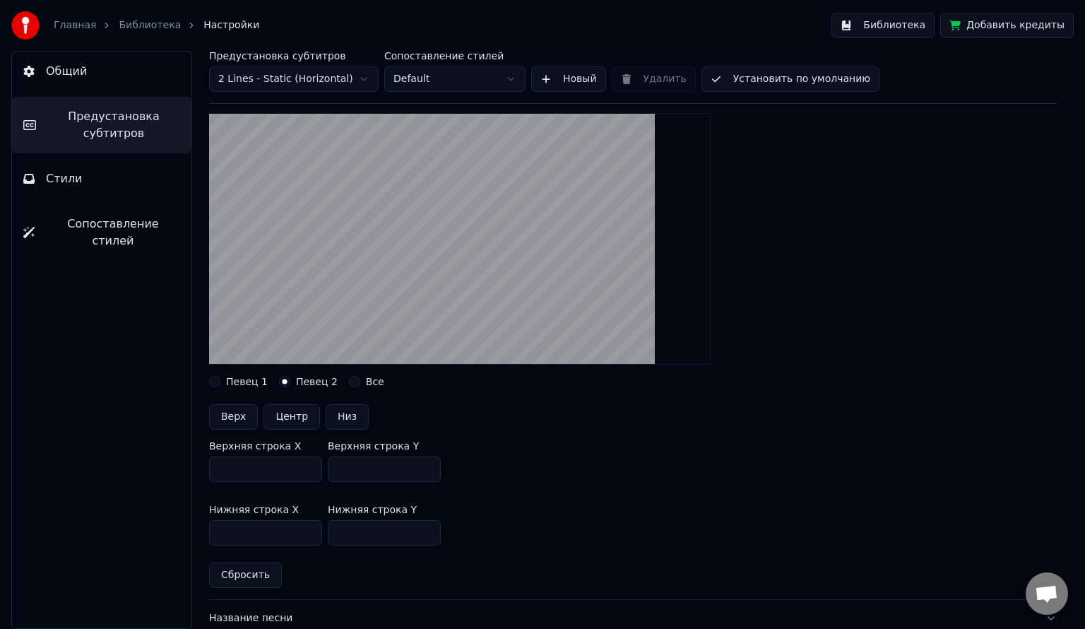
click at [297, 418] on button "Центр" at bounding box center [292, 416] width 57 height 25
type input "***"
click at [349, 382] on button "Все" at bounding box center [354, 381] width 11 height 11
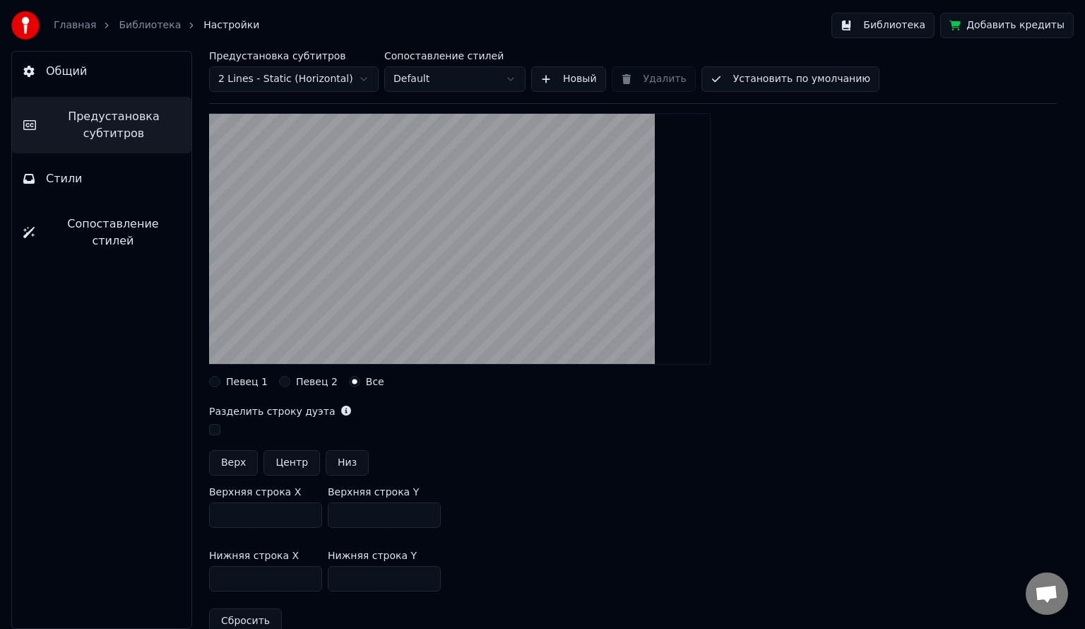
click at [331, 457] on button "Низ" at bounding box center [347, 462] width 43 height 25
click at [235, 453] on button "Верх" at bounding box center [233, 462] width 49 height 25
type input "***"
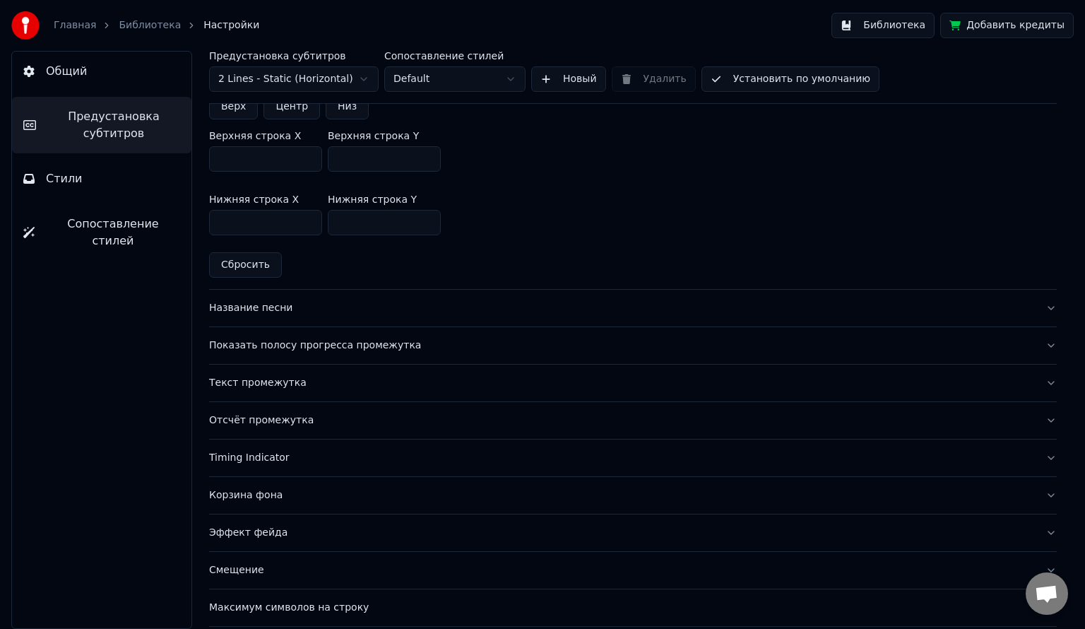
scroll to position [483, 0]
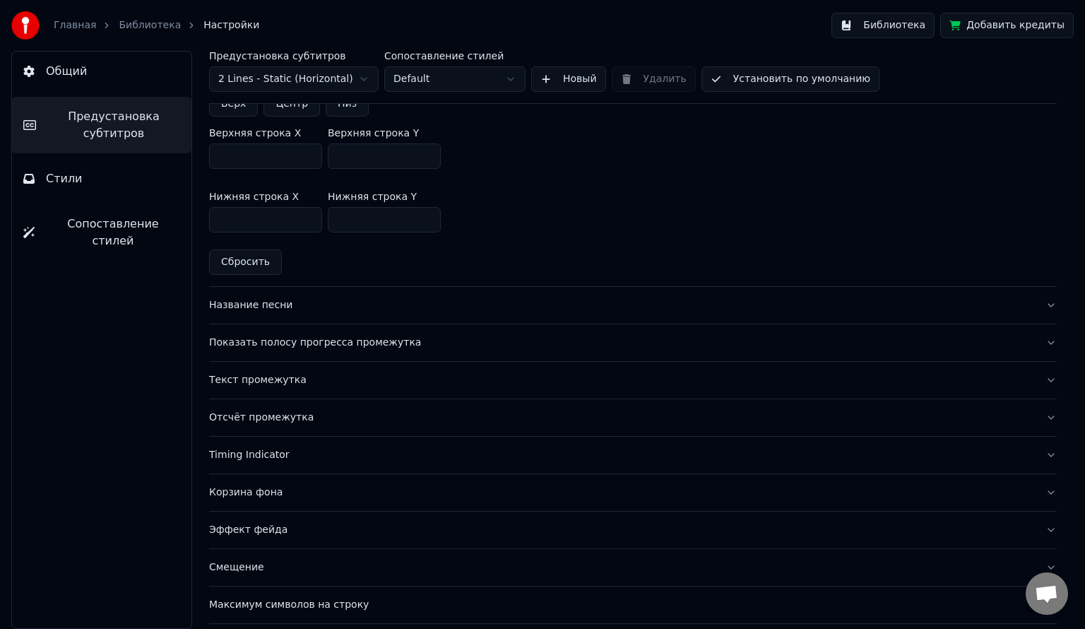
click at [350, 417] on div "Отсчёт промежутка" at bounding box center [621, 417] width 825 height 14
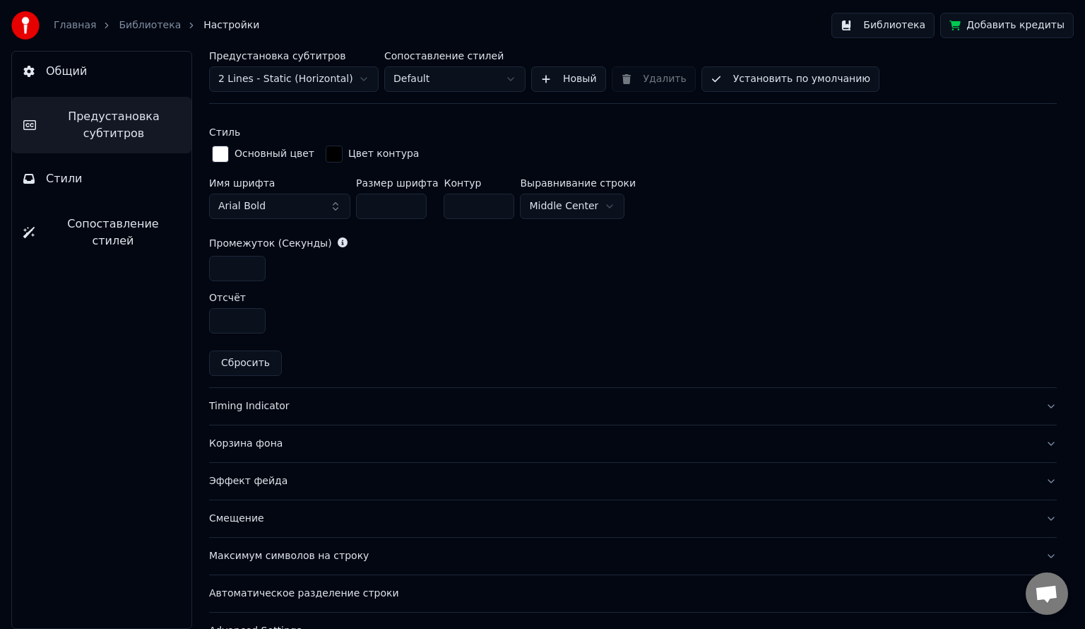
scroll to position [598, 0]
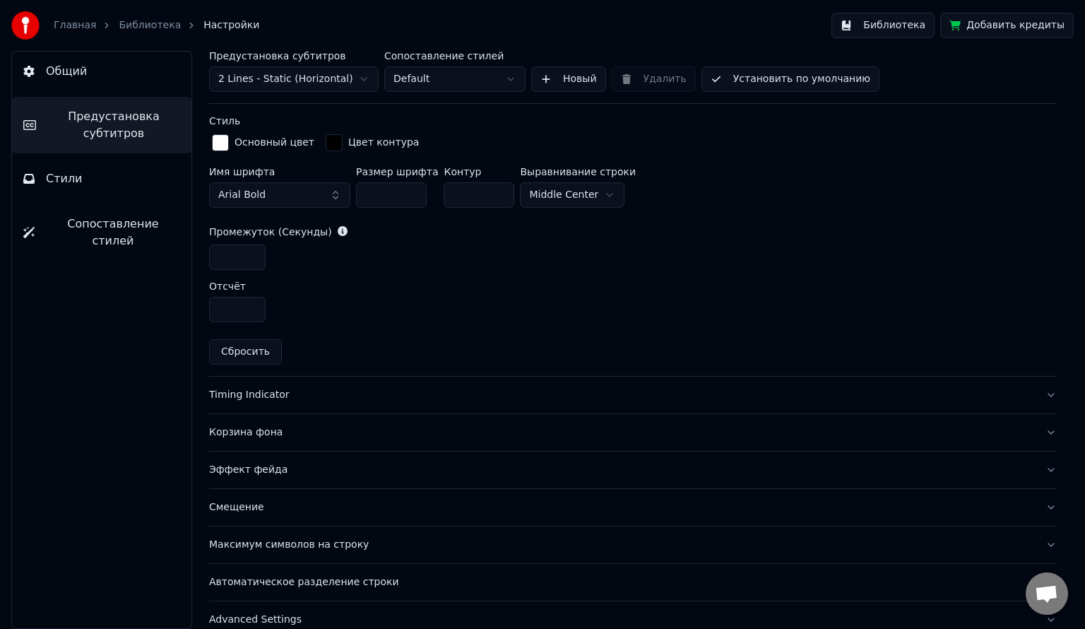
click at [318, 394] on div "Timing Indicator" at bounding box center [621, 395] width 825 height 14
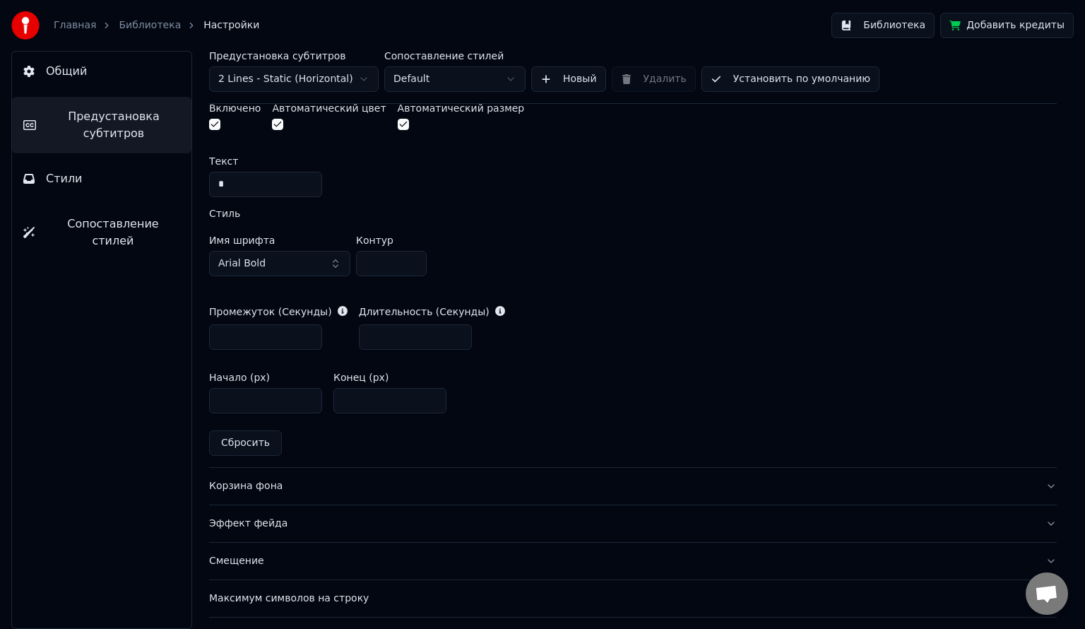
scroll to position [667, 0]
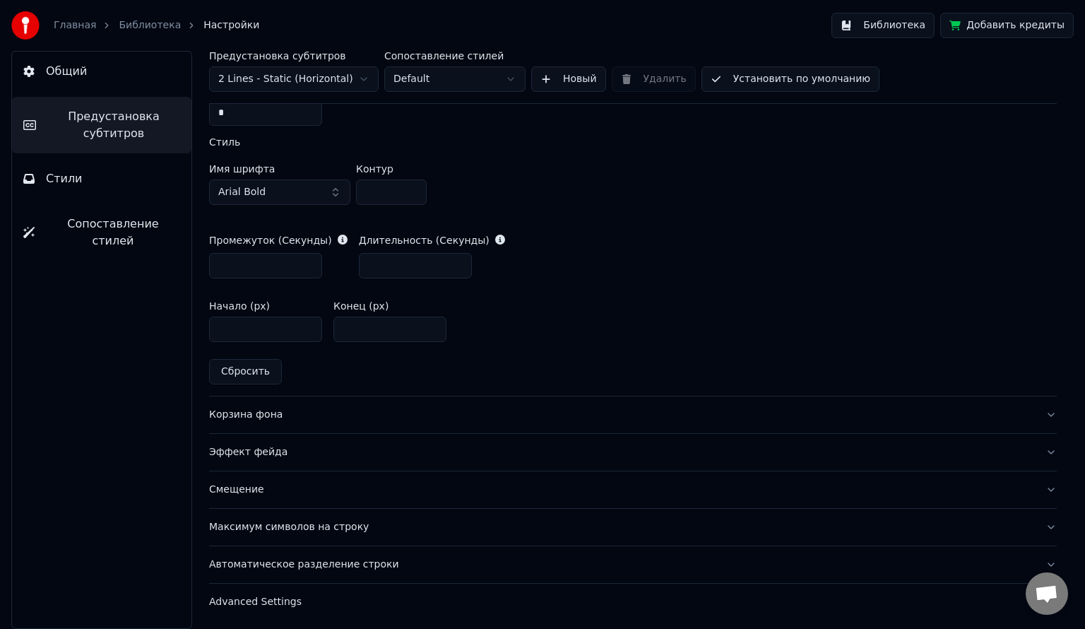
click at [309, 410] on div "Корзина фона" at bounding box center [621, 415] width 825 height 14
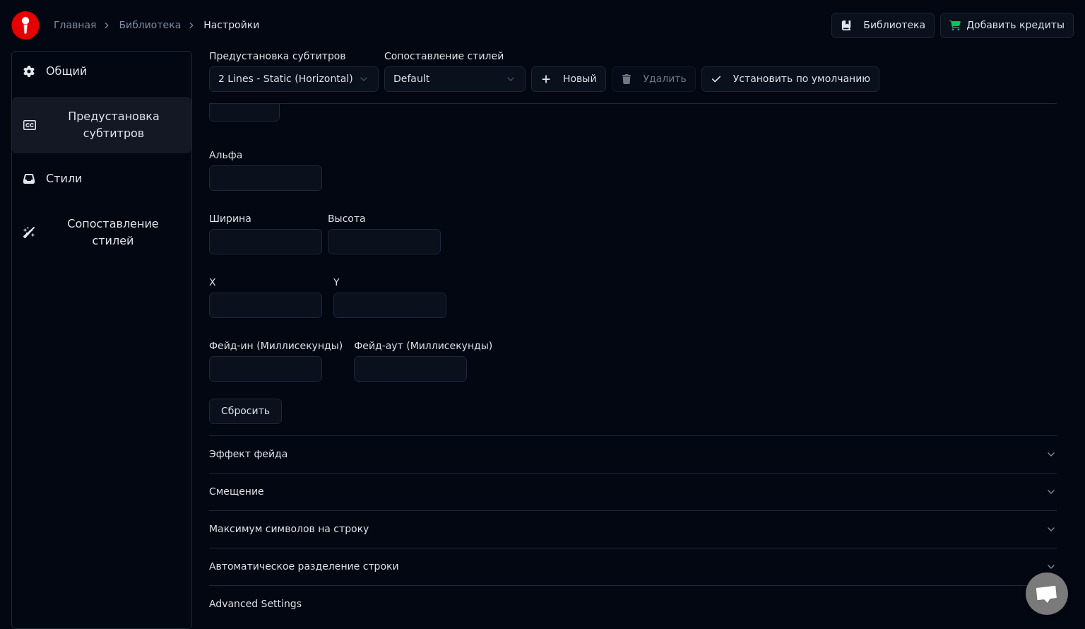
scroll to position [809, 0]
click at [344, 438] on button "Эффект фейда" at bounding box center [633, 452] width 848 height 37
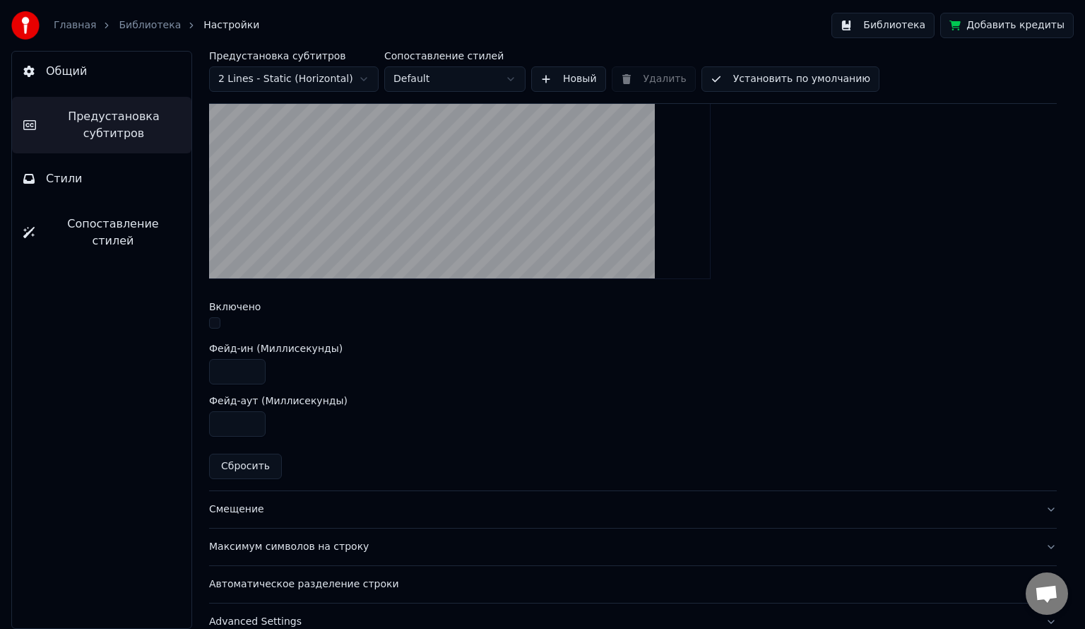
scroll to position [492, 0]
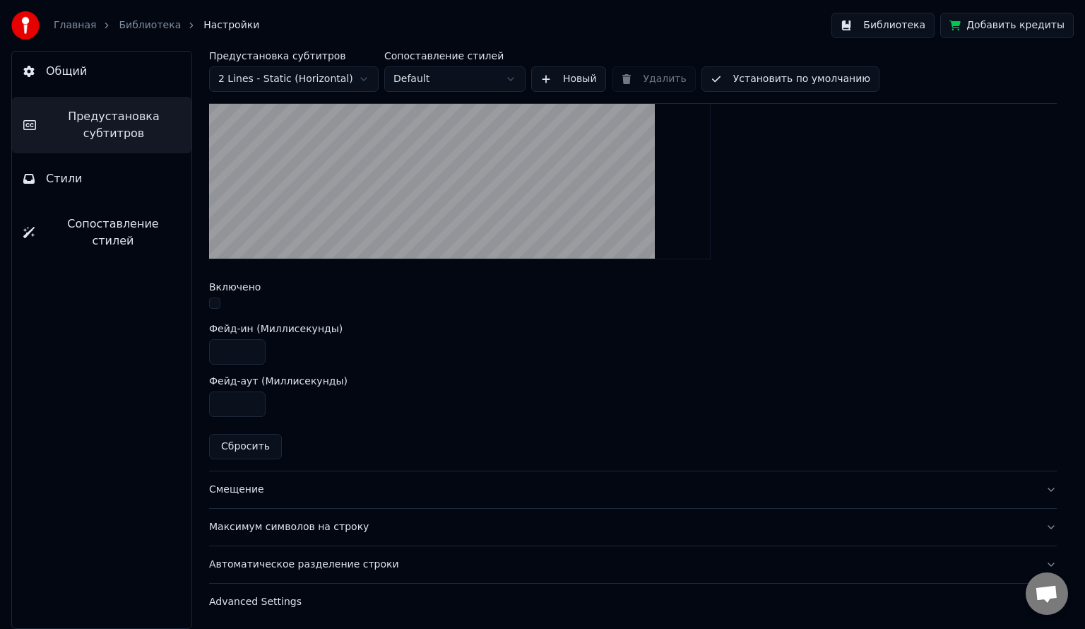
click at [346, 483] on div "Смещение" at bounding box center [621, 490] width 825 height 14
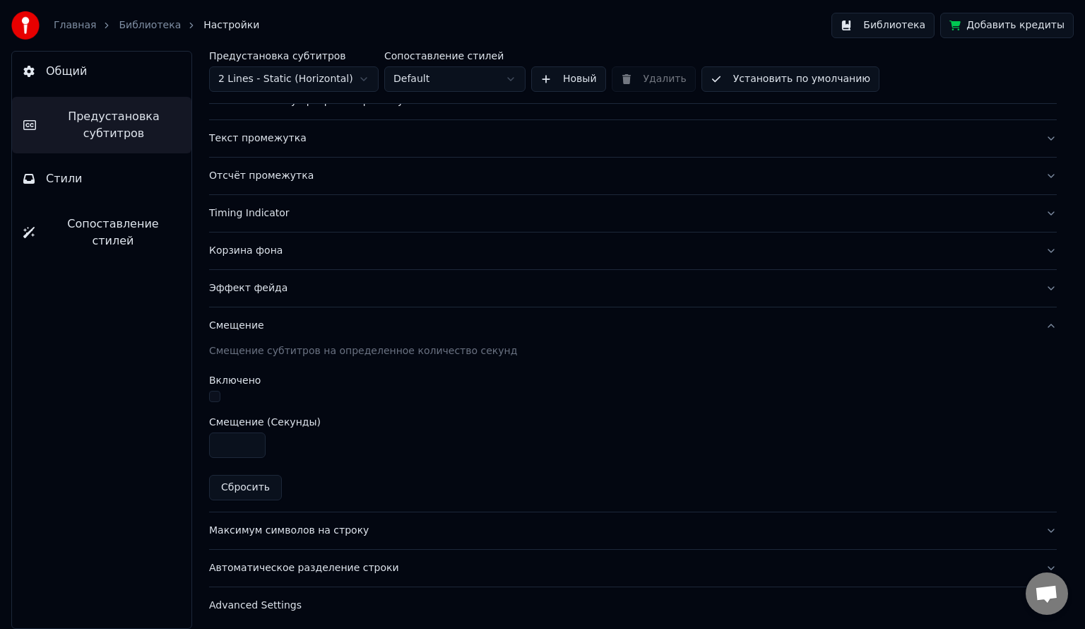
scroll to position [165, 0]
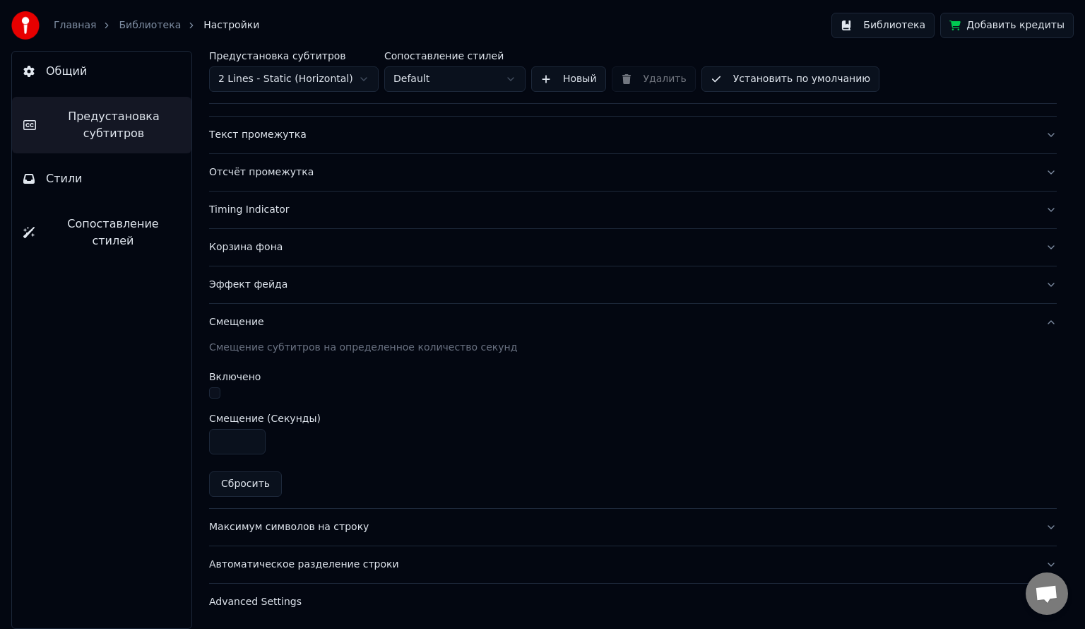
click at [331, 560] on div "Автоматическое разделение строки" at bounding box center [621, 564] width 825 height 14
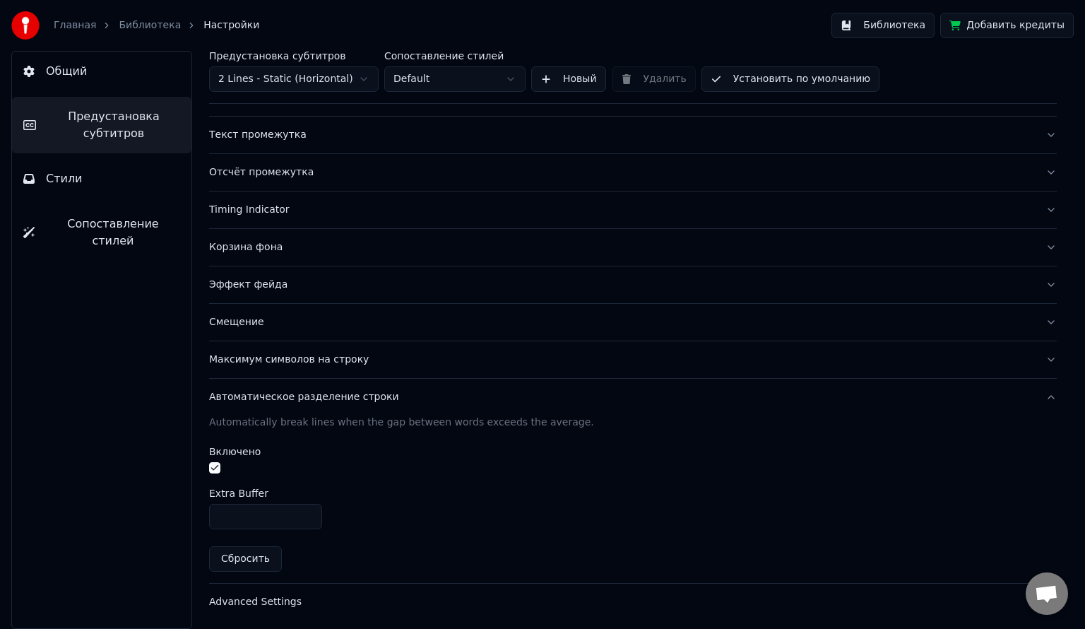
click at [284, 597] on div "Advanced Settings" at bounding box center [621, 602] width 825 height 14
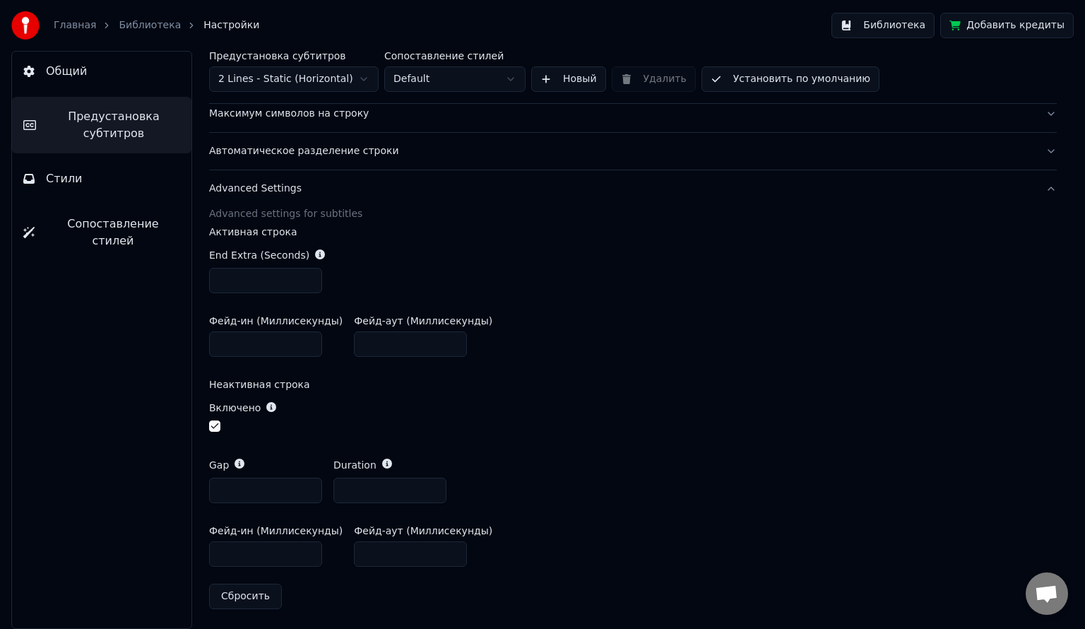
scroll to position [0, 0]
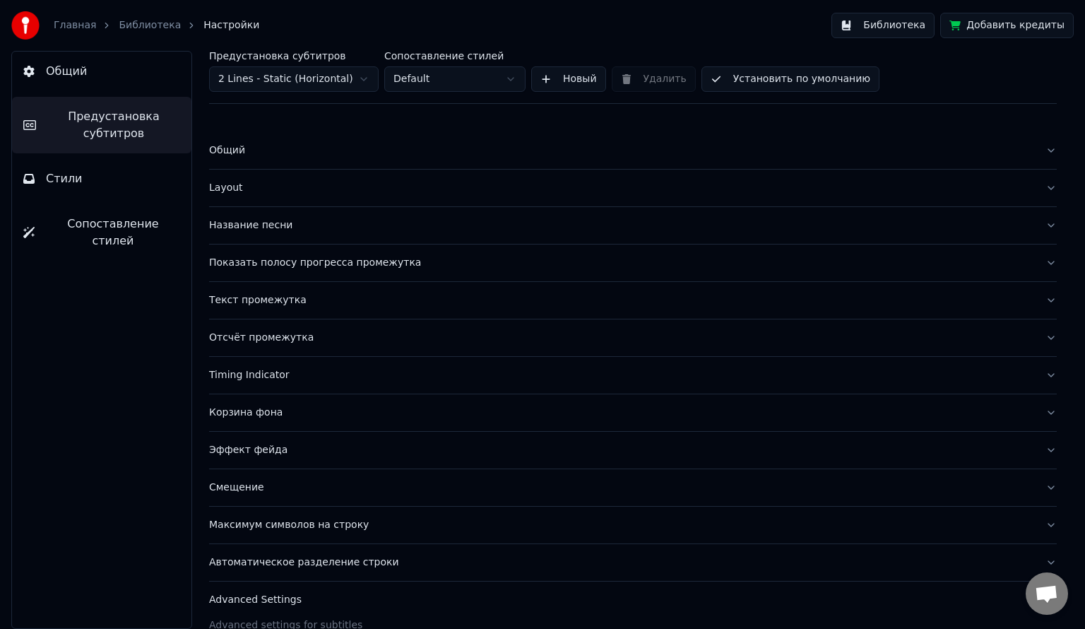
click at [745, 84] on button "Установить по умолчанию" at bounding box center [791, 78] width 178 height 25
click at [735, 81] on button "Готово" at bounding box center [740, 78] width 77 height 25
click at [100, 72] on button "Общий" at bounding box center [101, 72] width 179 height 40
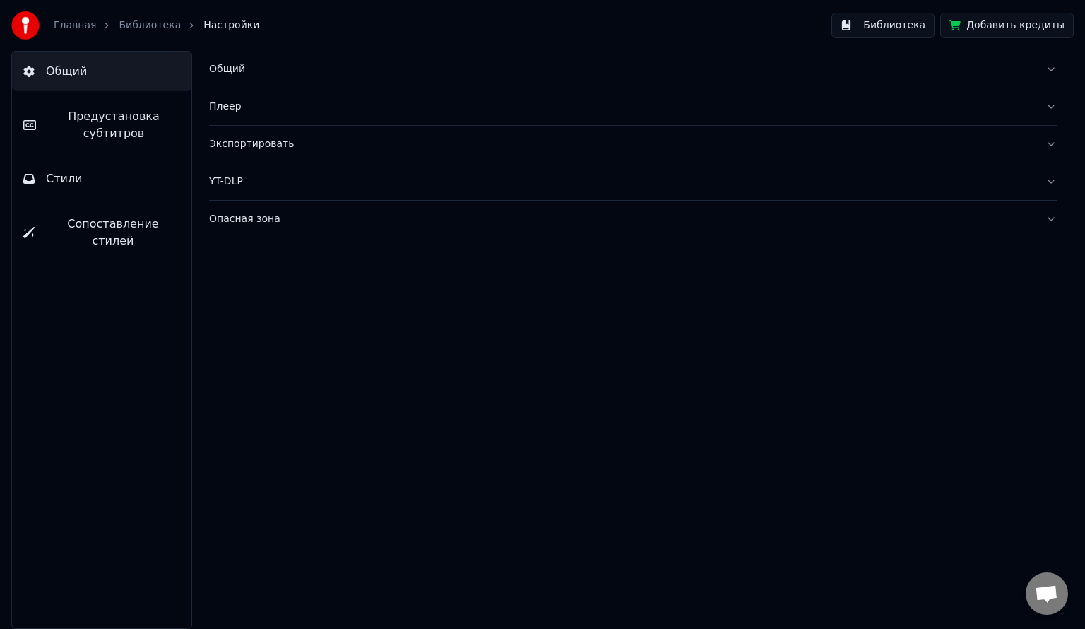
click at [145, 19] on link "Библиотека" at bounding box center [150, 25] width 62 height 14
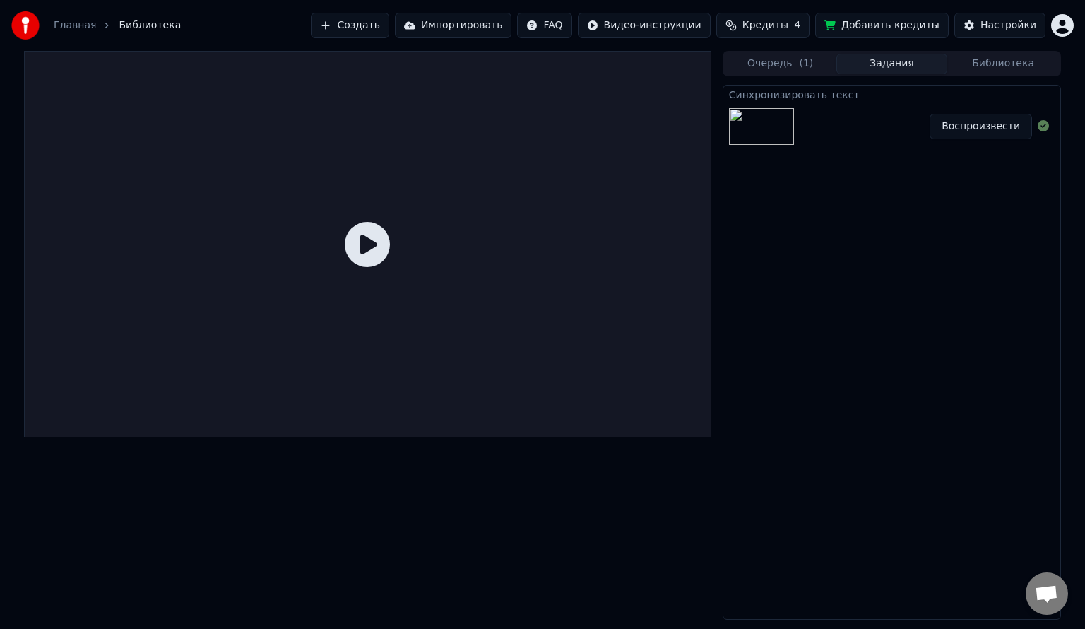
click at [1010, 122] on button "Воспроизвести" at bounding box center [981, 126] width 102 height 25
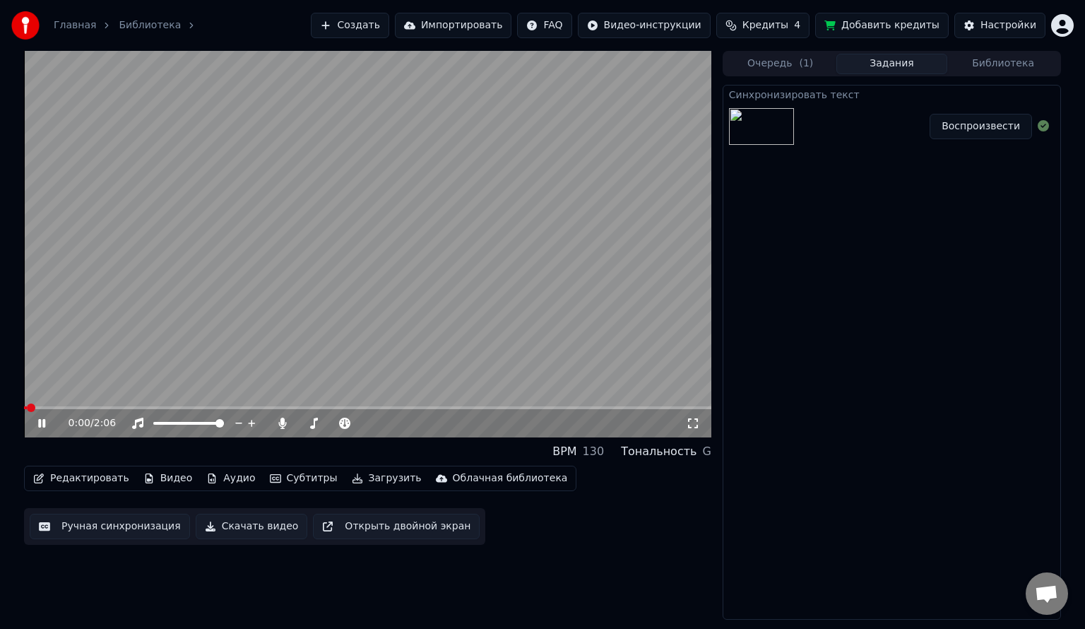
click at [45, 425] on icon at bounding box center [41, 423] width 7 height 8
click at [206, 407] on span at bounding box center [367, 407] width 687 height 3
click at [38, 428] on icon at bounding box center [51, 423] width 33 height 11
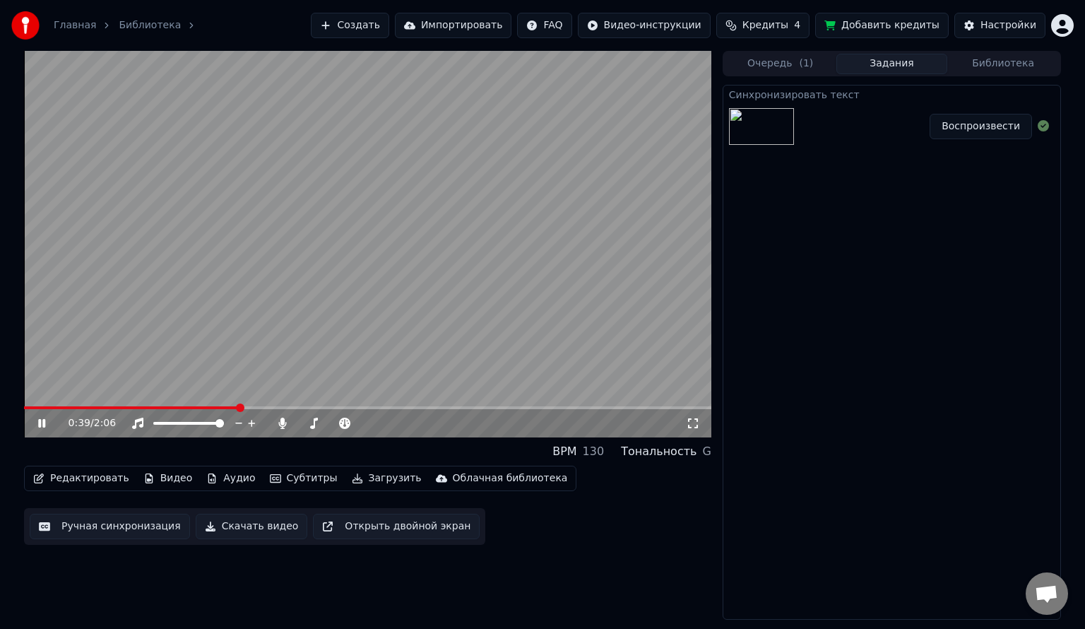
click at [40, 445] on div "BPM 130 Тональность G" at bounding box center [367, 451] width 687 height 17
click at [36, 424] on icon at bounding box center [51, 423] width 33 height 11
click at [468, 406] on video at bounding box center [367, 244] width 687 height 386
click at [485, 406] on span at bounding box center [367, 407] width 687 height 3
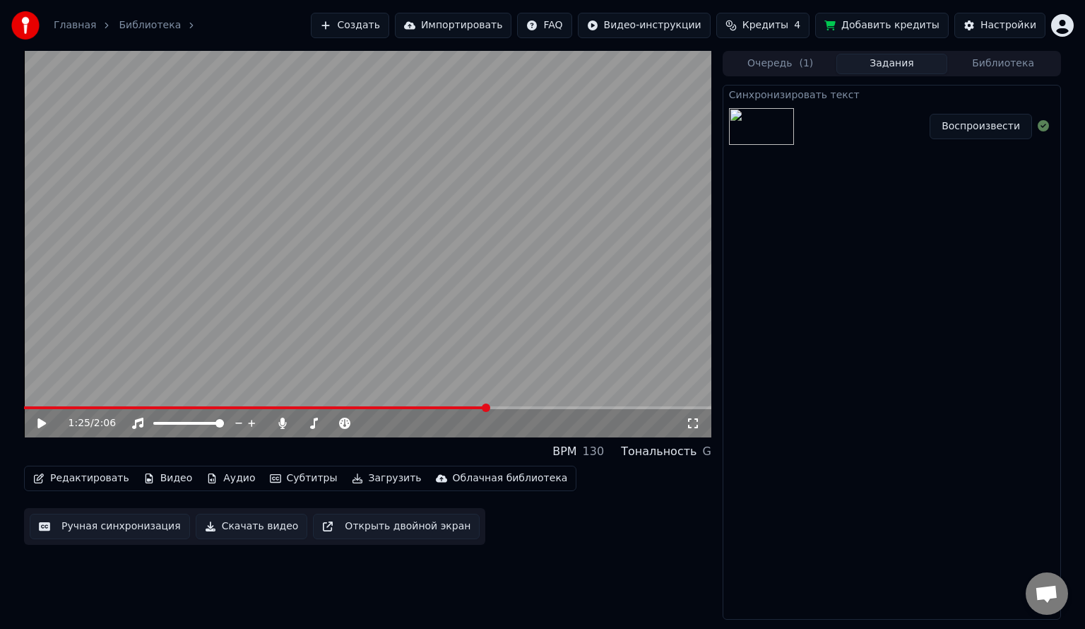
click at [40, 430] on div "1:25 / 2:06" at bounding box center [367, 423] width 687 height 28
click at [42, 421] on icon at bounding box center [41, 423] width 8 height 10
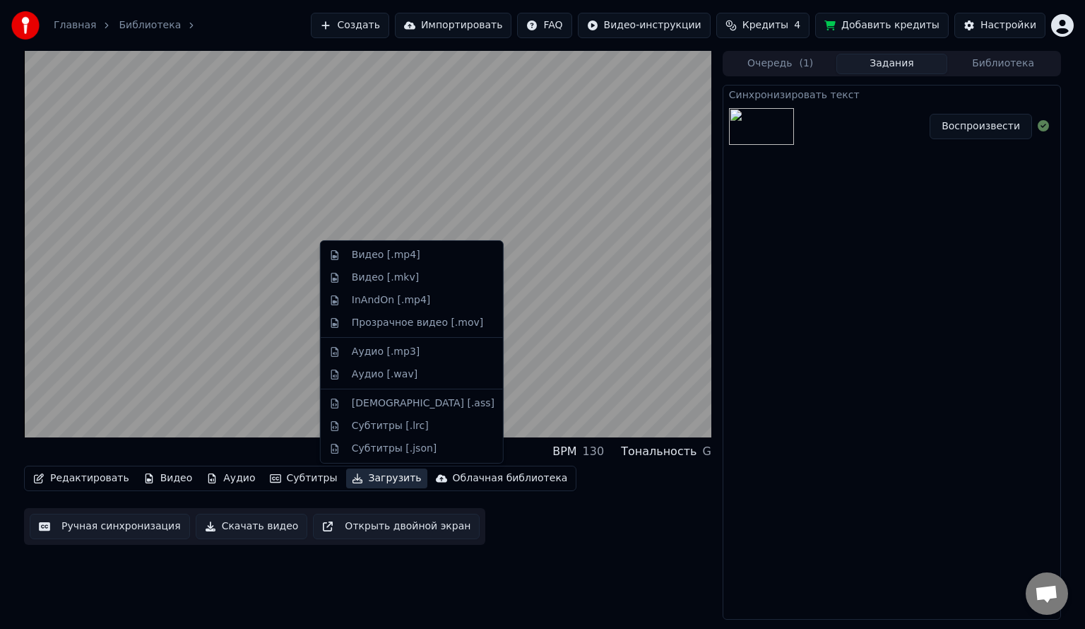
click at [364, 483] on button "Загрузить" at bounding box center [386, 478] width 81 height 20
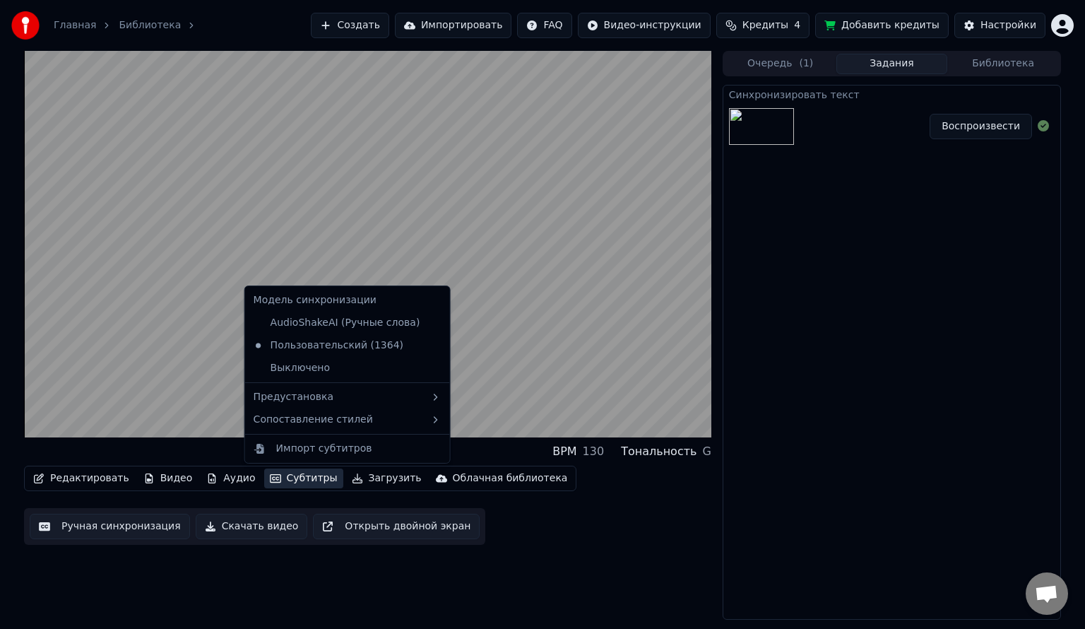
click at [209, 454] on div "BPM 130 Тональность G" at bounding box center [367, 451] width 687 height 17
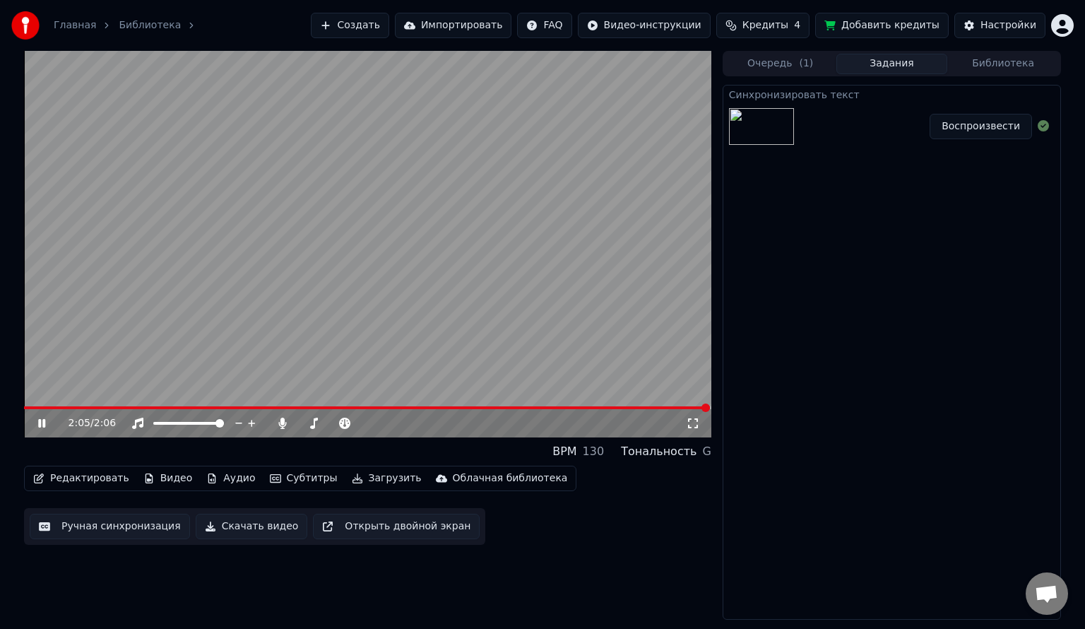
click at [42, 420] on icon at bounding box center [51, 423] width 33 height 11
click at [988, 16] on button "Настройки" at bounding box center [999, 25] width 91 height 25
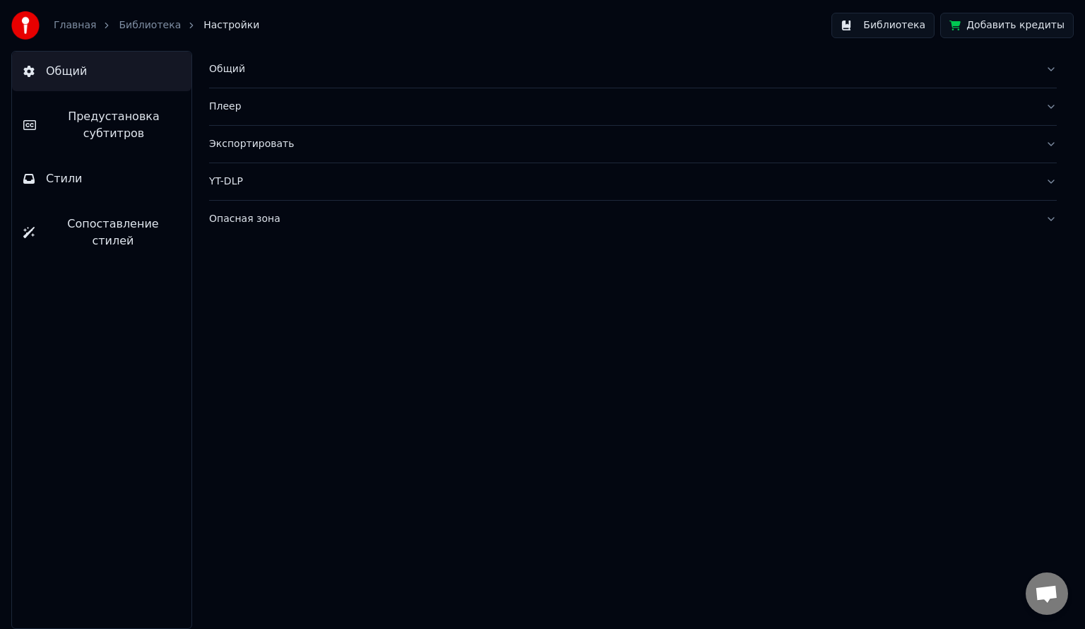
click at [339, 223] on div "Опасная зона" at bounding box center [621, 219] width 825 height 14
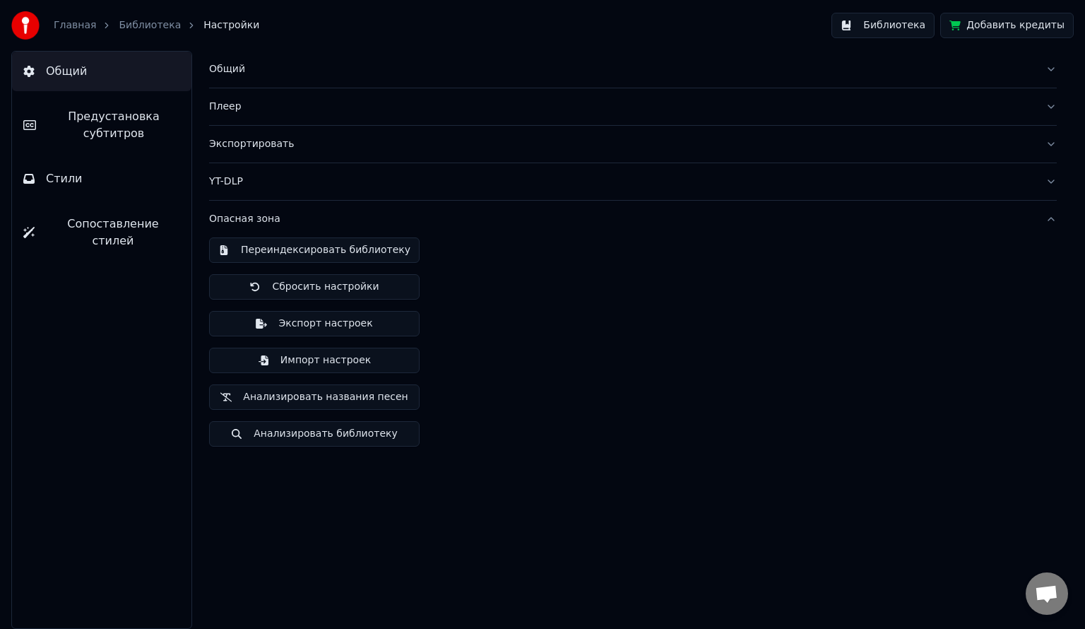
click at [339, 223] on div "Опасная зона" at bounding box center [621, 219] width 825 height 14
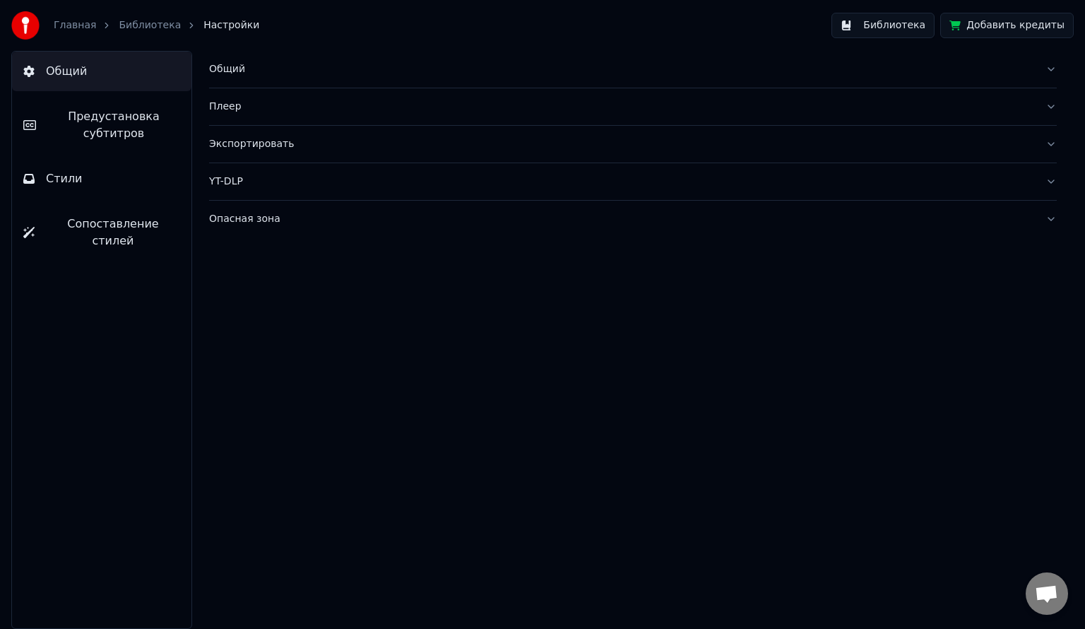
click at [281, 183] on div "YT-DLP" at bounding box center [621, 182] width 825 height 14
click at [260, 276] on html "Главная Библиотека Настройки Библиотека Добавить кредиты Общий Предустановка су…" at bounding box center [542, 314] width 1085 height 629
click at [257, 146] on div "Экспортировать" at bounding box center [621, 144] width 825 height 14
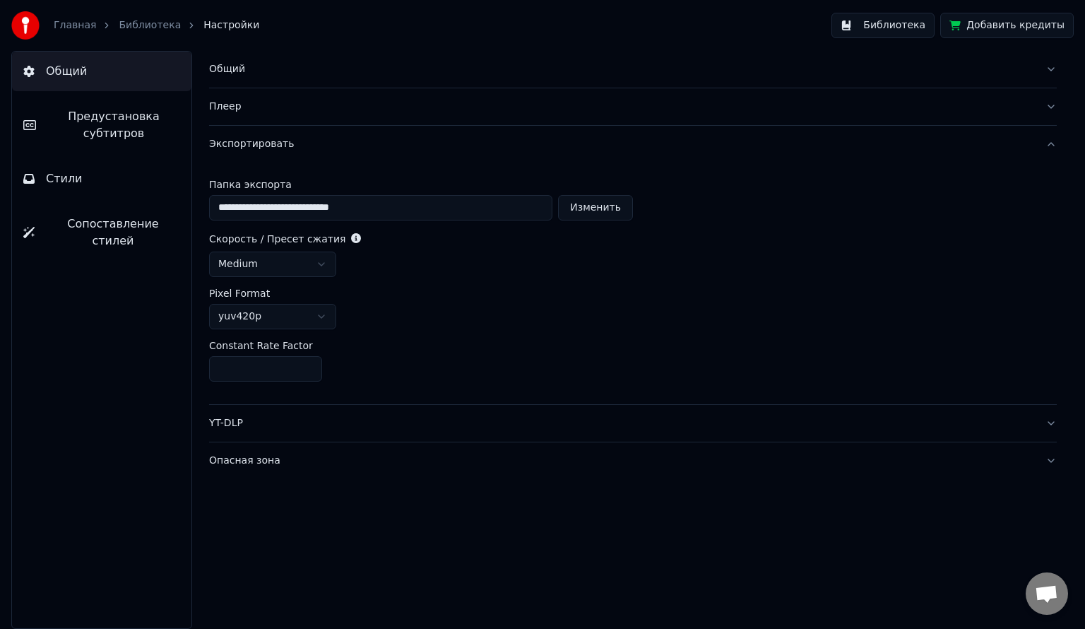
click at [249, 110] on div "Плеер" at bounding box center [621, 107] width 825 height 14
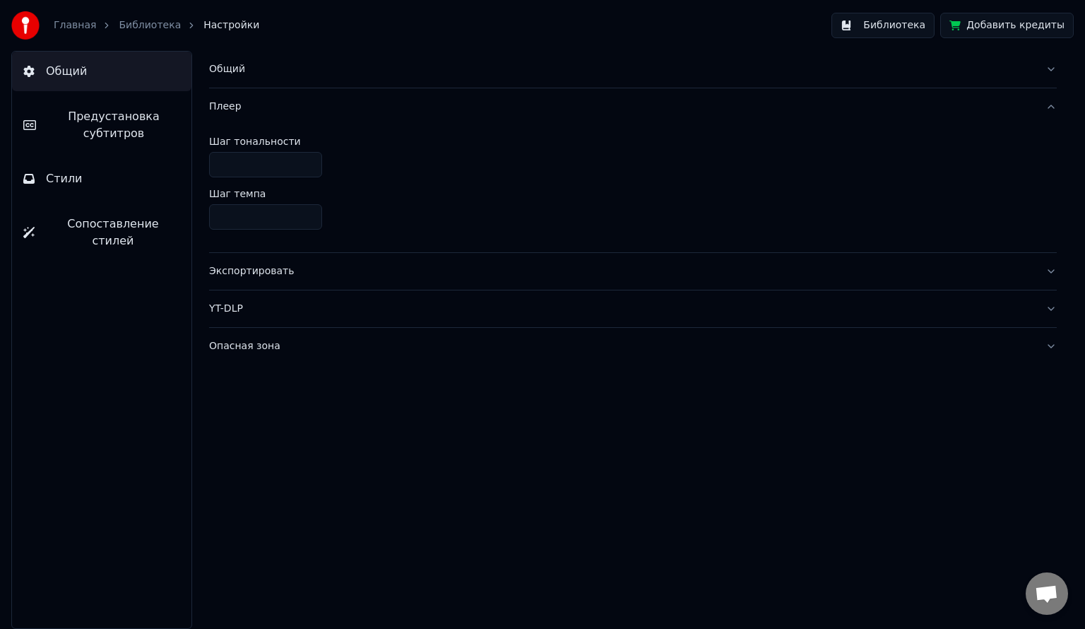
click at [143, 116] on span "Предустановка субтитров" at bounding box center [113, 125] width 133 height 34
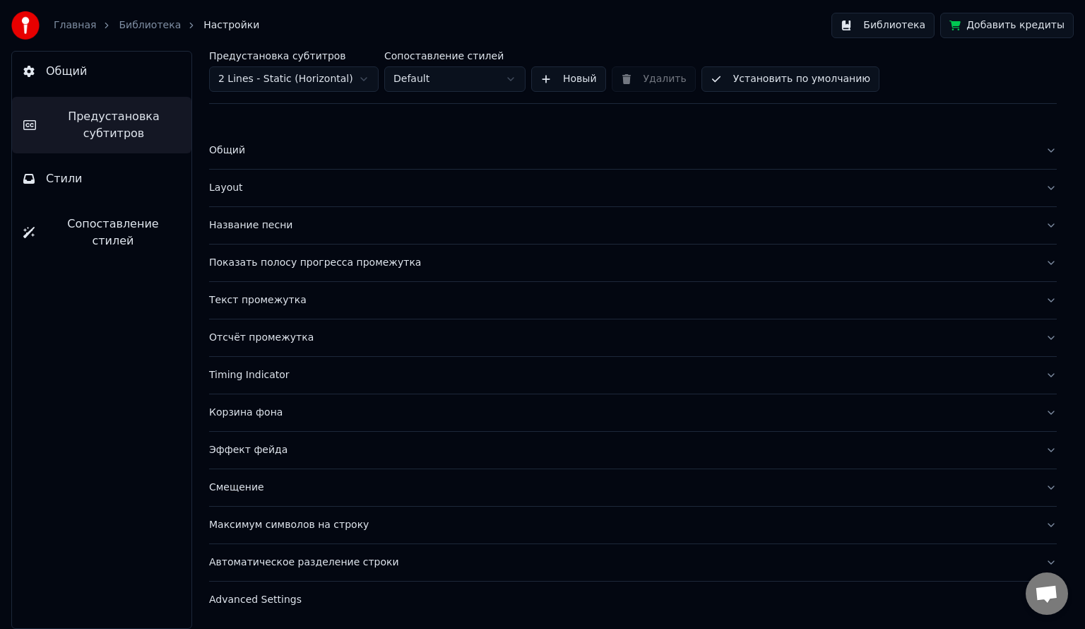
click at [307, 199] on button "Layout" at bounding box center [633, 188] width 848 height 37
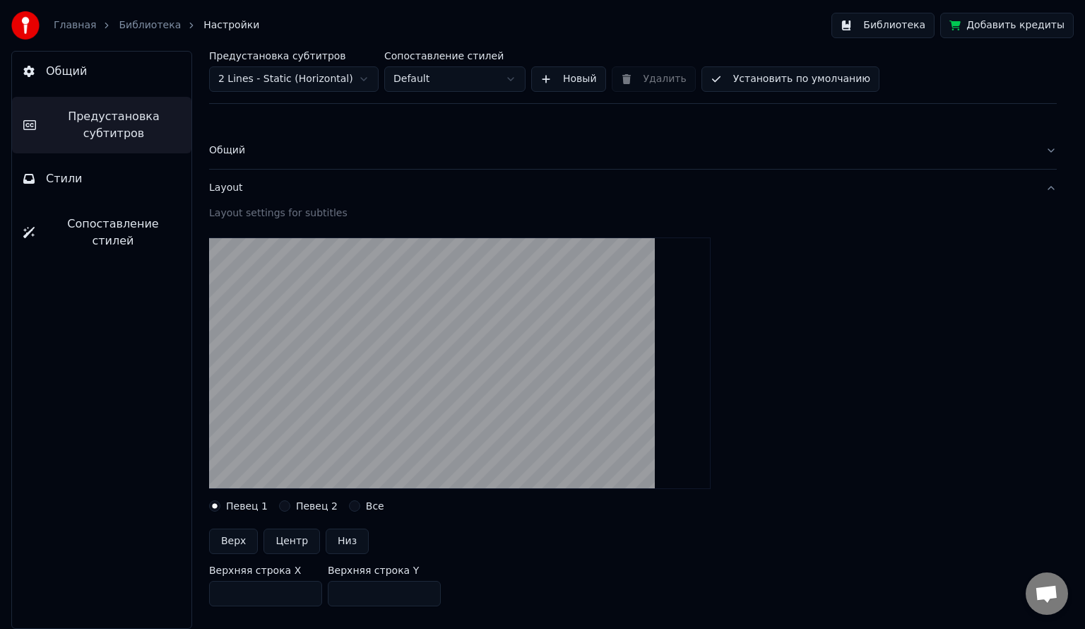
click at [309, 158] on button "Общий" at bounding box center [633, 150] width 848 height 37
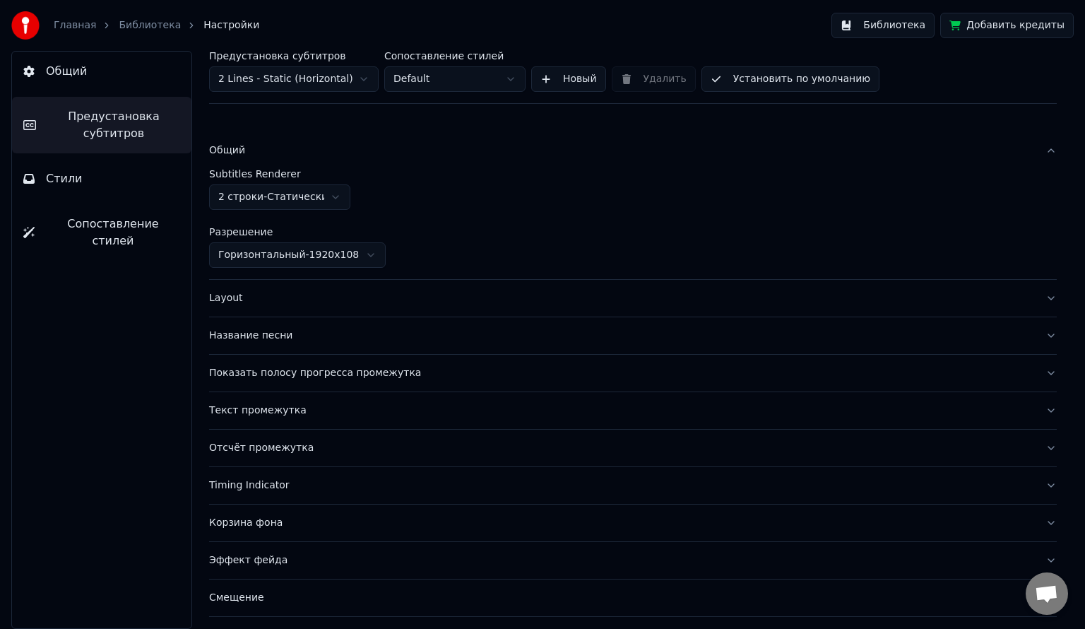
click at [277, 293] on div "Layout" at bounding box center [621, 298] width 825 height 14
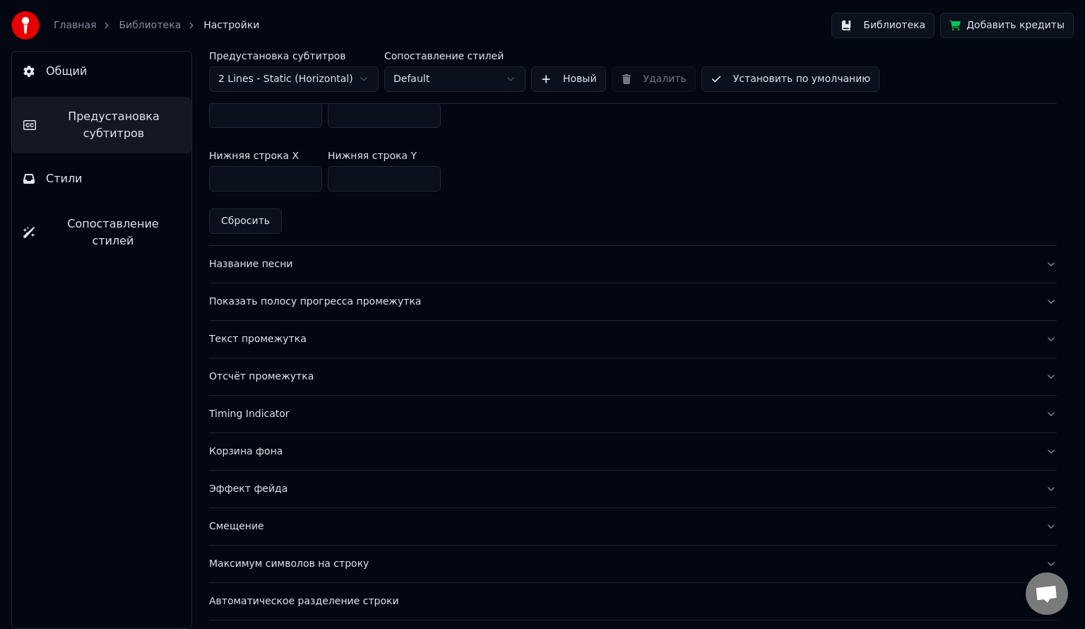
scroll to position [474, 0]
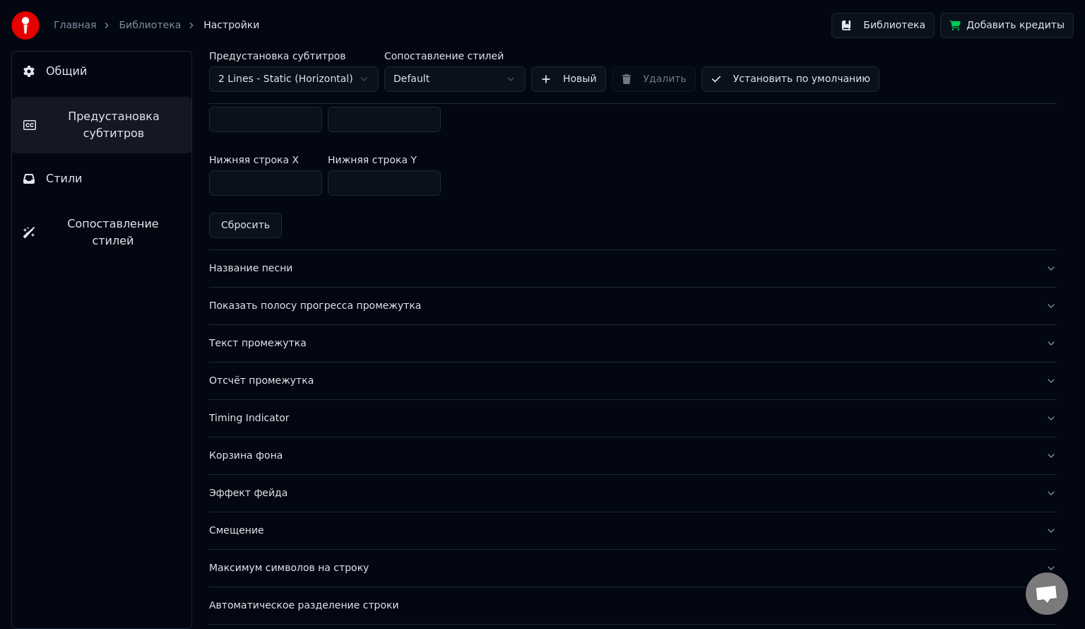
click at [130, 196] on button "Стили" at bounding box center [101, 179] width 179 height 40
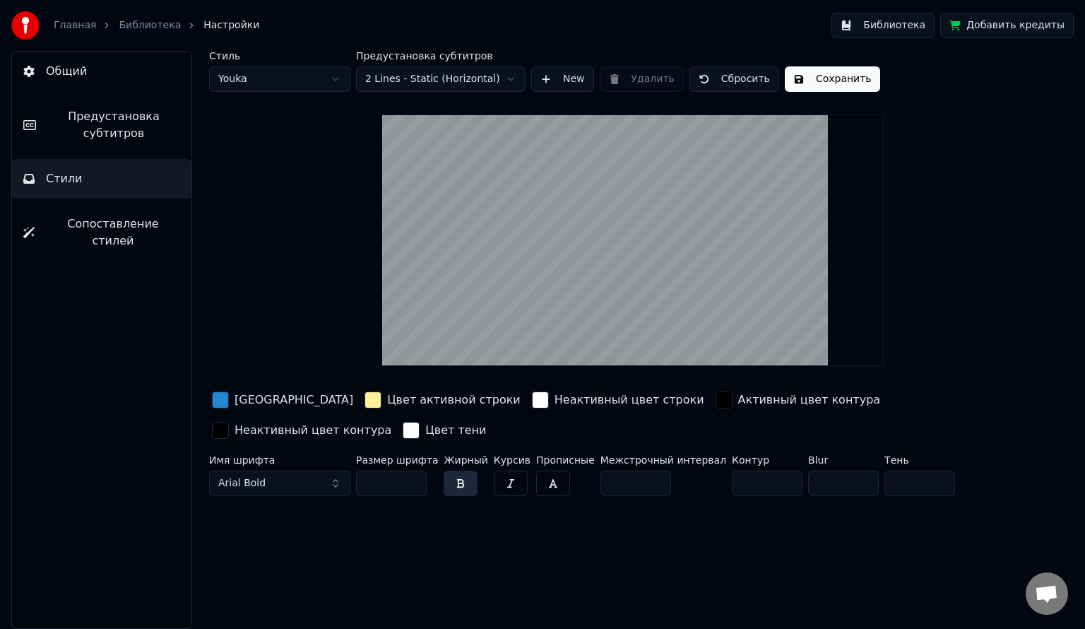
click at [413, 483] on input "**" at bounding box center [391, 483] width 71 height 25
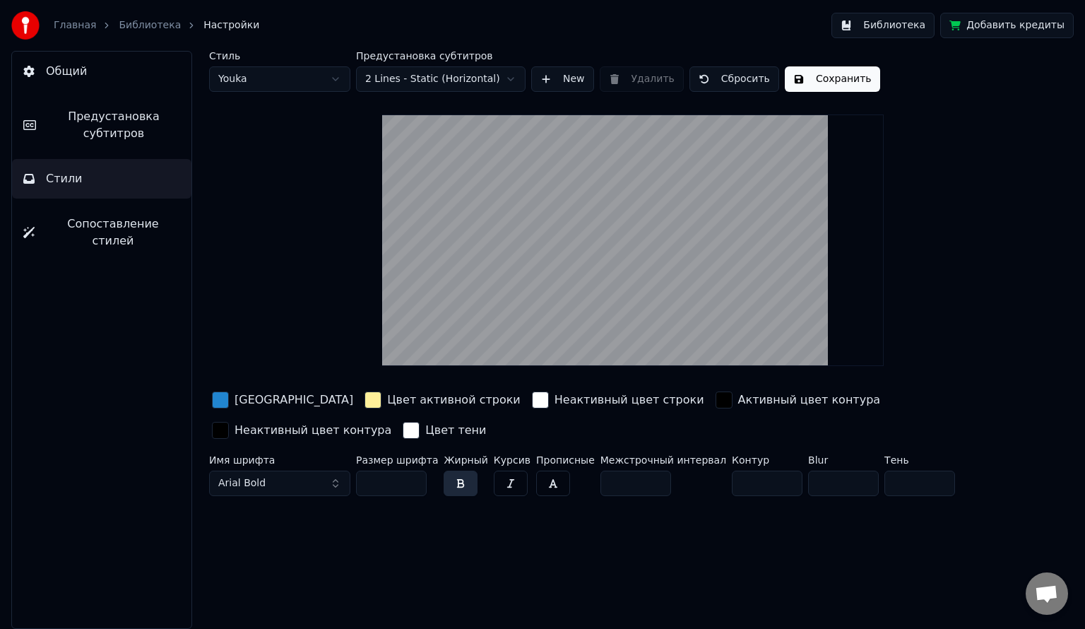
click at [413, 483] on input "**" at bounding box center [391, 483] width 71 height 25
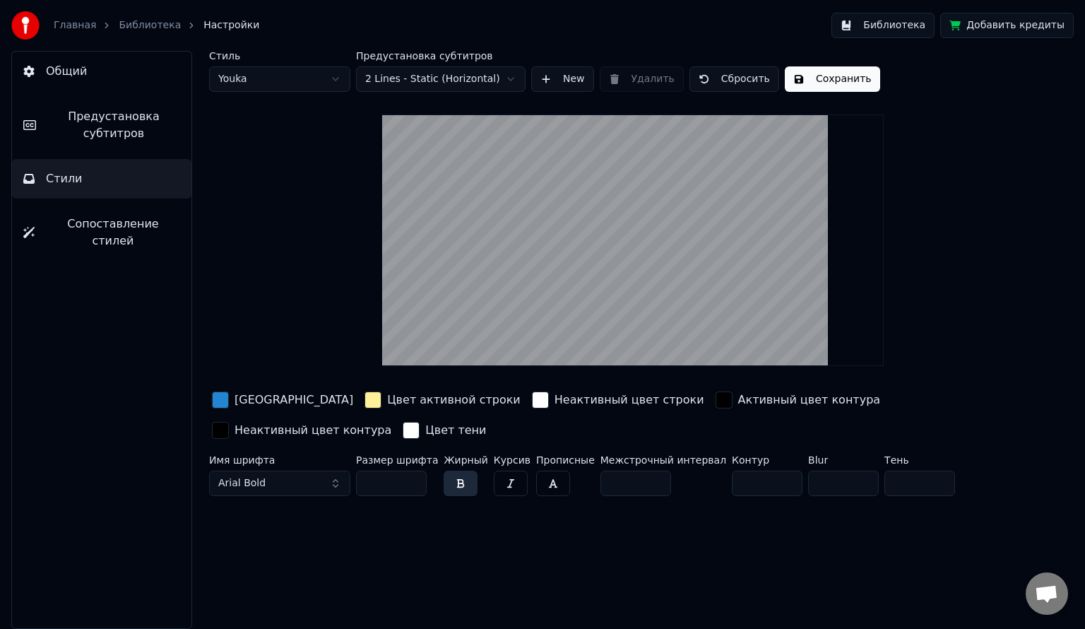
click at [413, 483] on input "**" at bounding box center [391, 483] width 71 height 25
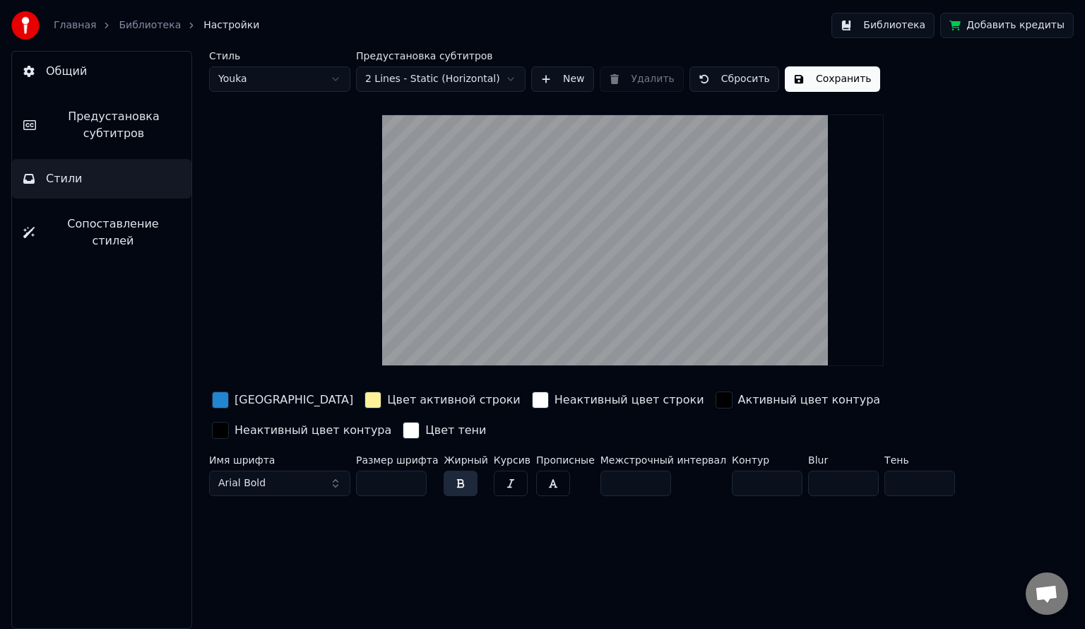
click at [413, 483] on input "**" at bounding box center [391, 483] width 71 height 25
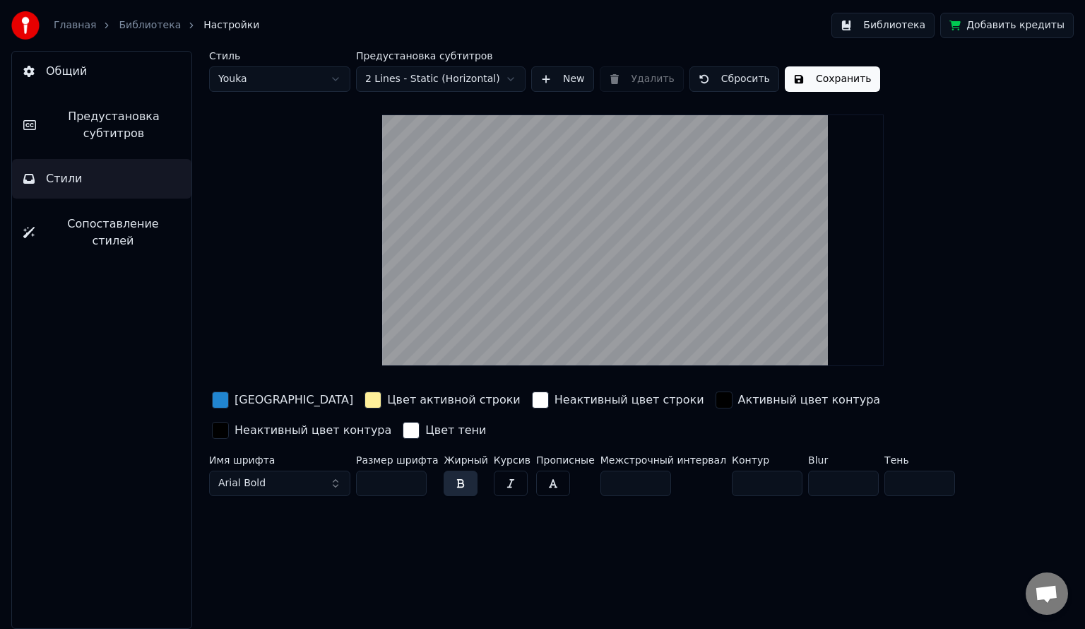
click at [413, 483] on input "**" at bounding box center [391, 483] width 71 height 25
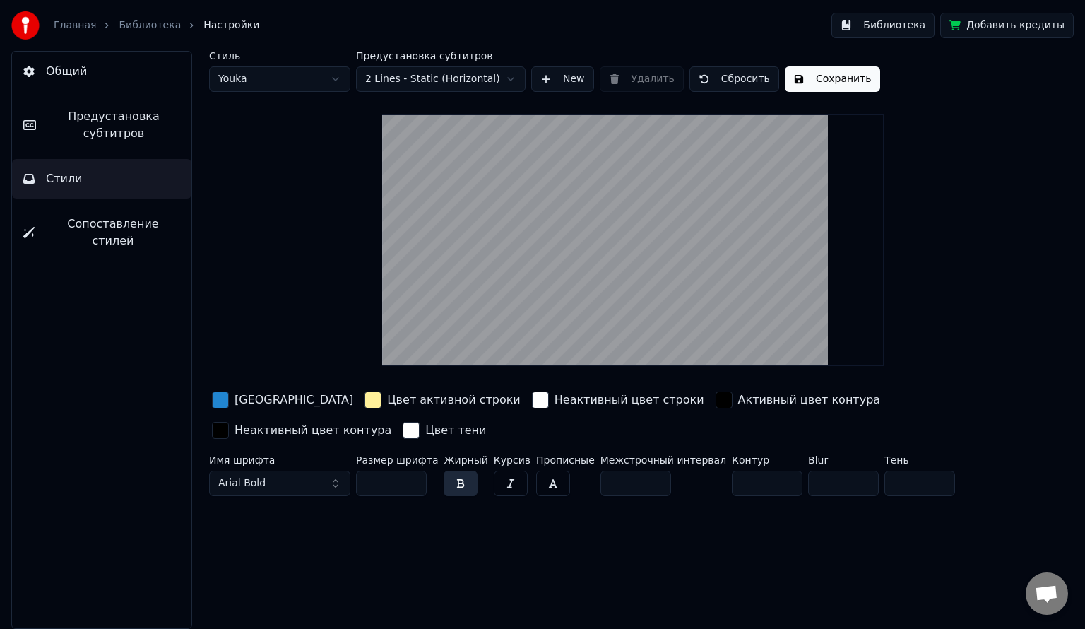
type input "**"
click at [413, 483] on input "**" at bounding box center [391, 483] width 71 height 25
click at [812, 83] on button "Сохранить" at bounding box center [832, 78] width 95 height 25
click at [127, 229] on span "Сопоставление стилей" at bounding box center [113, 232] width 134 height 34
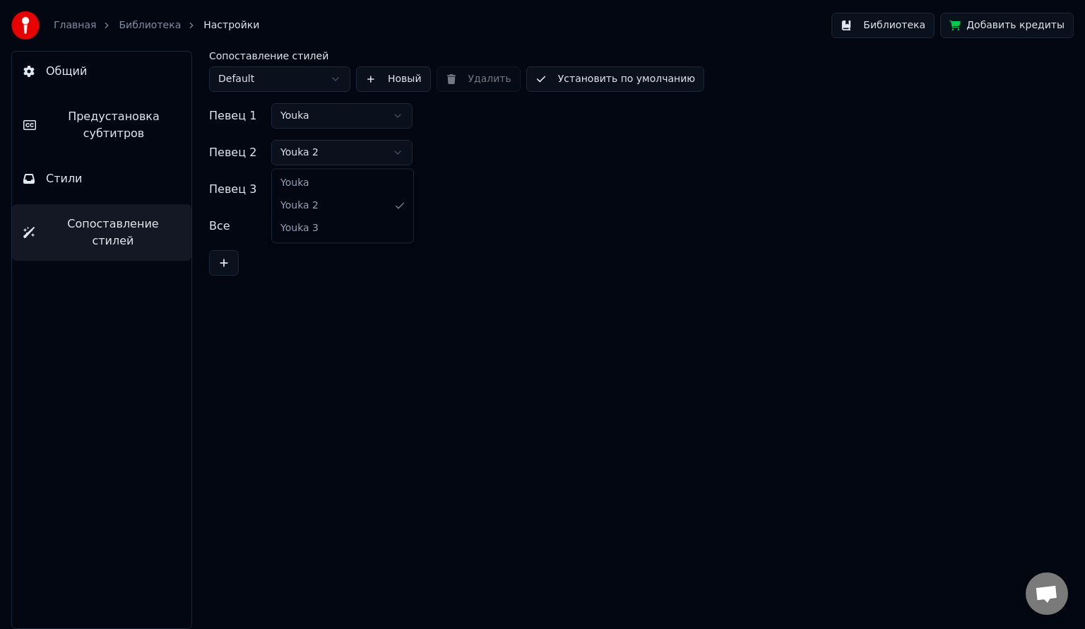
click at [314, 151] on html "Главная Библиотека Настройки Библиотека Добавить кредиты Общий Предустановка су…" at bounding box center [542, 314] width 1085 height 629
click at [309, 184] on html "Главная Библиотека Настройки Библиотека Добавить кредиты Общий Предустановка су…" at bounding box center [542, 314] width 1085 height 629
click at [300, 230] on html "Главная Библиотека Настройки Библиотека Добавить кредиты Общий Предустановка су…" at bounding box center [542, 314] width 1085 height 629
click at [552, 82] on button "Установить по умолчанию" at bounding box center [615, 78] width 178 height 25
click at [131, 22] on link "Библиотека" at bounding box center [150, 25] width 62 height 14
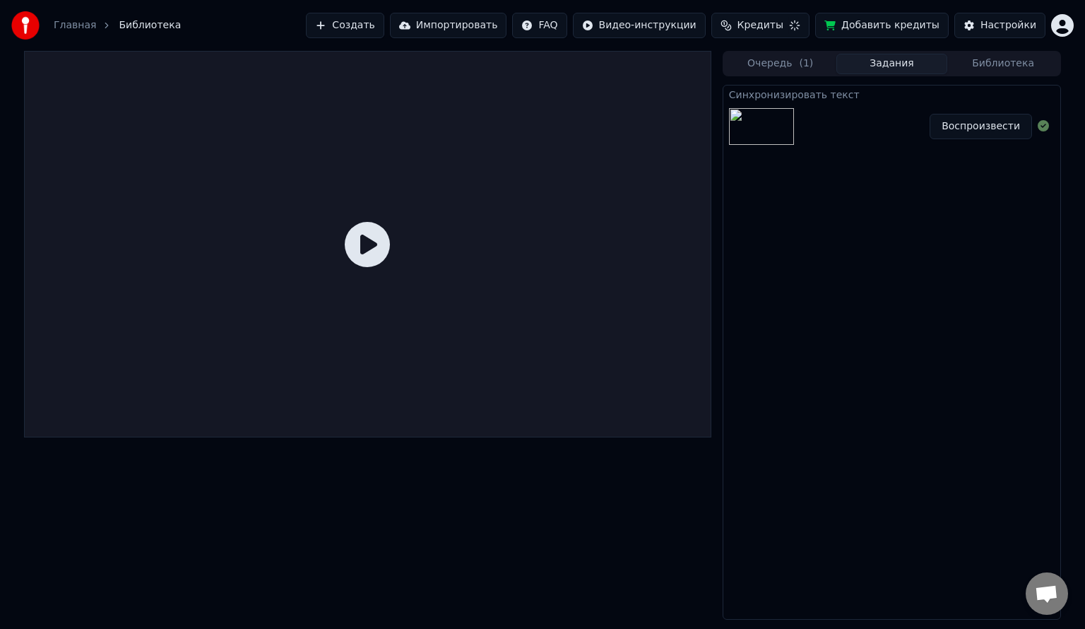
click at [936, 100] on div "Синхронизировать текст" at bounding box center [891, 93] width 337 height 17
click at [796, 129] on div at bounding box center [764, 126] width 71 height 37
click at [1002, 122] on button "Воспроизвести" at bounding box center [981, 126] width 102 height 25
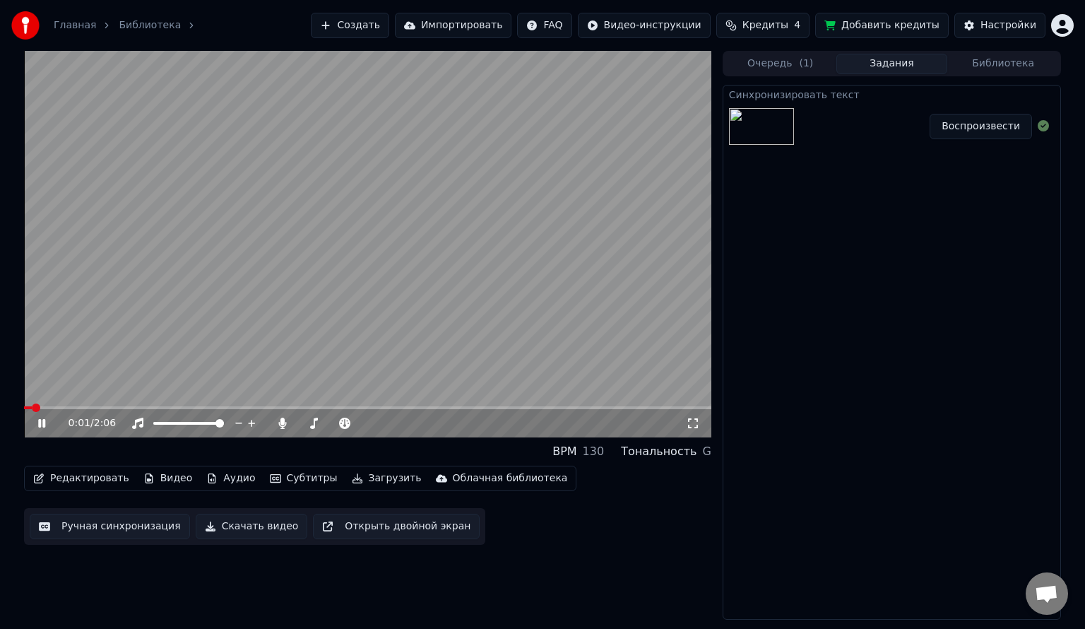
click at [220, 406] on video at bounding box center [367, 244] width 687 height 386
click at [211, 406] on span at bounding box center [367, 407] width 687 height 3
click at [36, 432] on div "0:34 / 2:06" at bounding box center [367, 423] width 687 height 28
click at [42, 427] on icon at bounding box center [51, 423] width 33 height 11
click at [62, 445] on div "BPM 130 Тональность G" at bounding box center [367, 451] width 687 height 17
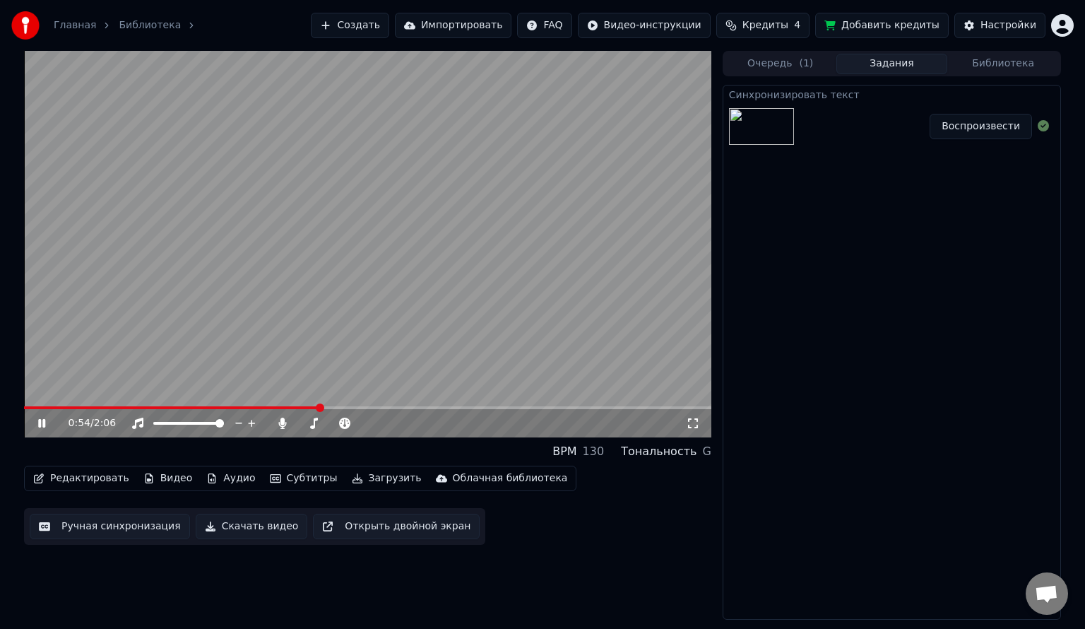
click at [295, 407] on span at bounding box center [171, 407] width 295 height 3
click at [276, 410] on div "0:51 / 2:06" at bounding box center [367, 423] width 687 height 28
click at [264, 409] on span at bounding box center [166, 407] width 285 height 3
click at [181, 407] on span at bounding box center [150, 407] width 252 height 3
click at [37, 403] on video at bounding box center [367, 244] width 687 height 386
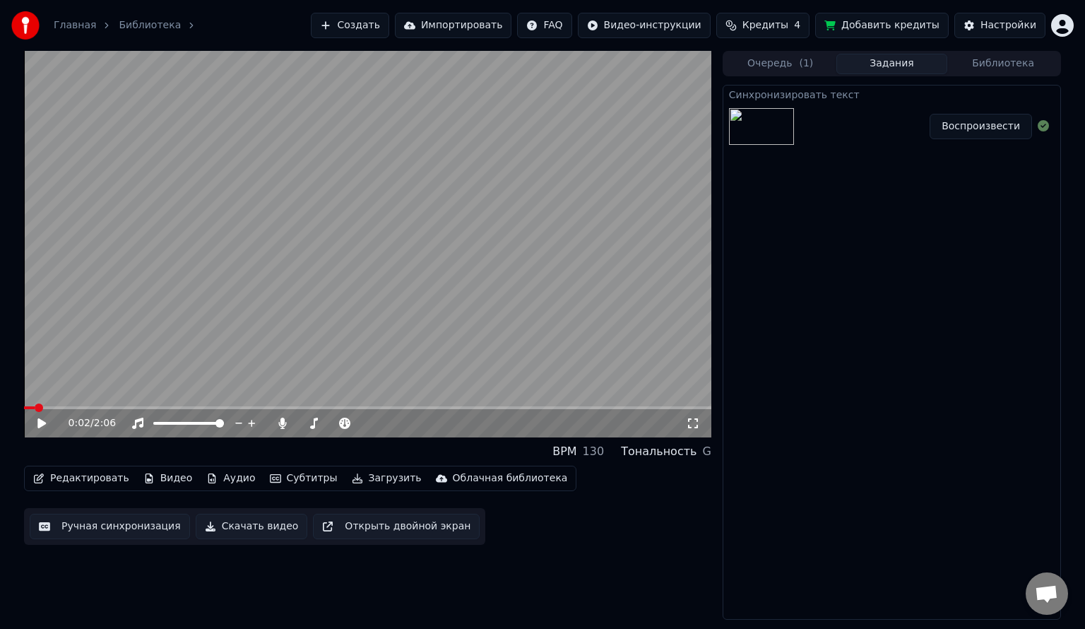
click at [35, 406] on span at bounding box center [29, 407] width 11 height 3
click at [43, 420] on icon at bounding box center [51, 423] width 33 height 11
click at [40, 420] on icon at bounding box center [41, 423] width 7 height 8
click at [466, 452] on div "BPM 130 Тональность G" at bounding box center [367, 451] width 687 height 17
click at [46, 422] on icon at bounding box center [51, 423] width 33 height 11
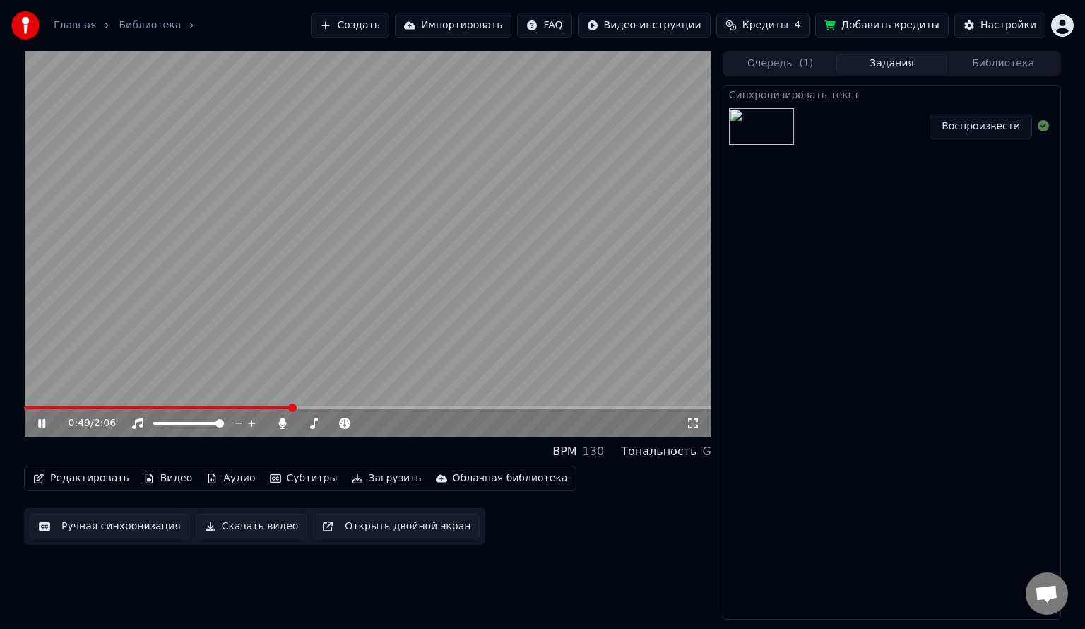
click at [67, 458] on div "BPM 130 Тональность G" at bounding box center [367, 451] width 687 height 17
click at [37, 424] on icon at bounding box center [51, 423] width 33 height 11
click at [992, 35] on button "Настройки" at bounding box center [999, 25] width 91 height 25
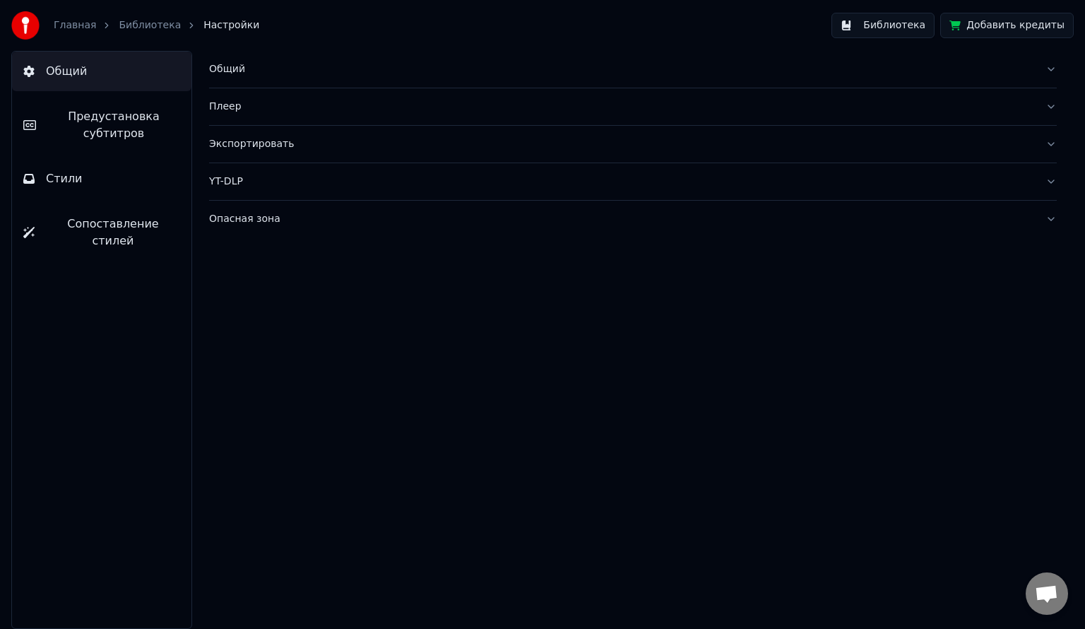
click at [106, 124] on span "Предустановка субтитров" at bounding box center [113, 125] width 133 height 34
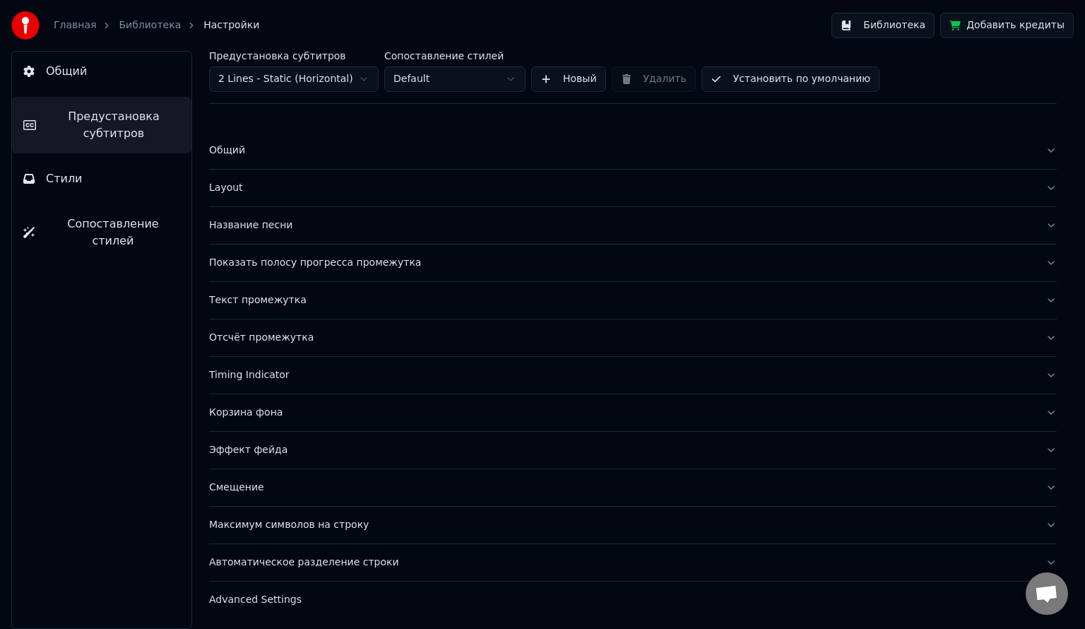
click at [124, 195] on button "Стили" at bounding box center [101, 179] width 179 height 40
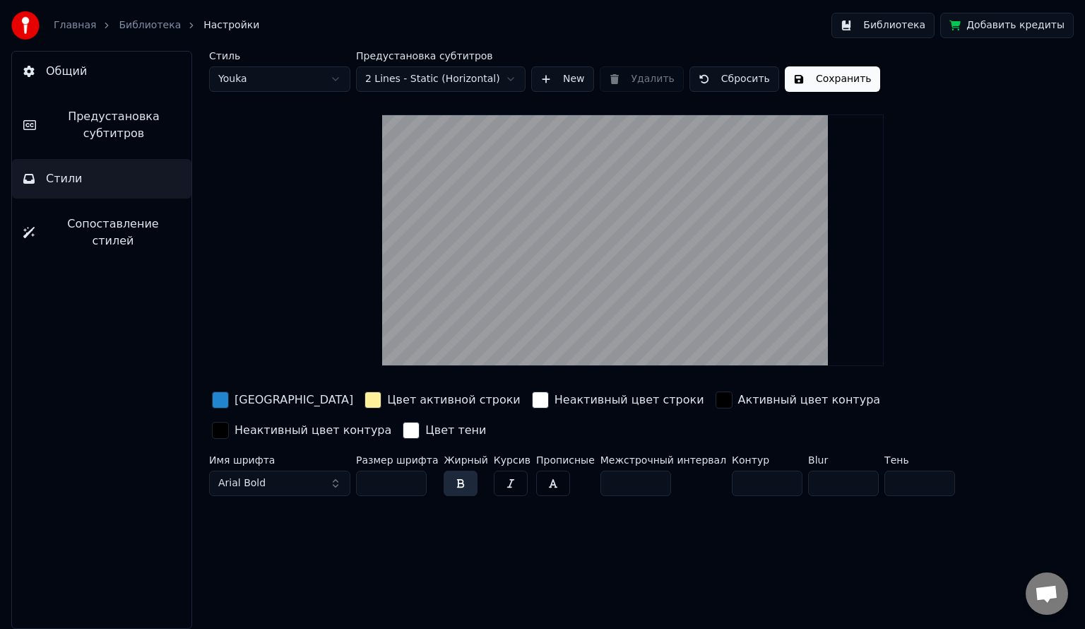
click at [413, 478] on input "**" at bounding box center [391, 483] width 71 height 25
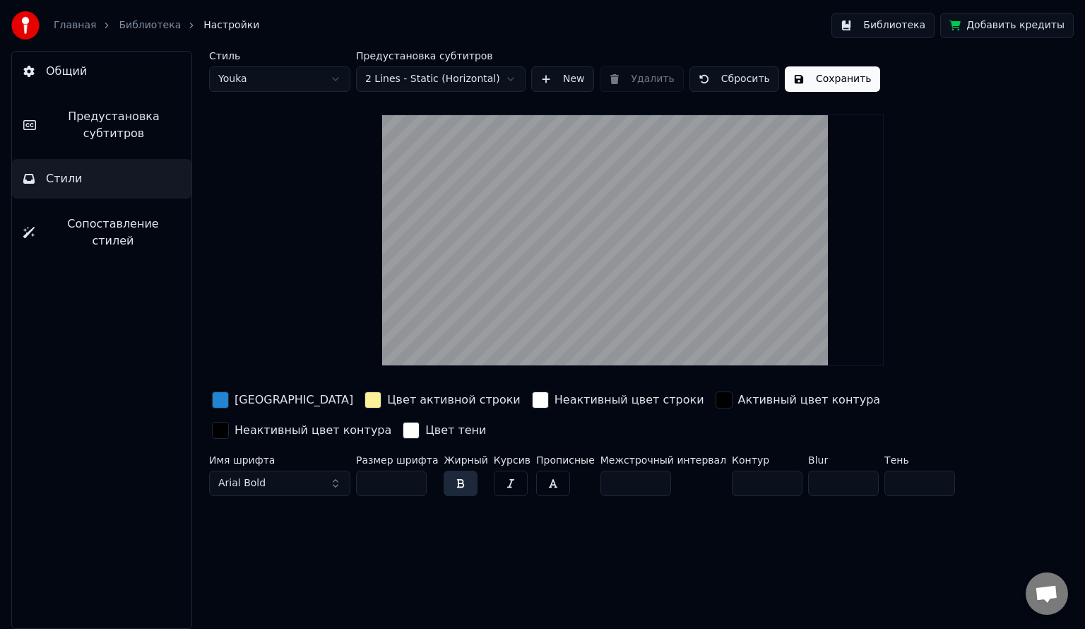
click at [413, 478] on input "**" at bounding box center [391, 483] width 71 height 25
type input "**"
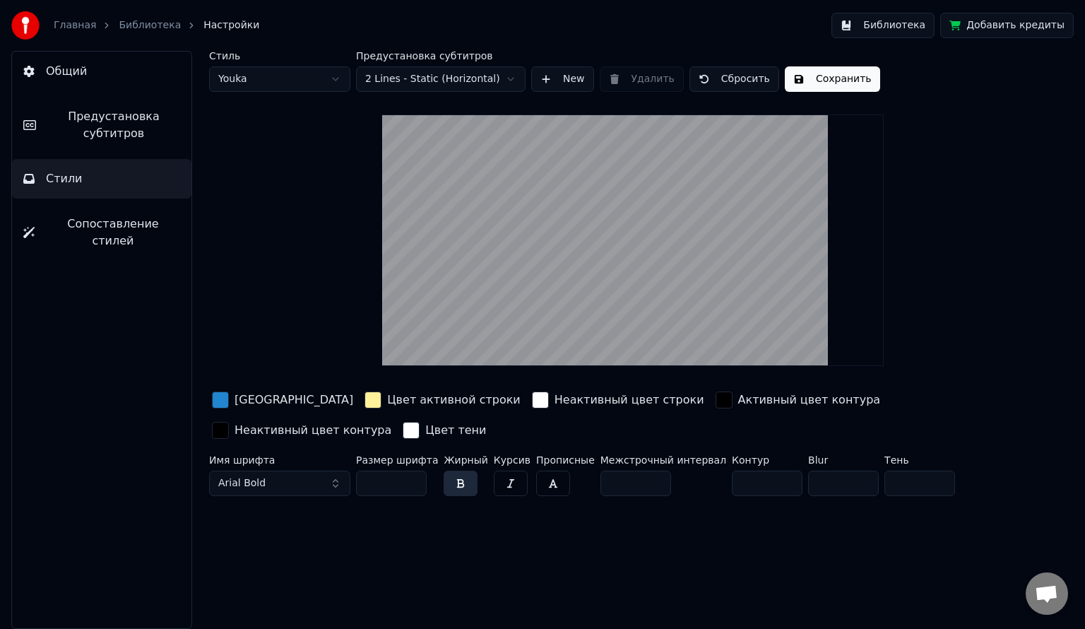
click at [413, 478] on input "**" at bounding box center [391, 483] width 71 height 25
click at [815, 88] on button "Сохранить" at bounding box center [832, 78] width 95 height 25
click at [136, 23] on link "Библиотека" at bounding box center [150, 25] width 62 height 14
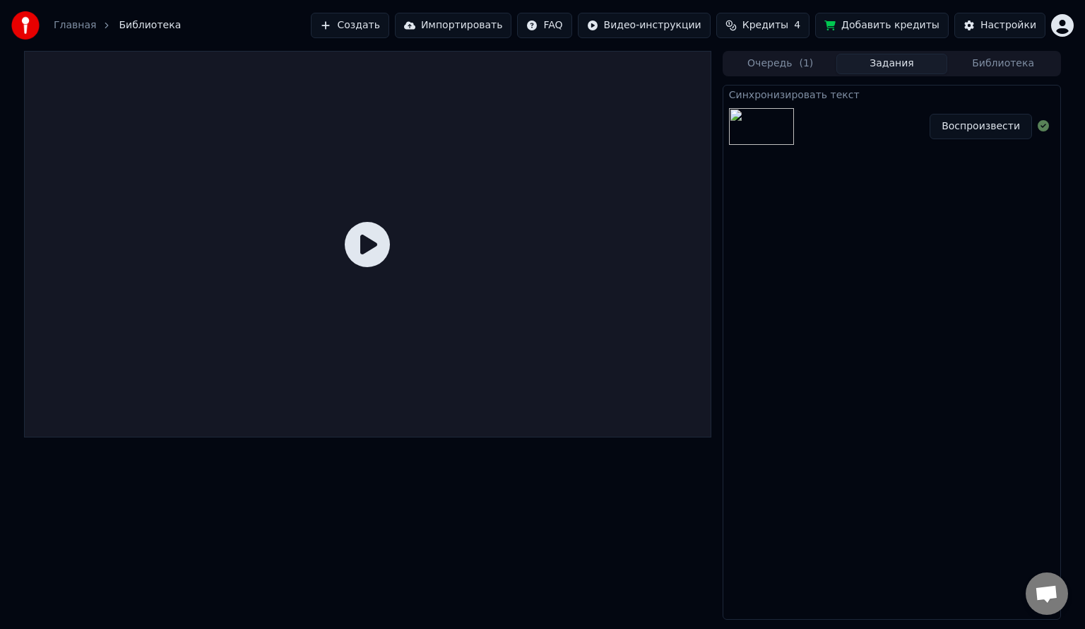
click at [961, 122] on button "Воспроизвести" at bounding box center [981, 126] width 102 height 25
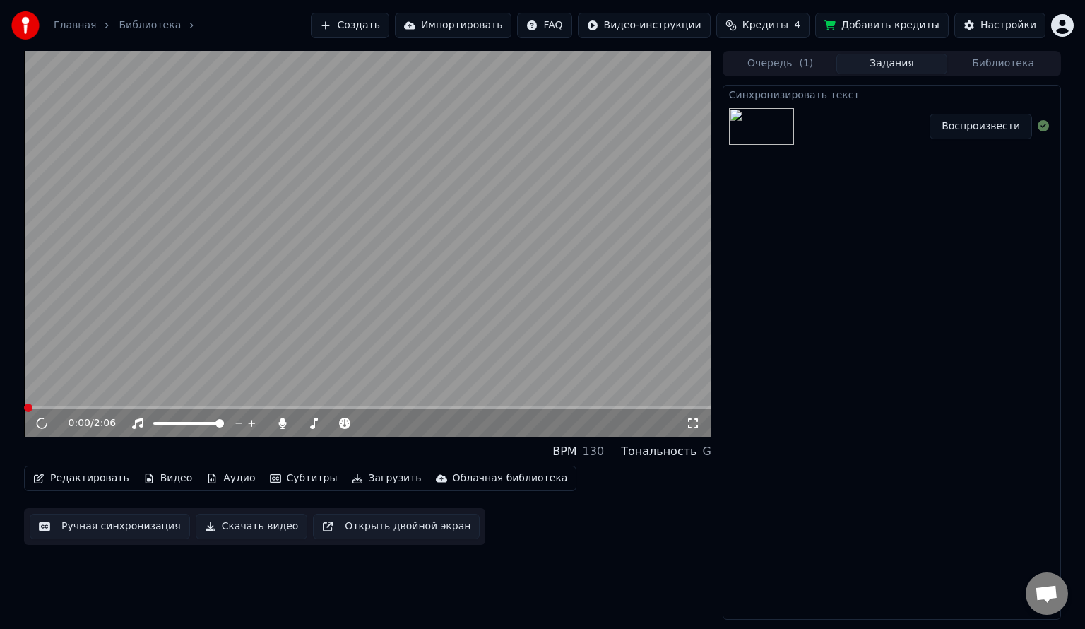
click at [233, 314] on video at bounding box center [367, 244] width 687 height 386
click at [145, 405] on video at bounding box center [367, 244] width 687 height 386
click at [162, 405] on video at bounding box center [367, 244] width 687 height 386
click at [172, 406] on span at bounding box center [367, 407] width 687 height 3
click at [42, 422] on icon at bounding box center [51, 423] width 33 height 11
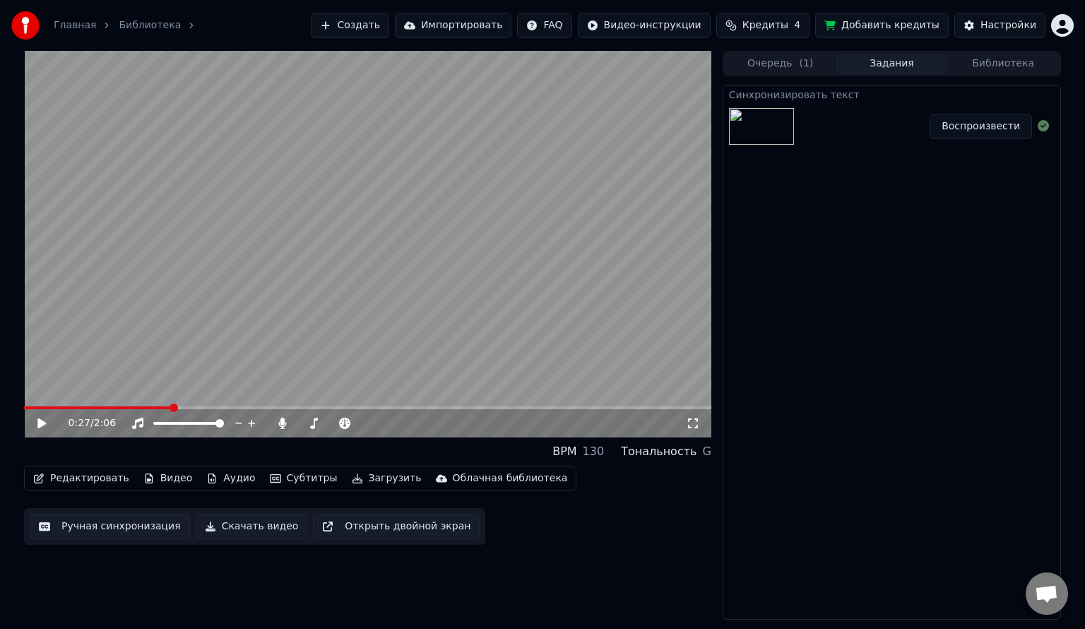
click at [42, 422] on icon at bounding box center [41, 423] width 8 height 10
click at [154, 458] on div "BPM 130 Тональность G" at bounding box center [367, 451] width 687 height 17
click at [42, 423] on icon at bounding box center [51, 423] width 33 height 11
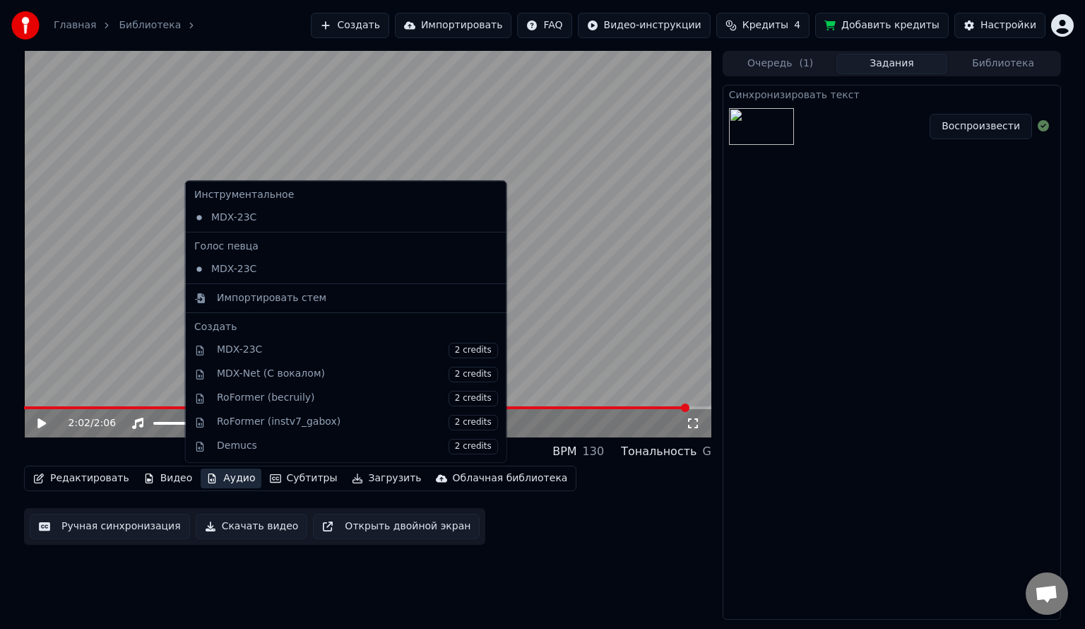
click at [206, 478] on button "Аудио" at bounding box center [231, 478] width 60 height 20
click at [235, 269] on div "MDX-23C" at bounding box center [336, 269] width 294 height 23
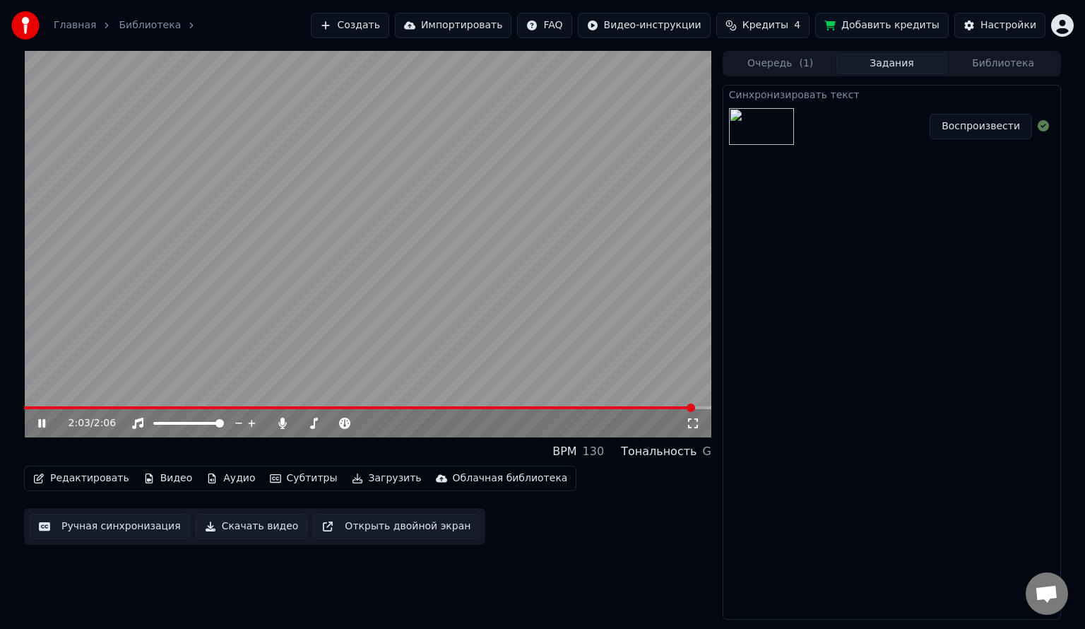
click at [208, 478] on icon "button" at bounding box center [212, 478] width 8 height 10
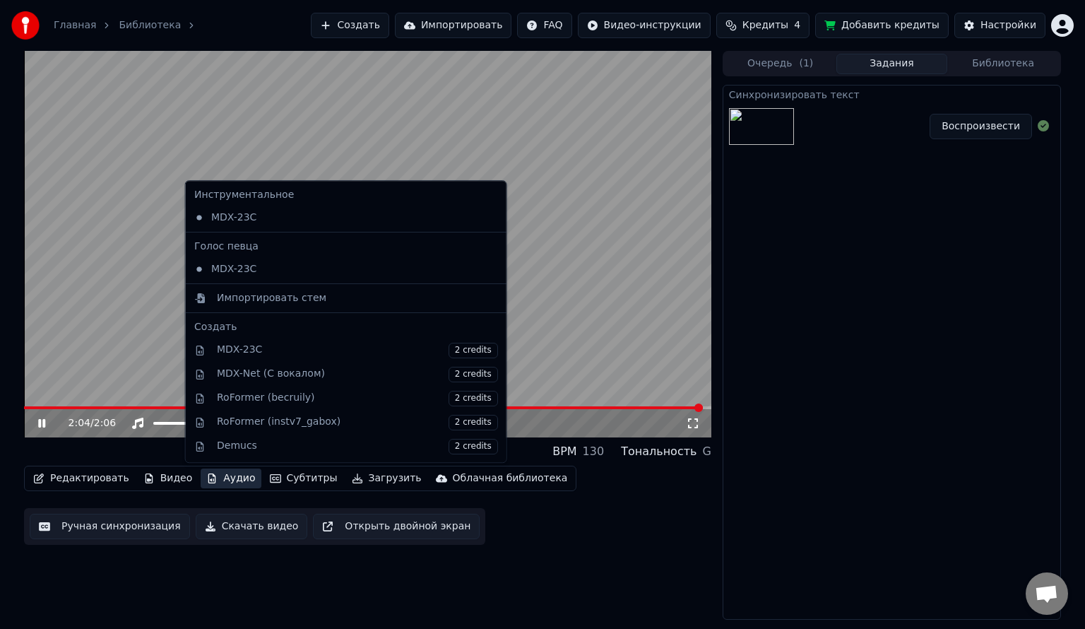
click at [487, 264] on icon at bounding box center [492, 269] width 10 height 11
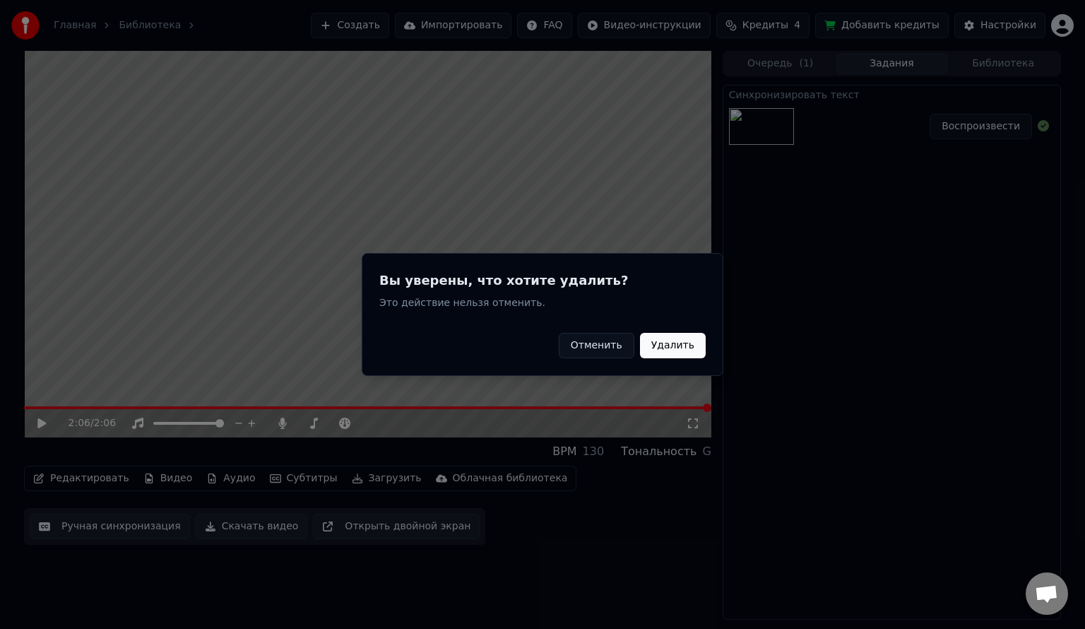
click at [620, 350] on button "Отменить" at bounding box center [597, 345] width 76 height 25
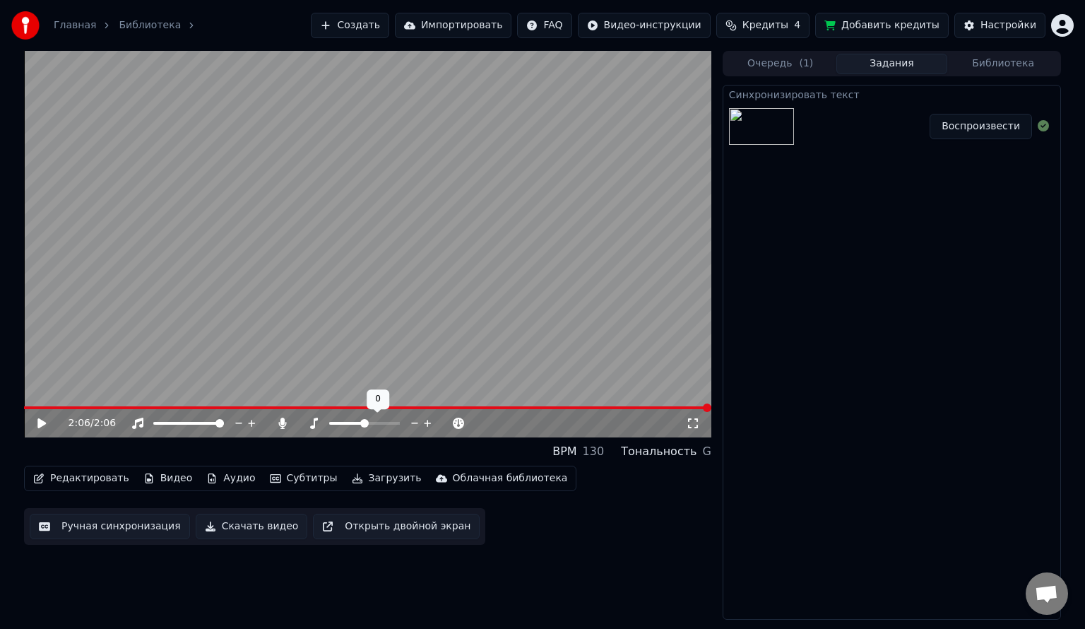
drag, startPoint x: 355, startPoint y: 421, endPoint x: 339, endPoint y: 422, distance: 16.3
click at [339, 422] on div at bounding box center [378, 423] width 114 height 14
click at [329, 424] on span at bounding box center [329, 423] width 0 height 3
click at [356, 424] on span at bounding box center [364, 423] width 71 height 3
click at [356, 424] on span at bounding box center [359, 423] width 8 height 8
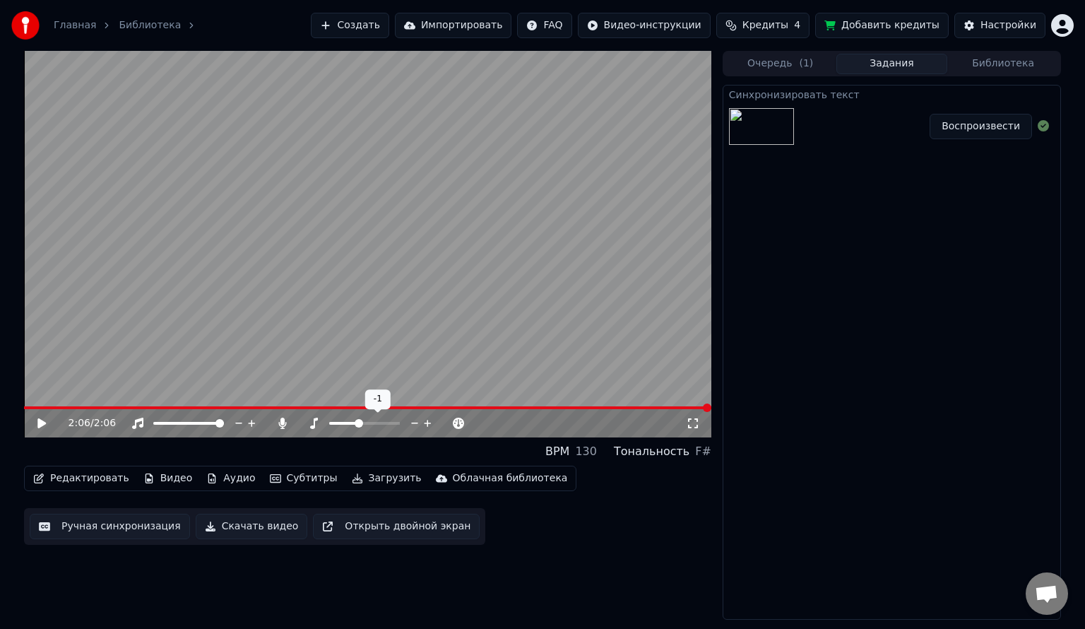
click at [424, 422] on icon at bounding box center [427, 423] width 13 height 14
click at [298, 423] on span at bounding box center [298, 423] width 0 height 3
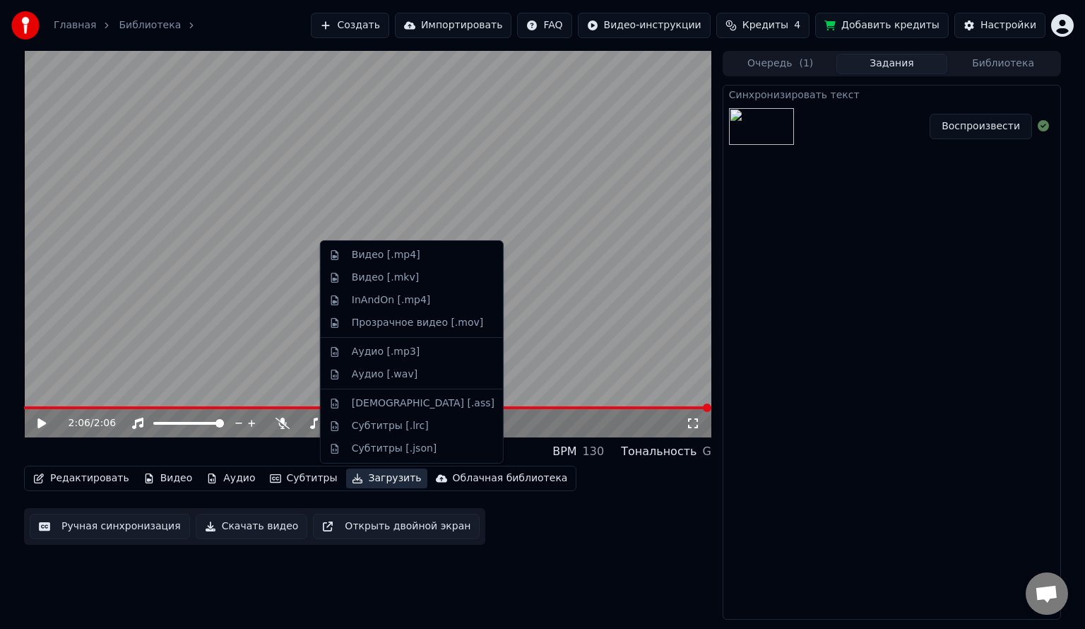
click at [362, 480] on button "Загрузить" at bounding box center [386, 478] width 81 height 20
click at [396, 314] on div "Прозрачное видео [.mov]" at bounding box center [412, 323] width 177 height 23
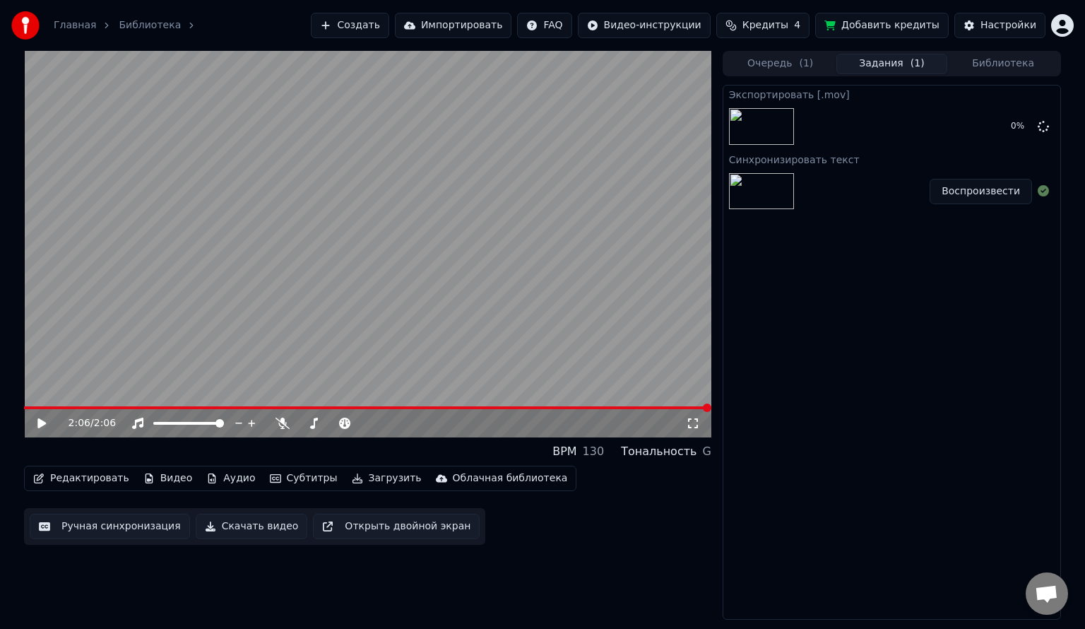
click at [351, 477] on button "Загрузить" at bounding box center [386, 478] width 81 height 20
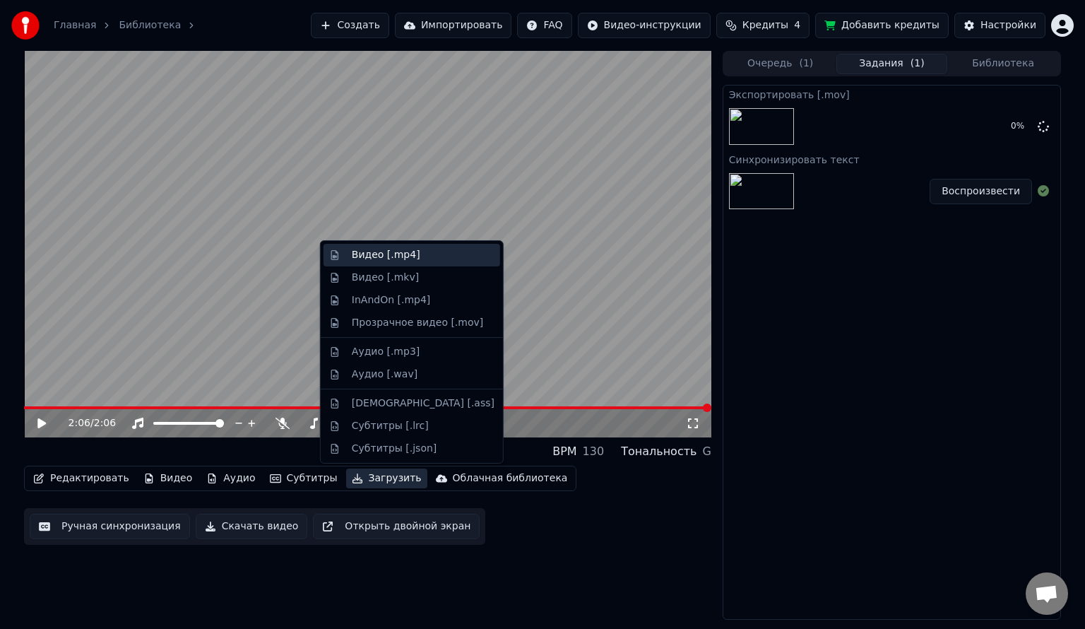
click at [390, 259] on div "Видео [.mp4]" at bounding box center [386, 255] width 69 height 14
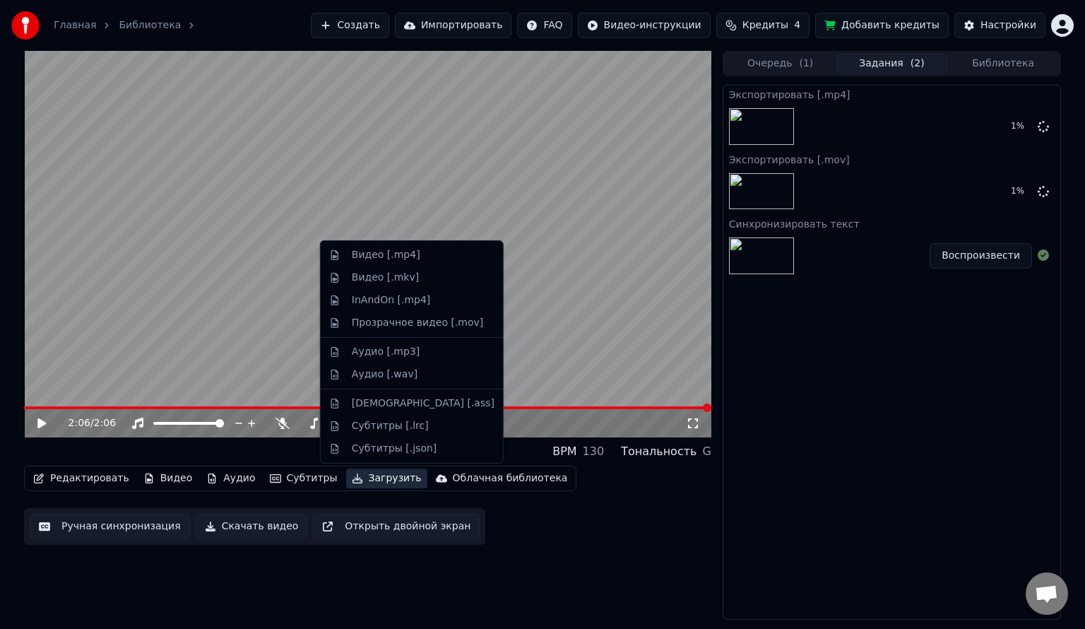
click at [346, 474] on button "Загрузить" at bounding box center [386, 478] width 81 height 20
click at [384, 277] on div "Видео [.mkv]" at bounding box center [385, 278] width 67 height 14
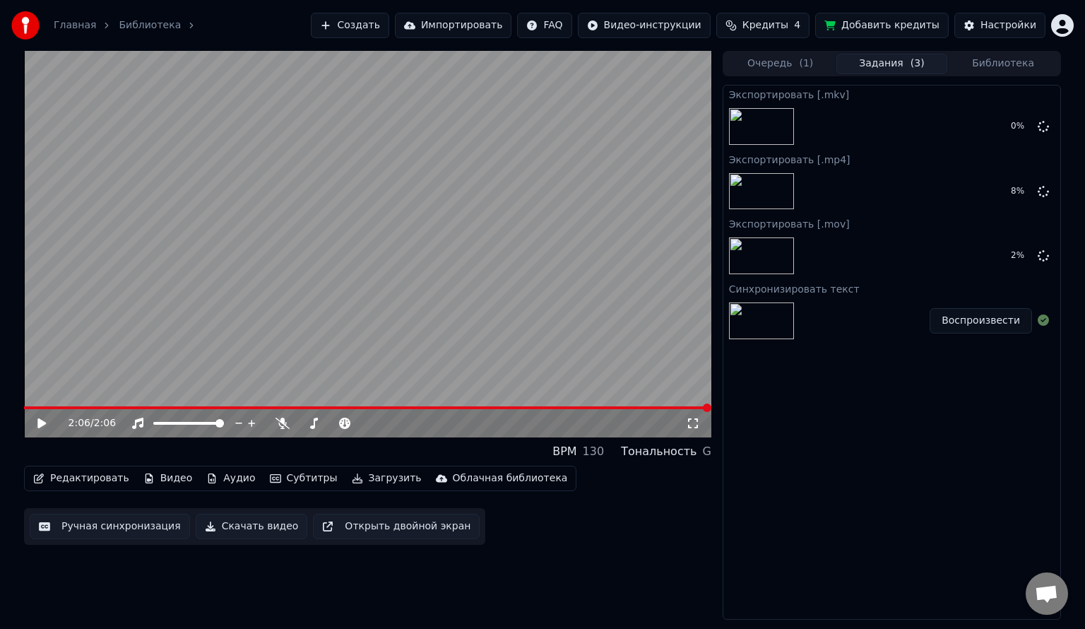
click at [354, 480] on button "Загрузить" at bounding box center [386, 478] width 81 height 20
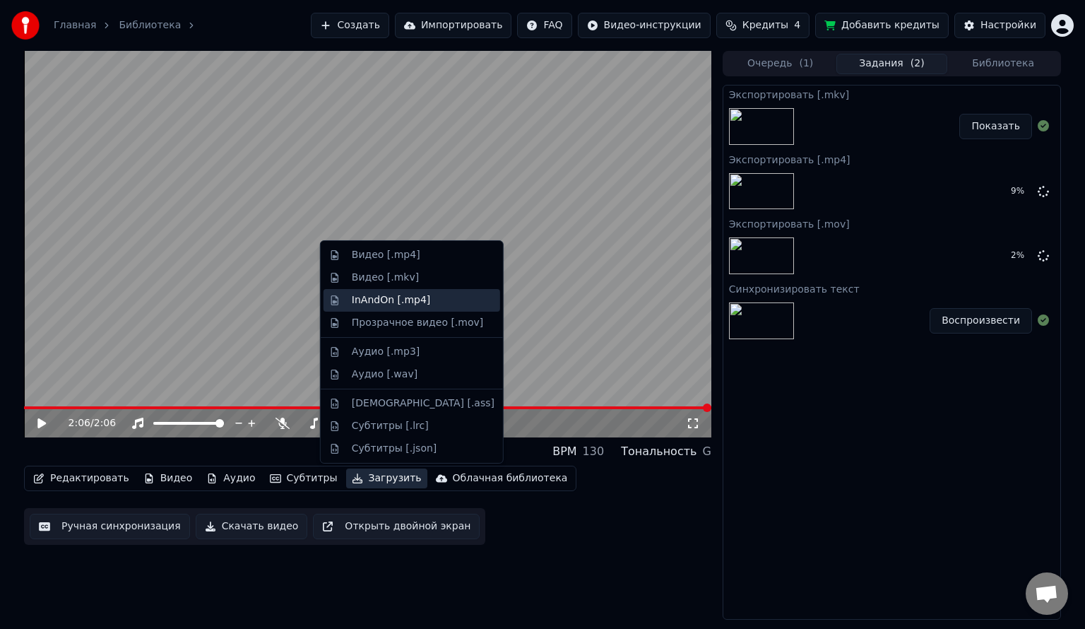
click at [404, 308] on div "InAndOn [.mp4]" at bounding box center [412, 300] width 177 height 23
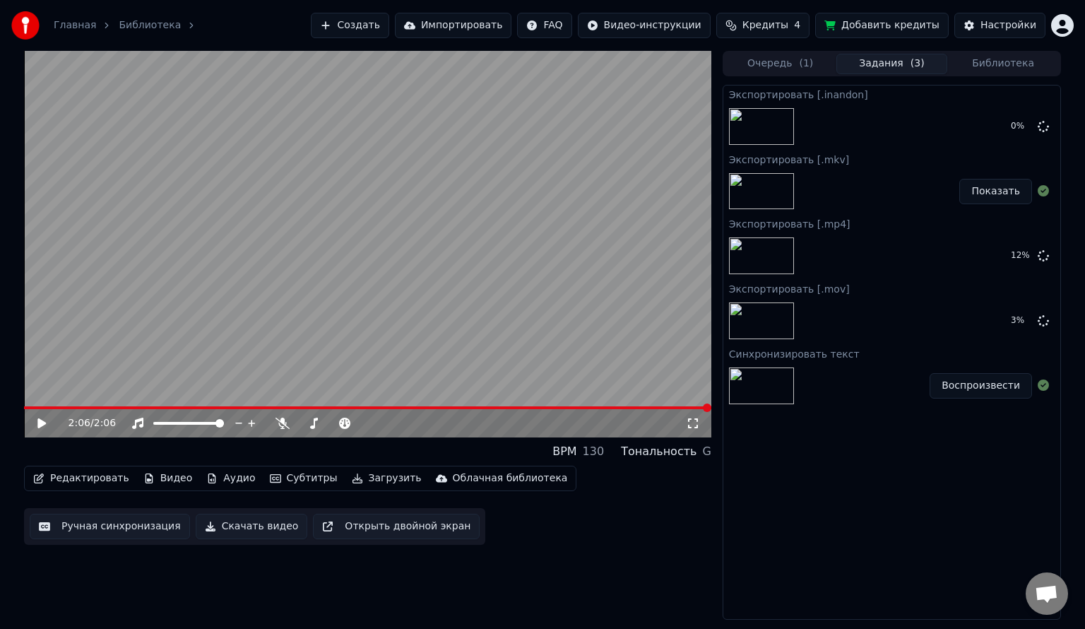
click at [998, 191] on button "Показать" at bounding box center [995, 191] width 73 height 25
click at [240, 527] on button "Скачать видео" at bounding box center [252, 526] width 112 height 25
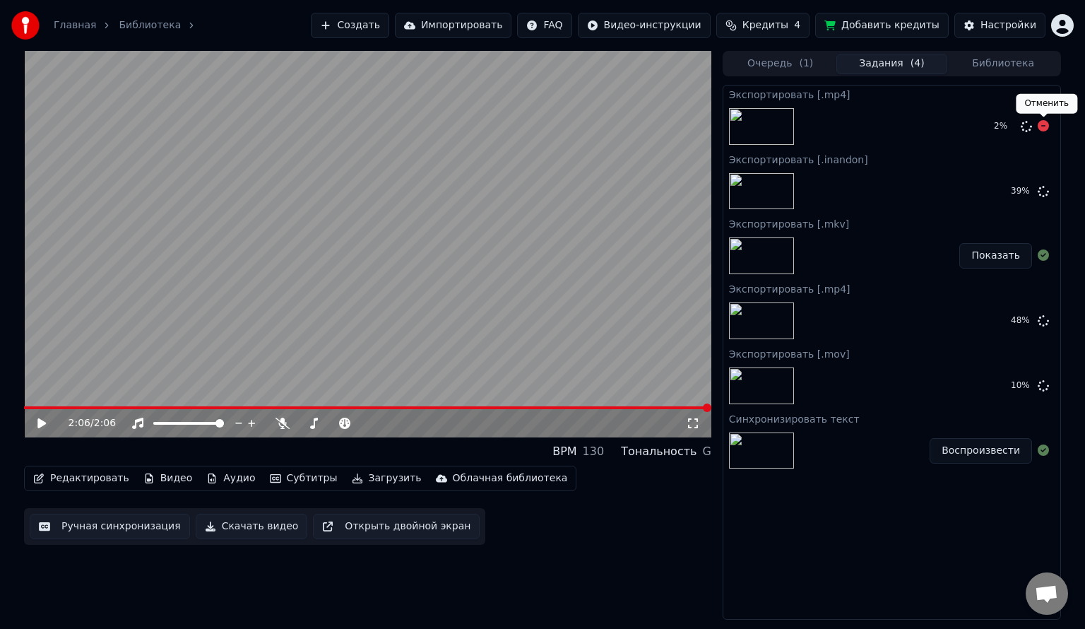
click at [1044, 130] on icon at bounding box center [1043, 125] width 11 height 11
click at [1044, 124] on icon at bounding box center [1043, 125] width 11 height 11
click at [993, 324] on button "Показать" at bounding box center [995, 320] width 73 height 25
